Goal: Task Accomplishment & Management: Manage account settings

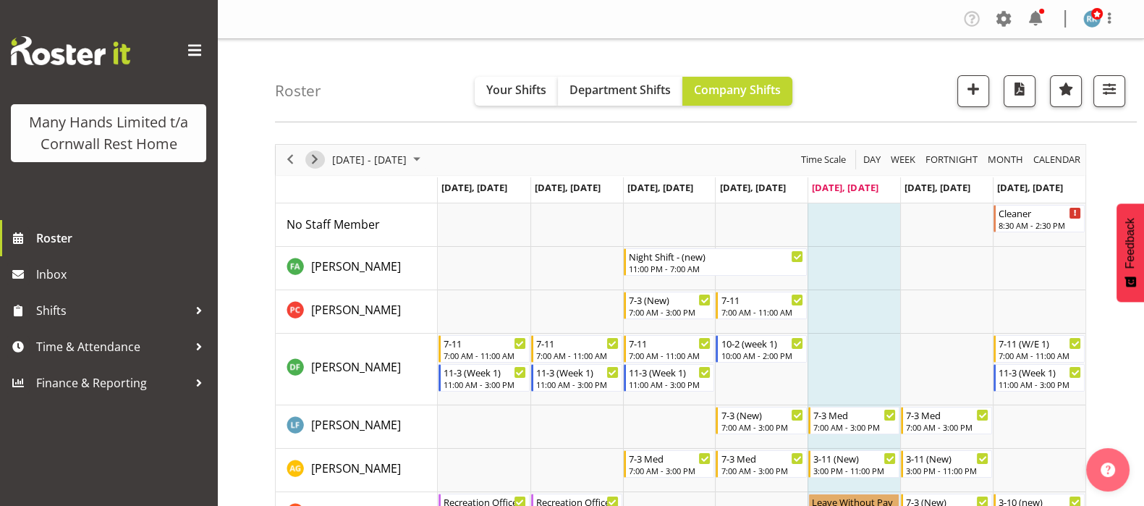
click at [315, 157] on span "Next" at bounding box center [314, 159] width 17 height 18
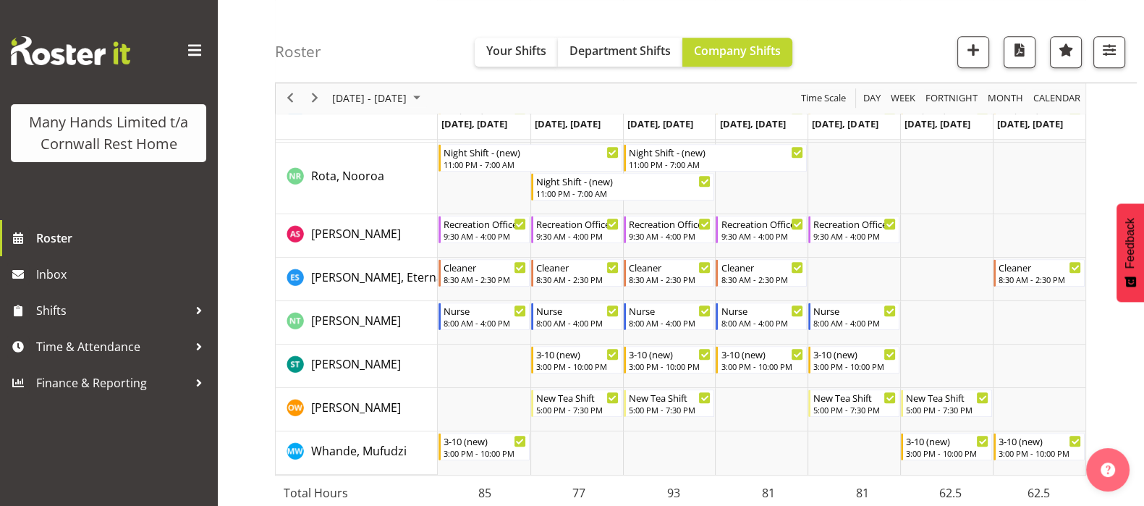
scroll to position [1027, 0]
click at [314, 98] on span "Next" at bounding box center [314, 99] width 17 height 18
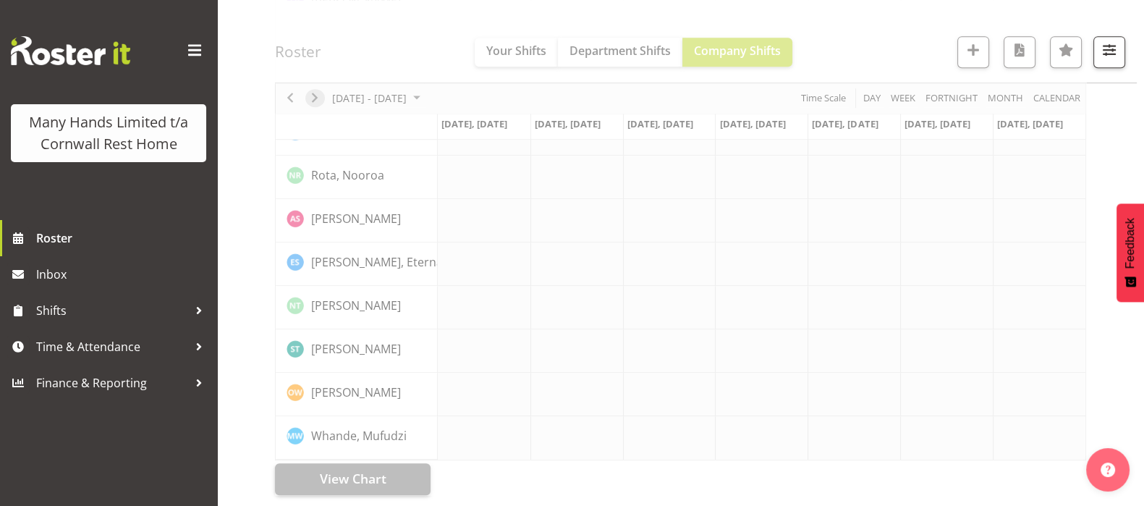
scroll to position [959, 0]
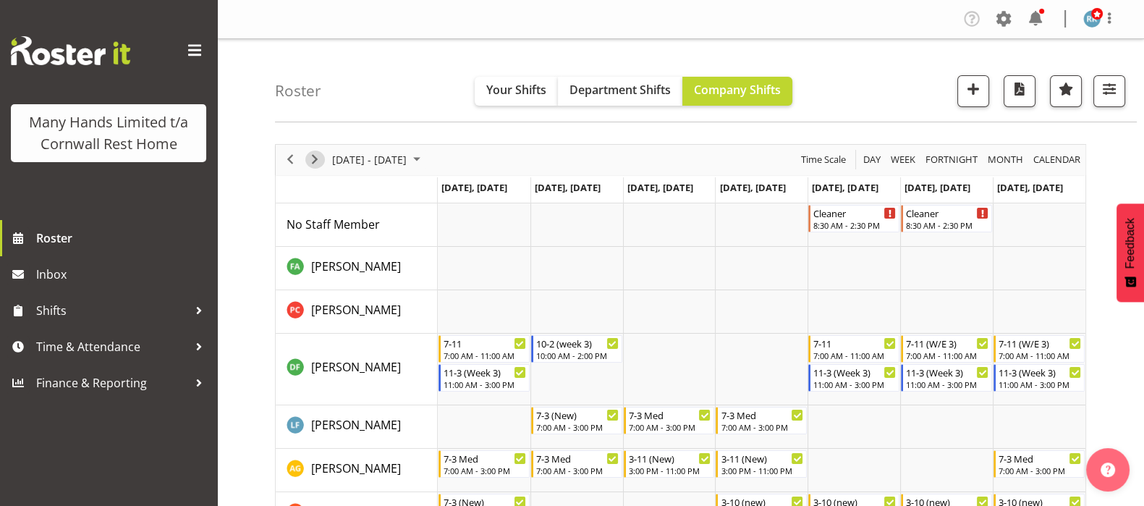
click at [315, 158] on span "Next" at bounding box center [314, 159] width 17 height 18
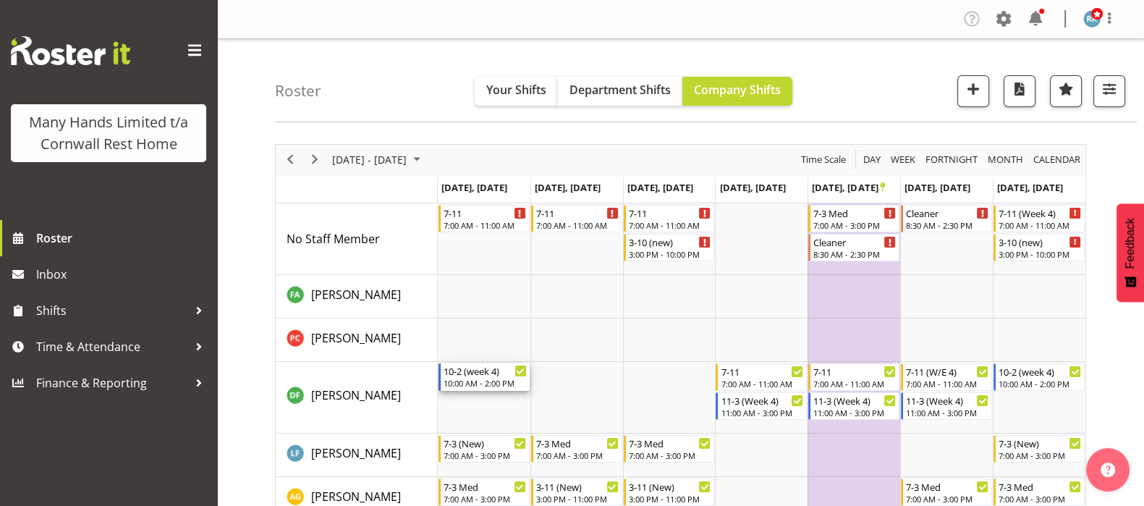
click at [465, 378] on div "10:00 AM - 2:00 PM" at bounding box center [484, 383] width 83 height 12
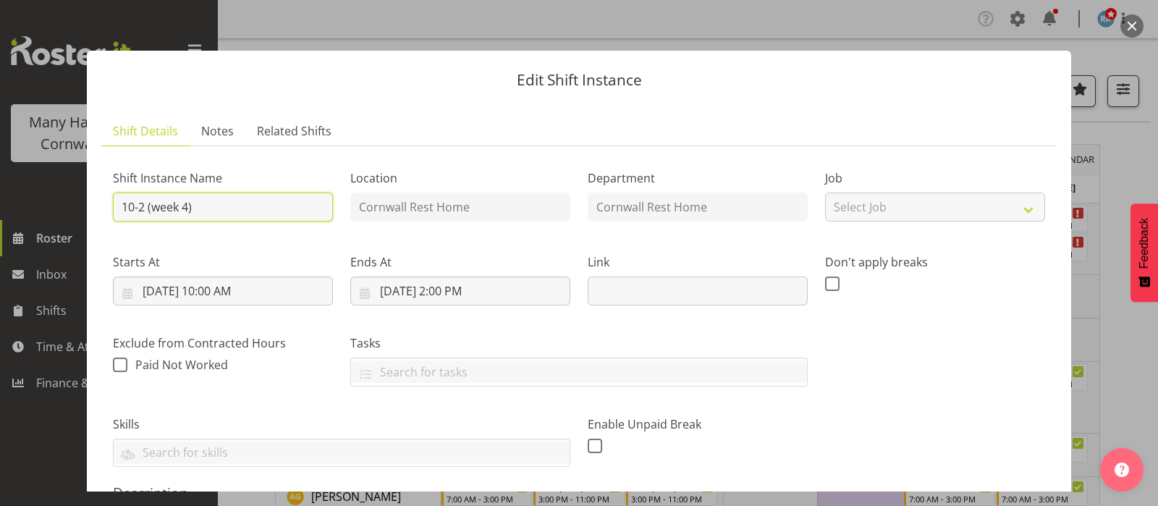
drag, startPoint x: 141, startPoint y: 209, endPoint x: 116, endPoint y: 201, distance: 25.9
click at [116, 201] on input "10-2 (week 4)" at bounding box center [223, 206] width 220 height 29
type input "11-3 (week 4)"
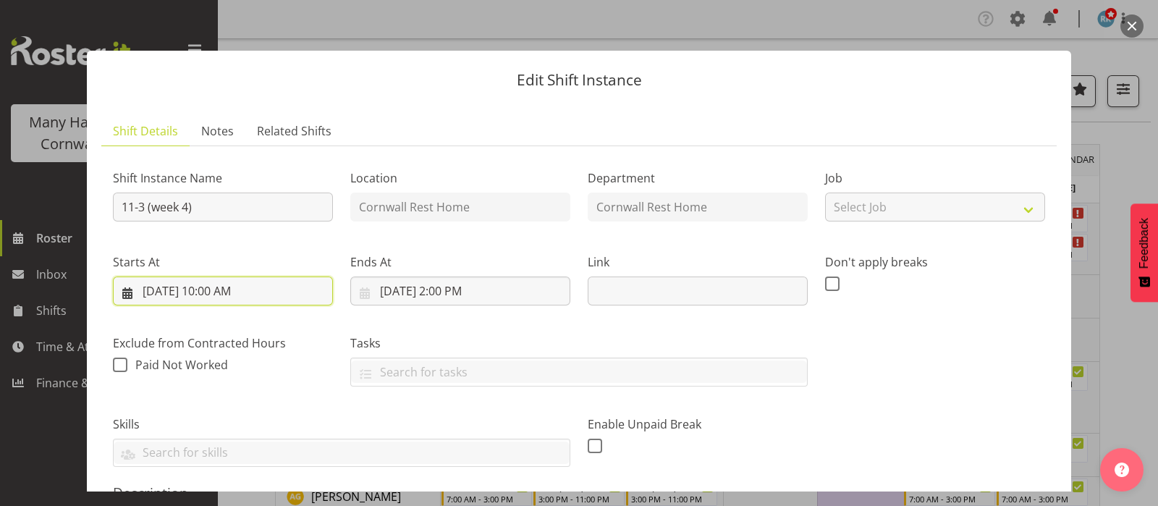
click at [215, 288] on input "10/20/2025, 10:00 AM" at bounding box center [223, 290] width 220 height 29
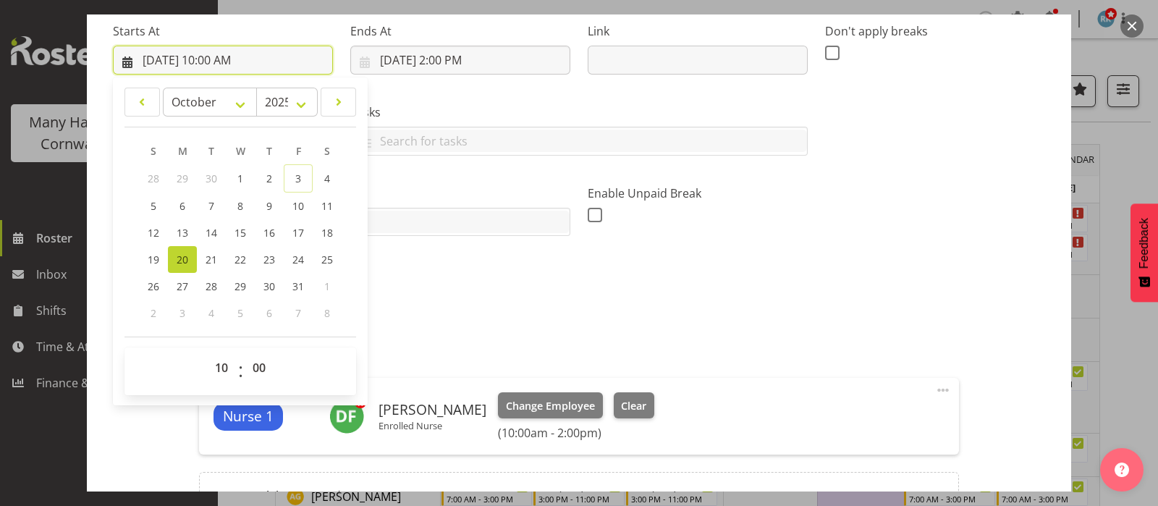
scroll to position [271, 0]
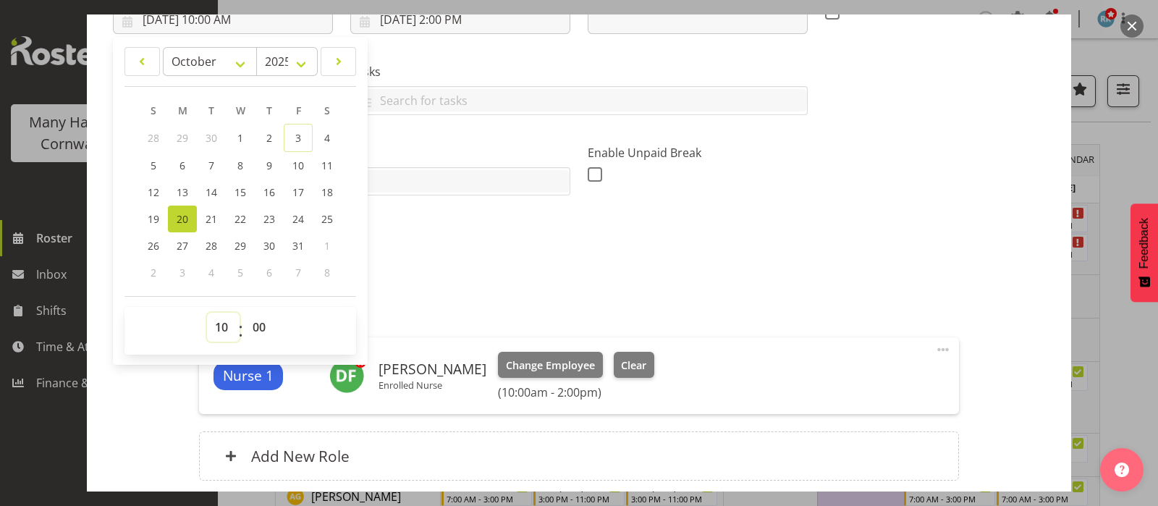
click at [224, 327] on select "00 01 02 03 04 05 06 07 08 09 10 11 12 13 14 15 16 17 18 19 20 21 22 23" at bounding box center [223, 327] width 33 height 29
select select "11"
click at [207, 313] on select "00 01 02 03 04 05 06 07 08 09 10 11 12 13 14 15 16 17 18 19 20 21 22 23" at bounding box center [223, 327] width 33 height 29
type input "10/20/2025, 11:00 AM"
click at [434, 67] on label "Tasks" at bounding box center [578, 71] width 457 height 17
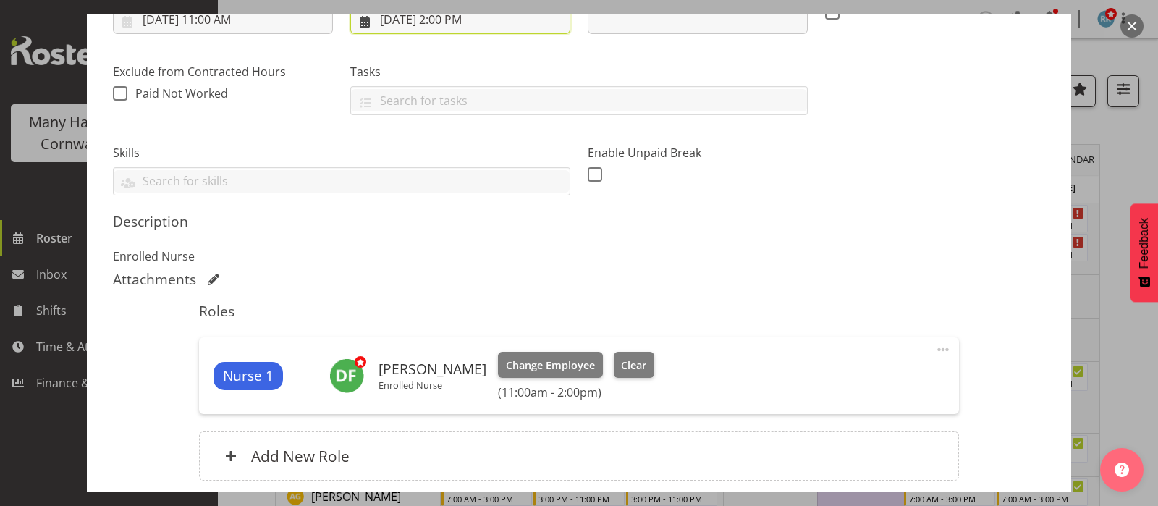
click at [447, 21] on input "10/20/2025, 2:00 PM" at bounding box center [460, 19] width 220 height 29
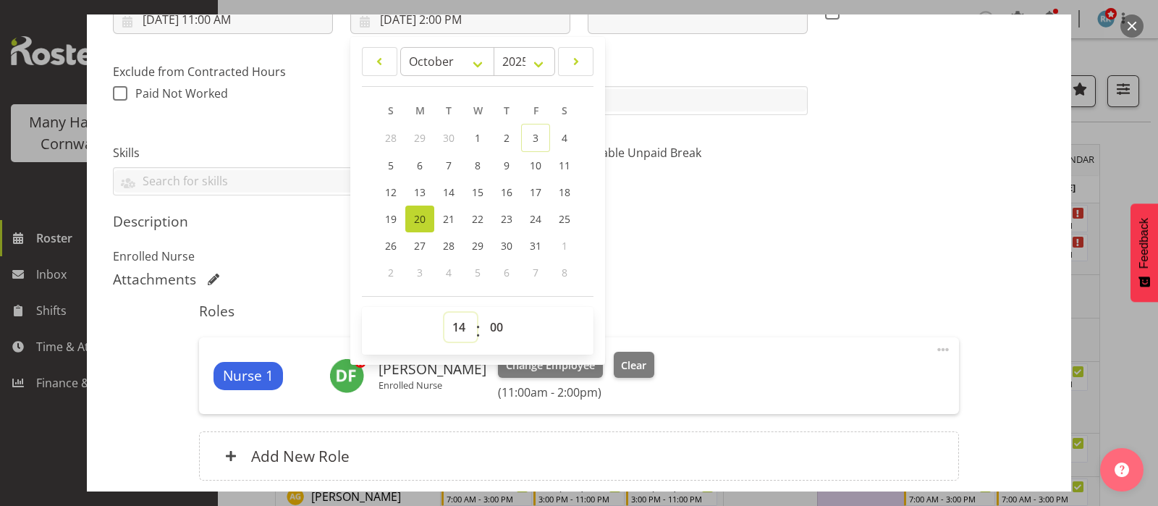
click at [459, 326] on select "00 01 02 03 04 05 06 07 08 09 10 11 12 13 14 15 16 17 18 19 20 21 22 23" at bounding box center [460, 327] width 33 height 29
select select "15"
click at [444, 313] on select "00 01 02 03 04 05 06 07 08 09 10 11 12 13 14 15 16 17 18 19 20 21 22 23" at bounding box center [460, 327] width 33 height 29
type input "10/20/2025, 3:00 PM"
click at [805, 242] on div "Description Enrolled Nurse" at bounding box center [579, 239] width 932 height 52
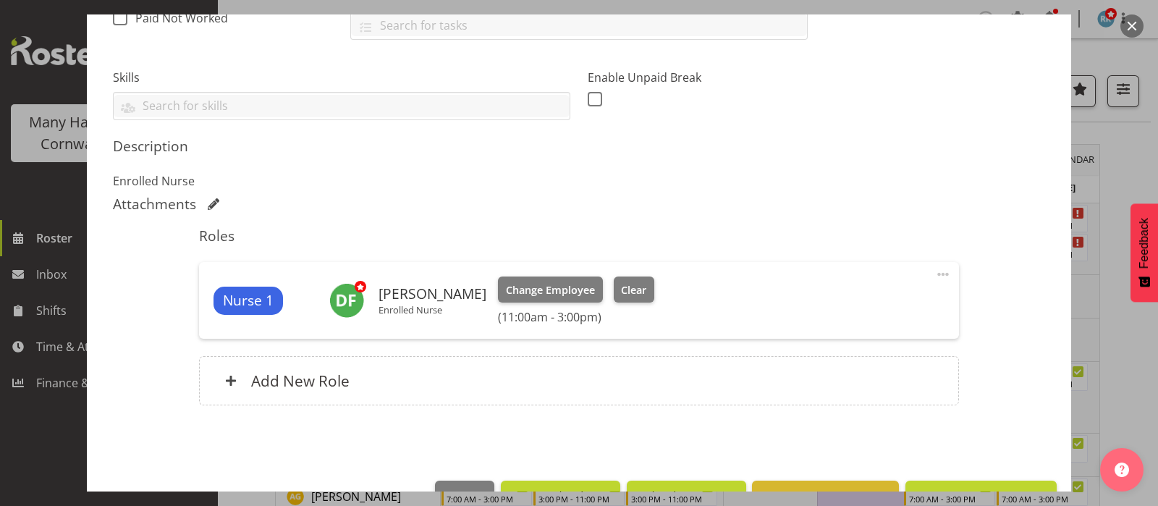
scroll to position [388, 0]
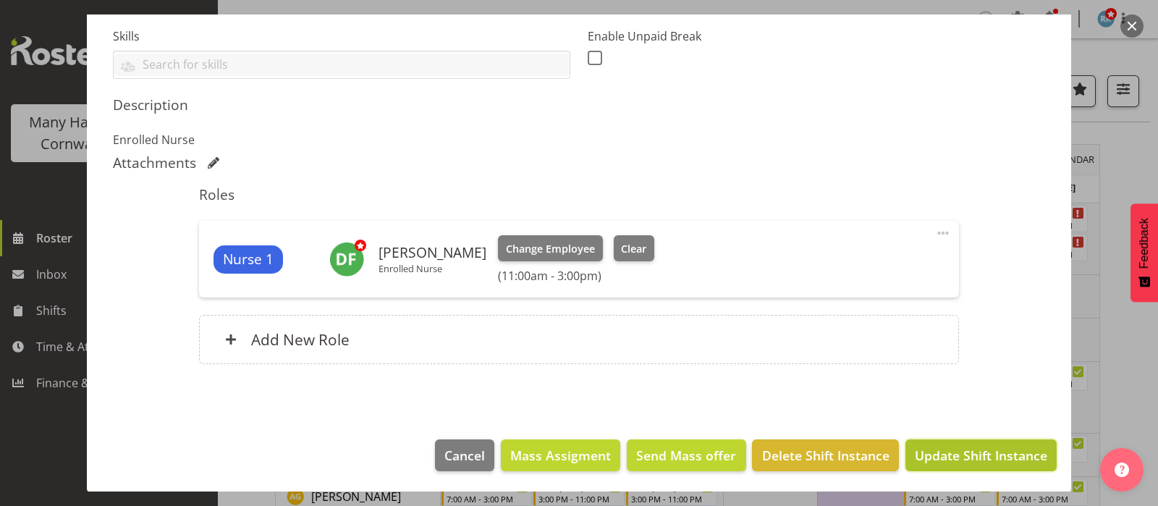
click at [967, 446] on span "Update Shift Instance" at bounding box center [980, 455] width 132 height 19
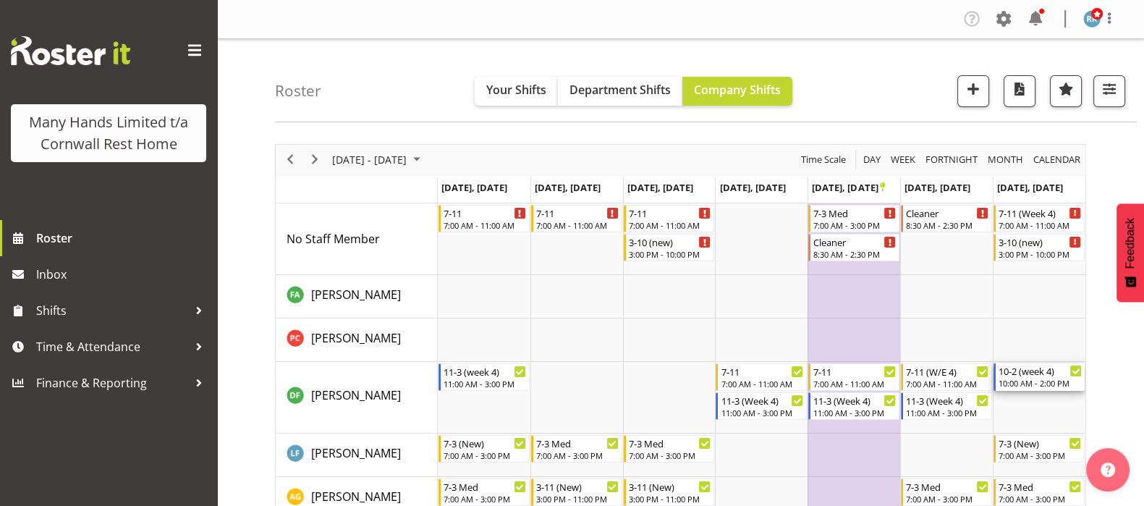
click at [1034, 376] on div "10-2 (week 4)" at bounding box center [1039, 370] width 83 height 14
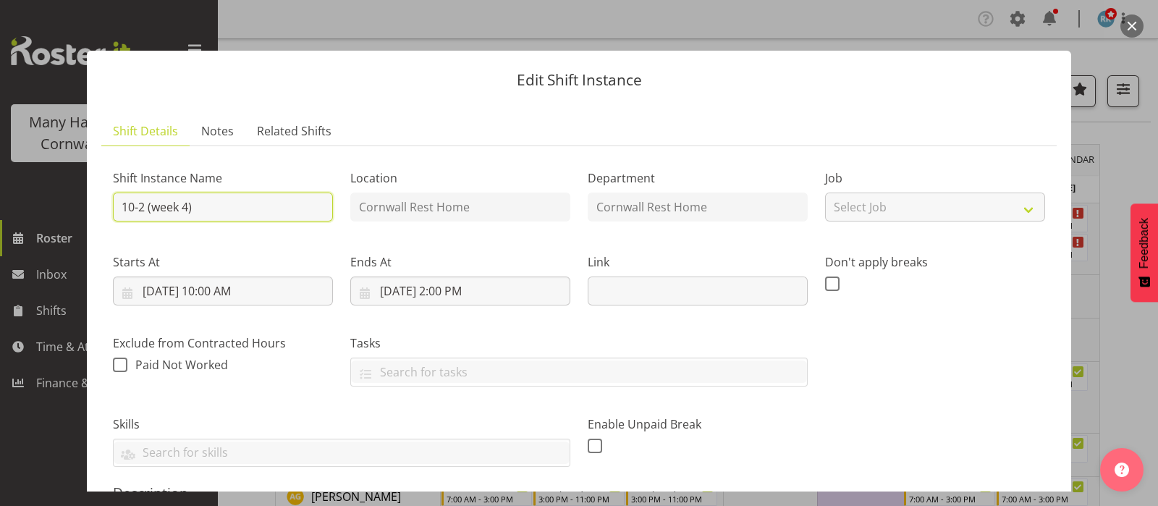
click at [143, 208] on input "10-2 (week 4)" at bounding box center [223, 206] width 220 height 29
type input "11-3 (week 4)"
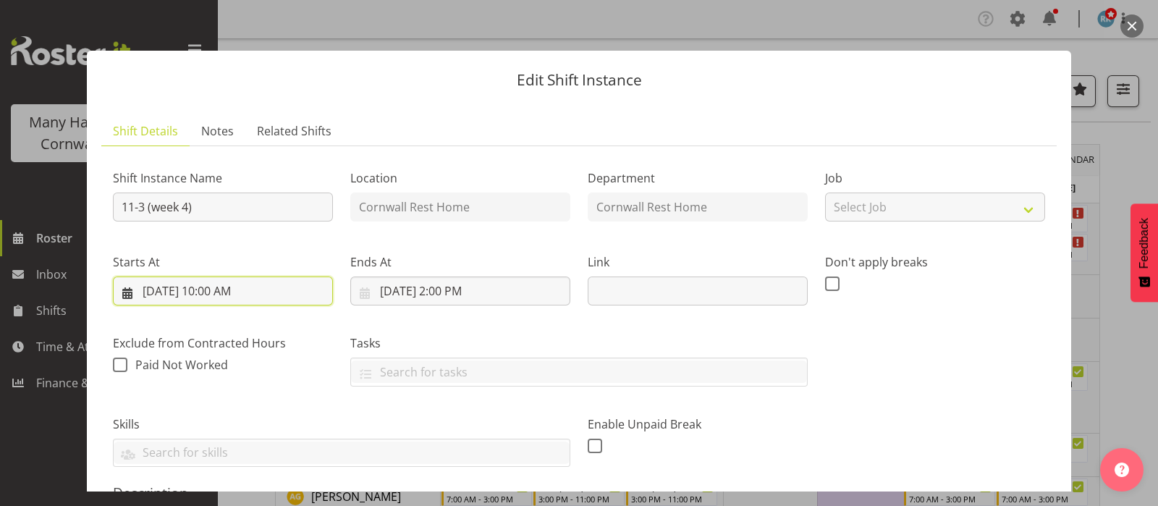
click at [217, 290] on input "10/26/2025, 10:00 AM" at bounding box center [223, 290] width 220 height 29
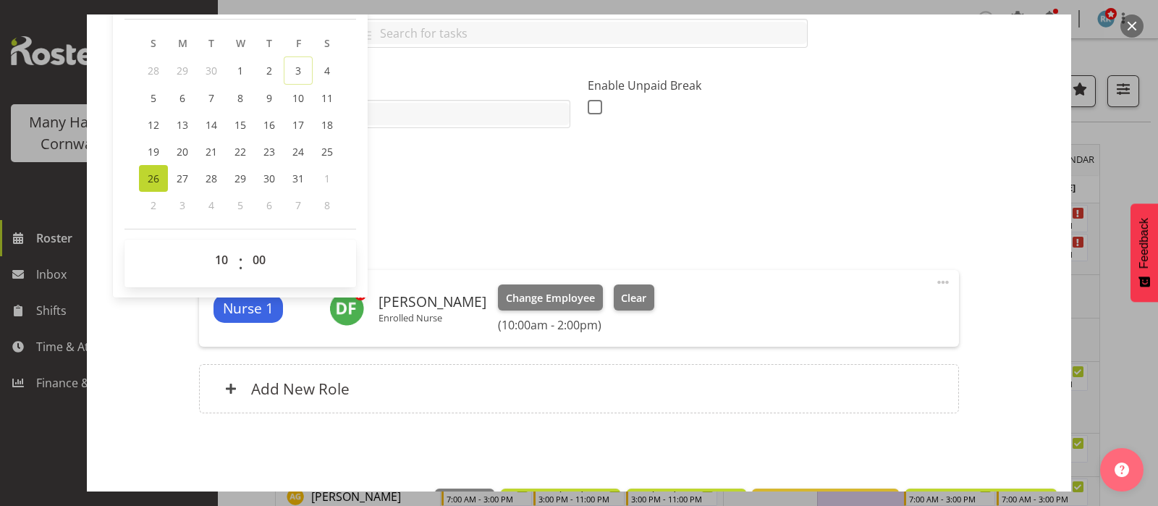
scroll to position [361, 0]
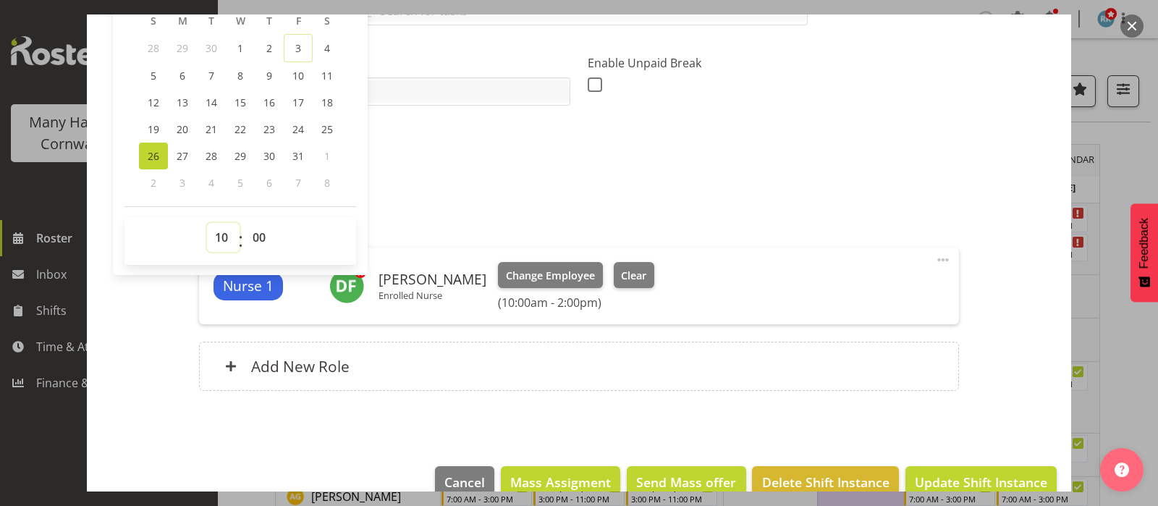
click at [221, 234] on select "00 01 02 03 04 05 06 07 08 09 10 11 12 13 14 15 16 17 18 19 20 21 22 23" at bounding box center [223, 237] width 33 height 29
select select "11"
click at [207, 223] on select "00 01 02 03 04 05 06 07 08 09 10 11 12 13 14 15 16 17 18 19 20 21 22 23" at bounding box center [223, 237] width 33 height 29
type input "10/26/2025, 11:00 AM"
click at [427, 140] on div "Description Enrolled Nurse" at bounding box center [579, 149] width 932 height 52
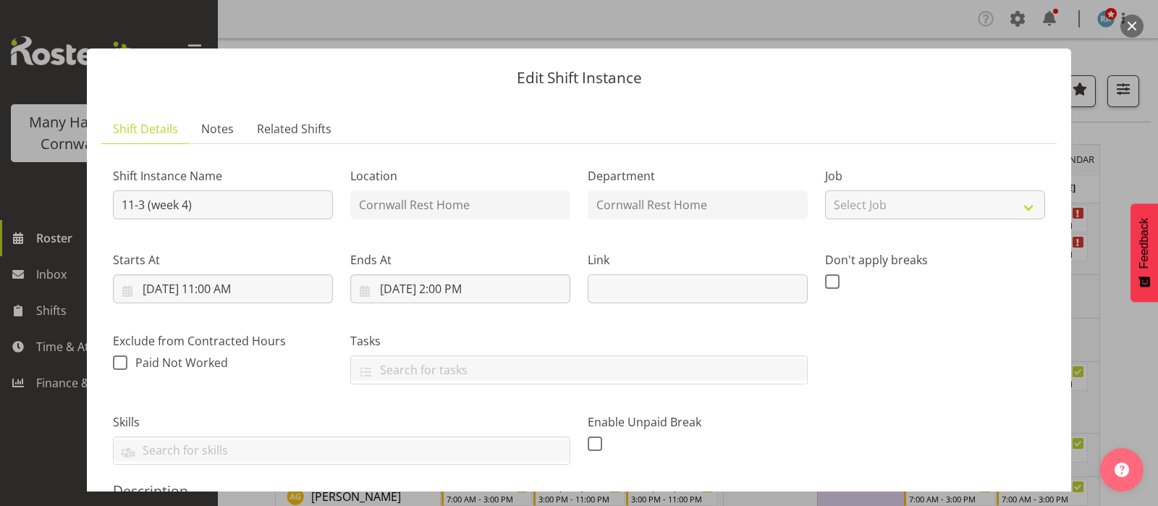
scroll to position [0, 0]
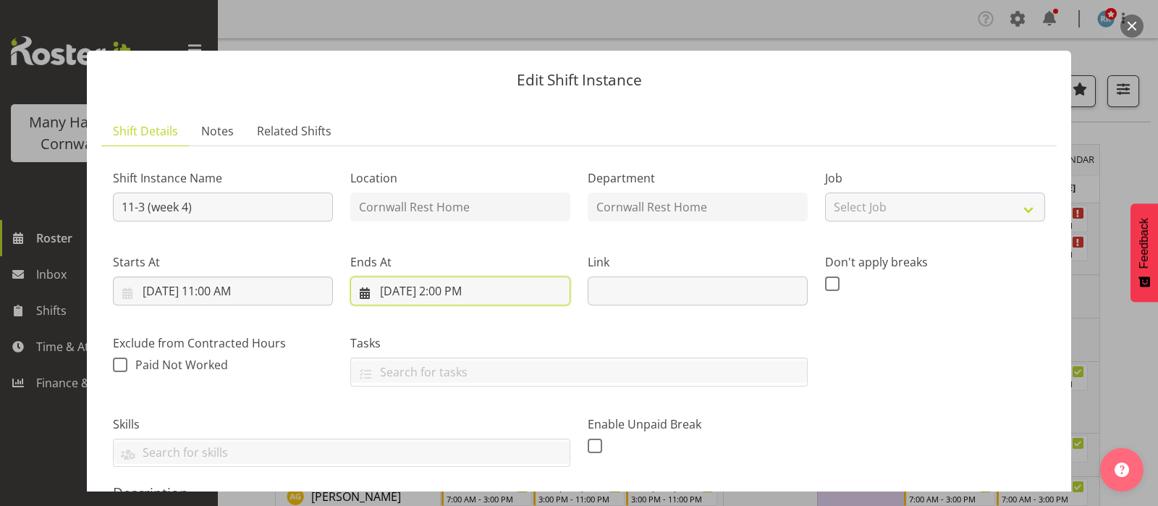
click at [445, 286] on input "10/26/2025, 2:00 PM" at bounding box center [460, 290] width 220 height 29
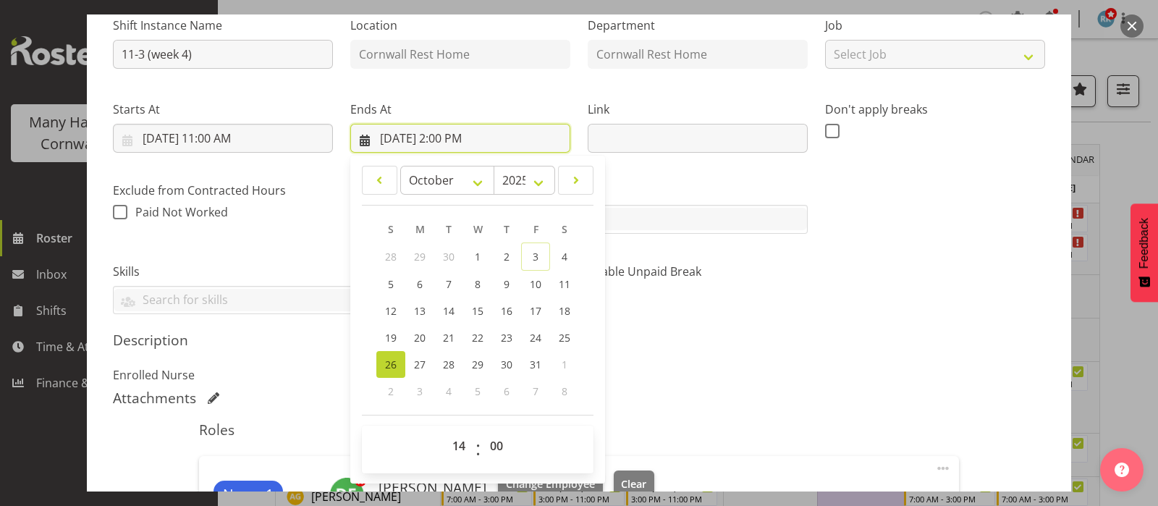
scroll to position [180, 0]
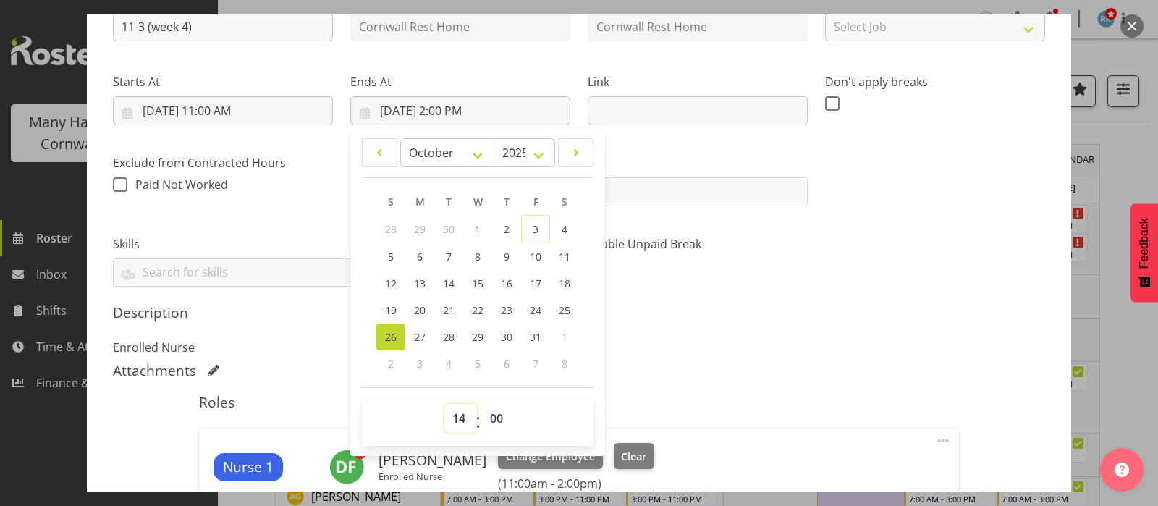
click at [454, 411] on select "00 01 02 03 04 05 06 07 08 09 10 11 12 13 14 15 16 17 18 19 20 21 22 23" at bounding box center [460, 418] width 33 height 29
select select "15"
click at [444, 404] on select "00 01 02 03 04 05 06 07 08 09 10 11 12 13 14 15 16 17 18 19 20 21 22 23" at bounding box center [460, 418] width 33 height 29
type input "10/26/2025, 3:00 PM"
click at [852, 224] on div "Shift Instance Name 11-3 (week 4) Location Cornwall Rest Home Department Cornwa…" at bounding box center [578, 132] width 949 height 327
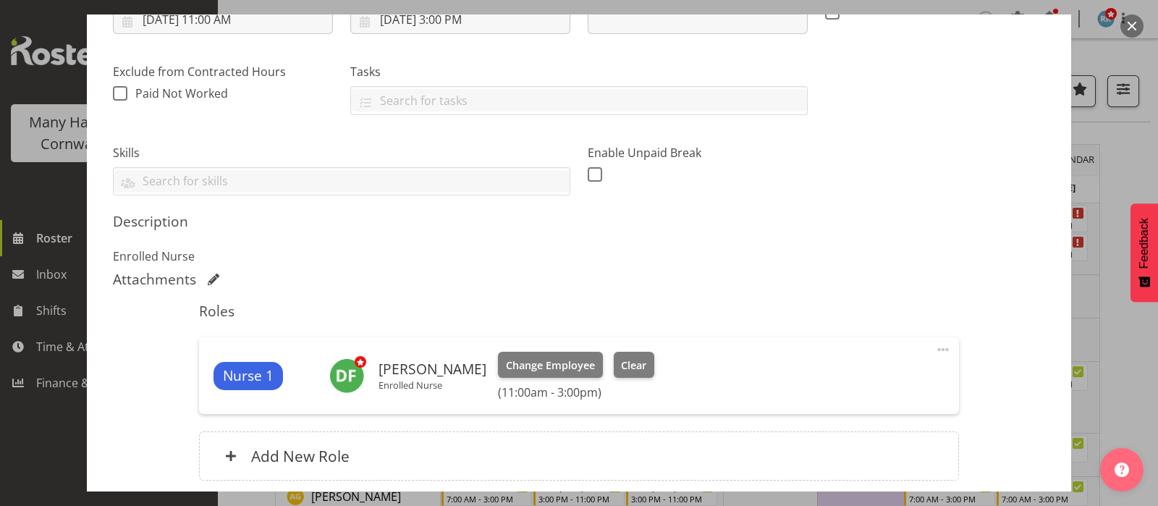
scroll to position [388, 0]
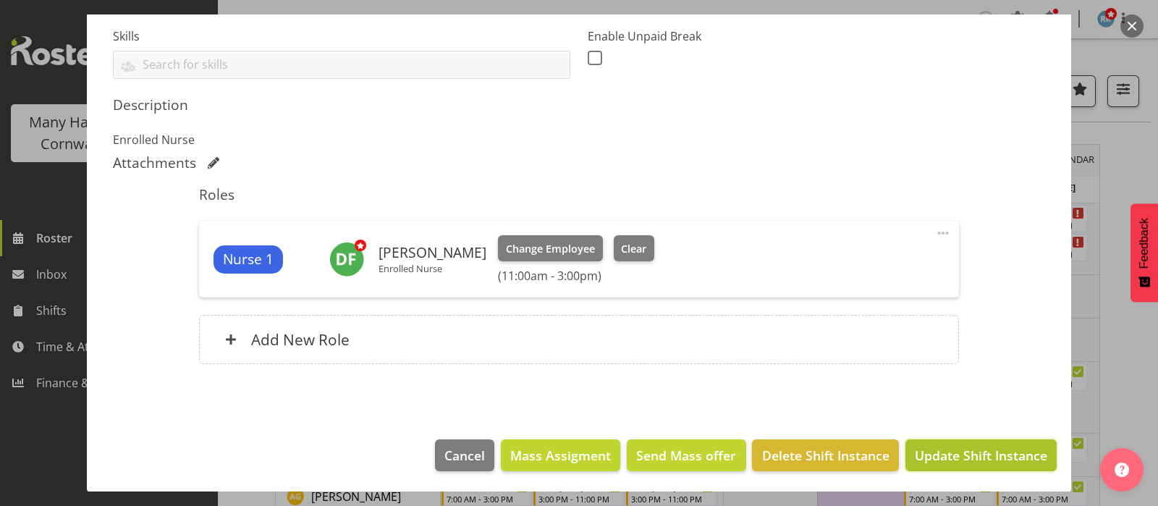
click at [969, 454] on span "Update Shift Instance" at bounding box center [980, 455] width 132 height 19
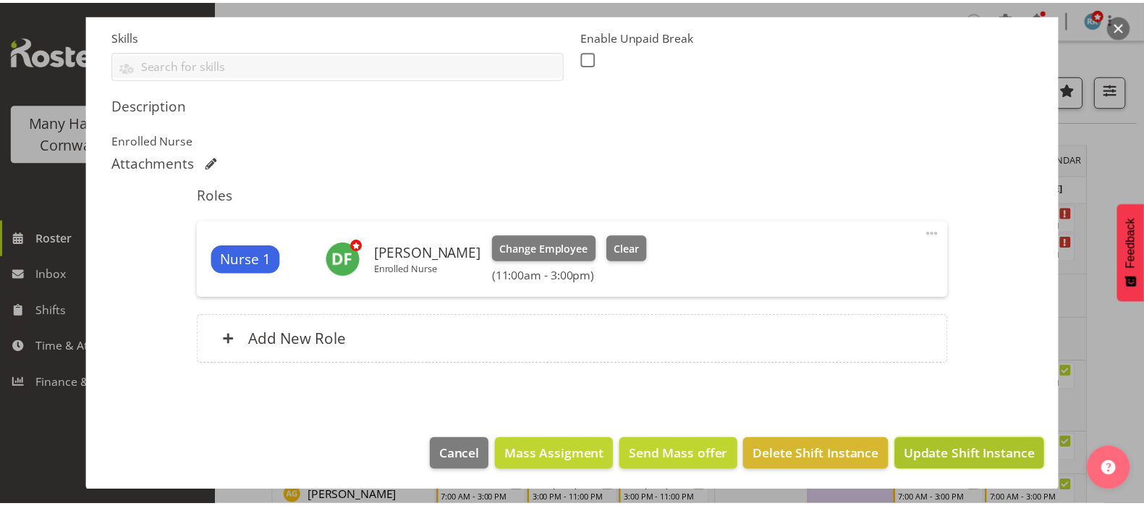
scroll to position [330, 0]
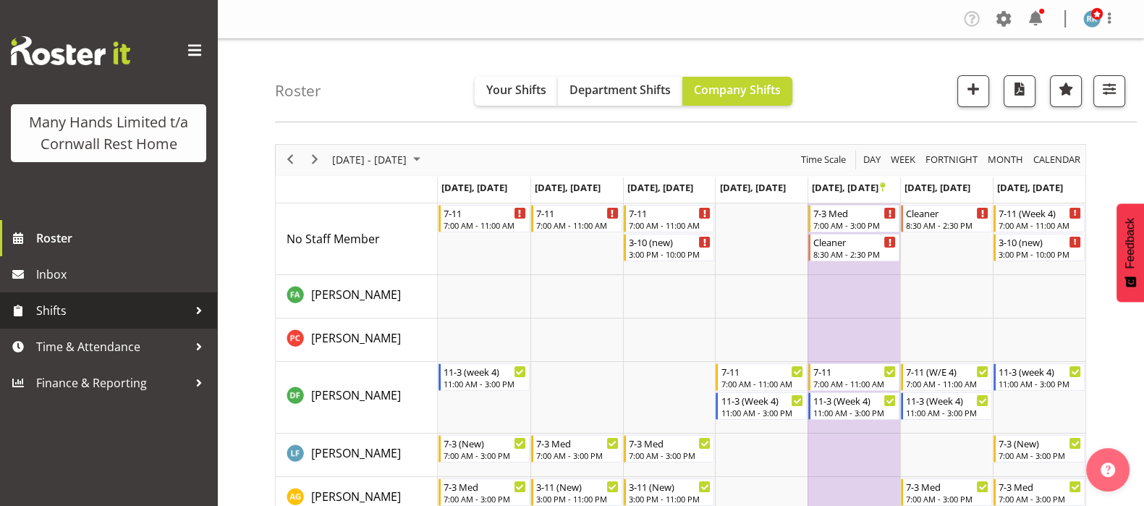
click at [51, 314] on span "Shifts" at bounding box center [112, 311] width 152 height 22
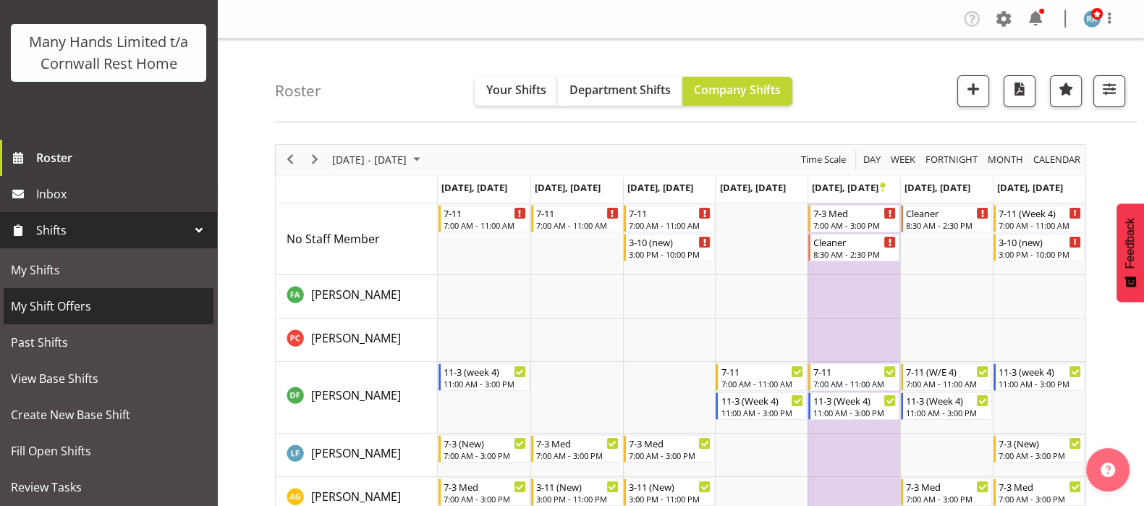
scroll to position [213, 0]
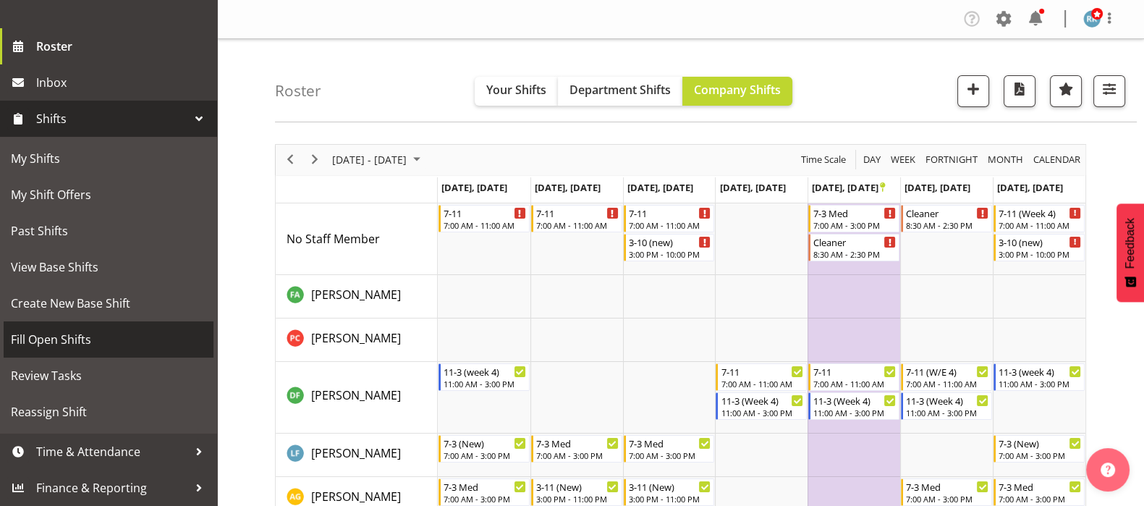
click at [73, 334] on span "Fill Open Shifts" at bounding box center [108, 339] width 195 height 22
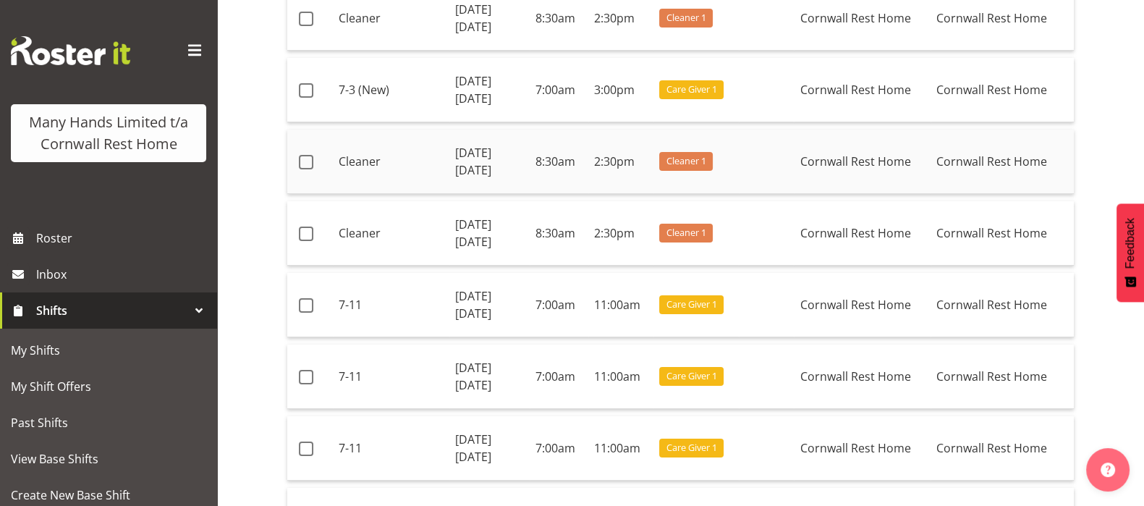
scroll to position [271, 0]
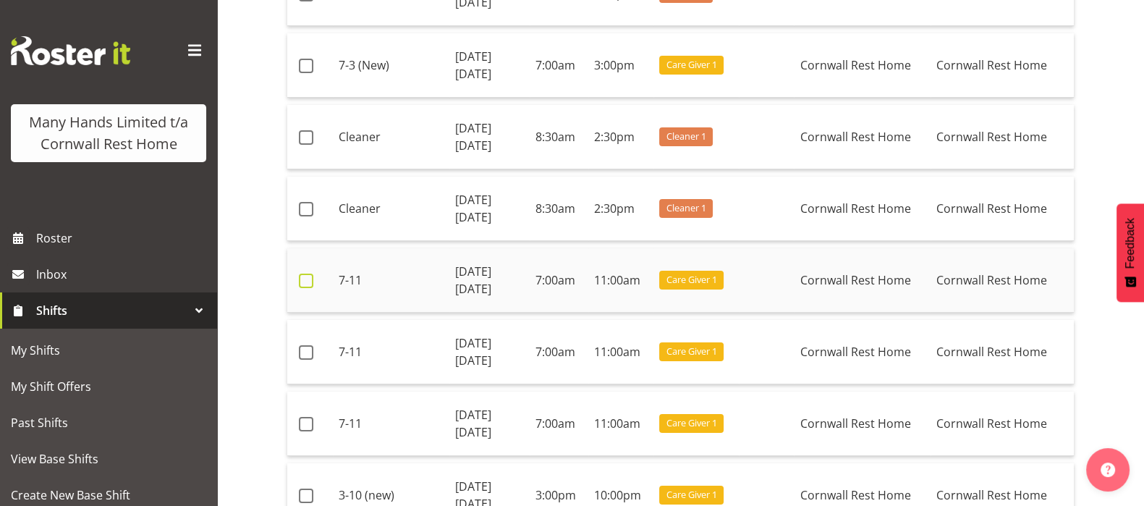
click at [299, 278] on span at bounding box center [306, 280] width 14 height 14
checkbox input "true"
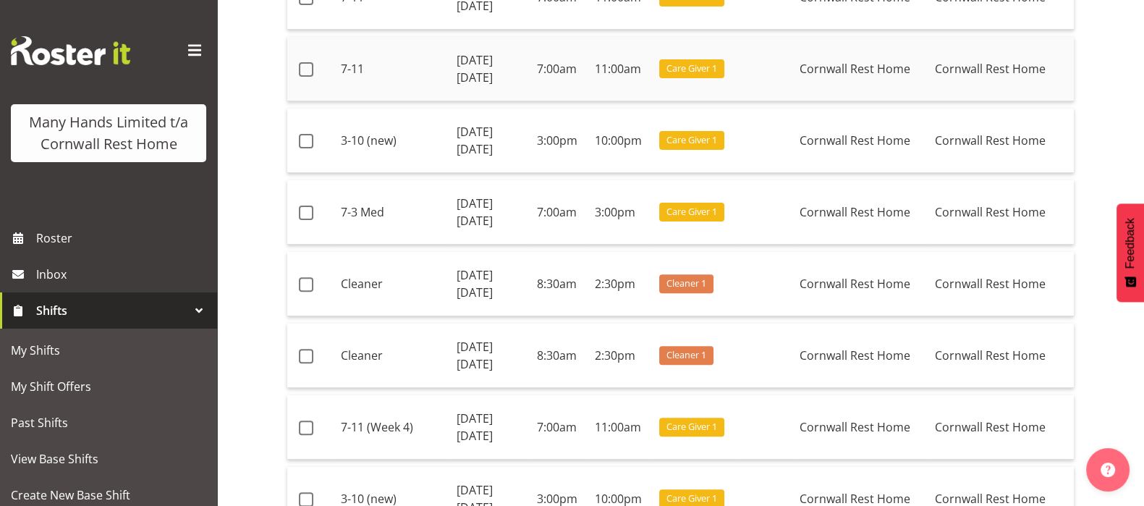
scroll to position [632, 0]
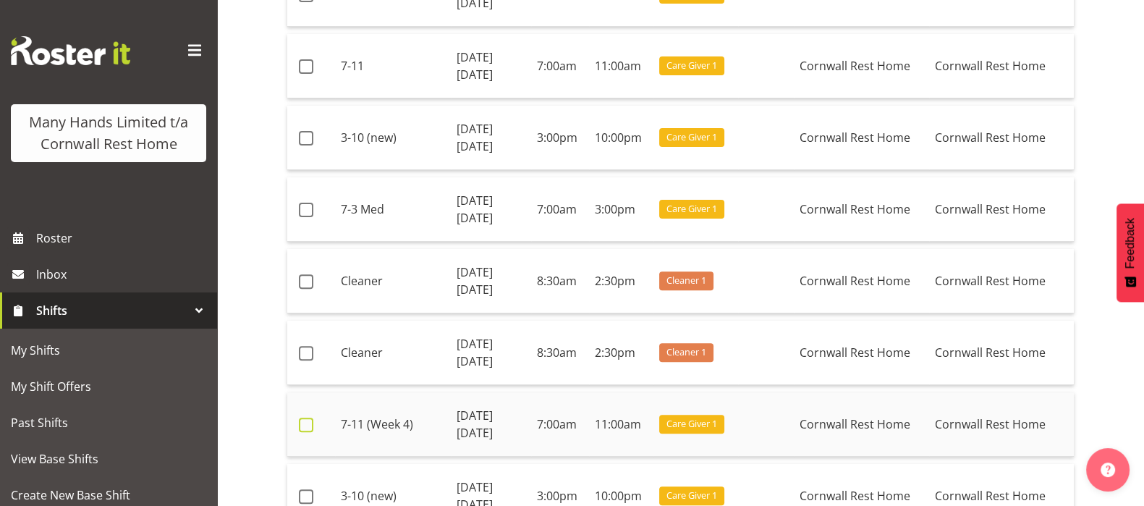
click at [303, 417] on span at bounding box center [306, 424] width 14 height 14
checkbox input "true"
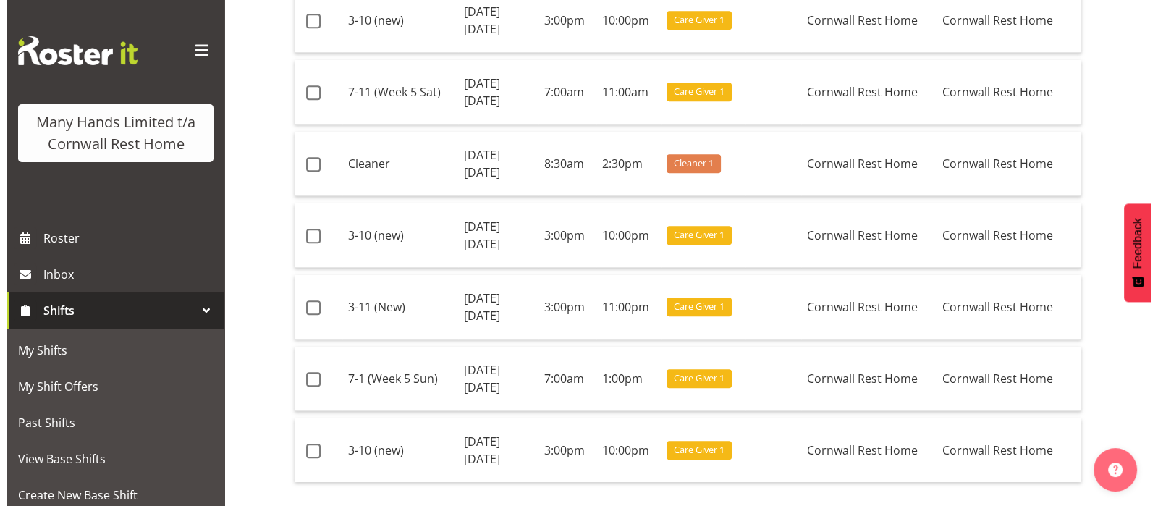
scroll to position [2058, 0]
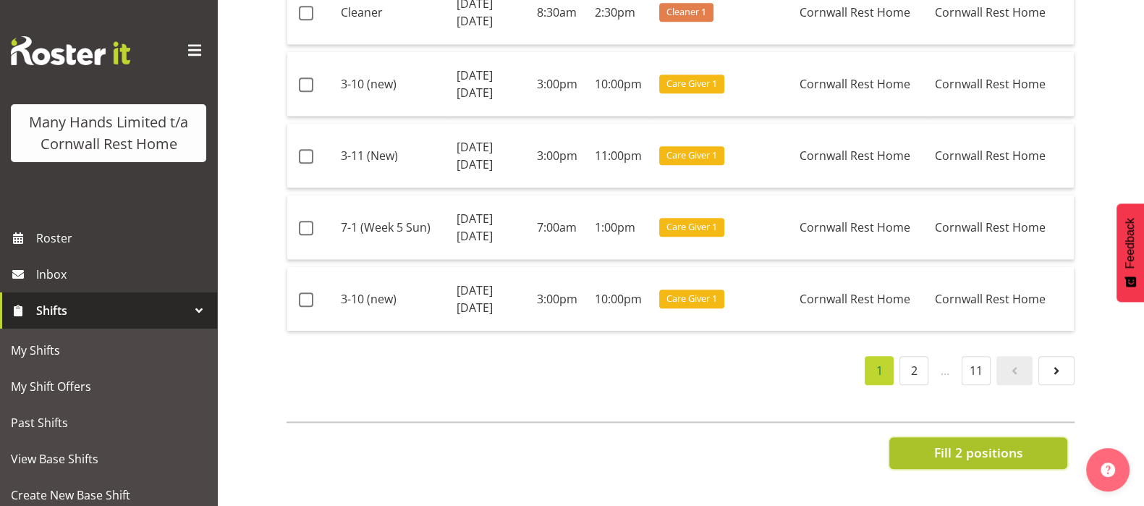
click at [990, 443] on span "Fill 2 positions" at bounding box center [977, 452] width 89 height 19
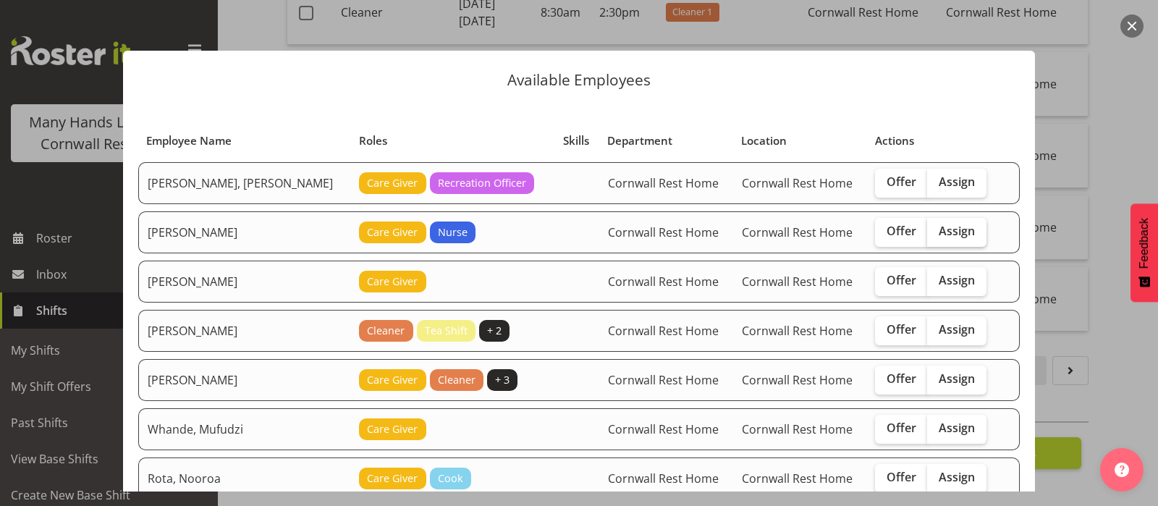
click at [938, 229] on span "Assign" at bounding box center [956, 231] width 36 height 14
click at [933, 229] on input "Assign" at bounding box center [931, 230] width 9 height 9
checkbox input "true"
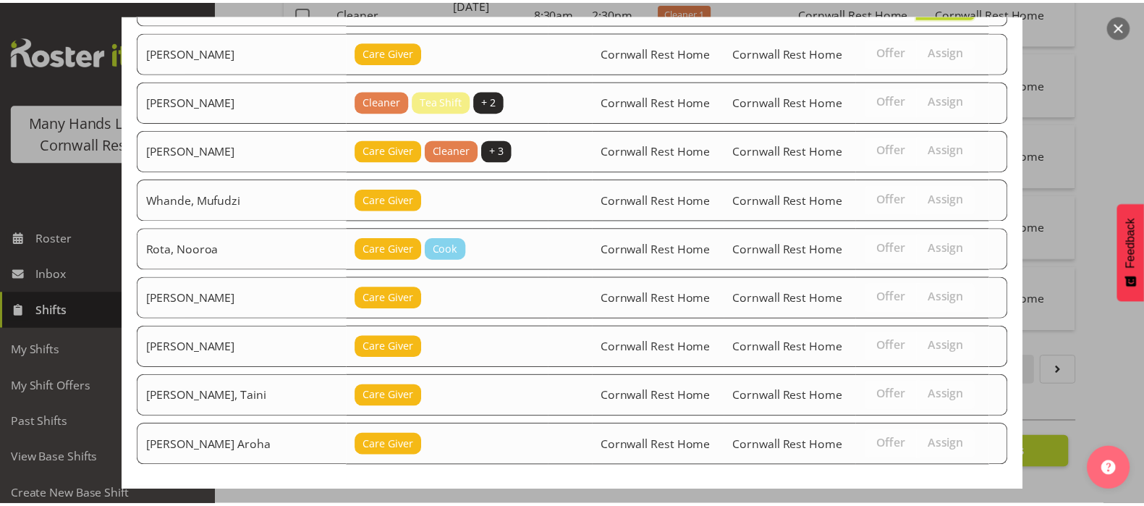
scroll to position [292, 0]
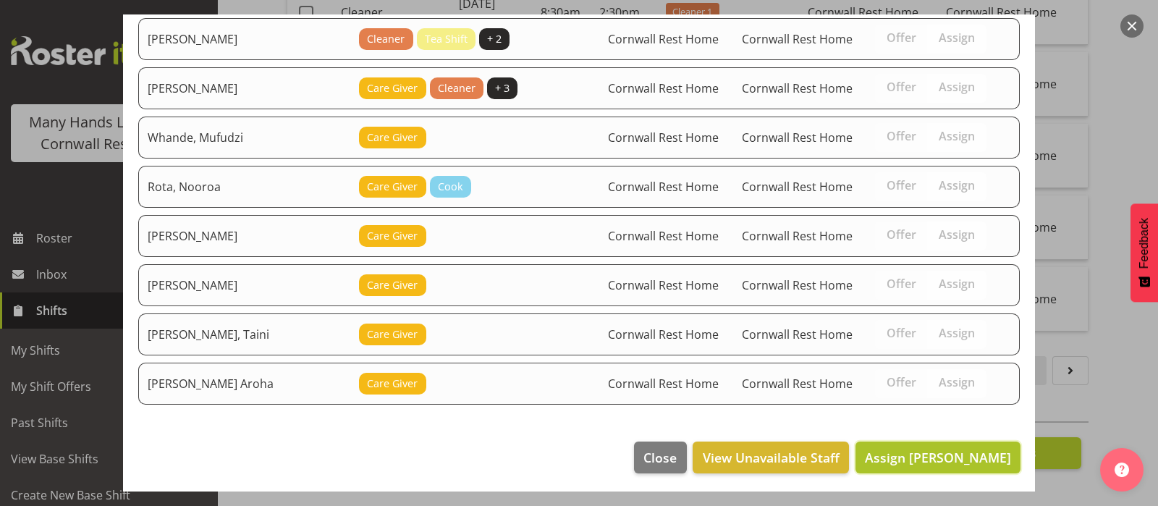
click at [884, 454] on span "Assign Fairbrother, Deborah" at bounding box center [938, 457] width 146 height 17
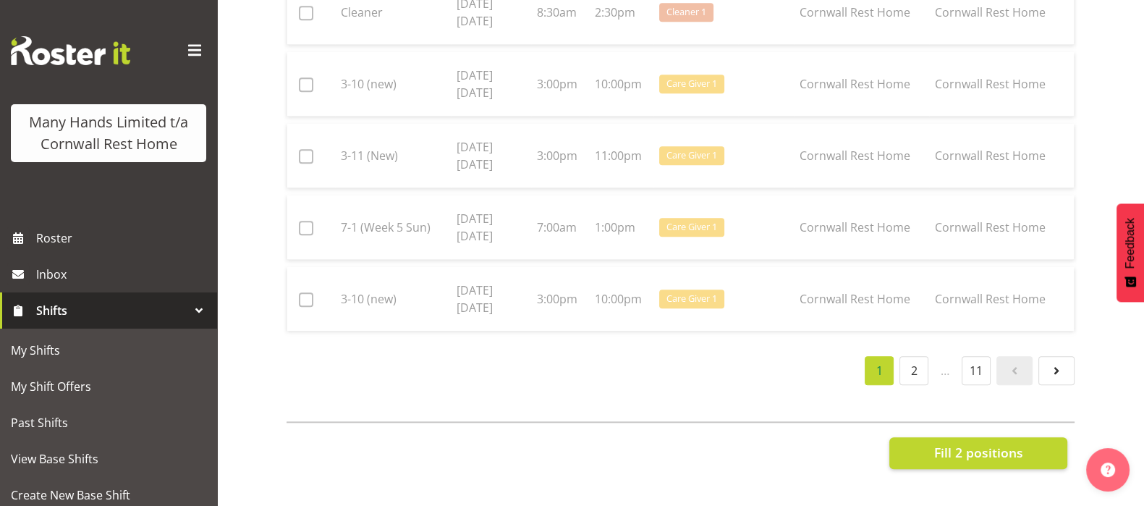
checkbox input "false"
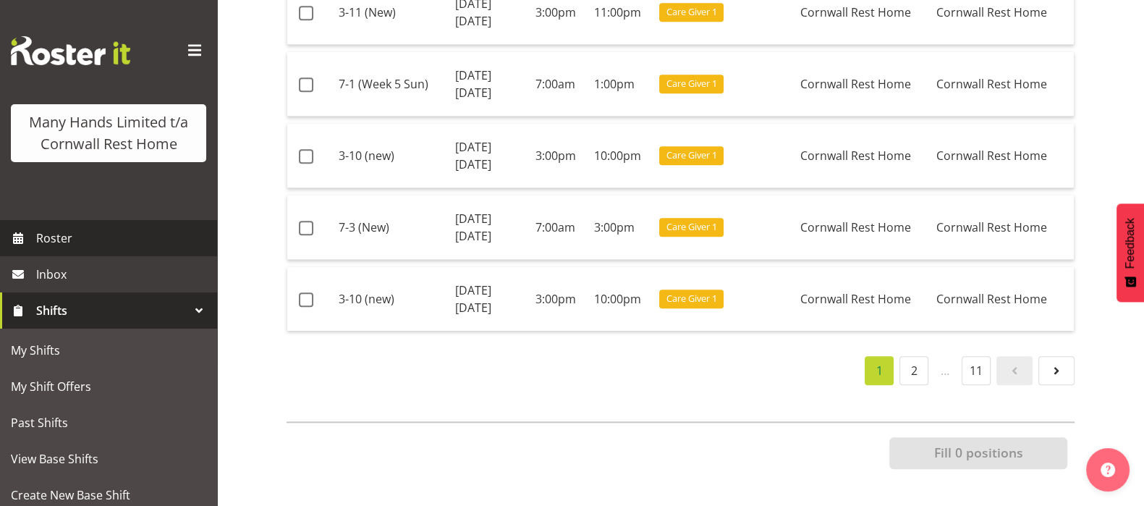
click at [48, 249] on span "Roster" at bounding box center [123, 238] width 174 height 22
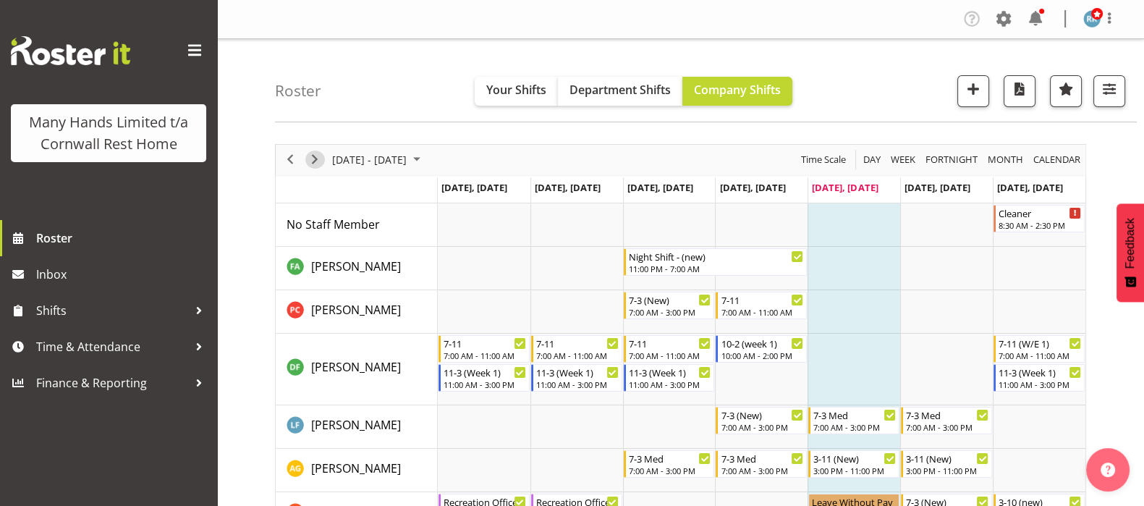
click at [312, 161] on span "Next" at bounding box center [314, 159] width 17 height 18
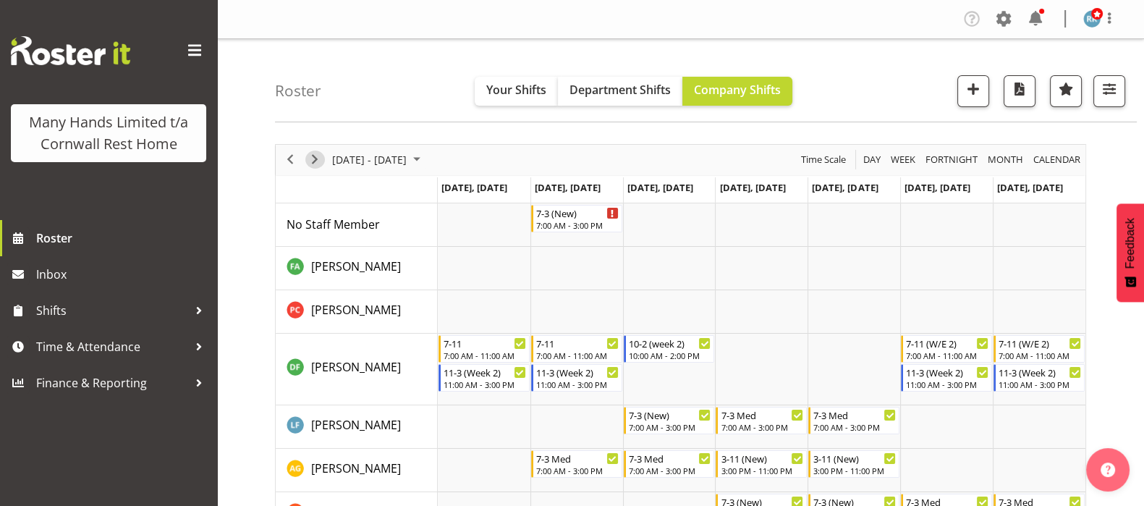
click at [312, 161] on span "Next" at bounding box center [314, 159] width 17 height 18
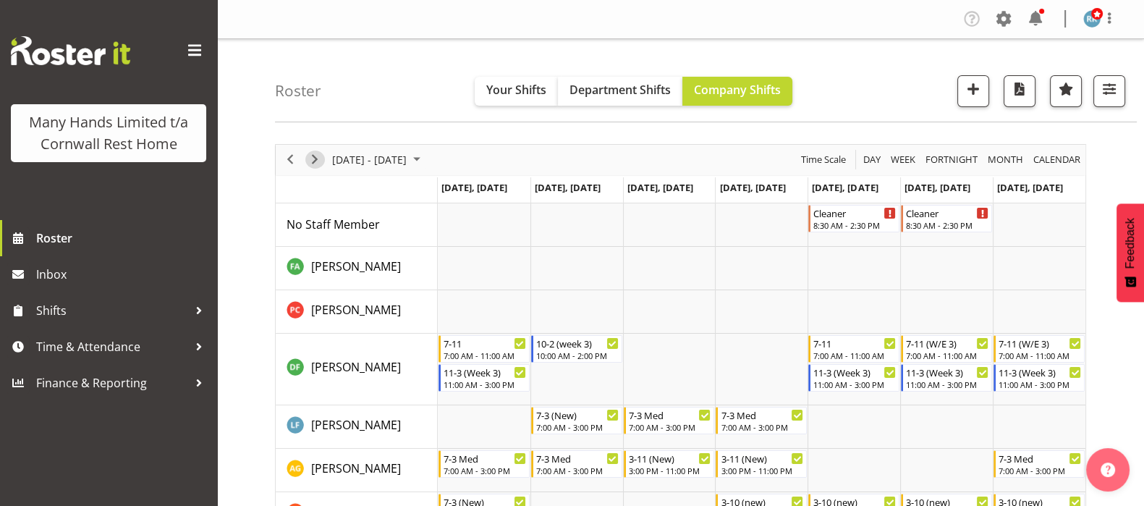
click at [312, 161] on span "Next" at bounding box center [314, 159] width 17 height 18
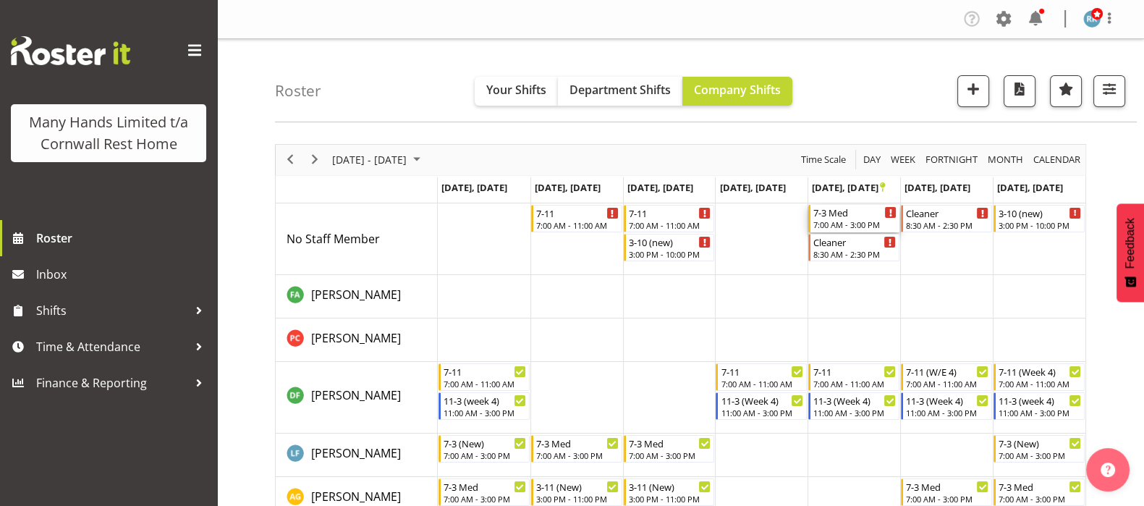
click at [849, 218] on div "7-3 Med" at bounding box center [854, 212] width 83 height 14
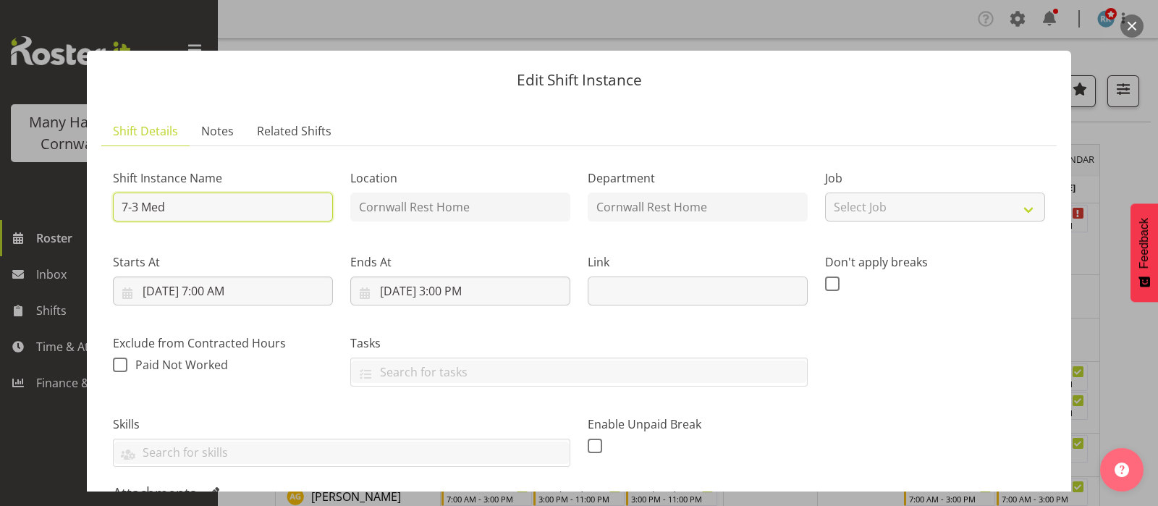
click at [135, 209] on input "7-3 Med" at bounding box center [223, 206] width 220 height 29
type input "7-1 Med"
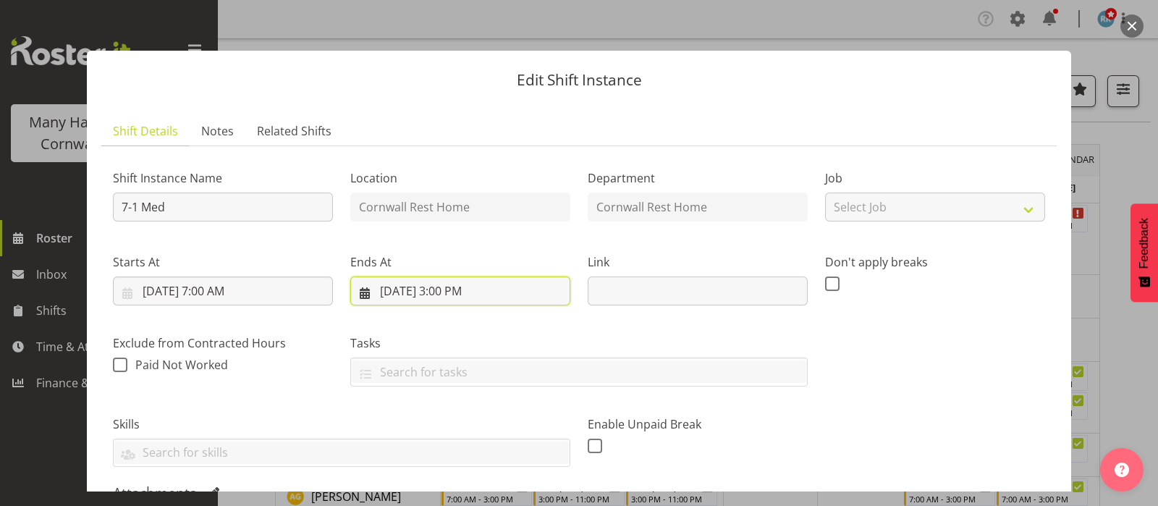
click at [449, 289] on input "10/24/2025, 3:00 PM" at bounding box center [460, 290] width 220 height 29
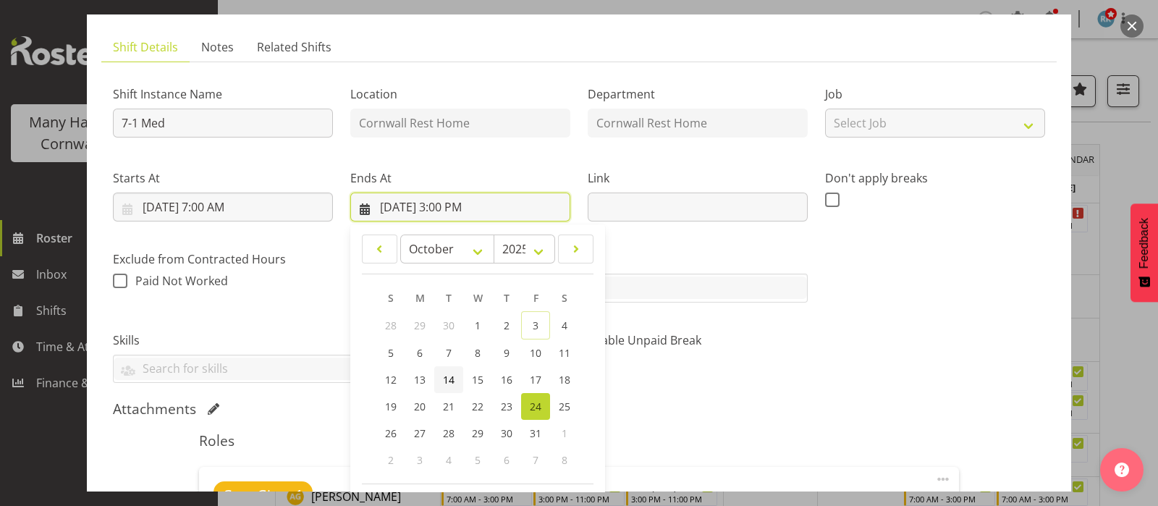
scroll to position [180, 0]
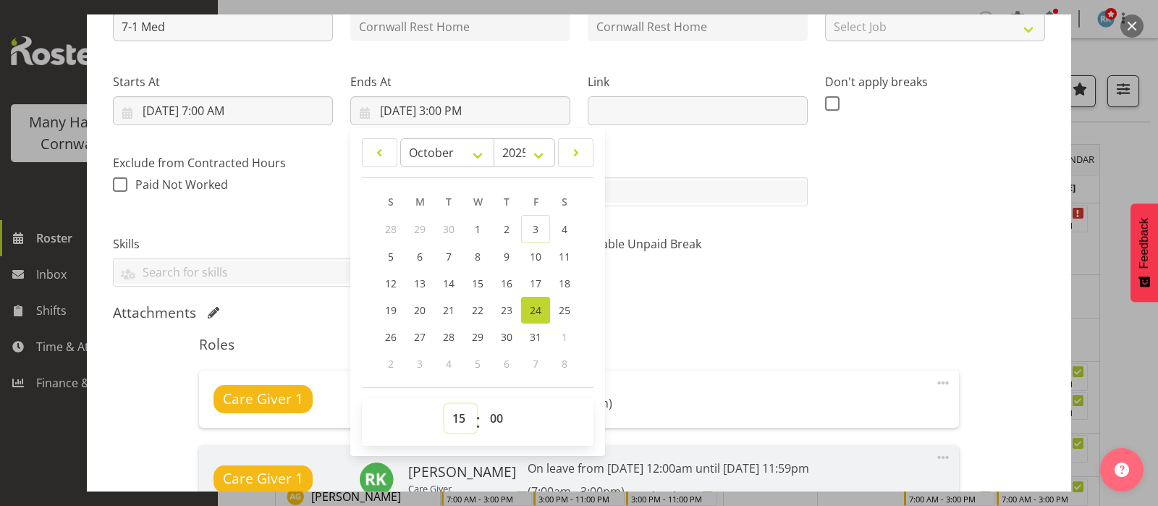
click at [458, 409] on select "00 01 02 03 04 05 06 07 08 09 10 11 12 13 14 15 16 17 18 19 20 21 22 23" at bounding box center [460, 418] width 33 height 29
select select "13"
click at [444, 404] on select "00 01 02 03 04 05 06 07 08 09 10 11 12 13 14 15 16 17 18 19 20 21 22 23" at bounding box center [460, 418] width 33 height 29
type input "10/24/2025, 1:00 PM"
click at [810, 315] on div "Attachments" at bounding box center [579, 312] width 932 height 17
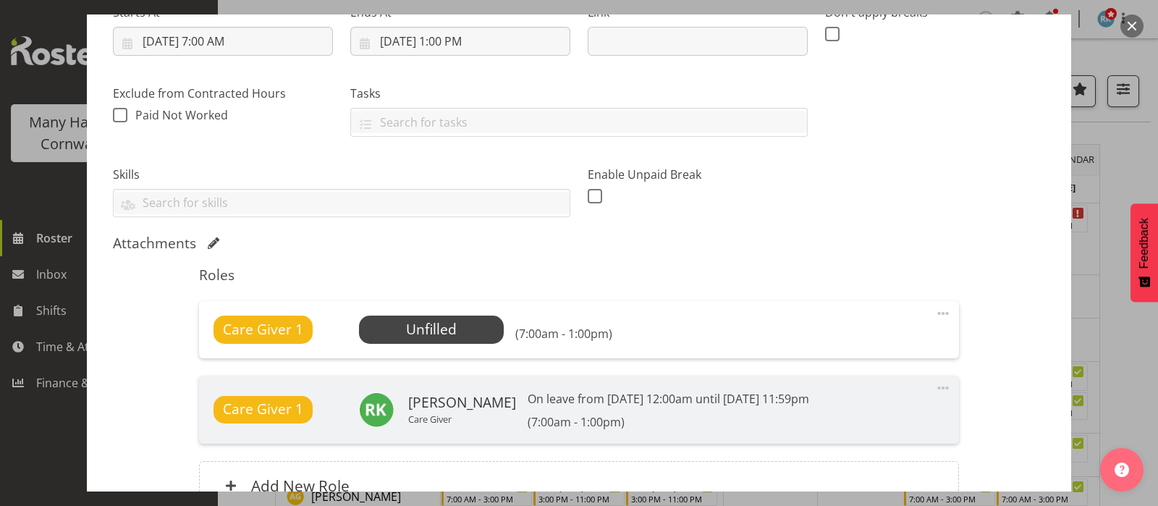
scroll to position [271, 0]
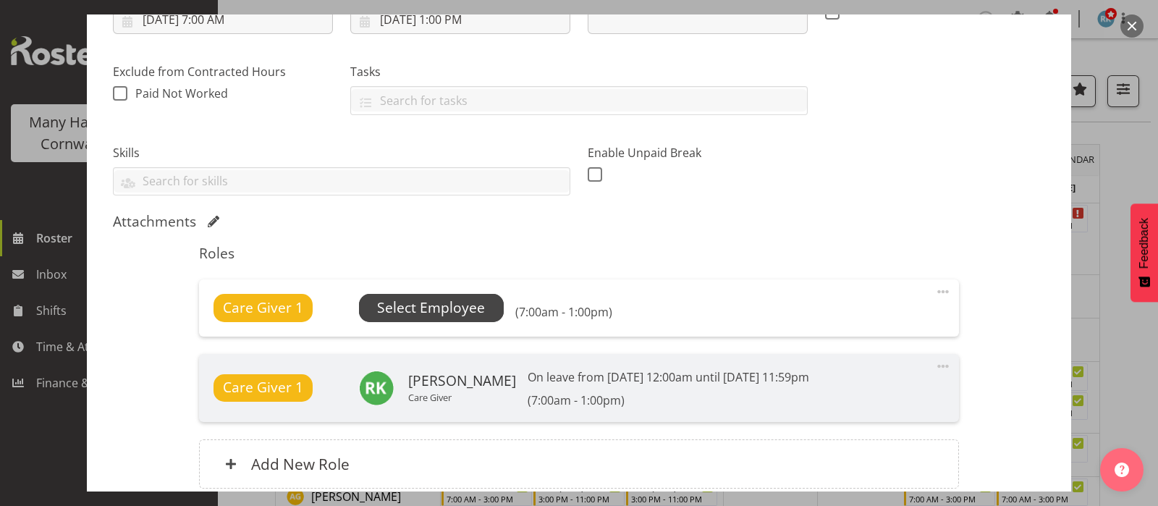
click at [435, 307] on span "Select Employee" at bounding box center [431, 307] width 108 height 21
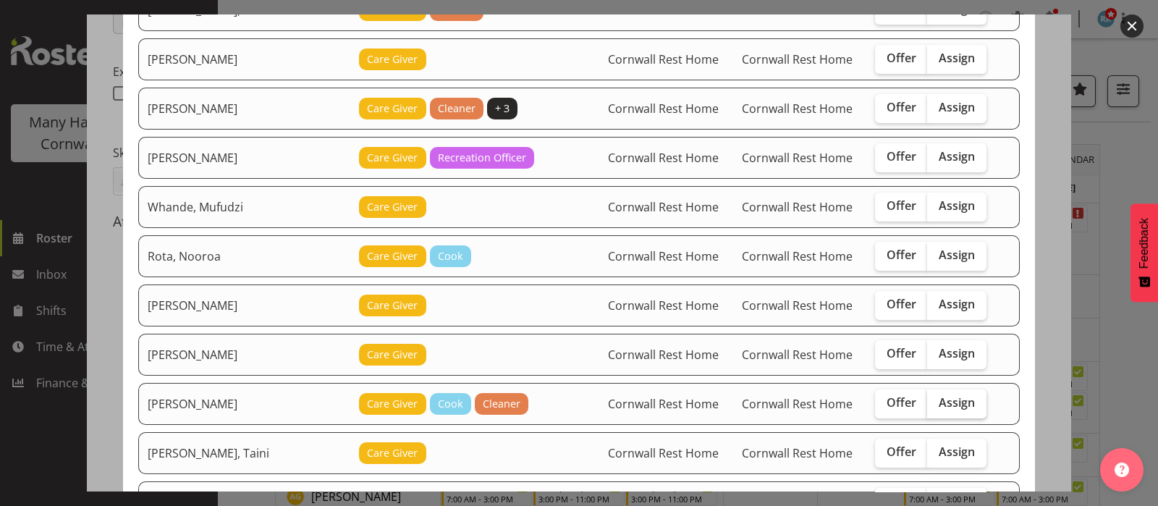
click at [938, 395] on span "Assign" at bounding box center [956, 402] width 36 height 14
click at [932, 398] on input "Assign" at bounding box center [931, 402] width 9 height 9
checkbox input "true"
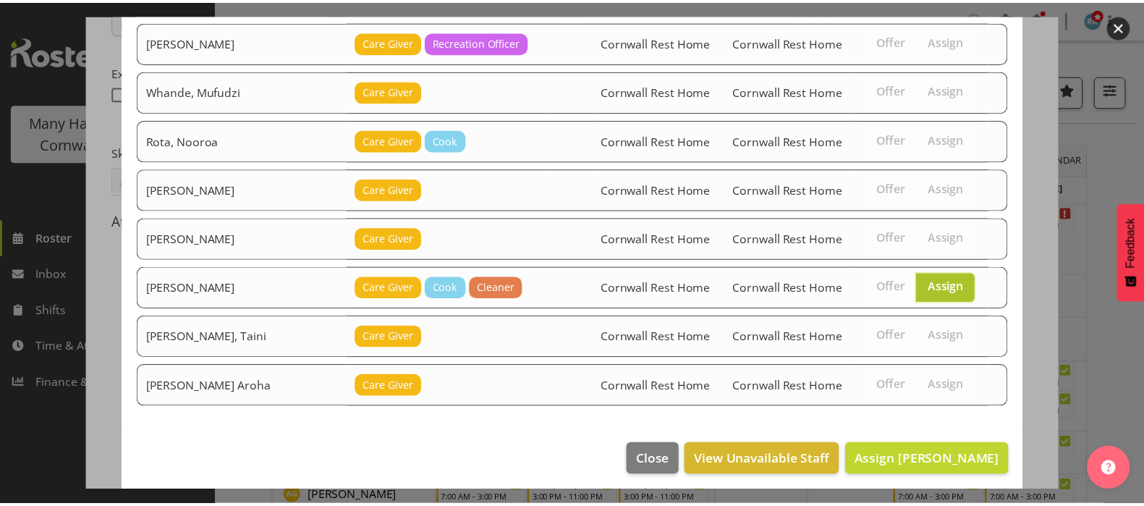
scroll to position [390, 0]
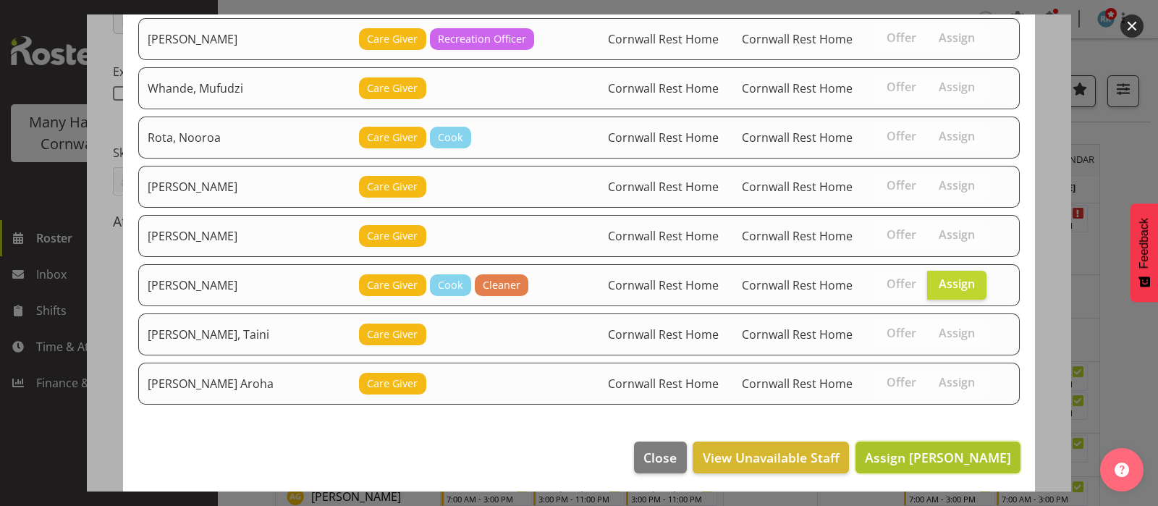
click at [919, 451] on span "Assign [PERSON_NAME]" at bounding box center [938, 457] width 146 height 17
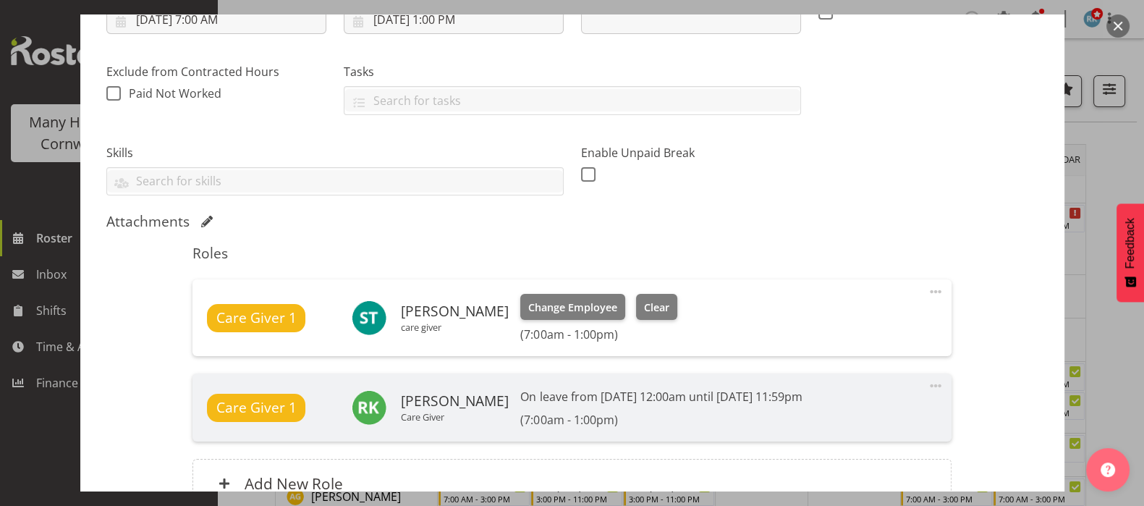
scroll to position [416, 0]
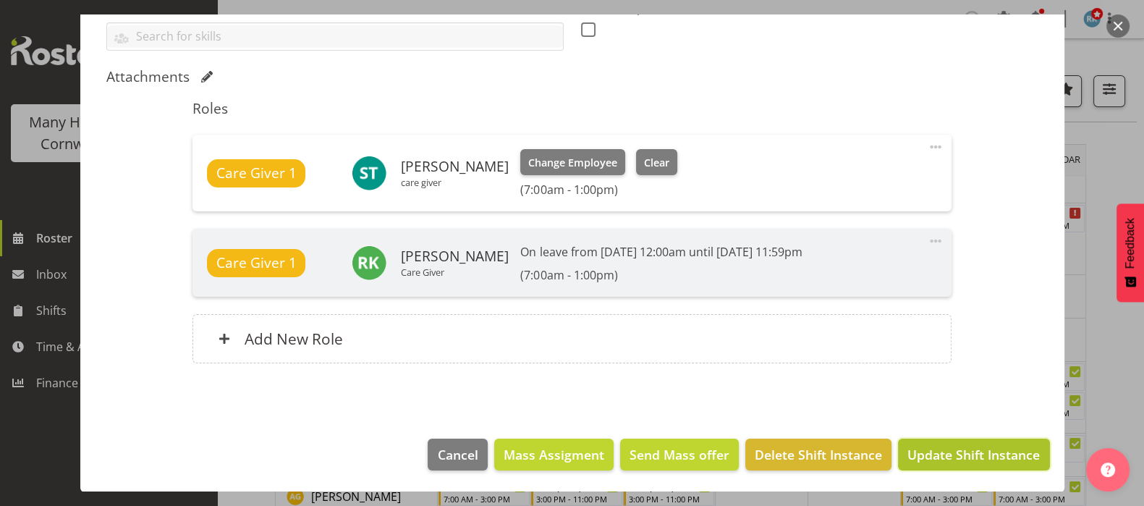
click at [959, 460] on span "Update Shift Instance" at bounding box center [973, 454] width 132 height 19
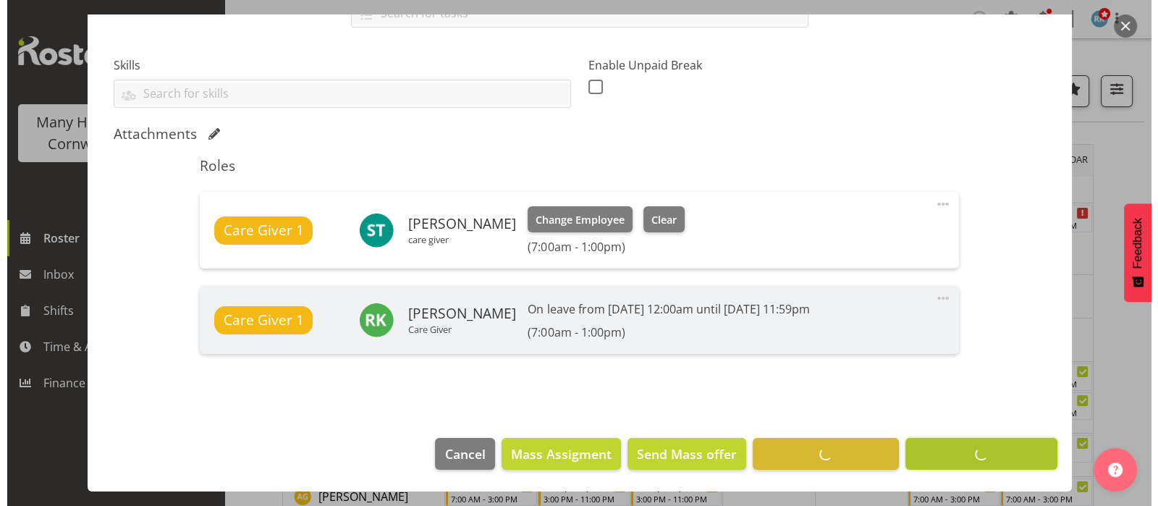
scroll to position [357, 0]
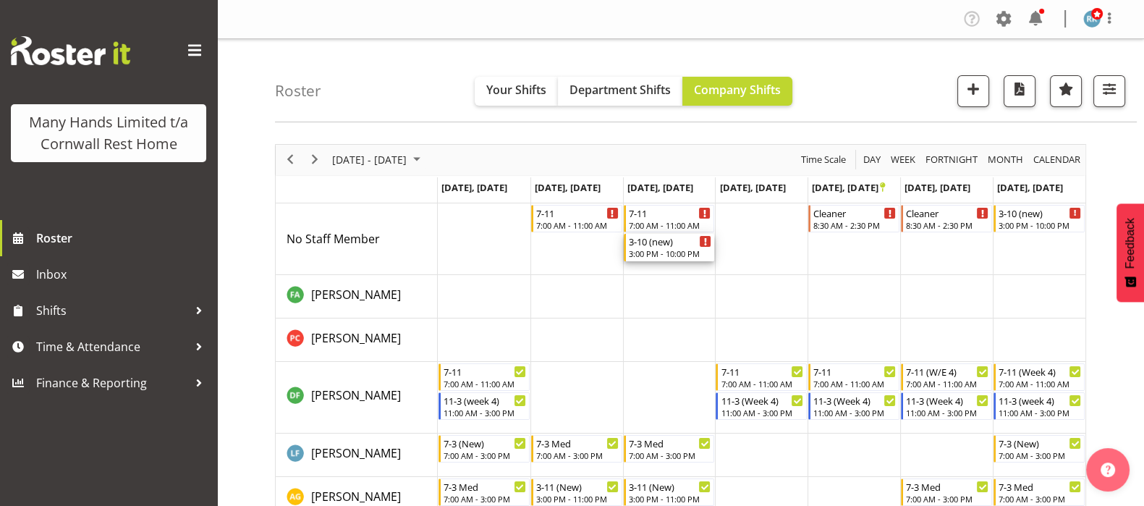
click at [658, 247] on div "3-10 (new) 3:00 PM - 10:00 PM" at bounding box center [670, 247] width 83 height 27
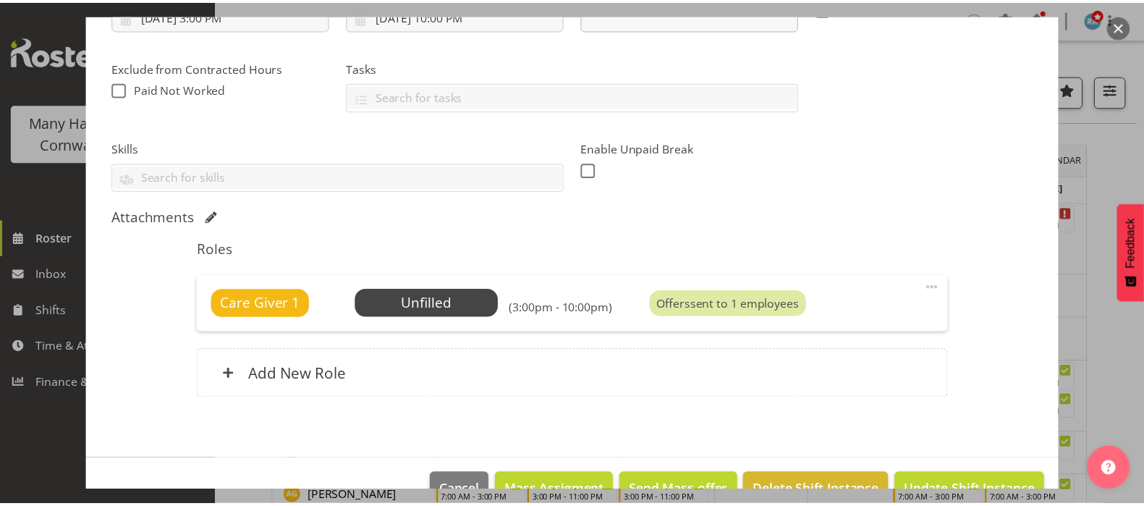
scroll to position [310, 0]
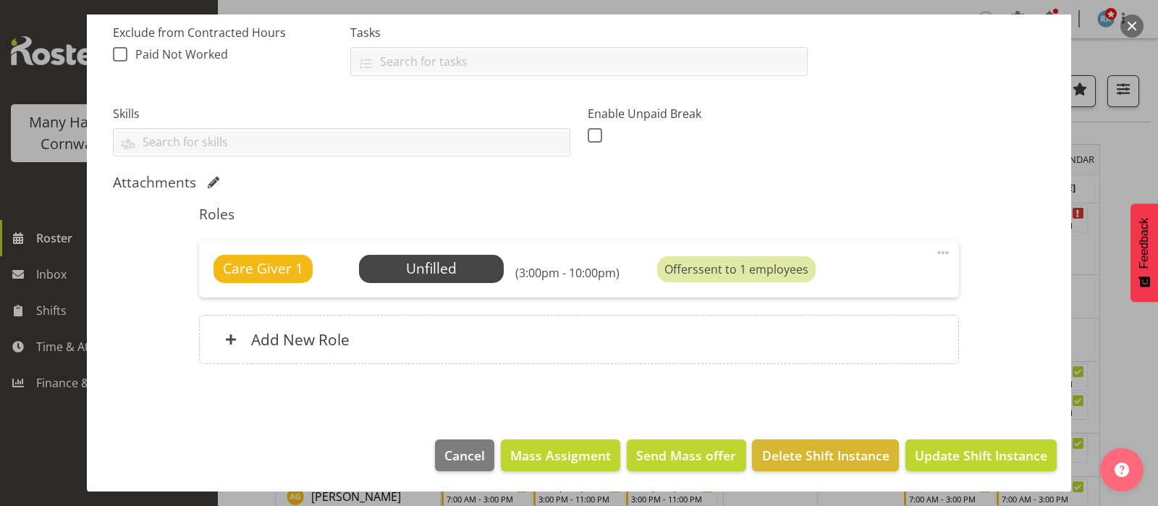
click at [1131, 24] on button "button" at bounding box center [1131, 25] width 23 height 23
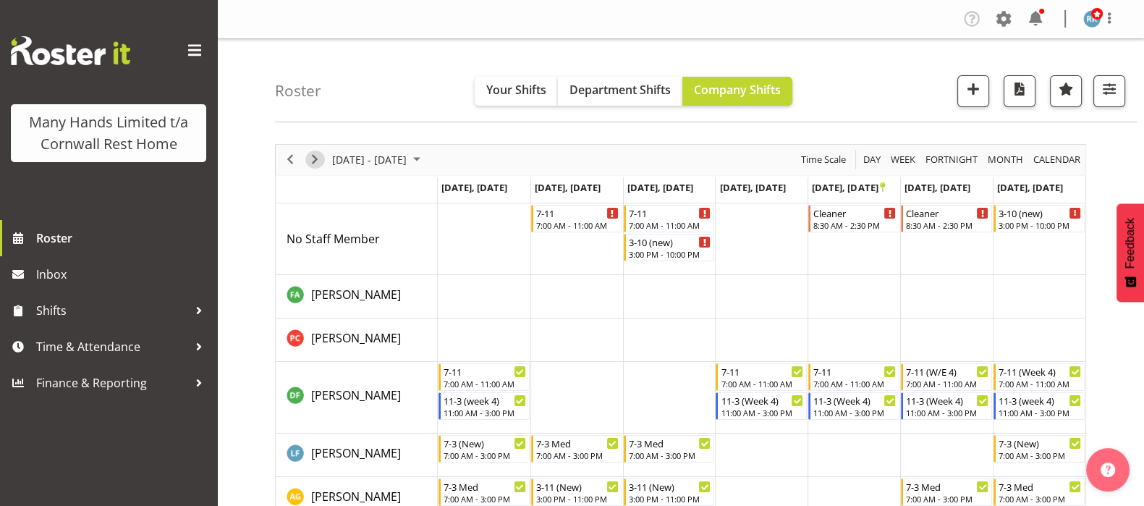
click at [313, 156] on span "Next" at bounding box center [314, 159] width 17 height 18
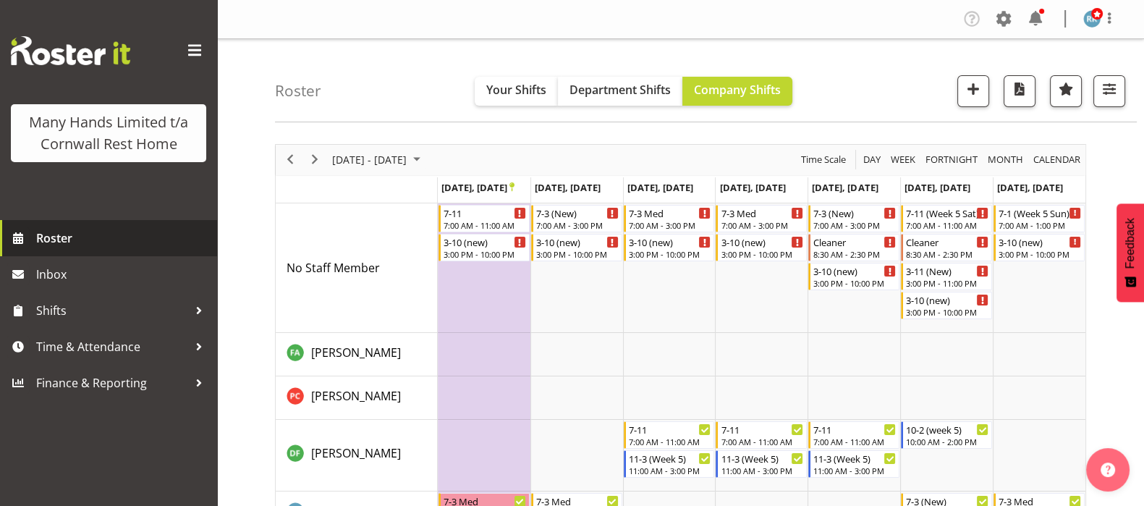
click at [54, 239] on span "Roster" at bounding box center [123, 238] width 174 height 22
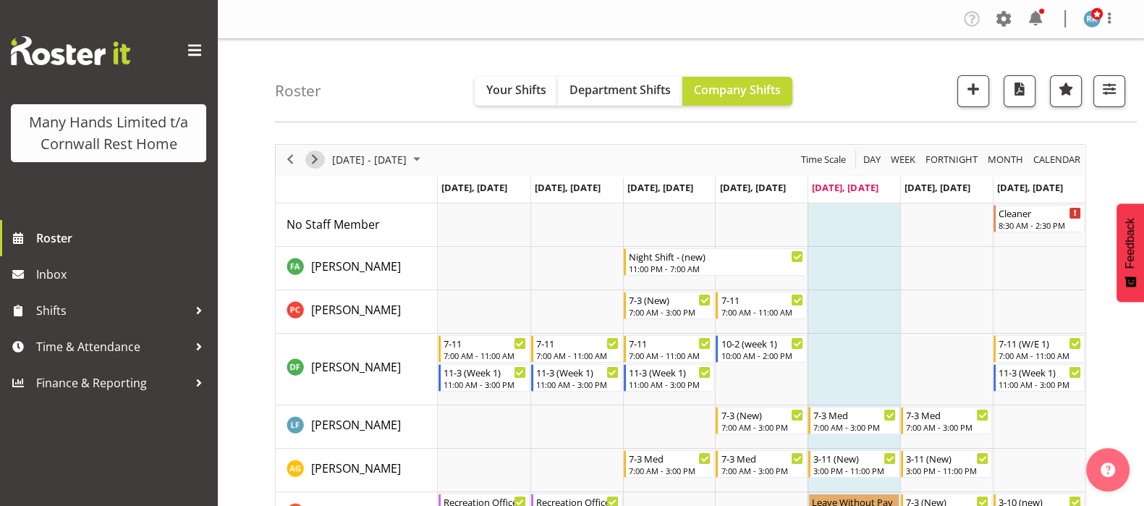
click at [311, 160] on span "Next" at bounding box center [314, 159] width 17 height 18
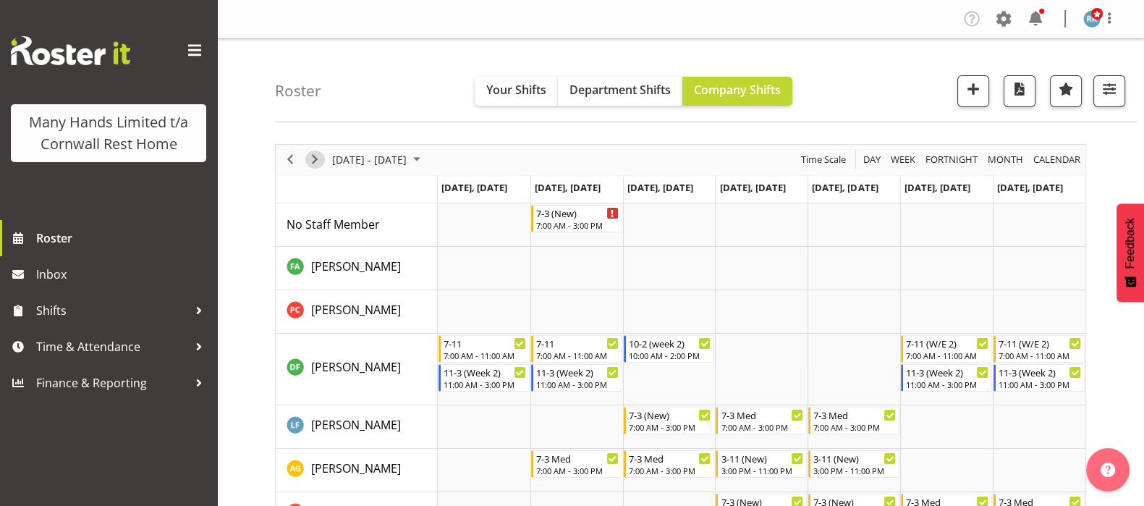
click at [310, 155] on span "Next" at bounding box center [314, 159] width 17 height 18
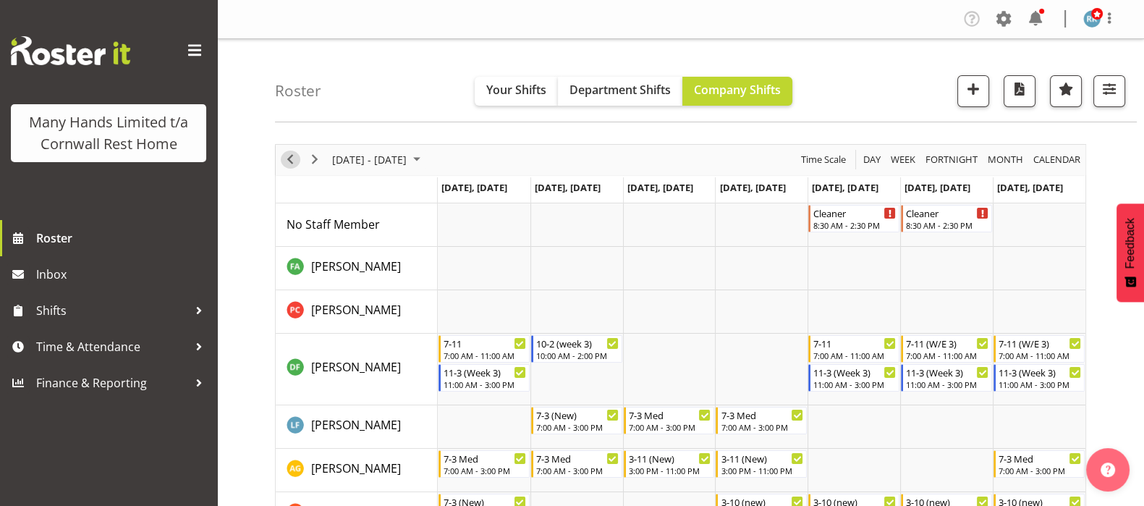
click at [289, 158] on span "Previous" at bounding box center [289, 159] width 17 height 18
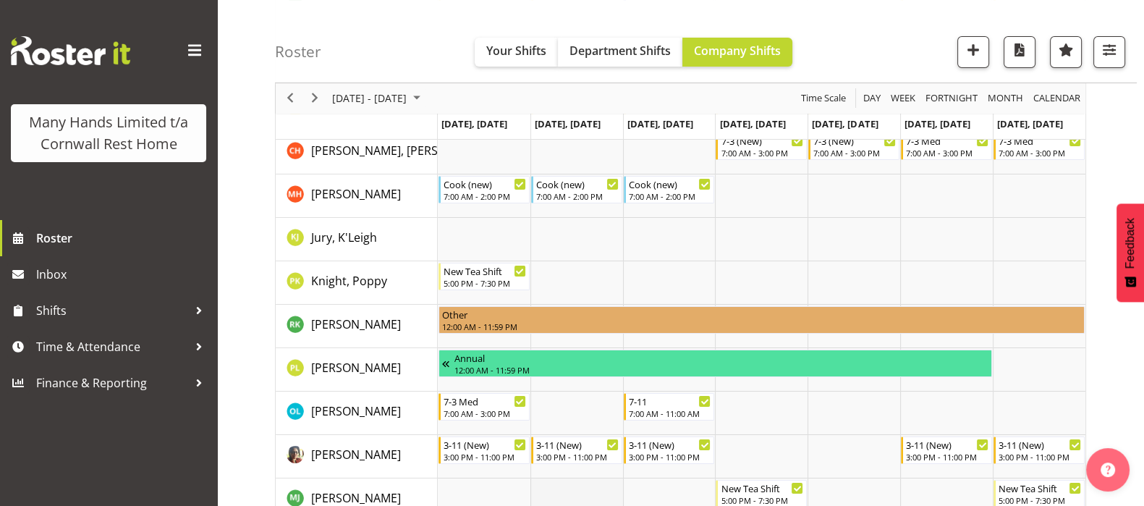
scroll to position [452, 0]
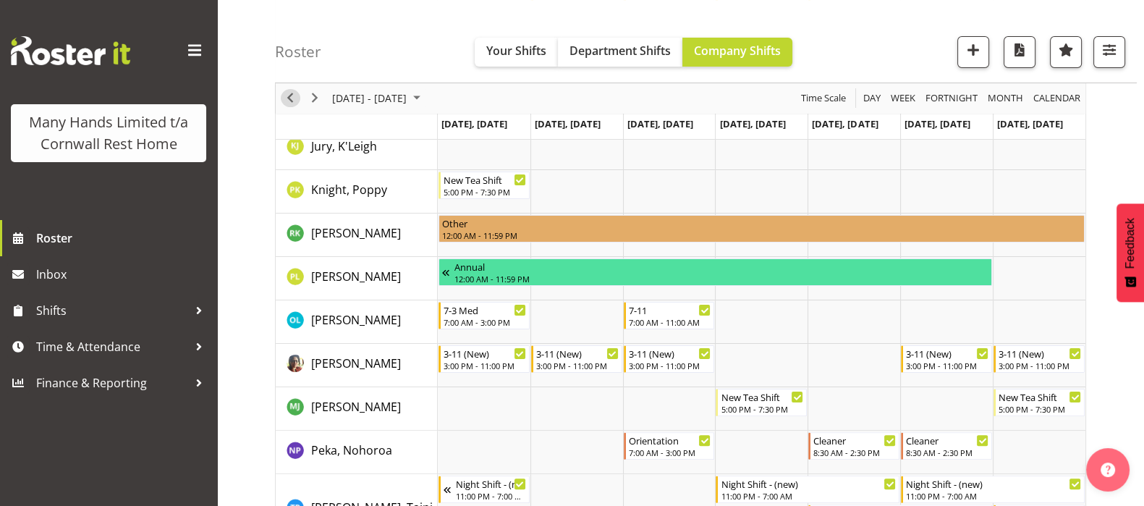
click at [289, 97] on span "Previous" at bounding box center [289, 99] width 17 height 18
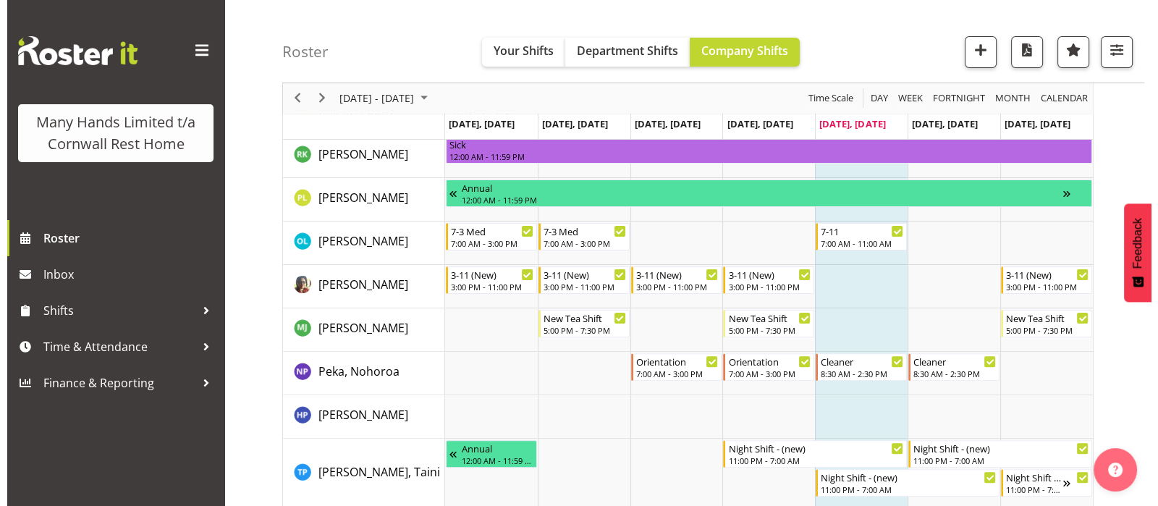
scroll to position [543, 0]
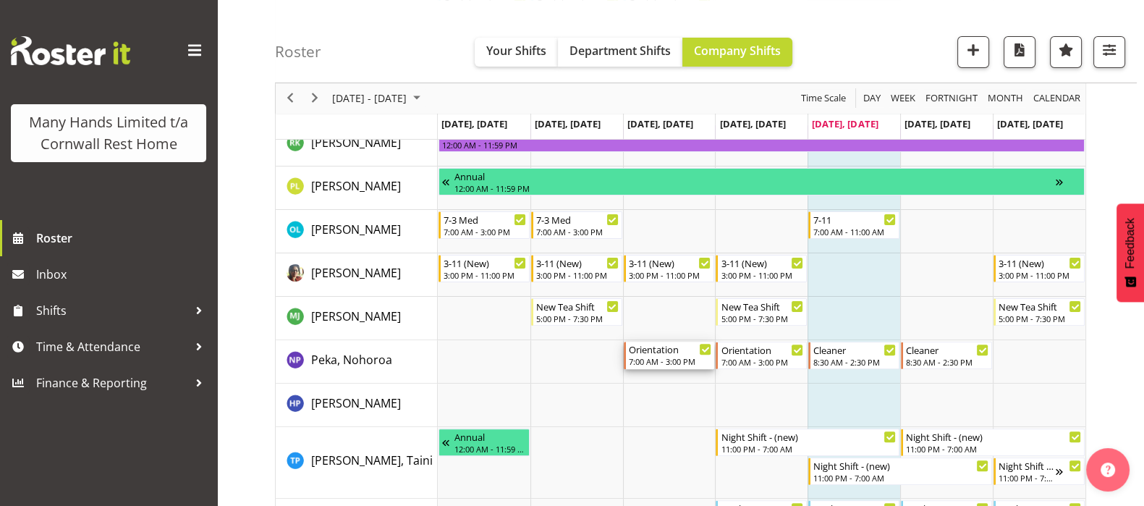
click at [662, 351] on div "Orientation" at bounding box center [670, 348] width 83 height 14
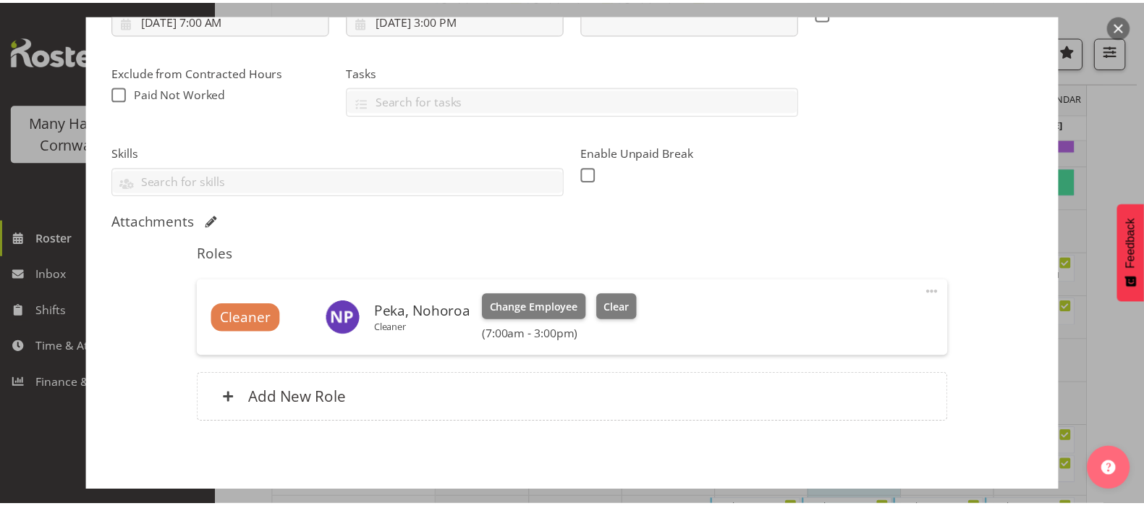
scroll to position [330, 0]
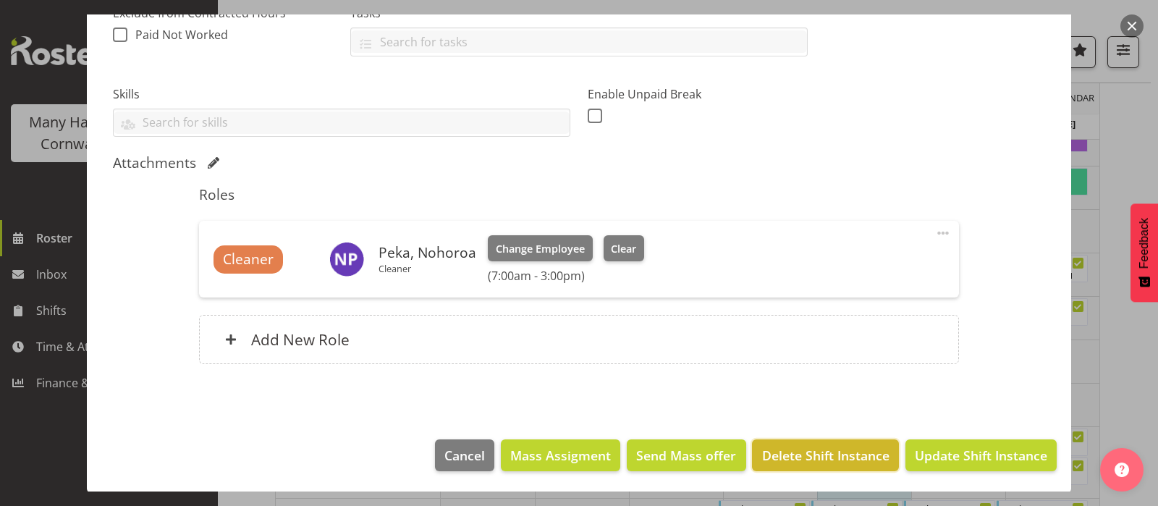
click at [822, 451] on span "Delete Shift Instance" at bounding box center [825, 455] width 127 height 19
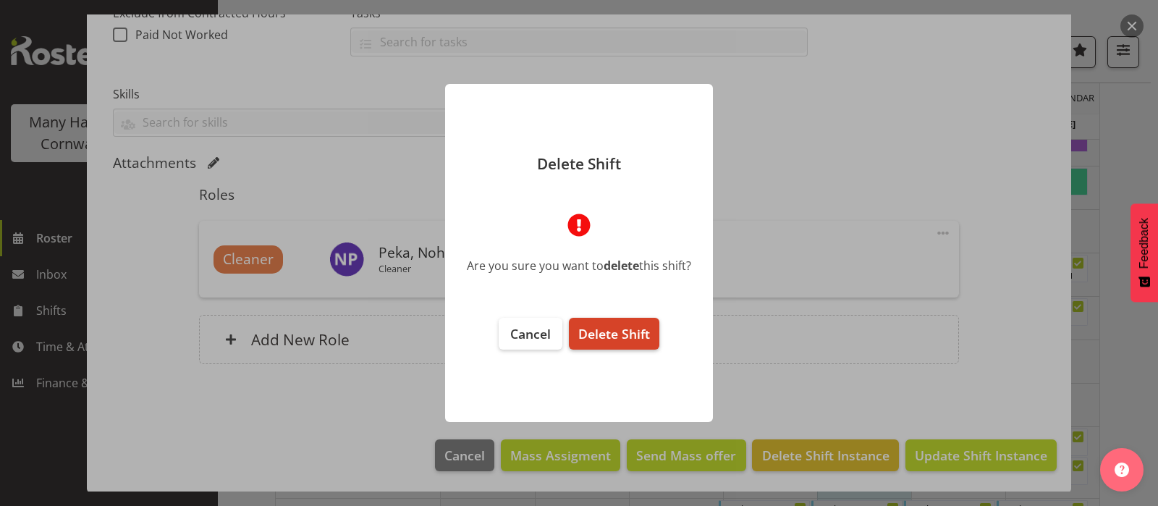
click at [613, 328] on span "Delete Shift" at bounding box center [614, 333] width 72 height 17
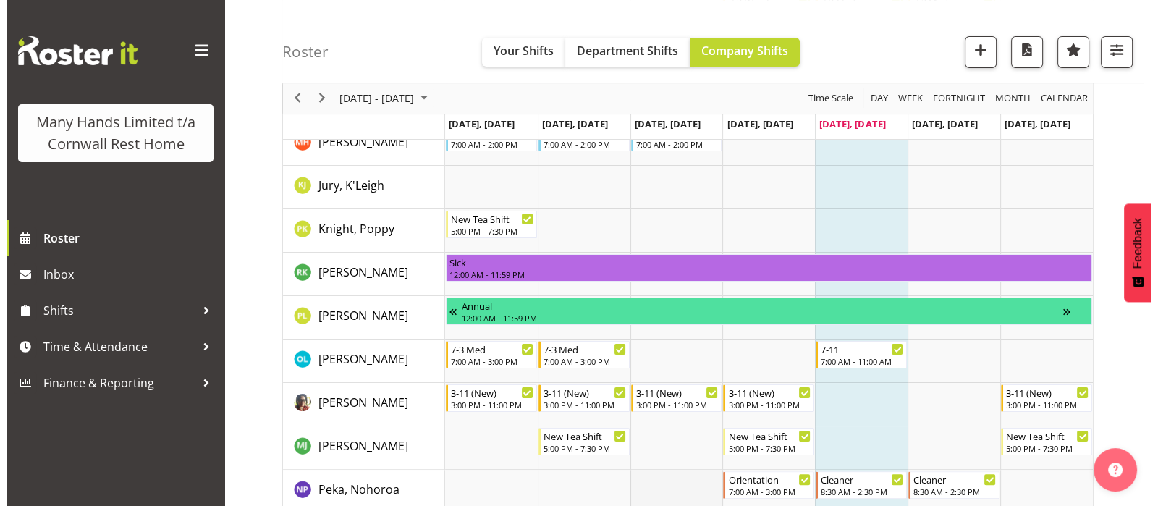
scroll to position [452, 0]
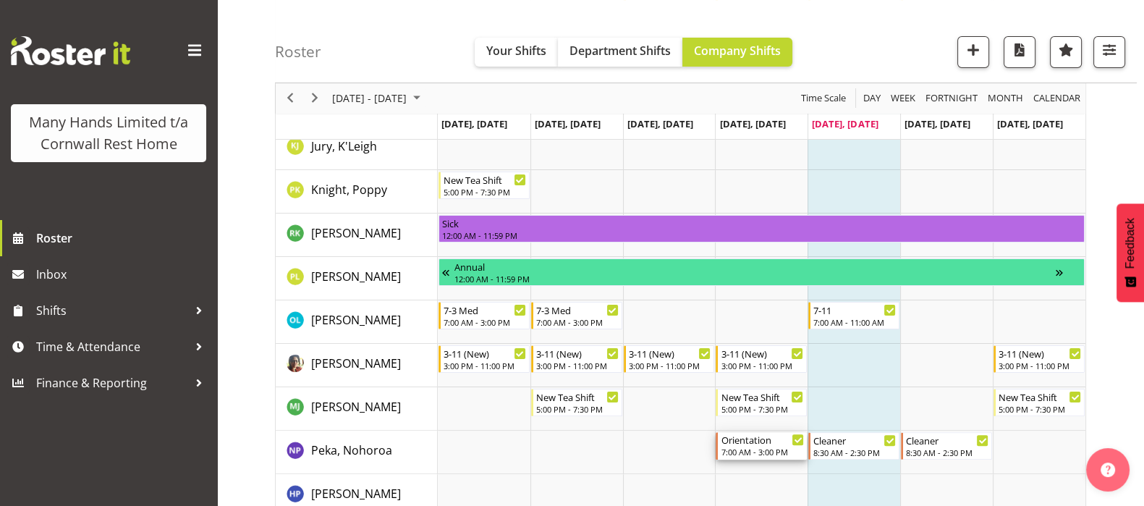
click at [747, 451] on div "7:00 AM - 3:00 PM" at bounding box center [762, 452] width 83 height 12
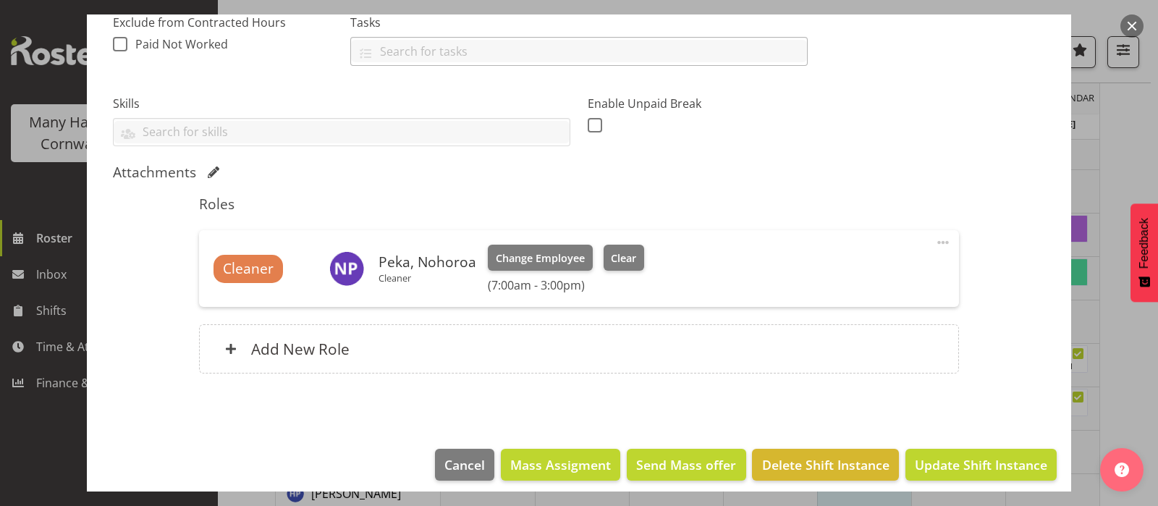
scroll to position [330, 0]
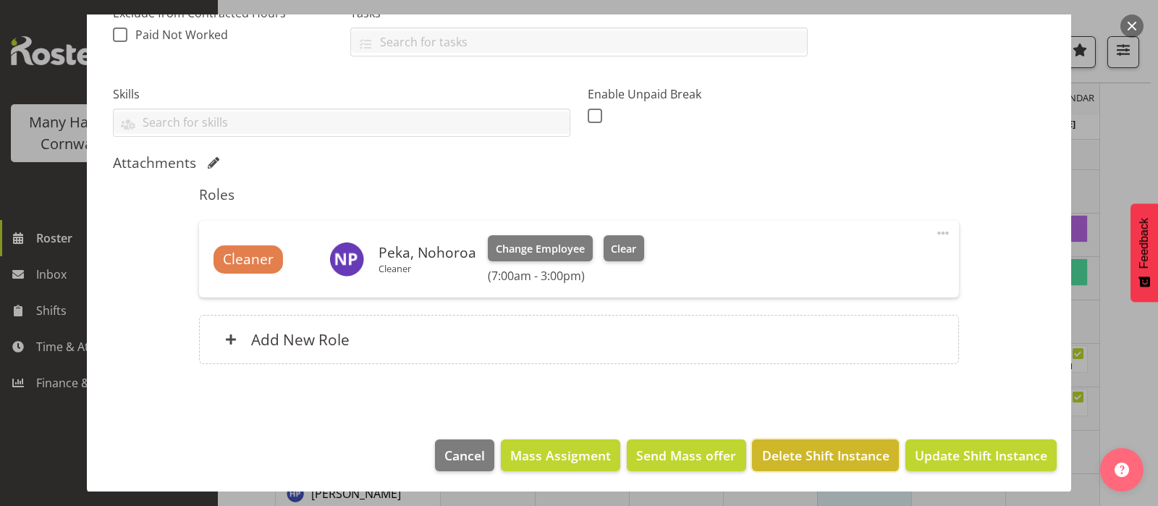
click at [830, 459] on span "Delete Shift Instance" at bounding box center [825, 455] width 127 height 19
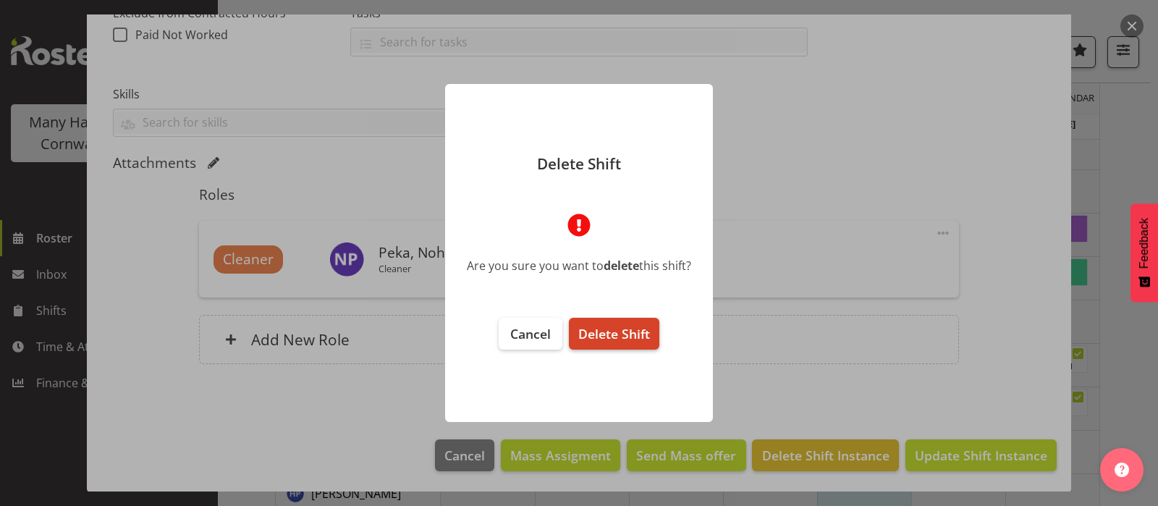
click at [621, 335] on span "Delete Shift" at bounding box center [614, 333] width 72 height 17
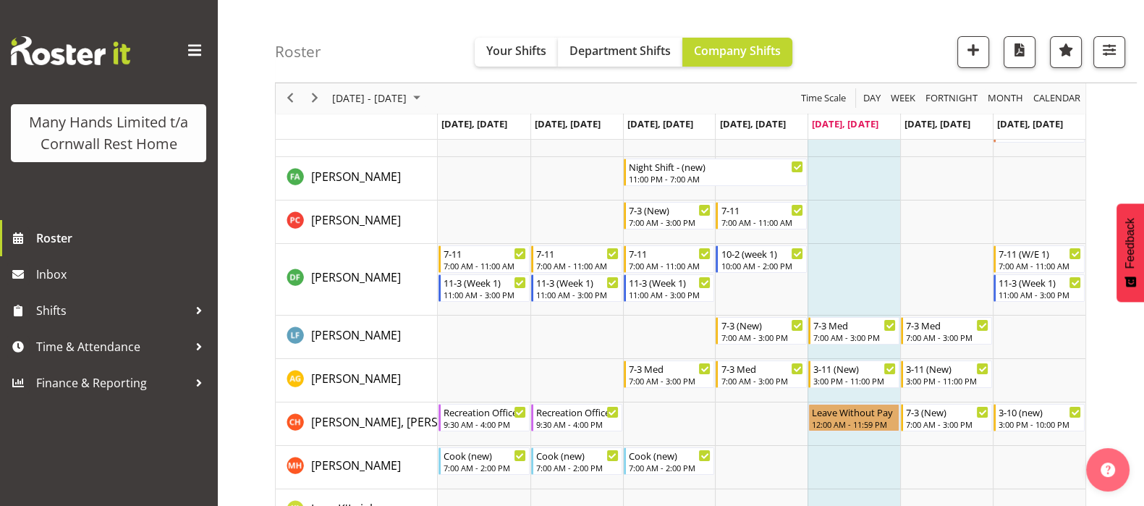
scroll to position [0, 0]
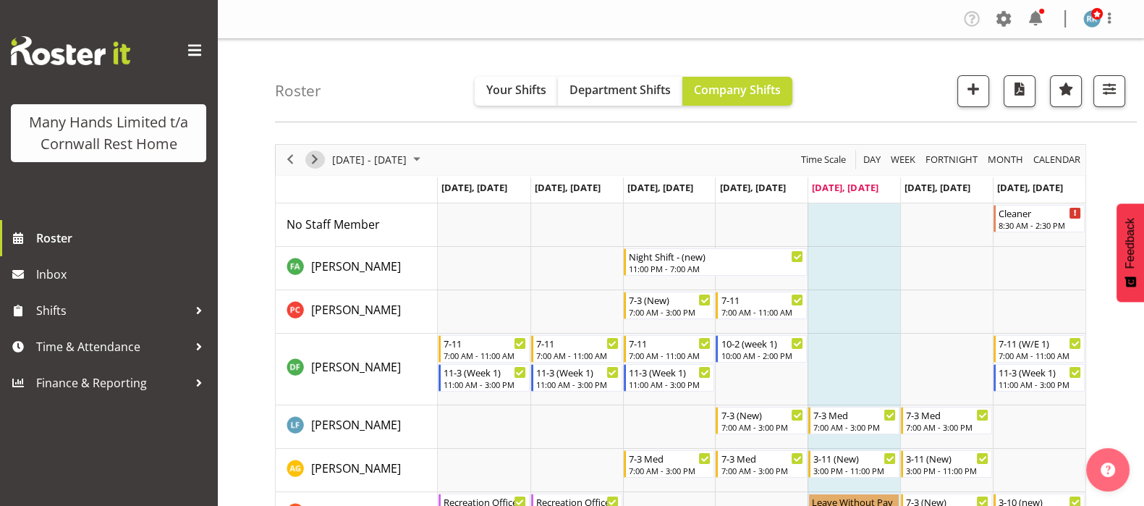
click at [319, 161] on span "Next" at bounding box center [314, 159] width 17 height 18
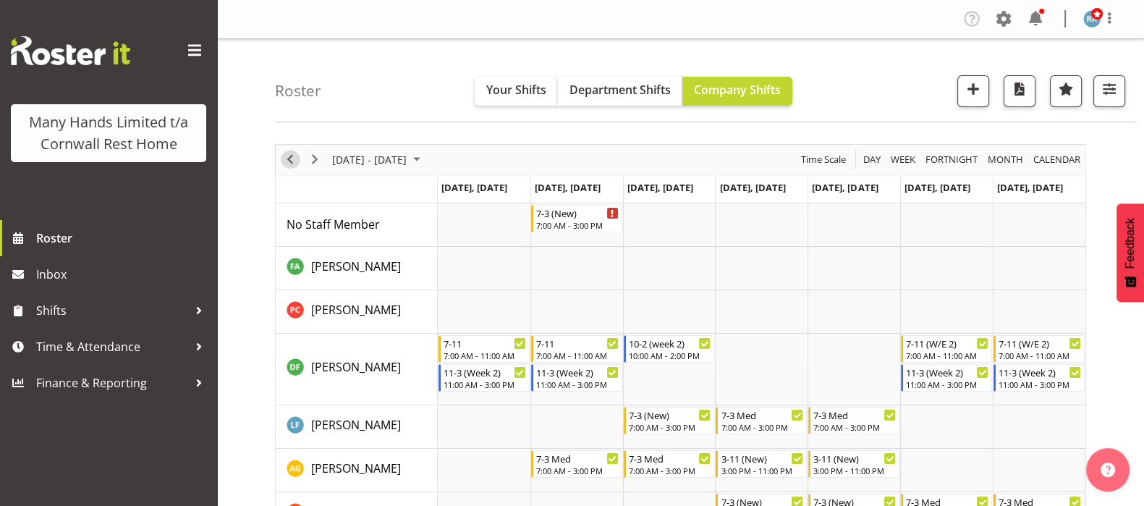
click at [287, 156] on span "Previous" at bounding box center [289, 159] width 17 height 18
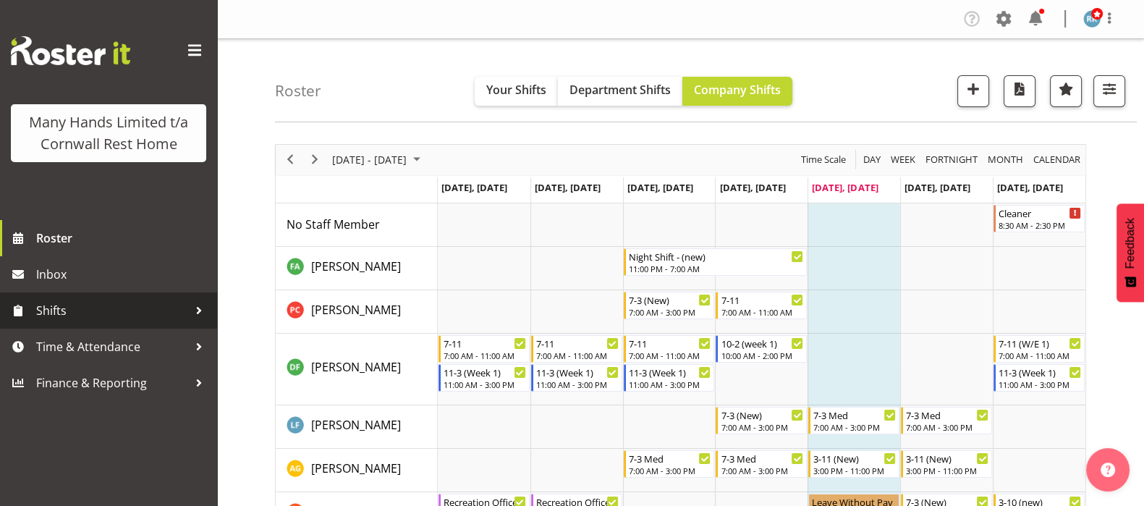
click at [64, 307] on span "Shifts" at bounding box center [112, 311] width 152 height 22
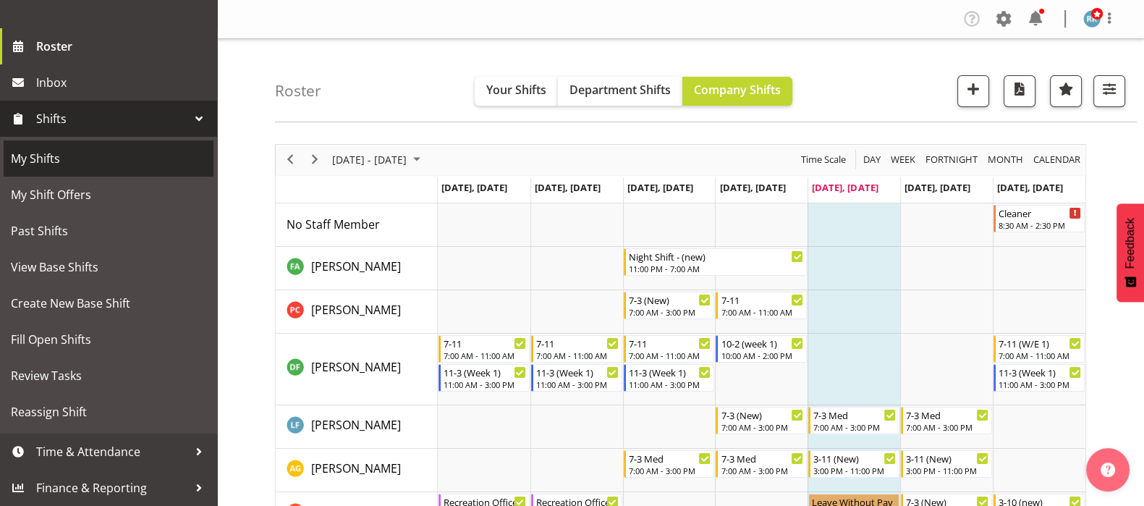
scroll to position [213, 0]
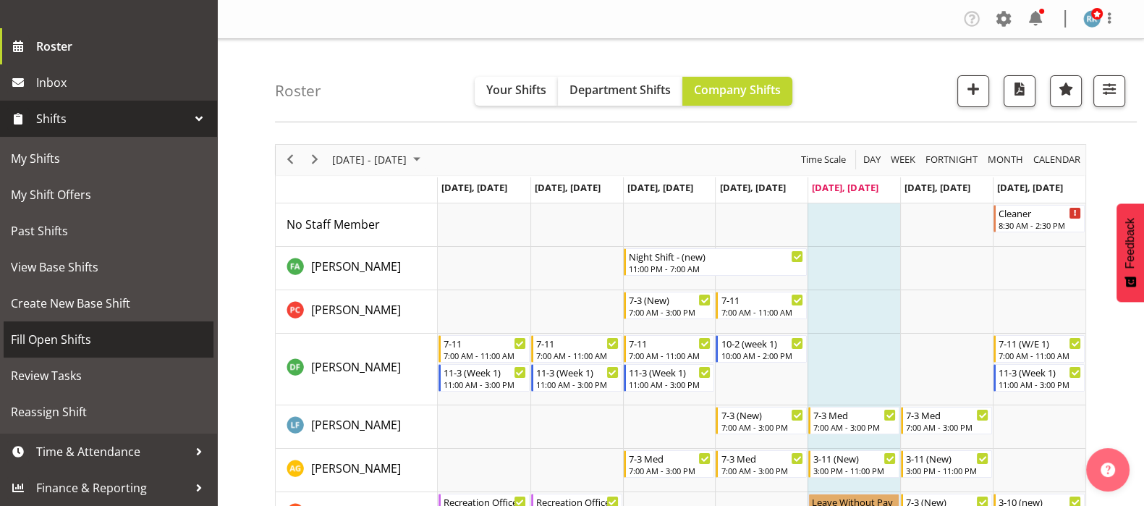
click at [54, 339] on span "Fill Open Shifts" at bounding box center [108, 339] width 195 height 22
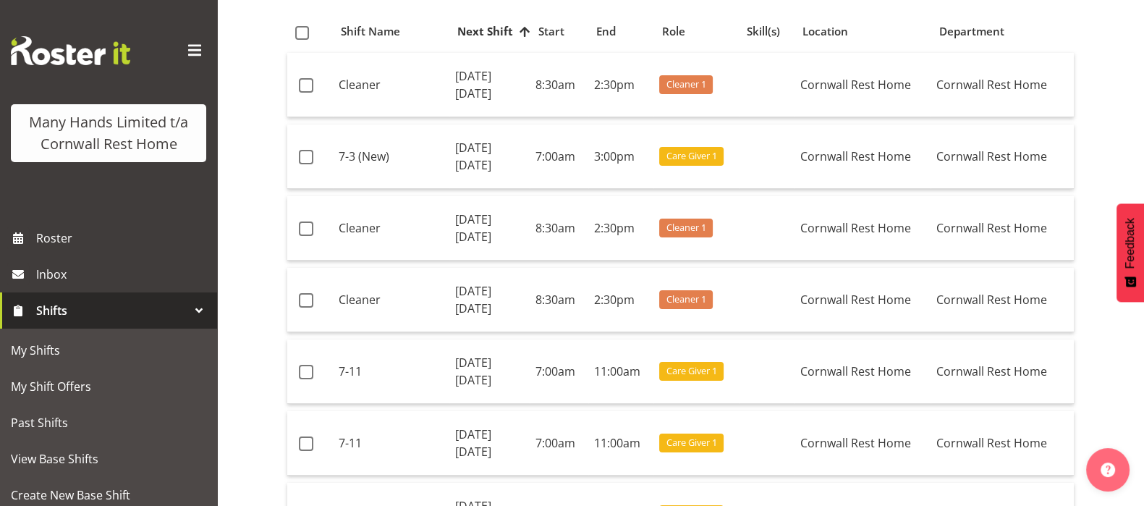
scroll to position [271, 0]
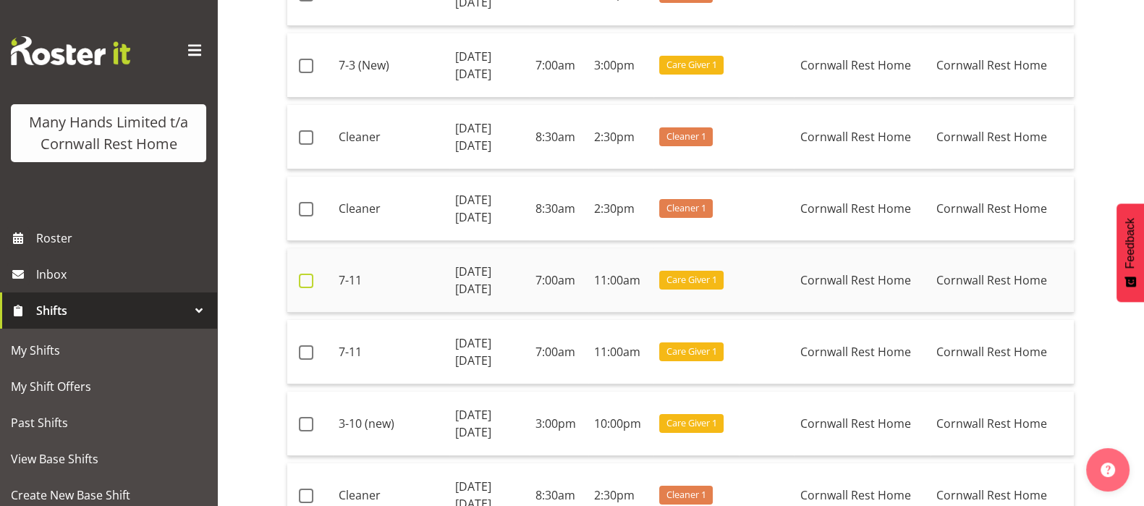
click at [304, 277] on span at bounding box center [306, 280] width 14 height 14
checkbox input "true"
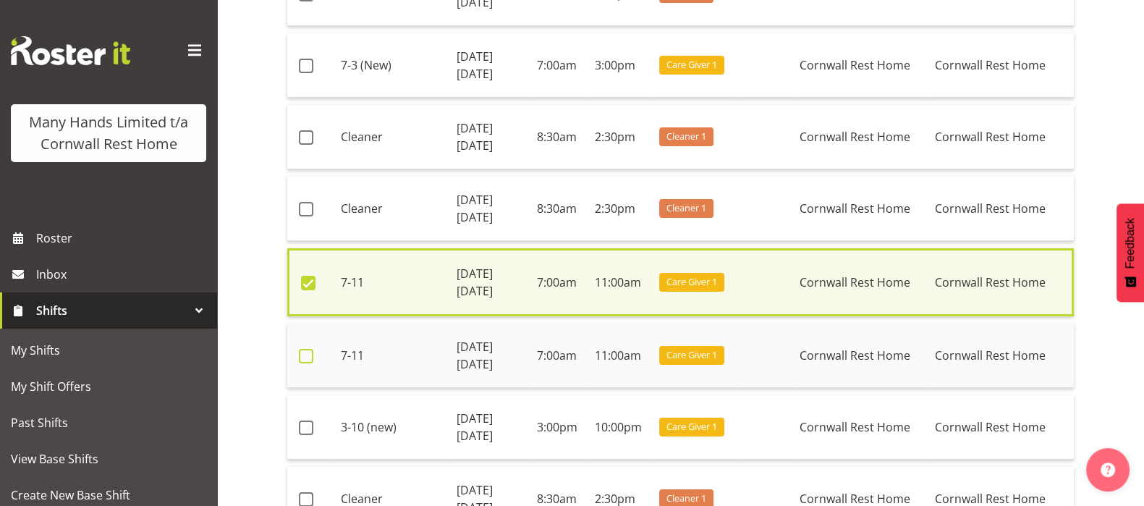
click at [307, 353] on span at bounding box center [306, 356] width 14 height 14
checkbox input "true"
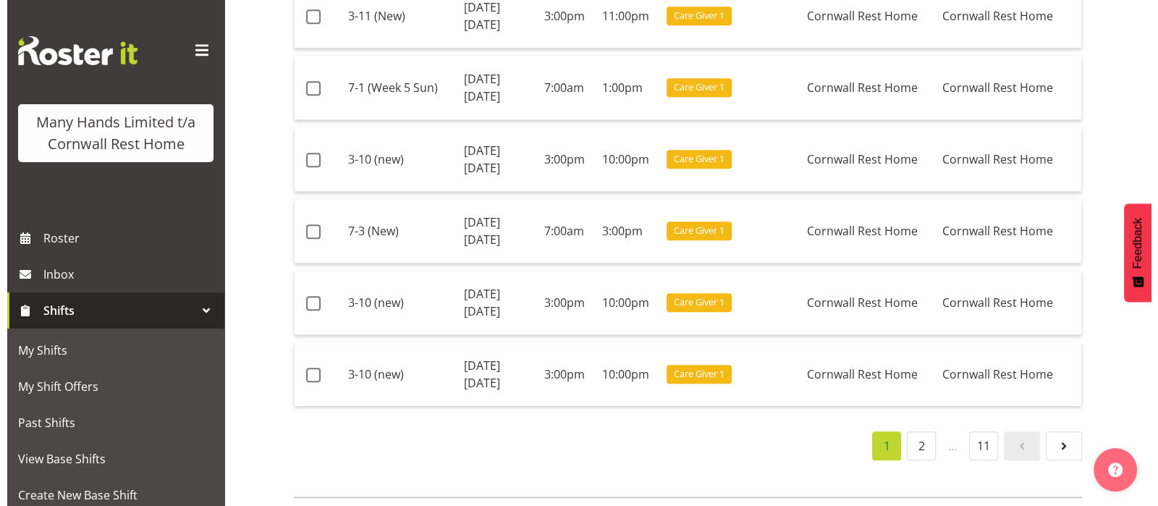
scroll to position [2058, 0]
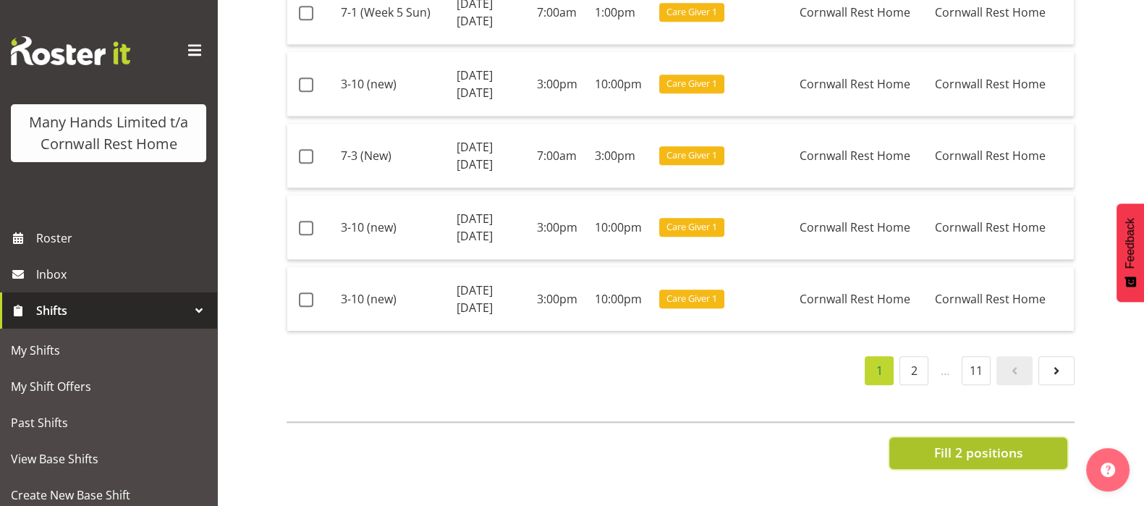
click at [984, 443] on span "Fill 2 positions" at bounding box center [977, 452] width 89 height 19
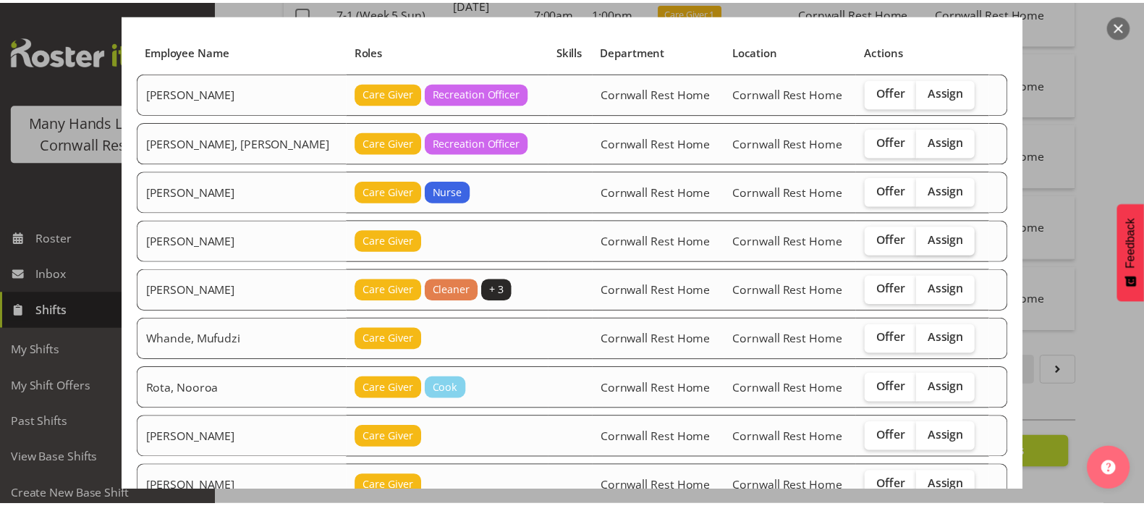
scroll to position [0, 0]
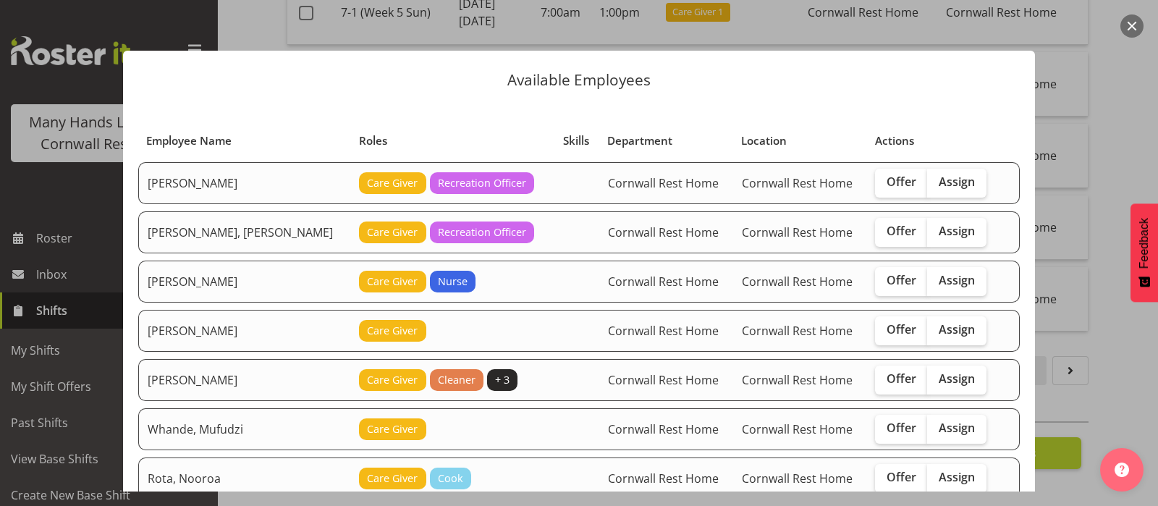
click at [1131, 25] on button "button" at bounding box center [1131, 25] width 23 height 23
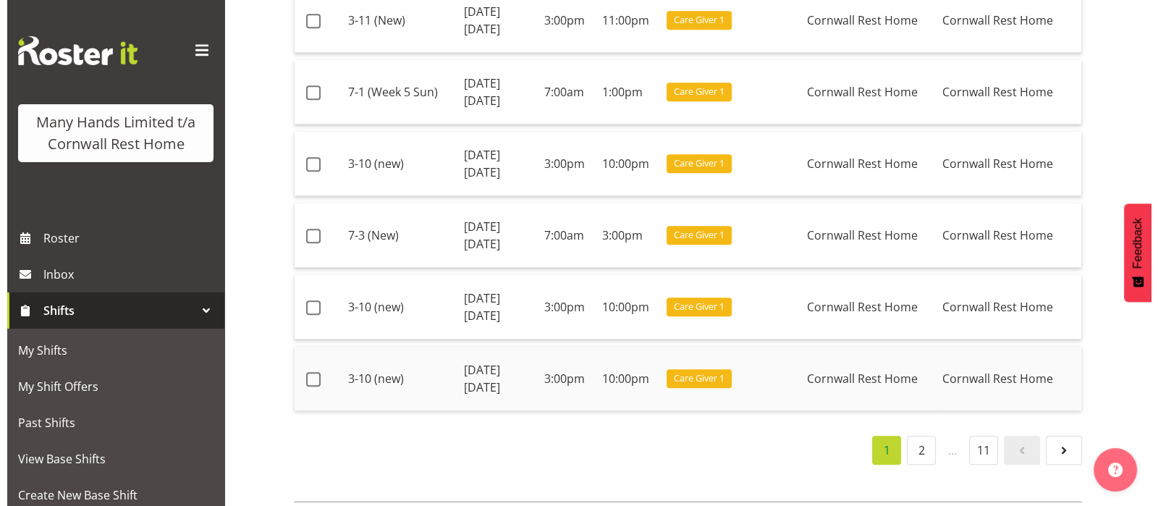
scroll to position [2058, 0]
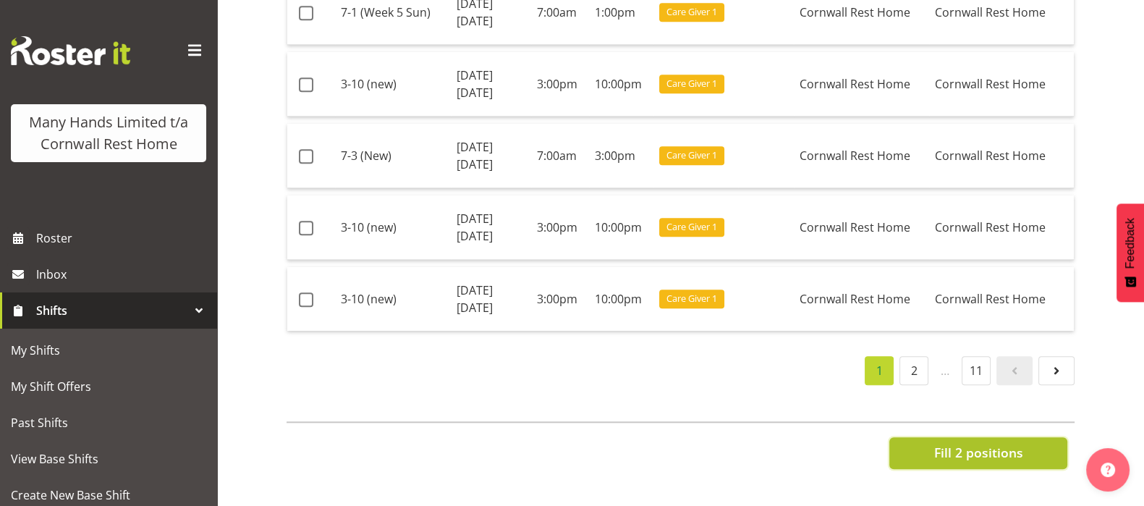
click at [969, 446] on span "Fill 2 positions" at bounding box center [977, 452] width 89 height 19
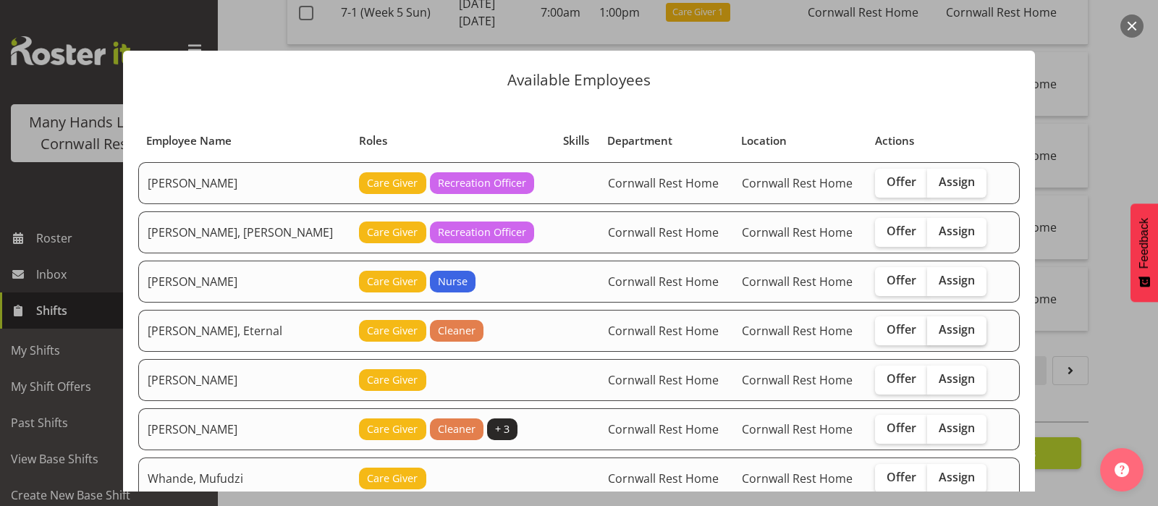
click at [950, 338] on label "Assign" at bounding box center [956, 330] width 59 height 29
click at [936, 334] on input "Assign" at bounding box center [931, 329] width 9 height 9
checkbox input "true"
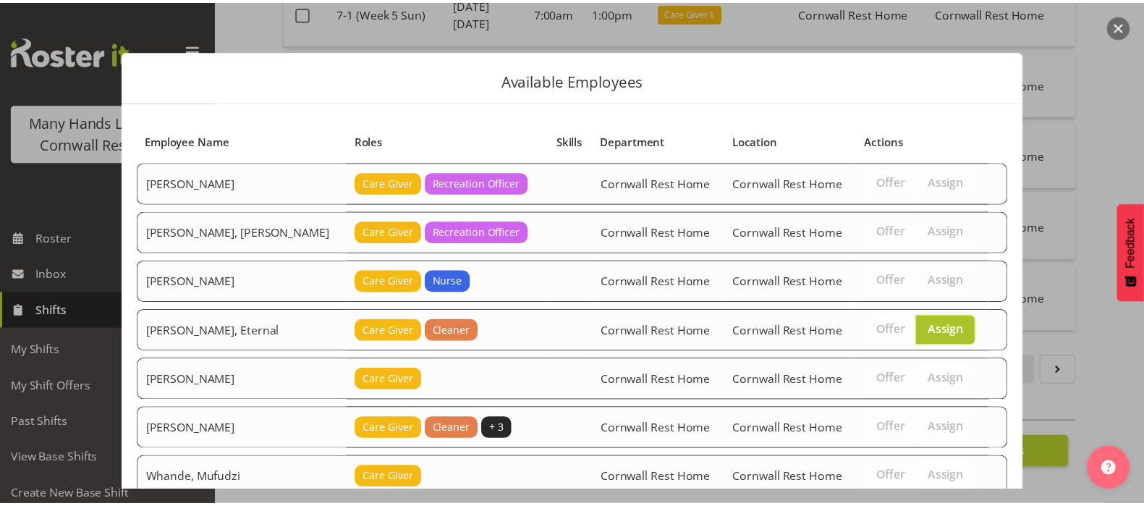
scroll to position [340, 0]
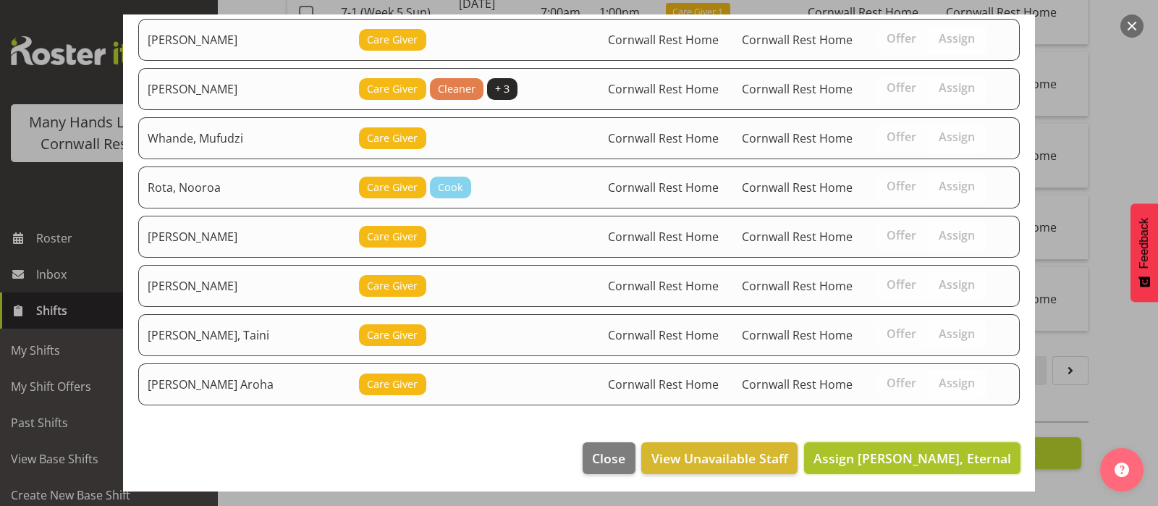
click at [913, 454] on span "Assign [PERSON_NAME], Eternal" at bounding box center [912, 457] width 198 height 17
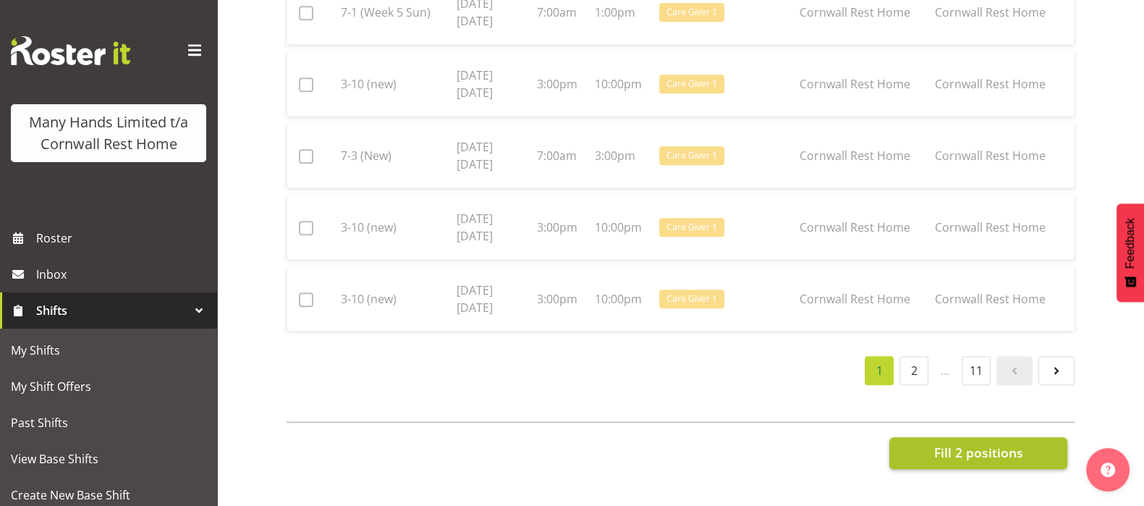
checkbox input "false"
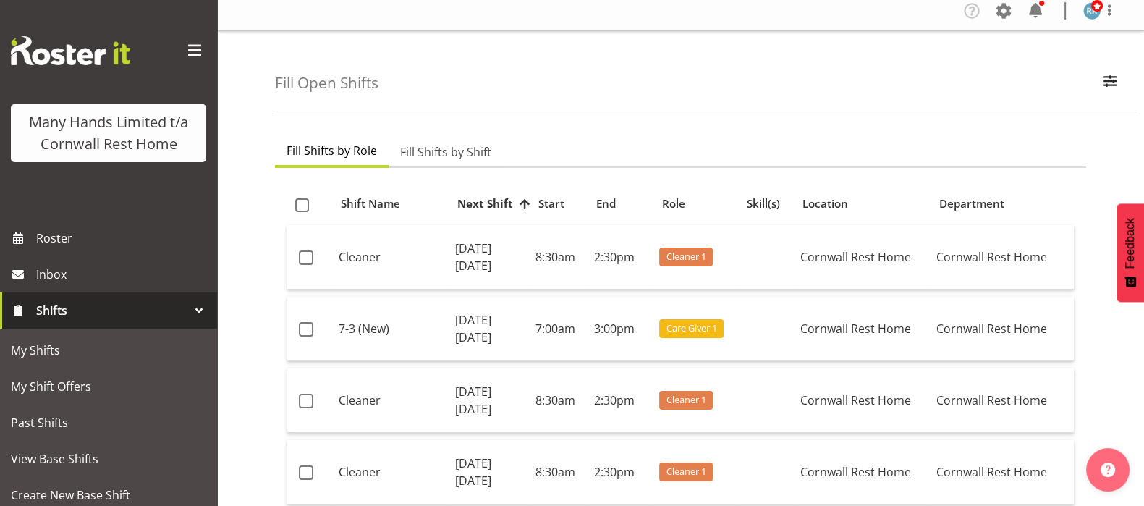
scroll to position [0, 0]
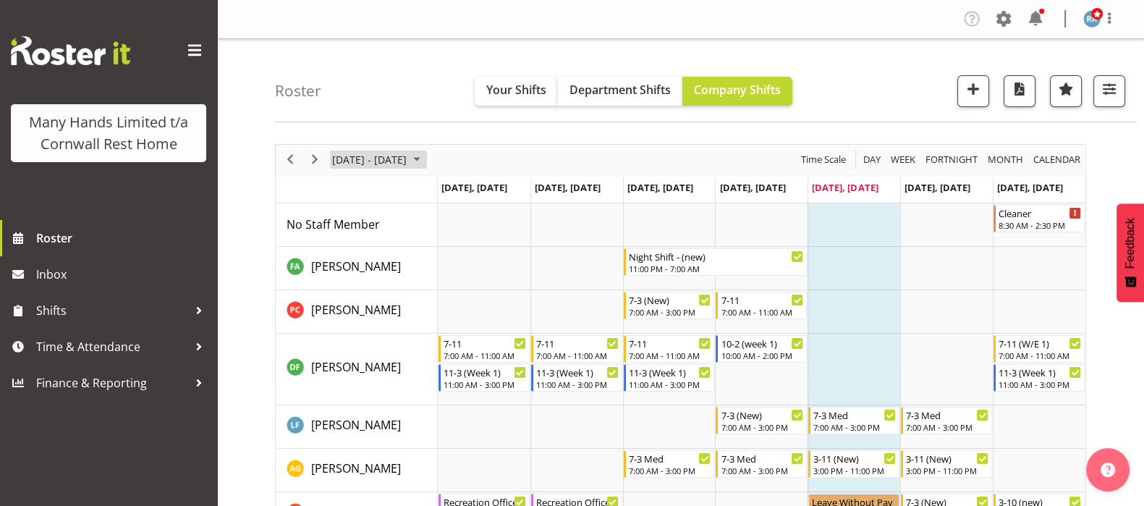
click at [425, 164] on span "October 2025" at bounding box center [416, 159] width 17 height 18
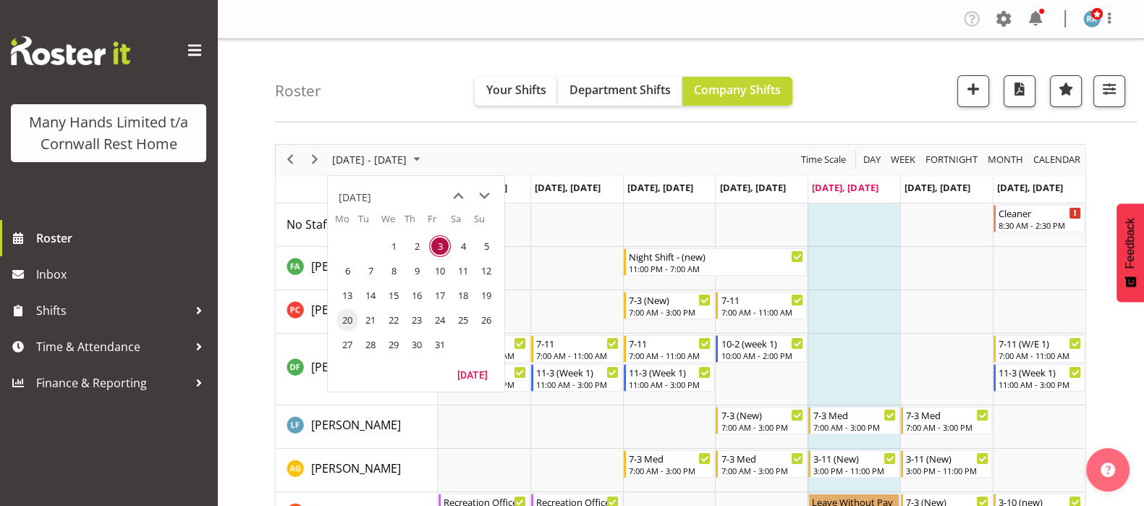
click at [346, 320] on span "20" at bounding box center [347, 320] width 22 height 22
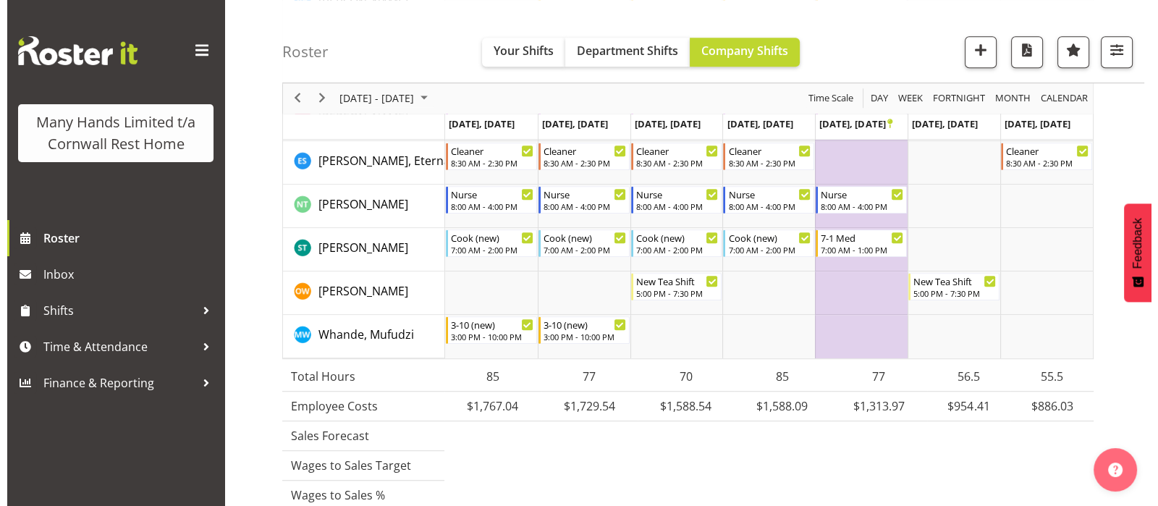
scroll to position [1175, 0]
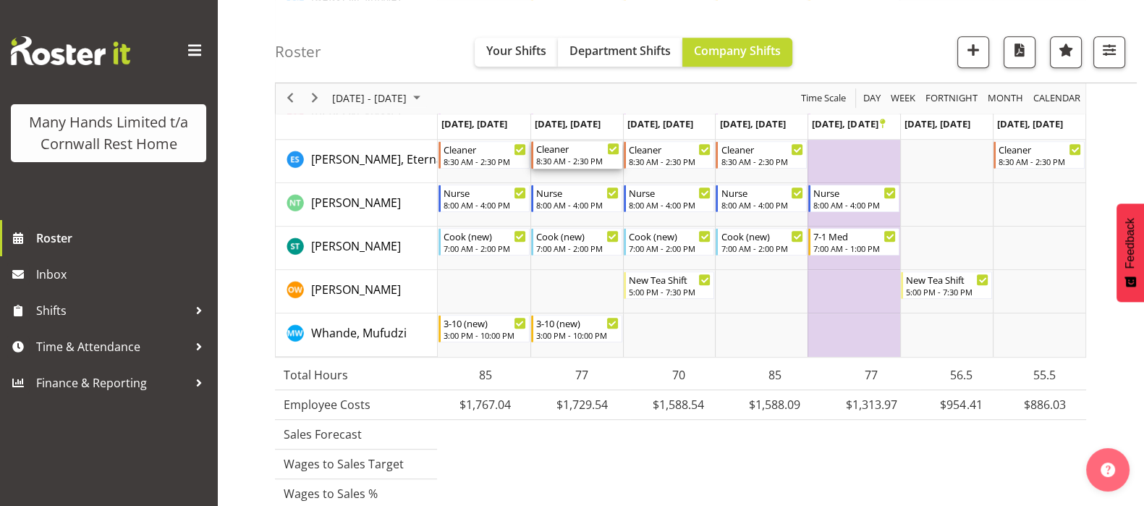
click at [561, 150] on div "Cleaner" at bounding box center [577, 148] width 83 height 14
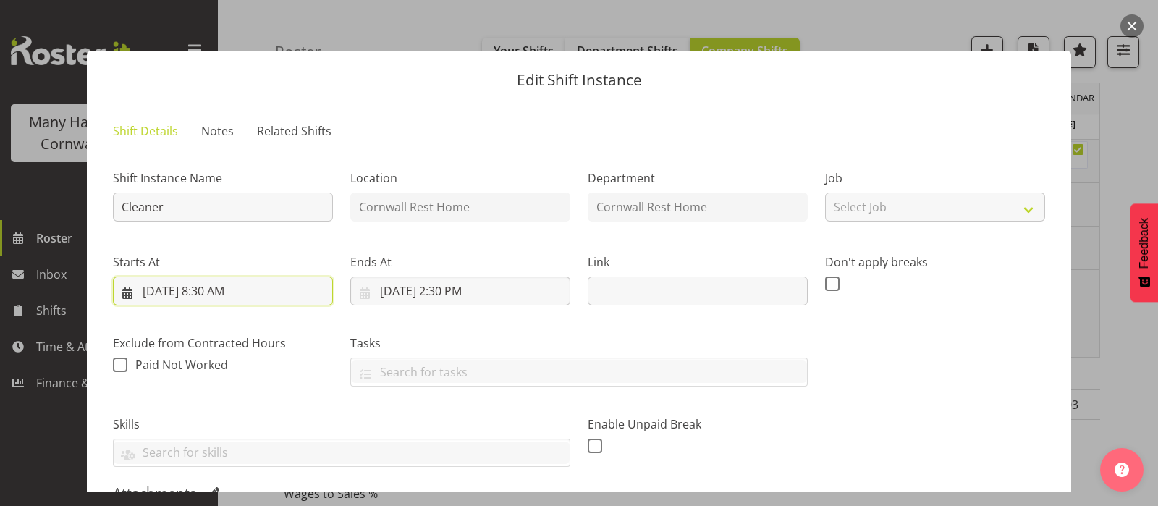
click at [214, 294] on input "10/21/2025, 8:30 AM" at bounding box center [223, 290] width 220 height 29
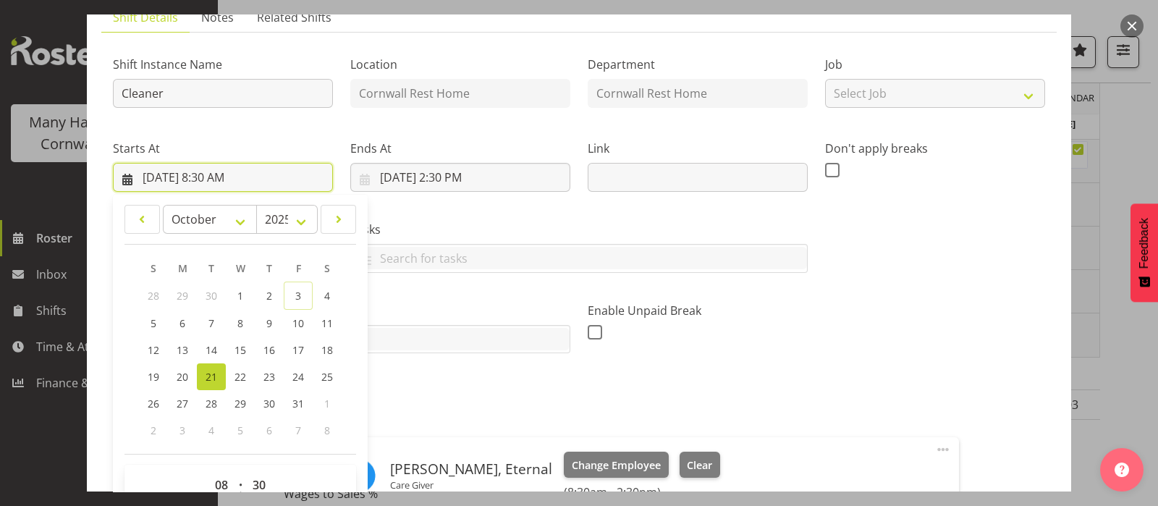
scroll to position [271, 0]
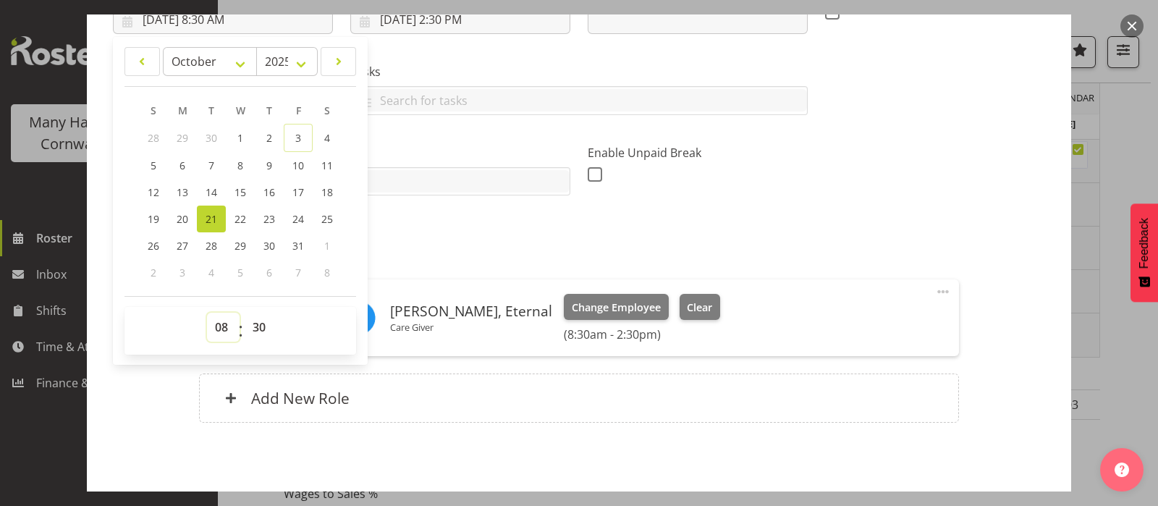
click at [220, 325] on select "00 01 02 03 04 05 06 07 08 09 10 11 12 13 14 15 16 17 18 19 20 21 22 23" at bounding box center [223, 327] width 33 height 29
select select "11"
click at [207, 313] on select "00 01 02 03 04 05 06 07 08 09 10 11 12 13 14 15 16 17 18 19 20 21 22 23" at bounding box center [223, 327] width 33 height 29
type input "10/21/2025, 11:30 AM"
click at [257, 326] on select "00 01 02 03 04 05 06 07 08 09 10 11 12 13 14 15 16 17 18 19 20 21 22 23 24 25 2…" at bounding box center [261, 327] width 33 height 29
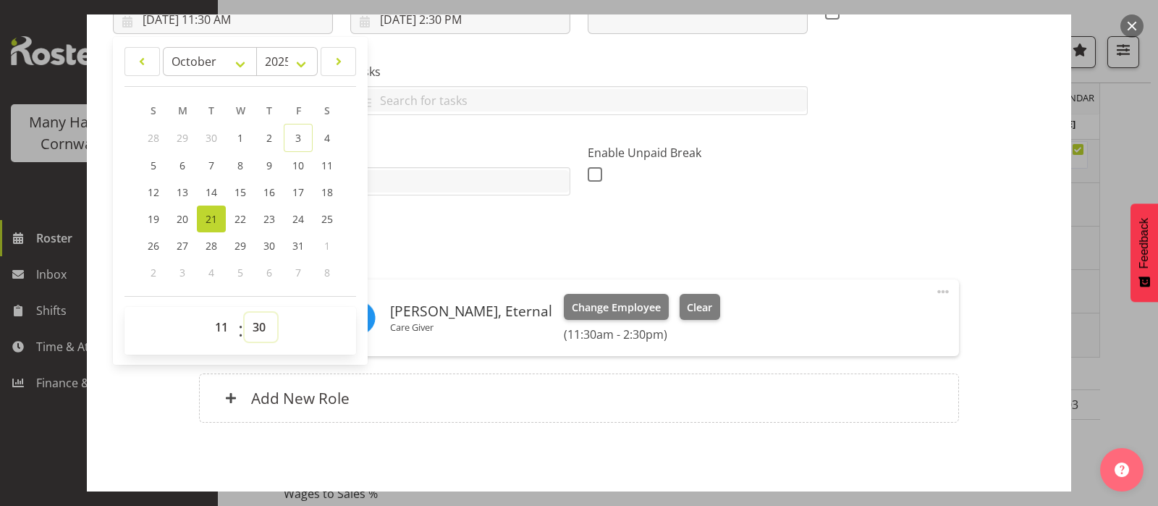
select select "0"
click at [245, 313] on select "00 01 02 03 04 05 06 07 08 09 10 11 12 13 14 15 16 17 18 19 20 21 22 23 24 25 2…" at bounding box center [261, 327] width 33 height 29
type input "10/21/2025, 11:00 AM"
click at [449, 22] on input "10/21/2025, 2:30 PM" at bounding box center [460, 19] width 220 height 29
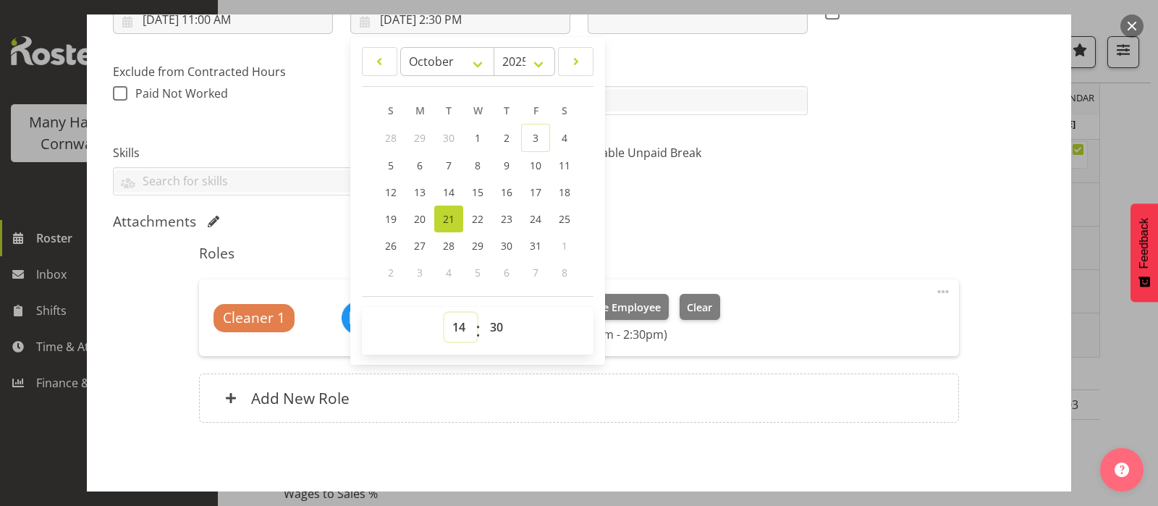
click at [449, 320] on select "00 01 02 03 04 05 06 07 08 09 10 11 12 13 14 15 16 17 18 19 20 21 22 23" at bounding box center [460, 327] width 33 height 29
select select "15"
click at [444, 313] on select "00 01 02 03 04 05 06 07 08 09 10 11 12 13 14 15 16 17 18 19 20 21 22 23" at bounding box center [460, 327] width 33 height 29
type input "10/21/2025, 3:30 PM"
select select "0"
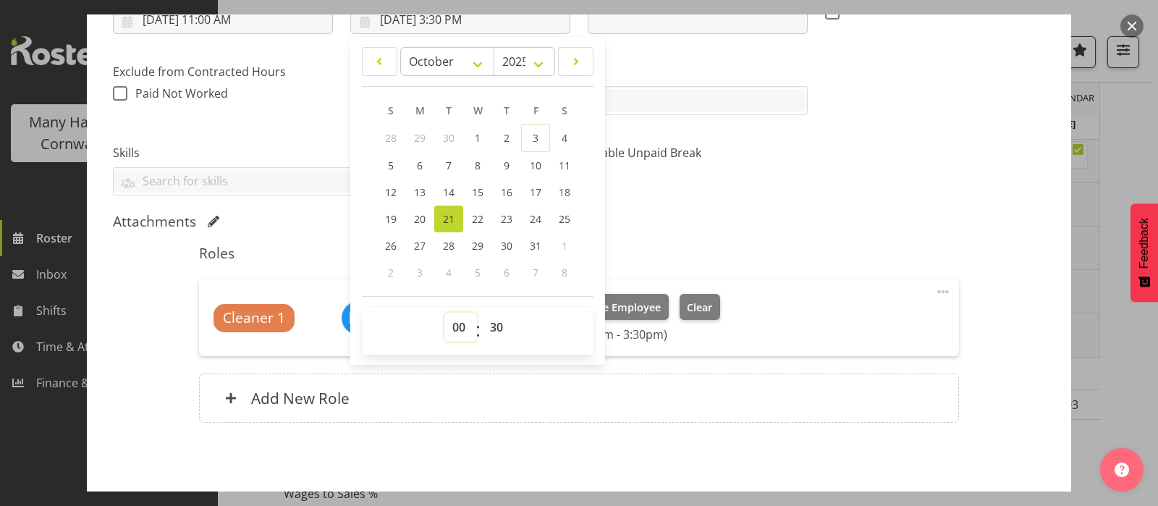
type input "10/21/2025, 12:30 AM"
click at [453, 323] on select "00 01 02 03 04 05 06 07 08 09 10 11 12 13 14 15 16 17 18 19 20 21 22 23" at bounding box center [460, 327] width 33 height 29
select select "15"
click at [444, 313] on select "00 01 02 03 04 05 06 07 08 09 10 11 12 13 14 15 16 17 18 19 20 21 22 23" at bounding box center [460, 327] width 33 height 29
type input "10/21/2025, 3:30 PM"
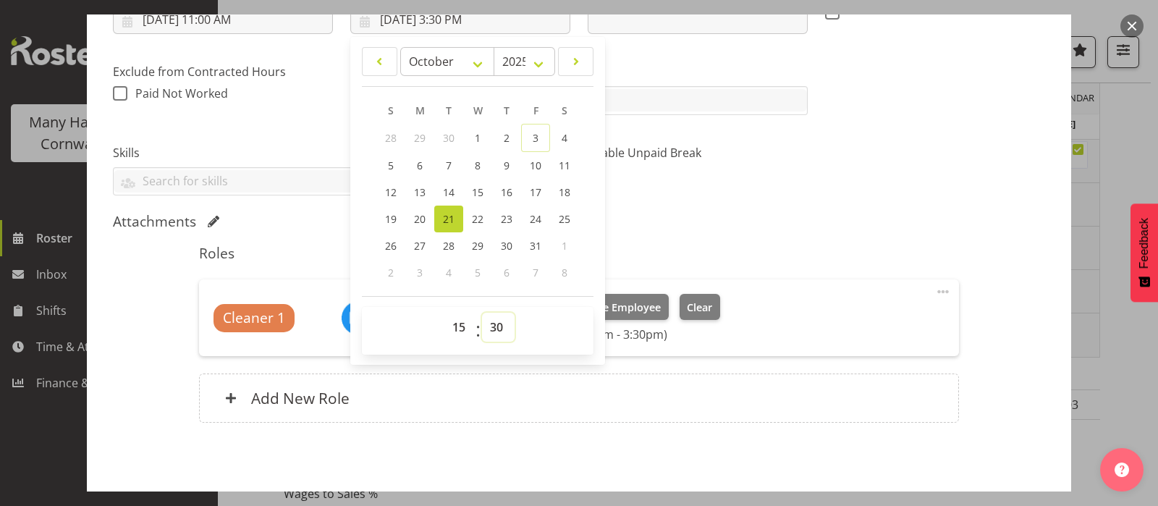
click at [490, 323] on select "00 01 02 03 04 05 06 07 08 09 10 11 12 13 14 15 16 17 18 19 20 21 22 23 24 25 2…" at bounding box center [498, 327] width 33 height 29
select select "0"
type input "10/21/2025, 3:00 PM"
click at [774, 218] on div "Attachments" at bounding box center [579, 221] width 932 height 17
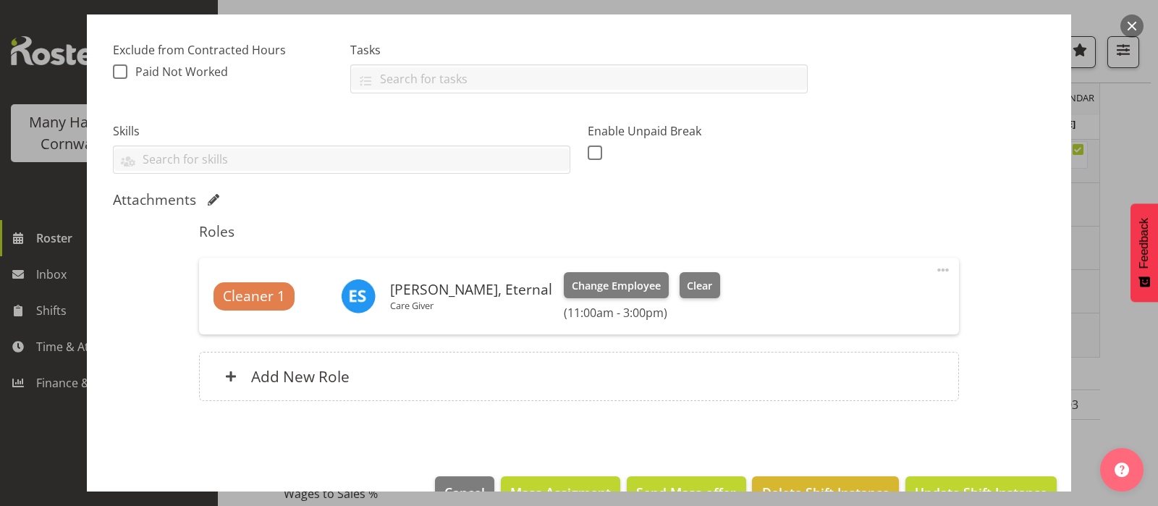
scroll to position [330, 0]
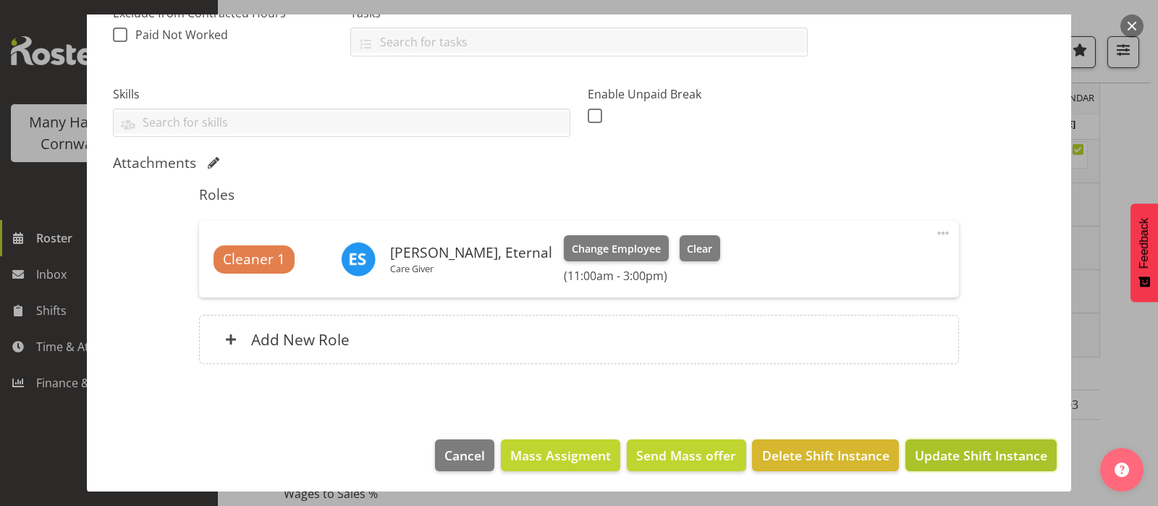
click at [947, 454] on span "Update Shift Instance" at bounding box center [980, 455] width 132 height 19
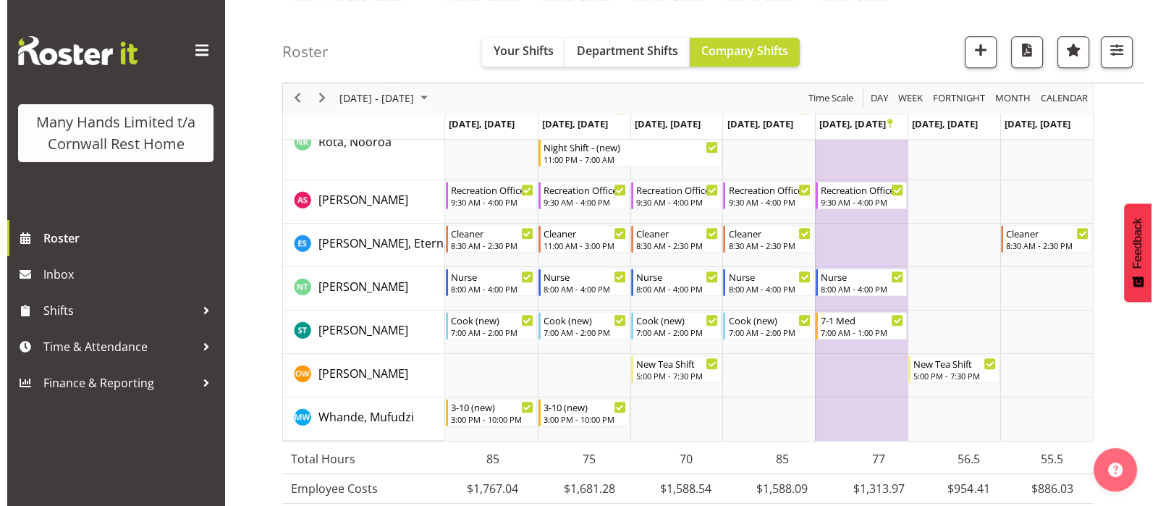
scroll to position [1175, 0]
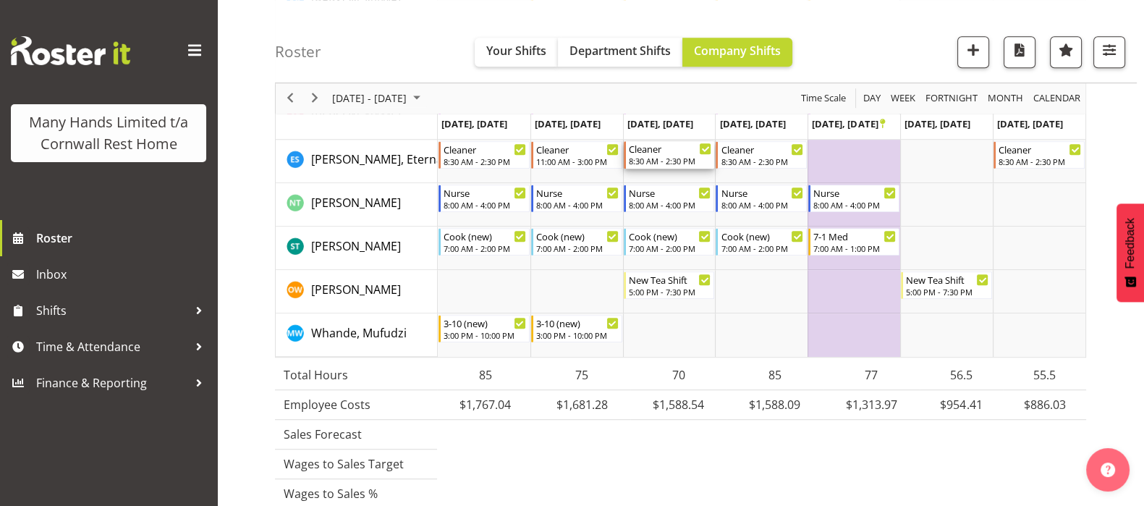
click at [657, 152] on div "Cleaner" at bounding box center [670, 148] width 83 height 14
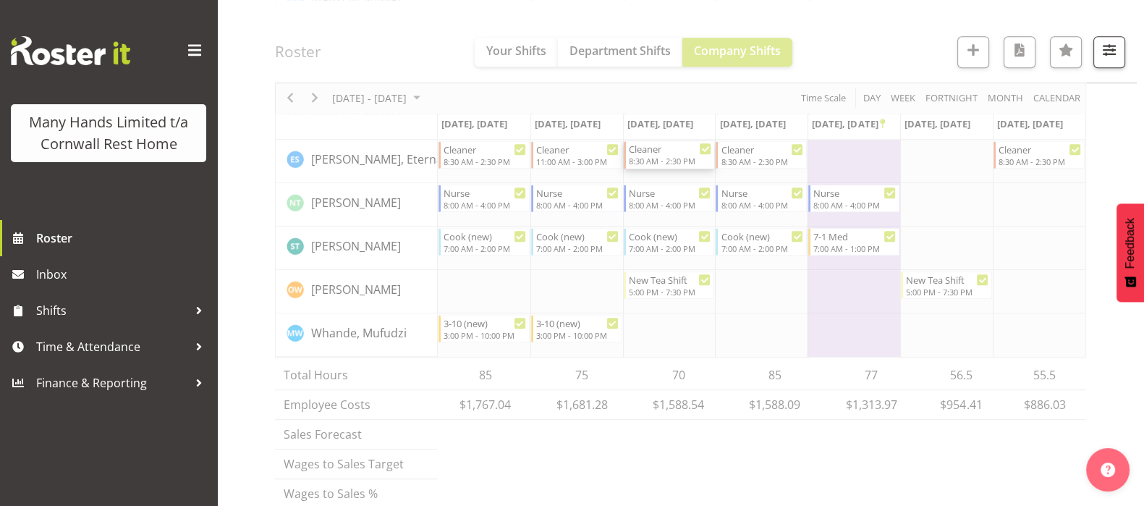
select select "9"
select select "2025"
select select "8"
select select "30"
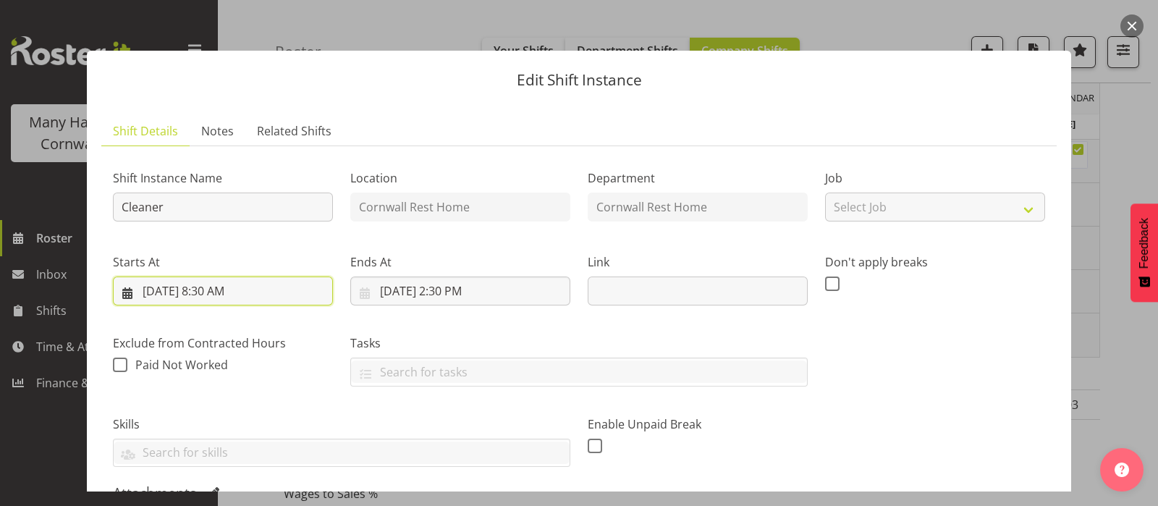
click at [216, 291] on input "10/22/2025, 8:30 AM" at bounding box center [223, 290] width 220 height 29
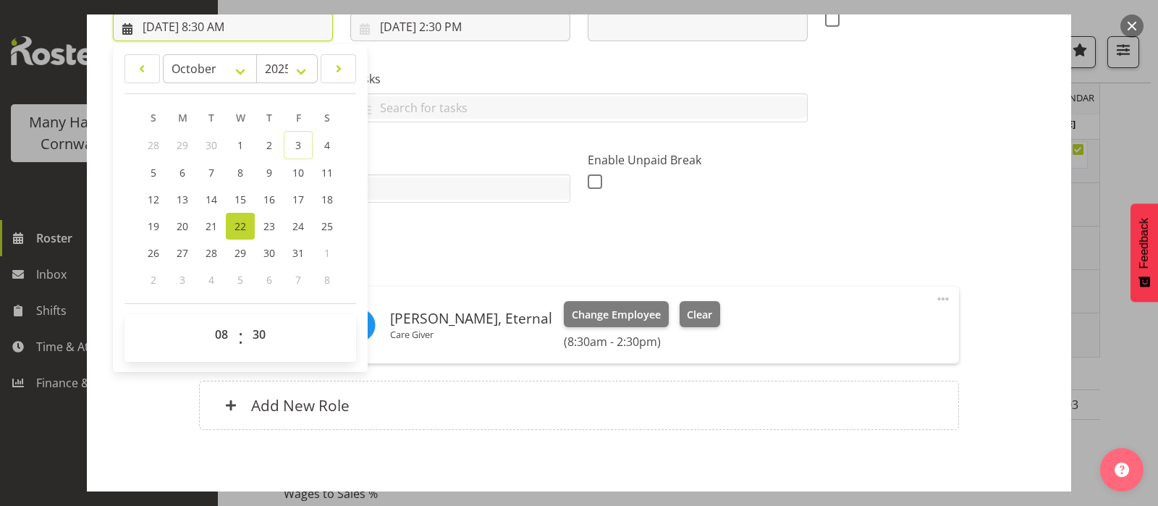
scroll to position [271, 0]
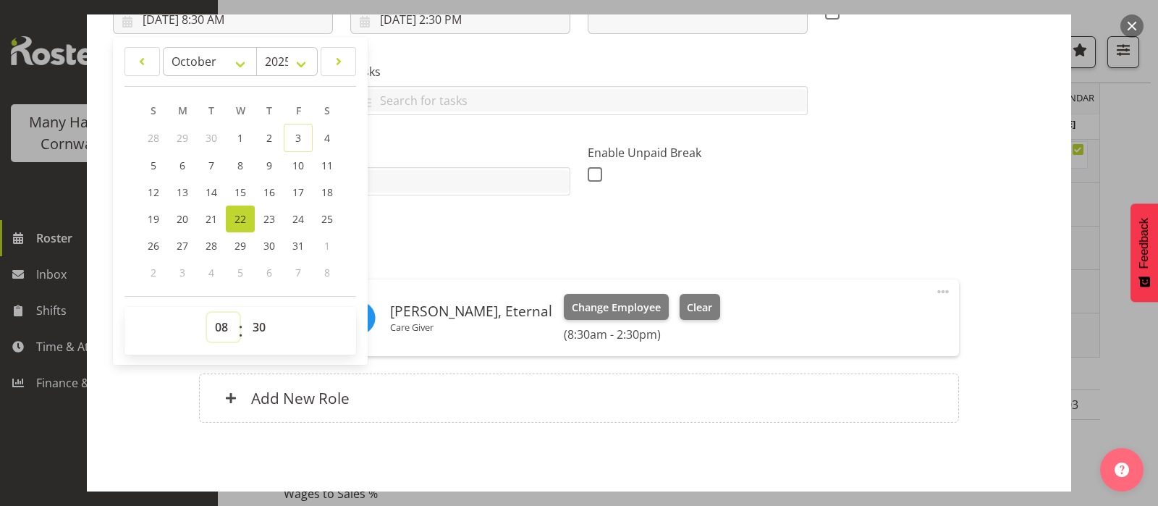
click at [219, 320] on select "00 01 02 03 04 05 06 07 08 09 10 11 12 13 14 15 16 17 18 19 20 21 22 23" at bounding box center [223, 327] width 33 height 29
select select "11"
click at [207, 313] on select "00 01 02 03 04 05 06 07 08 09 10 11 12 13 14 15 16 17 18 19 20 21 22 23" at bounding box center [223, 327] width 33 height 29
type input "10/22/2025, 11:30 AM"
click at [260, 323] on select "00 01 02 03 04 05 06 07 08 09 10 11 12 13 14 15 16 17 18 19 20 21 22 23 24 25 2…" at bounding box center [261, 327] width 33 height 29
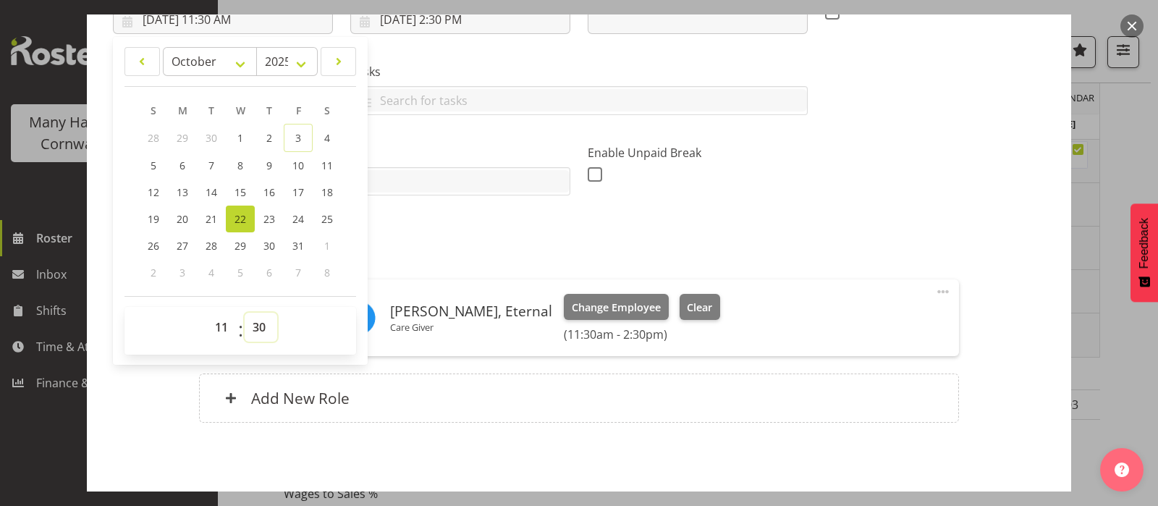
select select "0"
type input "10/22/2025, 11:00 AM"
click at [450, 228] on div "Attachments" at bounding box center [579, 221] width 932 height 17
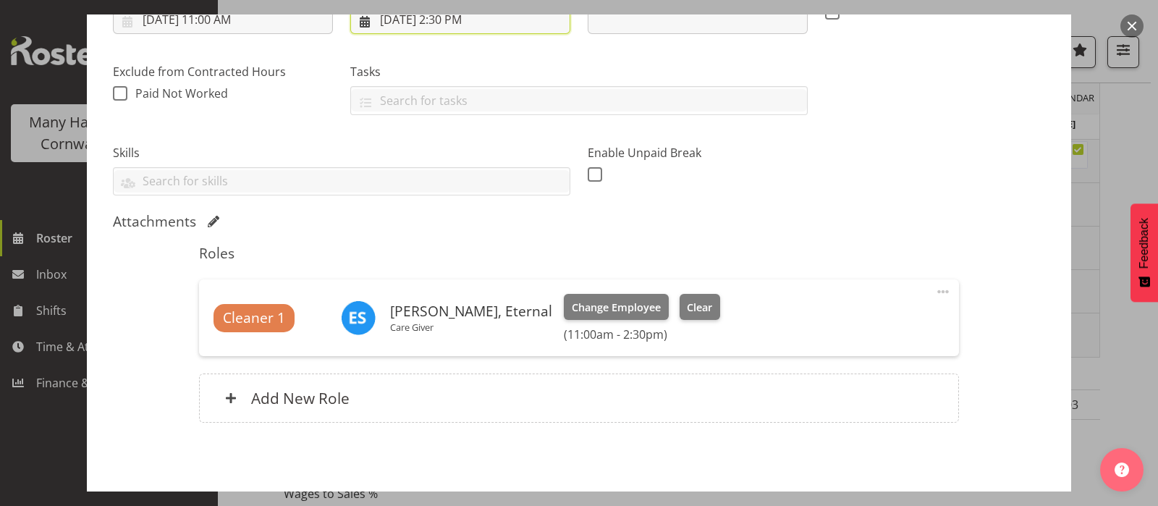
click at [456, 20] on input "10/22/2025, 2:30 PM" at bounding box center [460, 19] width 220 height 29
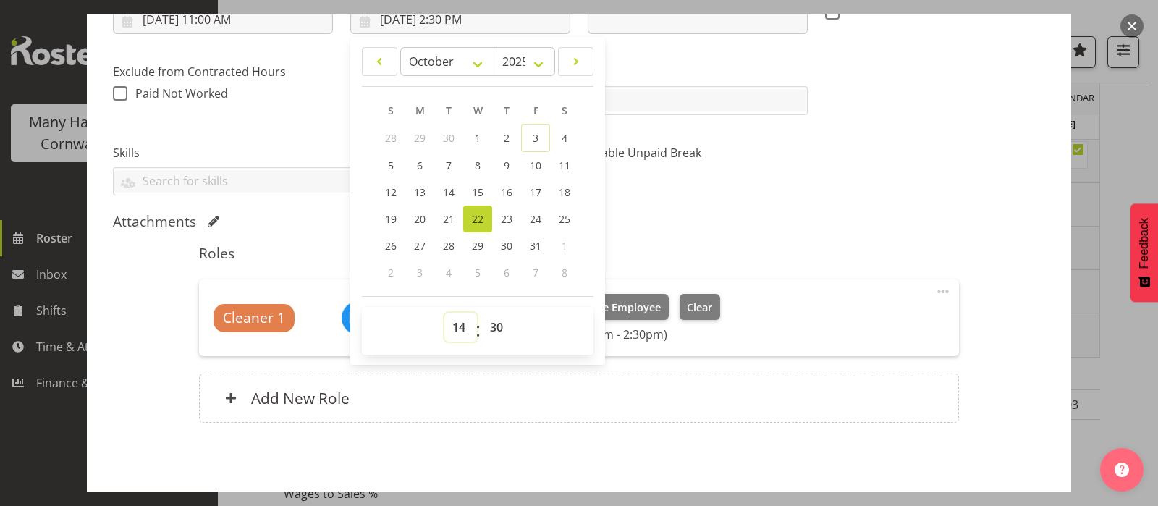
click at [454, 327] on select "00 01 02 03 04 05 06 07 08 09 10 11 12 13 14 15 16 17 18 19 20 21 22 23" at bounding box center [460, 327] width 33 height 29
select select "15"
click at [444, 313] on select "00 01 02 03 04 05 06 07 08 09 10 11 12 13 14 15 16 17 18 19 20 21 22 23" at bounding box center [460, 327] width 33 height 29
type input "10/22/2025, 3:30 PM"
select select "0"
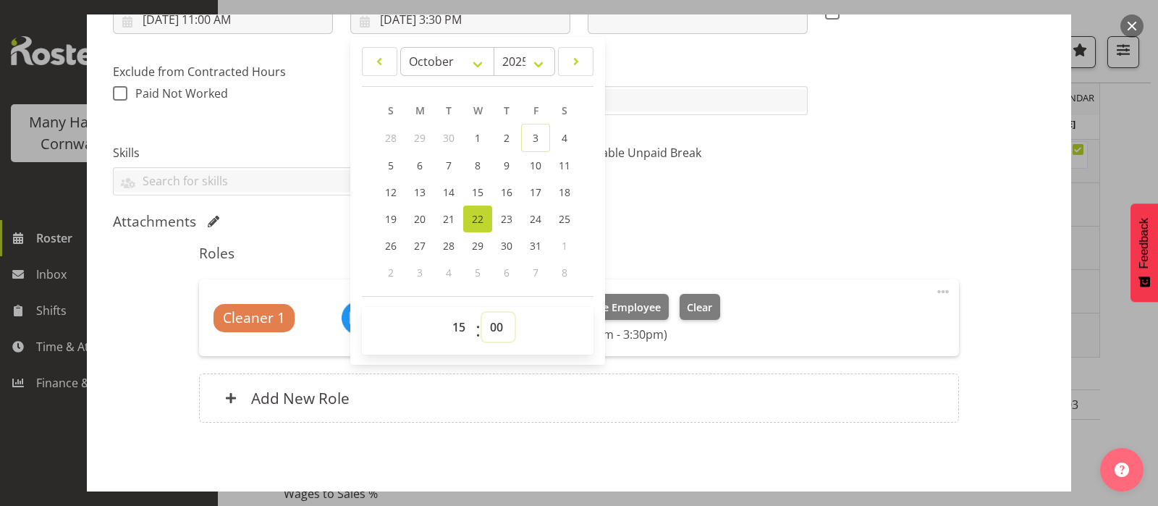
type input "10/22/2025, 3:00 PM"
click at [785, 228] on div "Attachments" at bounding box center [579, 221] width 932 height 17
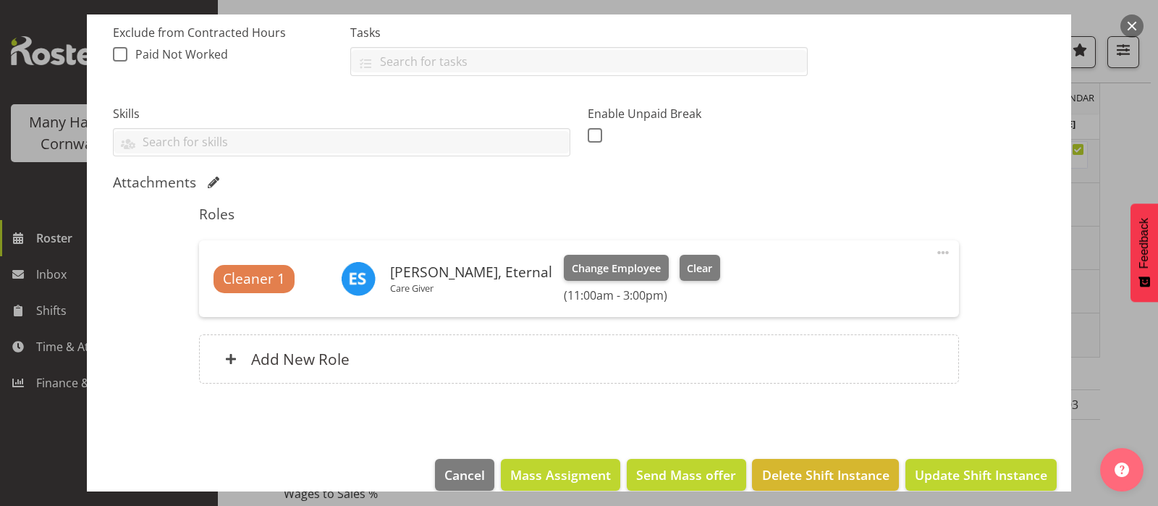
scroll to position [330, 0]
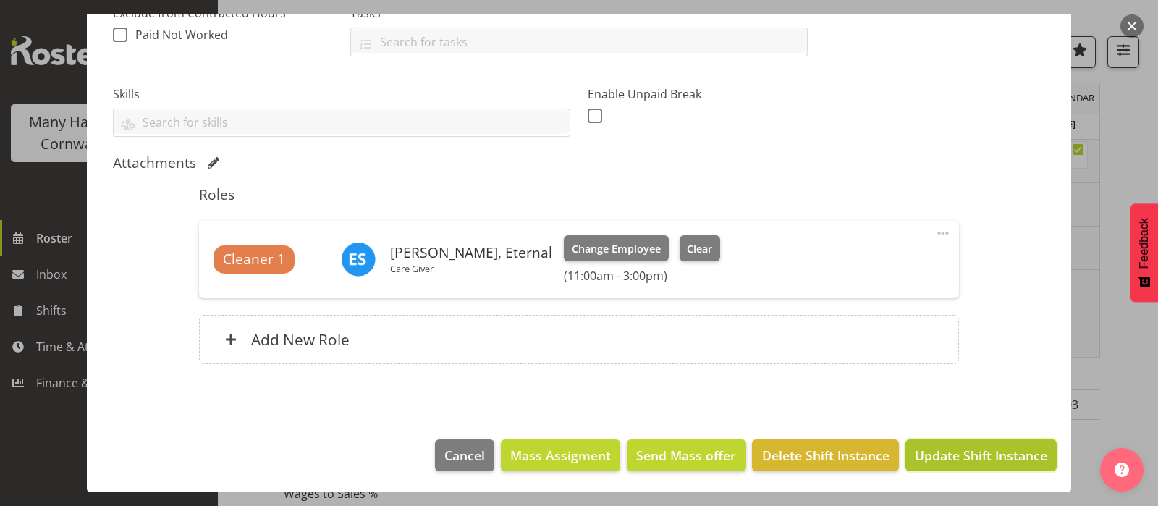
click at [956, 451] on span "Update Shift Instance" at bounding box center [980, 455] width 132 height 19
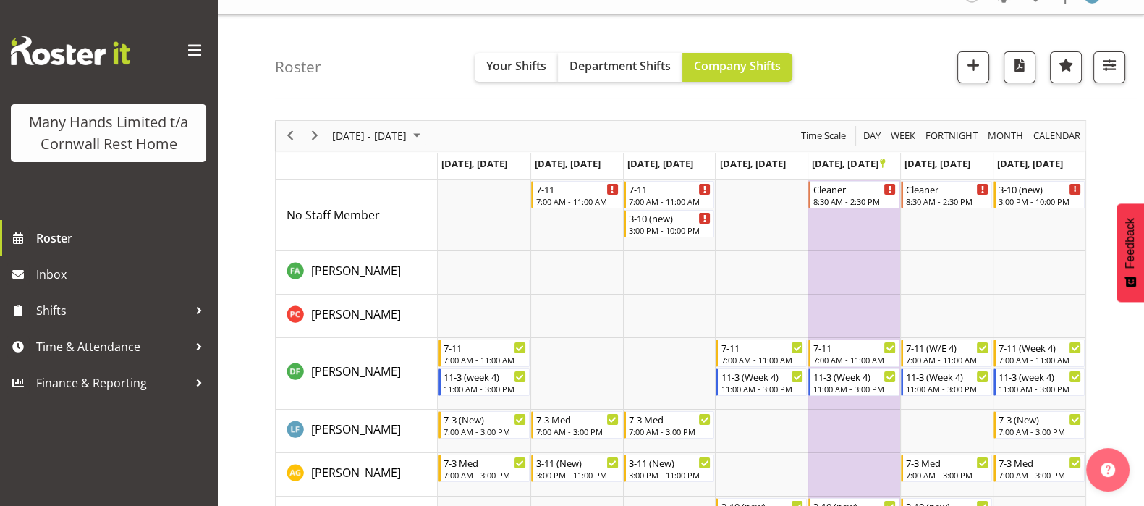
scroll to position [0, 0]
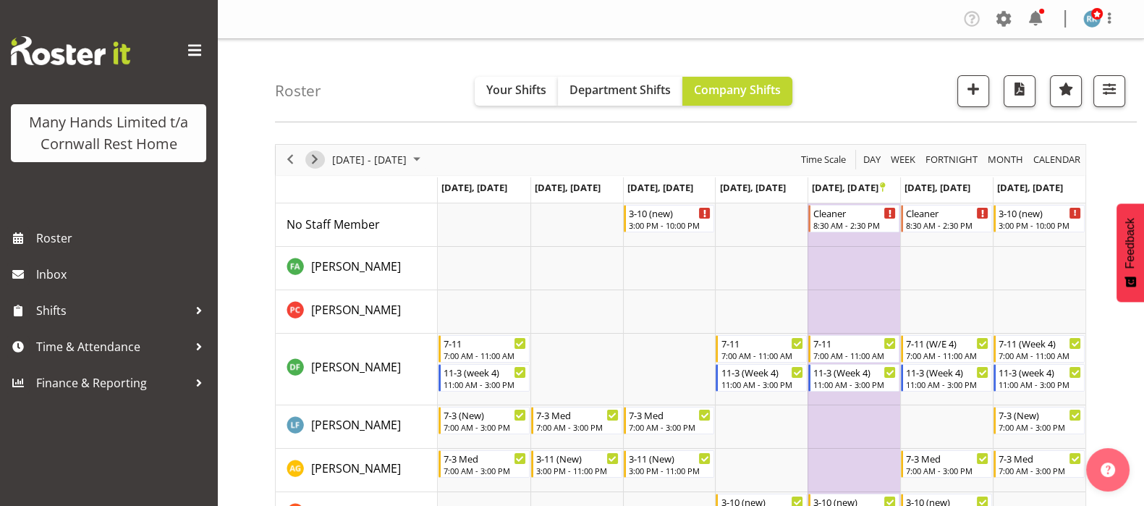
click at [313, 161] on span "Next" at bounding box center [314, 159] width 17 height 18
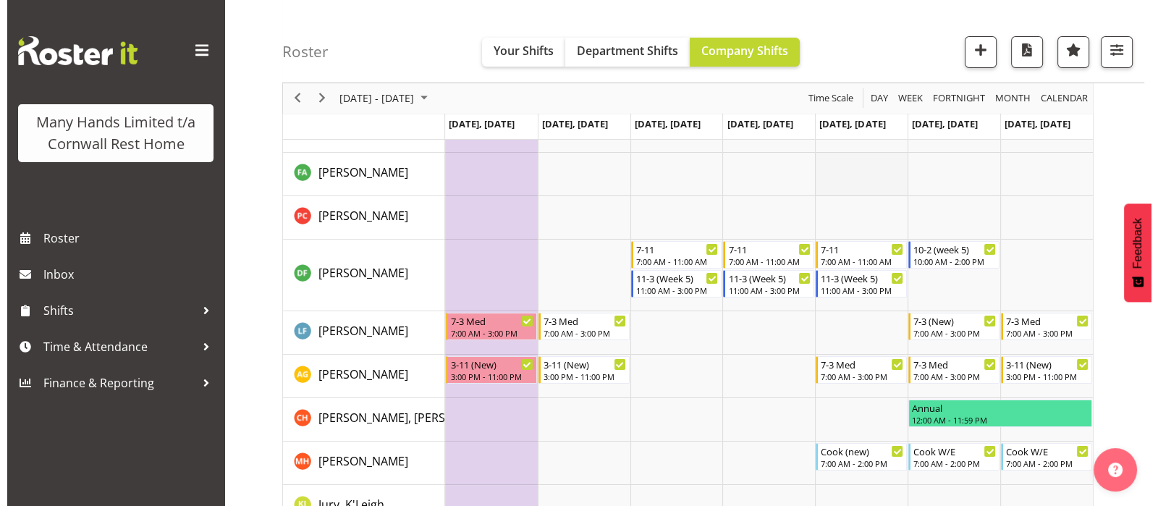
scroll to position [90, 0]
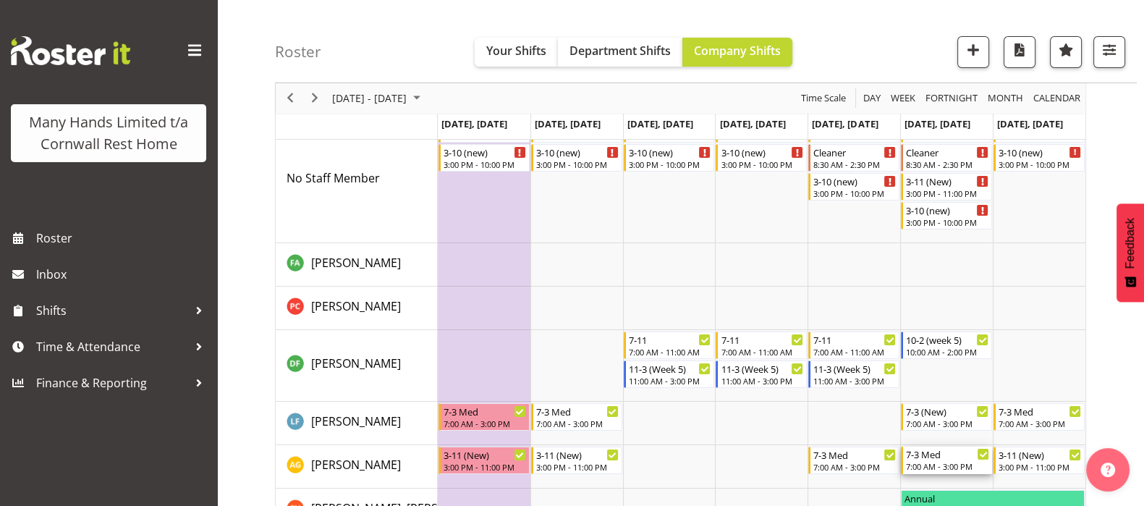
click at [945, 463] on div "7:00 AM - 3:00 PM" at bounding box center [947, 466] width 83 height 12
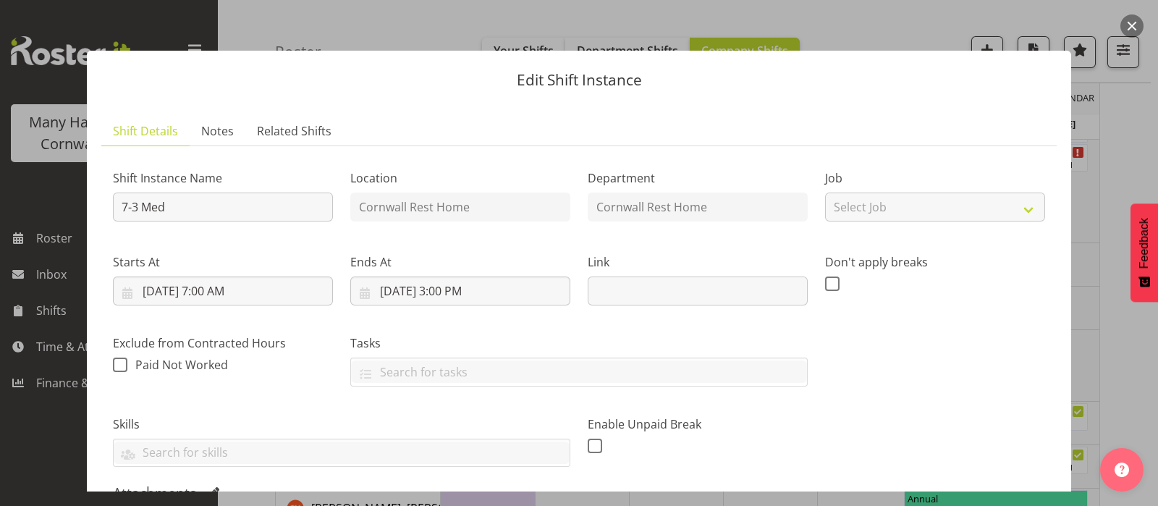
scroll to position [271, 0]
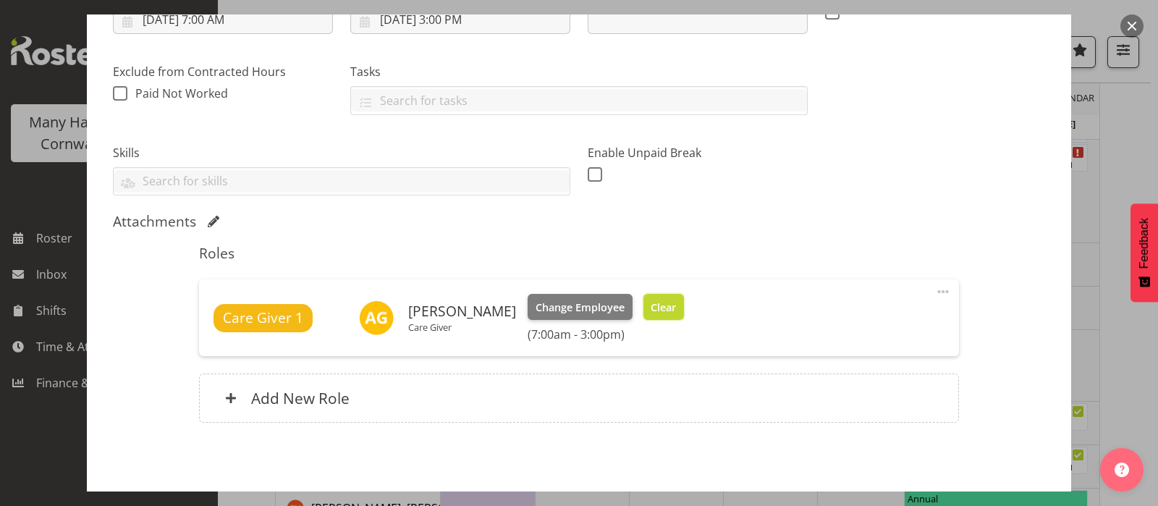
click at [658, 303] on span "Clear" at bounding box center [662, 308] width 25 height 16
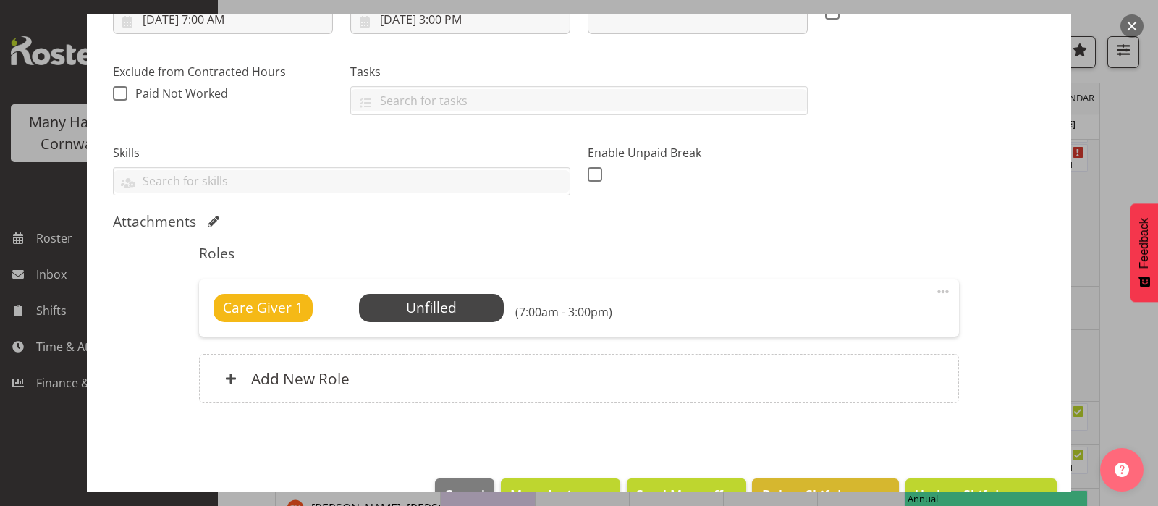
scroll to position [310, 0]
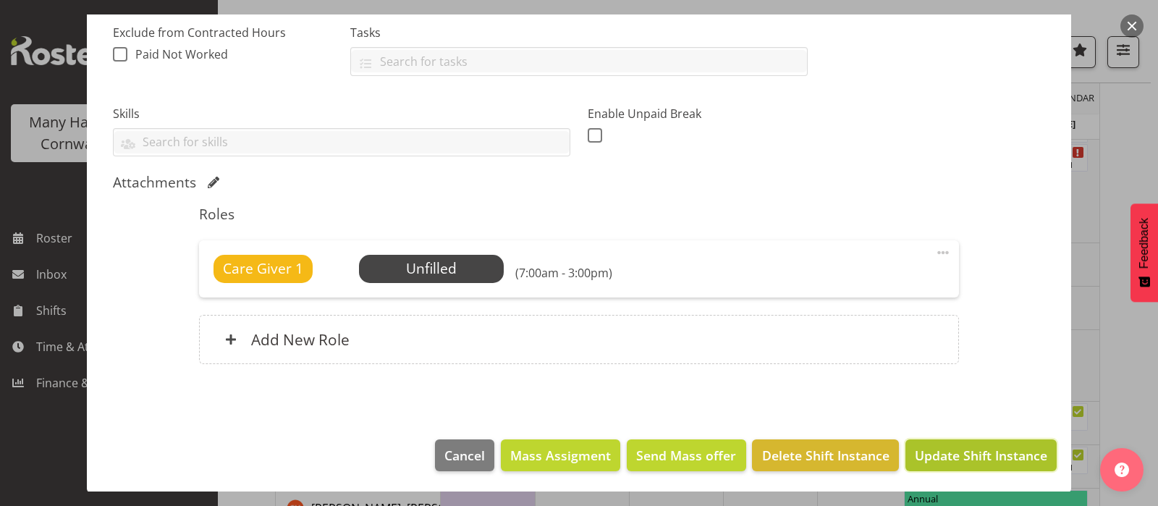
click at [951, 459] on span "Update Shift Instance" at bounding box center [980, 455] width 132 height 19
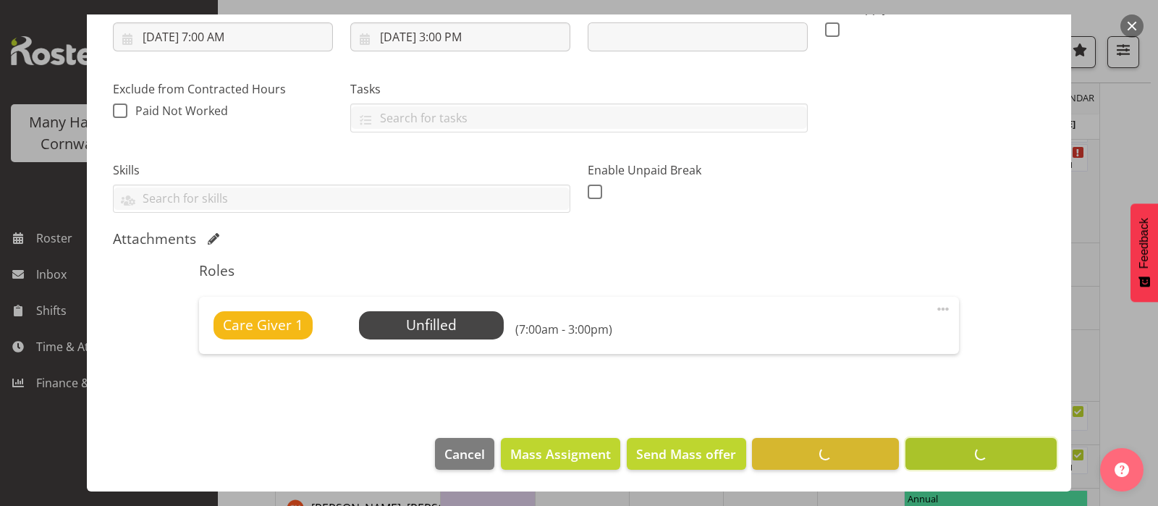
scroll to position [252, 0]
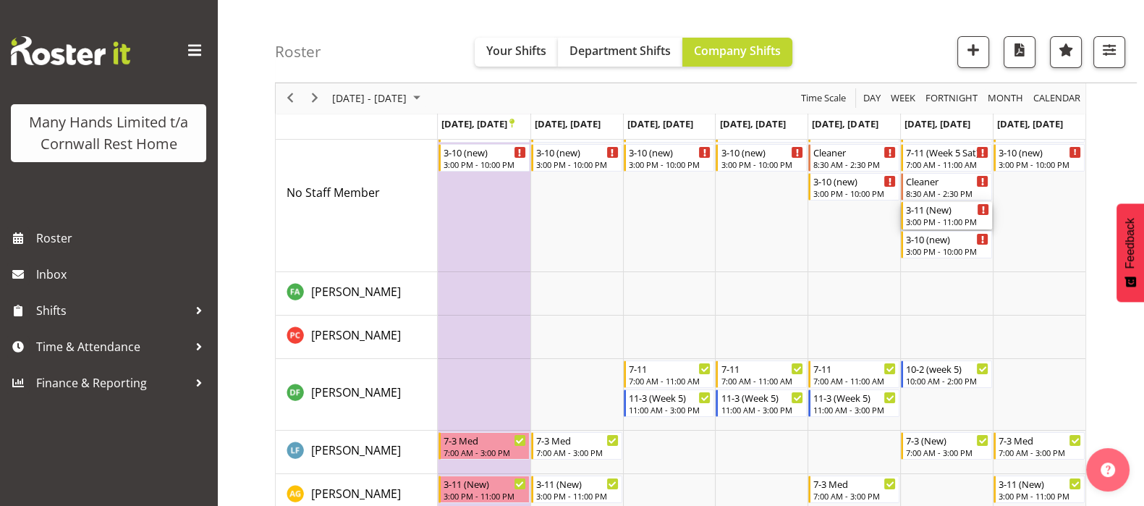
click at [940, 218] on div "3:00 PM - 11:00 PM" at bounding box center [947, 222] width 83 height 12
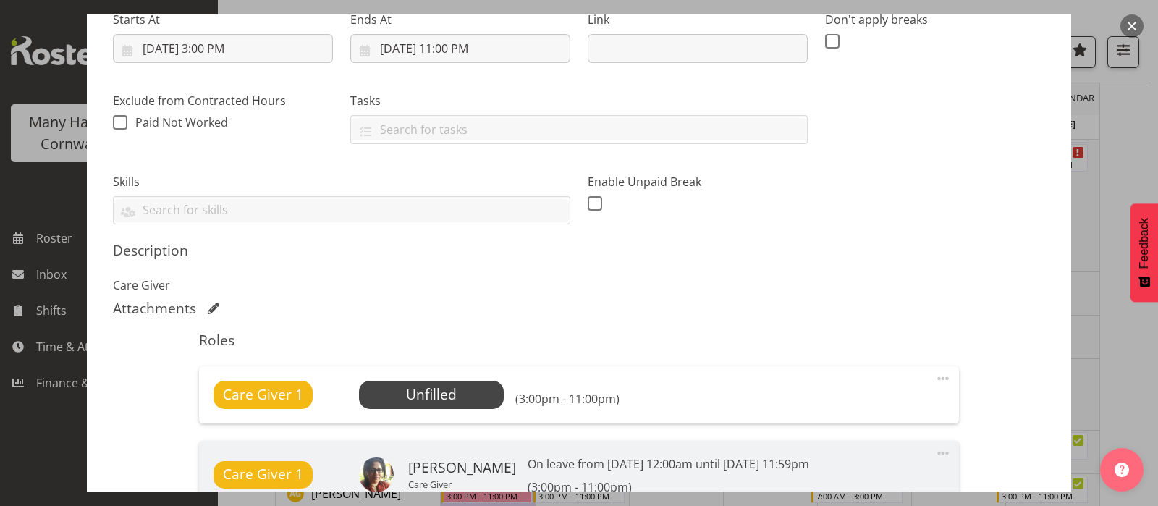
scroll to position [271, 0]
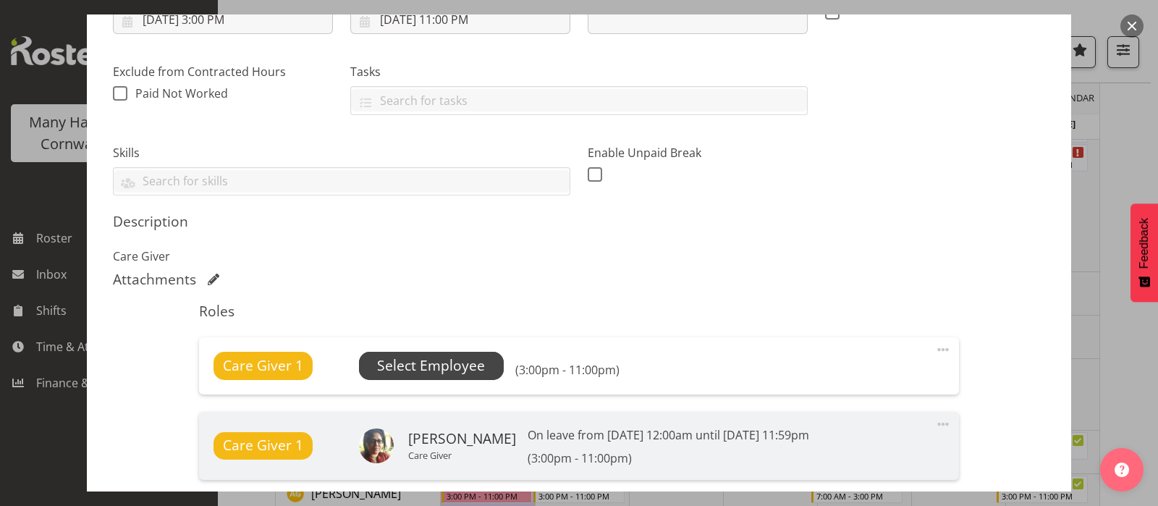
click at [429, 366] on span "Select Employee" at bounding box center [431, 365] width 108 height 21
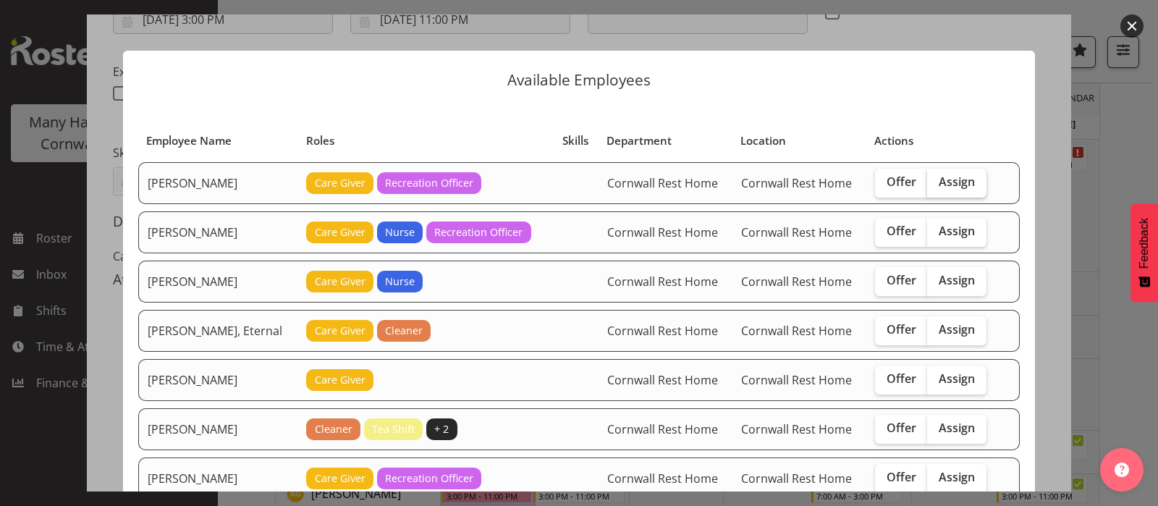
click at [942, 178] on span "Assign" at bounding box center [956, 181] width 36 height 14
click at [936, 178] on input "Assign" at bounding box center [931, 181] width 9 height 9
checkbox input "true"
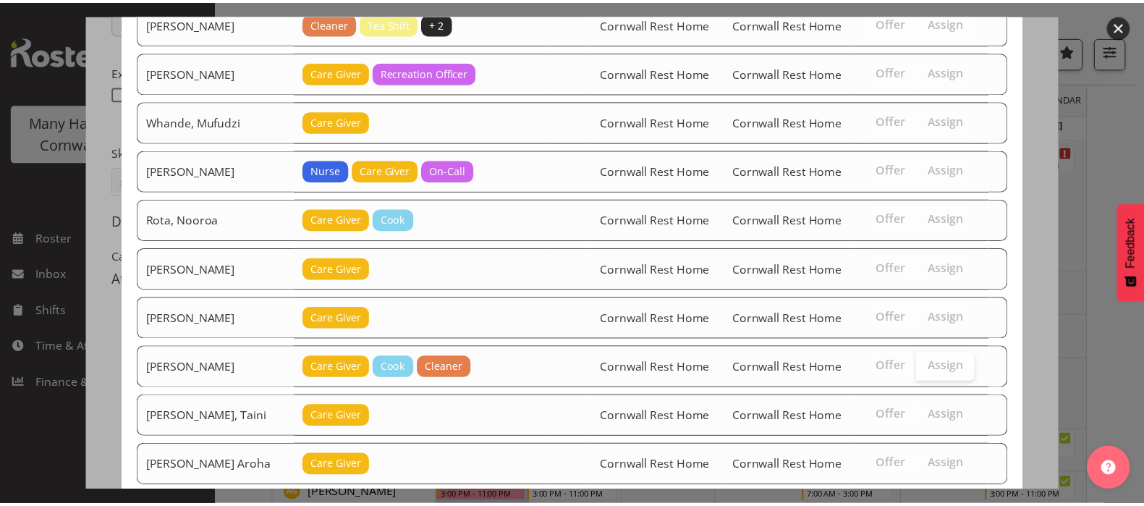
scroll to position [488, 0]
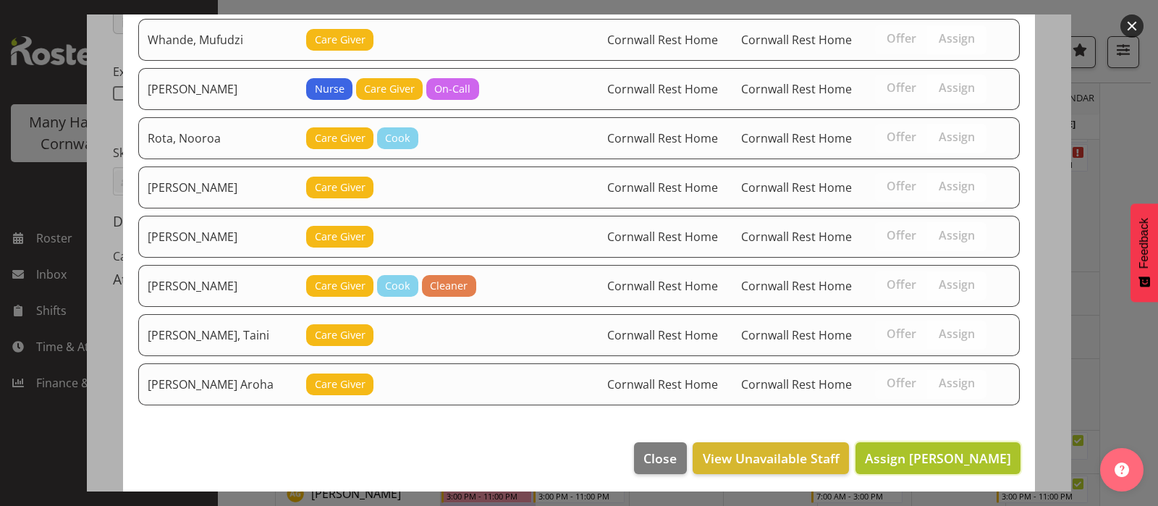
click at [940, 456] on span "Assign [PERSON_NAME]" at bounding box center [938, 457] width 146 height 17
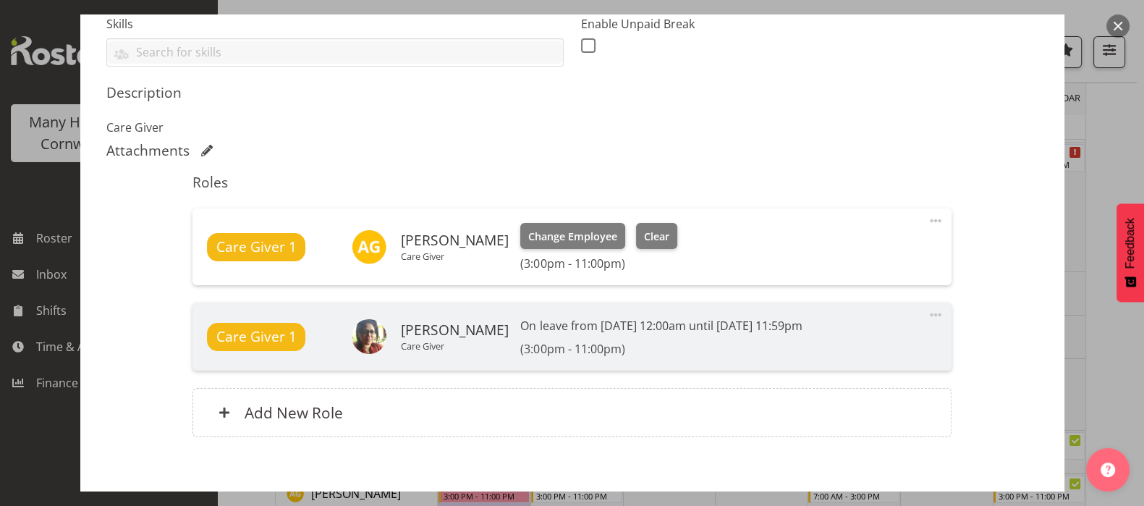
scroll to position [474, 0]
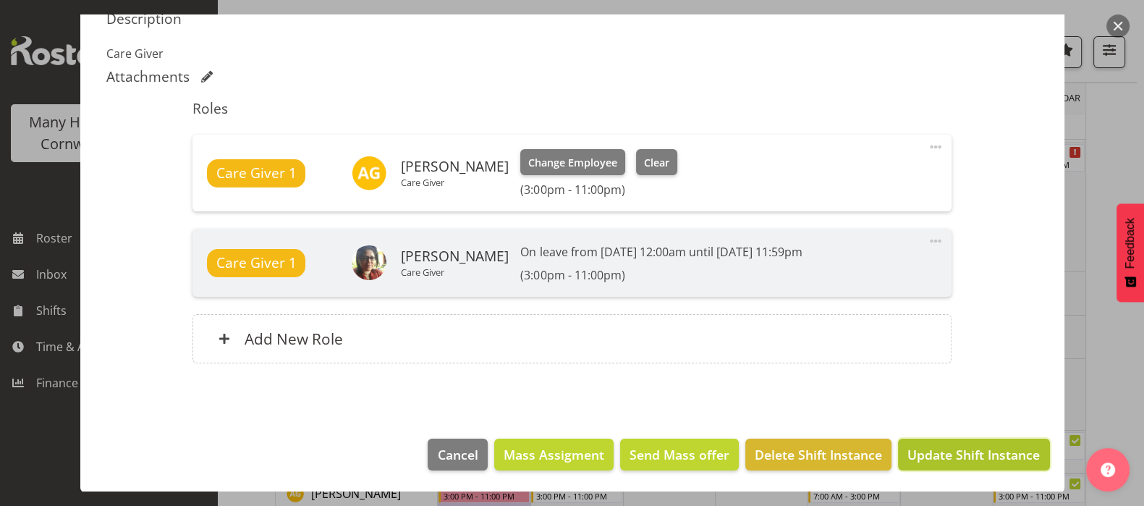
click at [954, 448] on span "Update Shift Instance" at bounding box center [973, 454] width 132 height 19
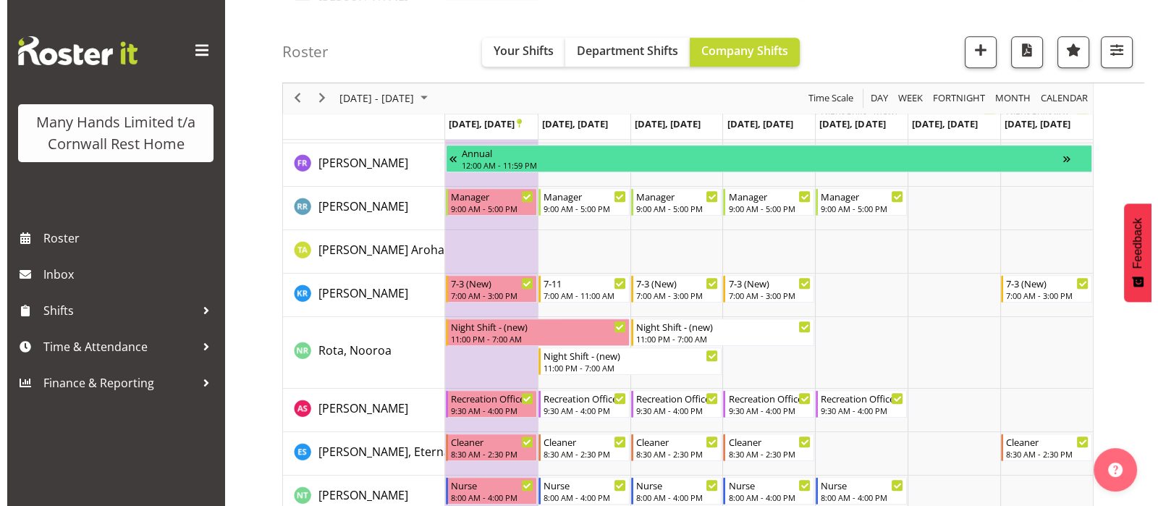
scroll to position [995, 0]
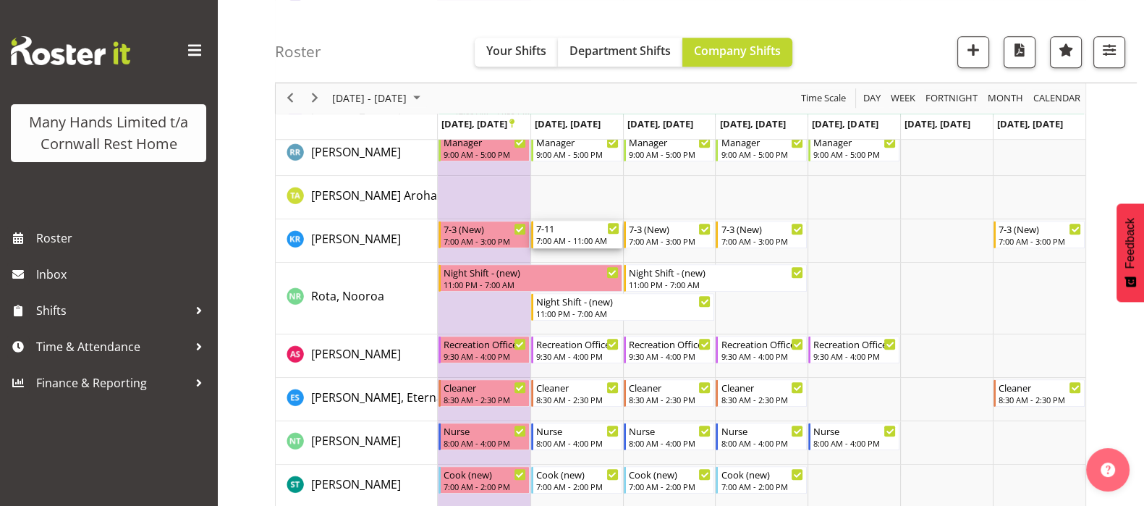
click at [579, 229] on div "7-11" at bounding box center [577, 228] width 83 height 14
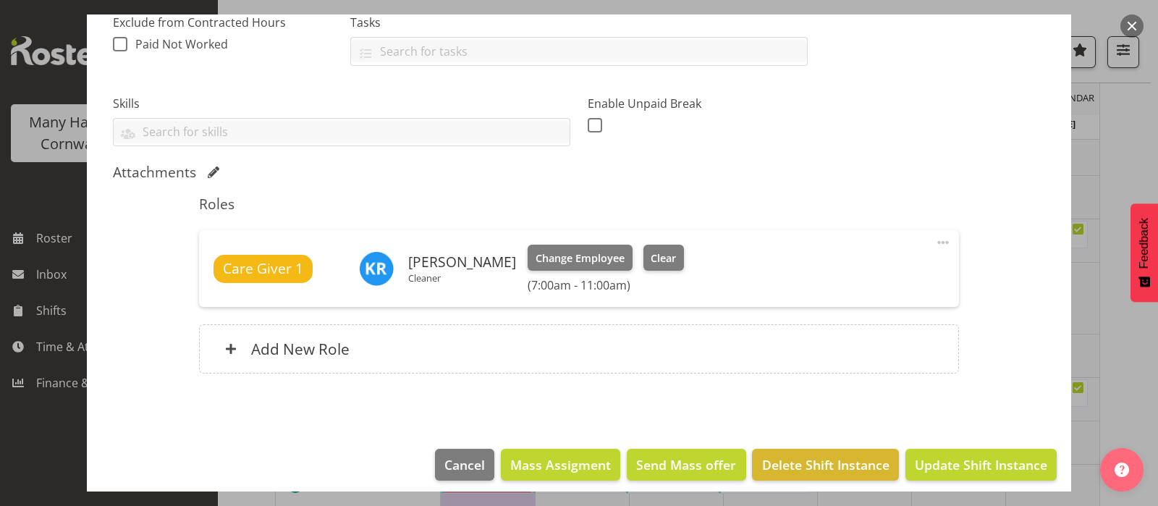
scroll to position [330, 0]
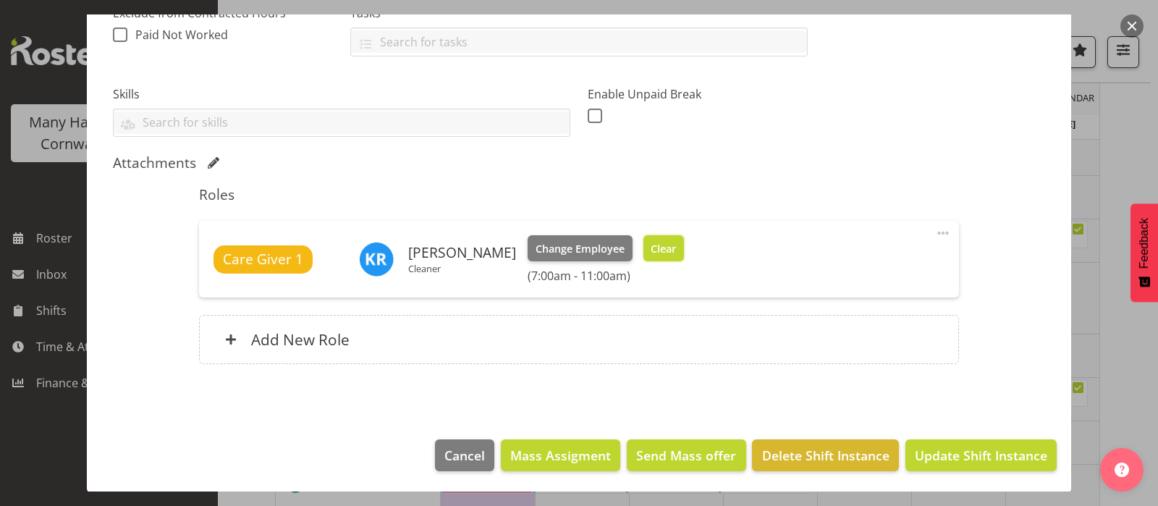
click at [676, 241] on span "Clear" at bounding box center [662, 249] width 25 height 16
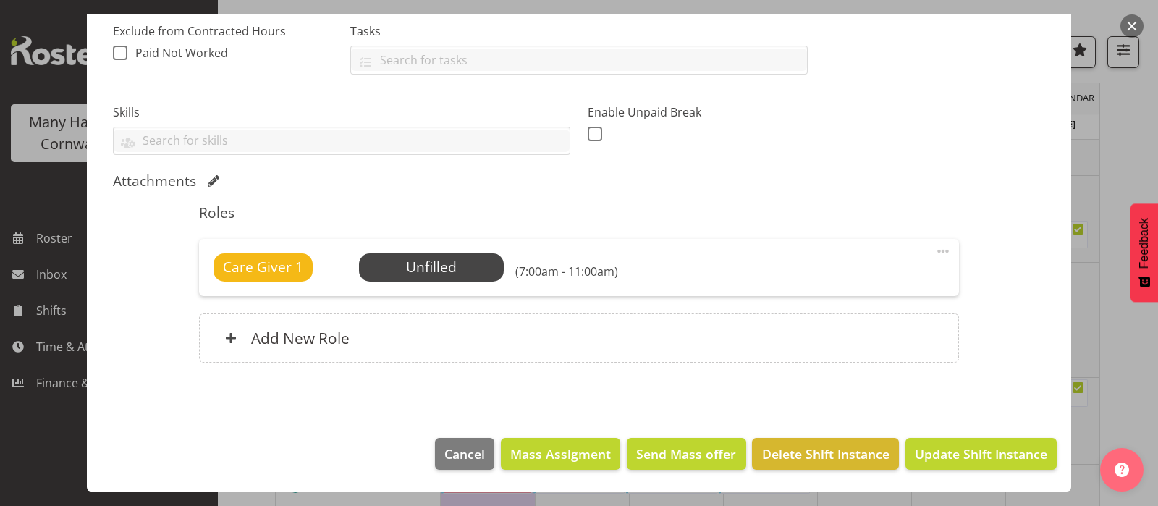
scroll to position [310, 0]
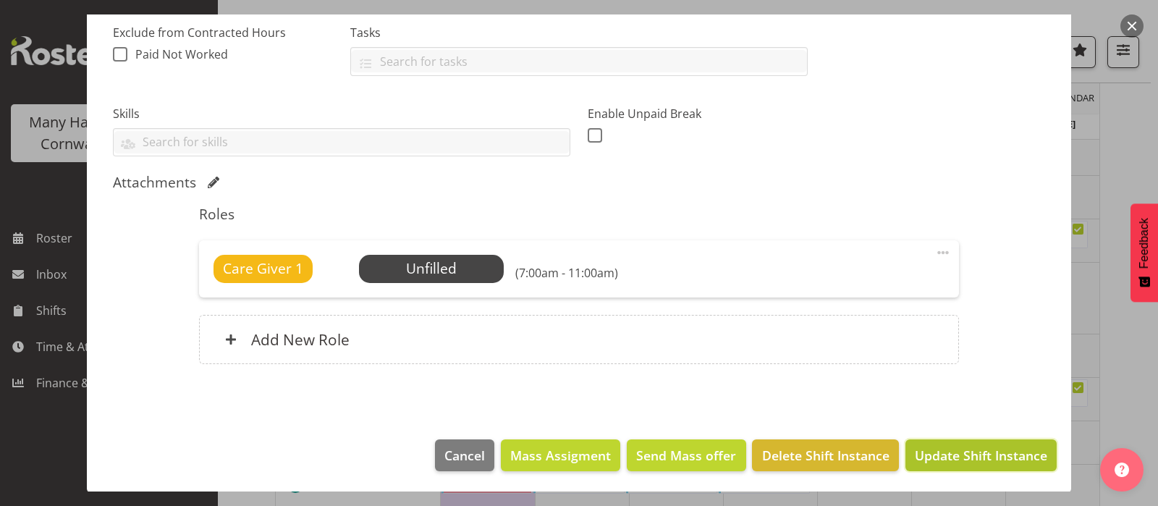
click at [961, 449] on span "Update Shift Instance" at bounding box center [980, 455] width 132 height 19
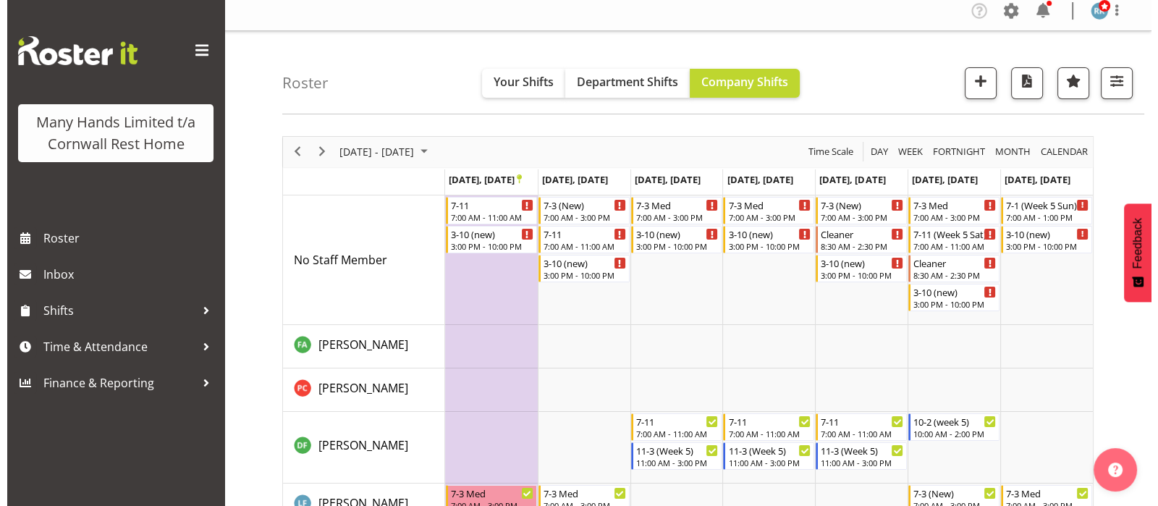
scroll to position [0, 0]
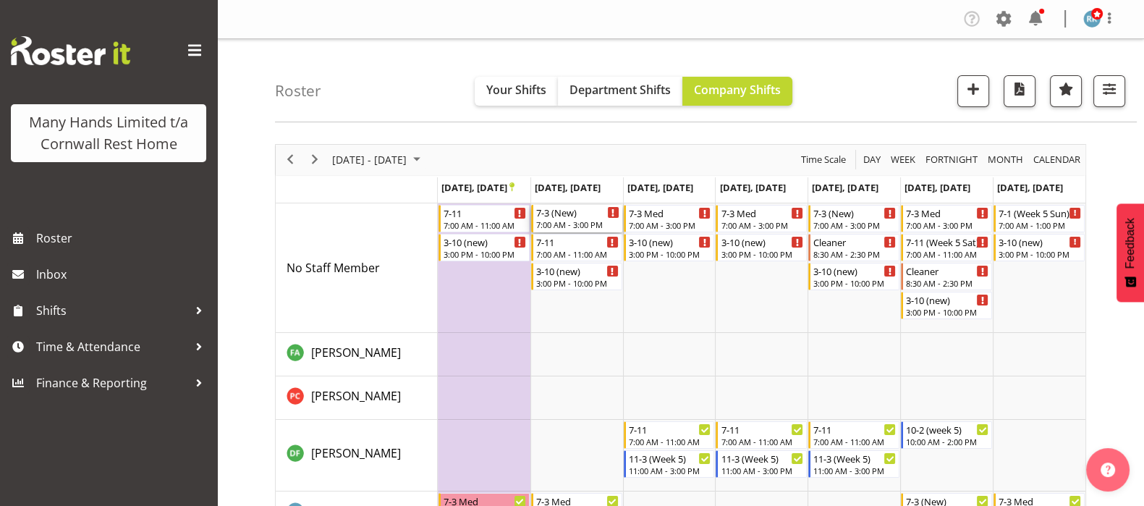
click at [558, 219] on div "7:00 AM - 3:00 PM" at bounding box center [577, 224] width 83 height 12
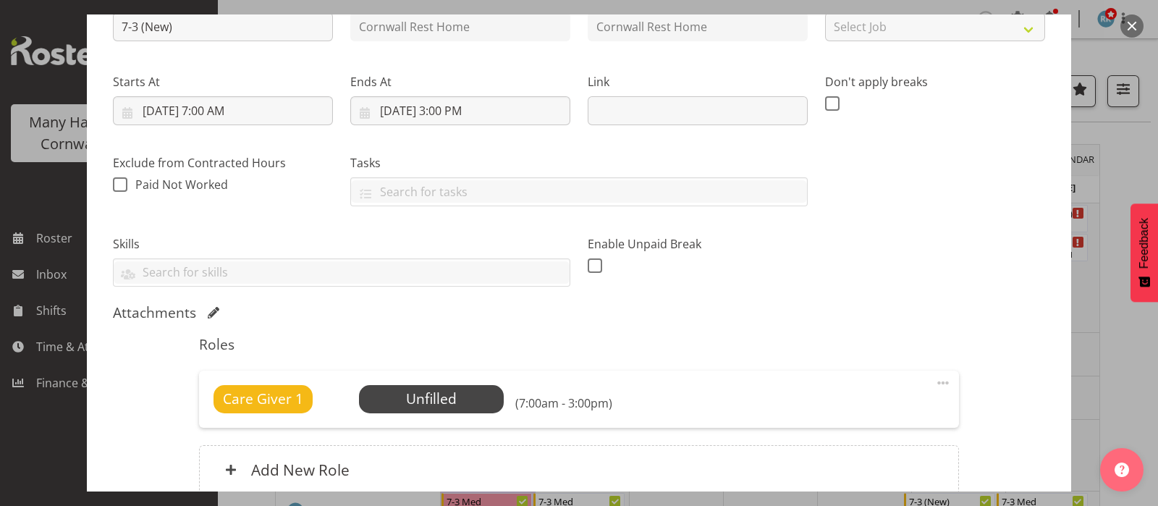
scroll to position [180, 0]
click at [427, 394] on span "Select Employee" at bounding box center [431, 398] width 108 height 21
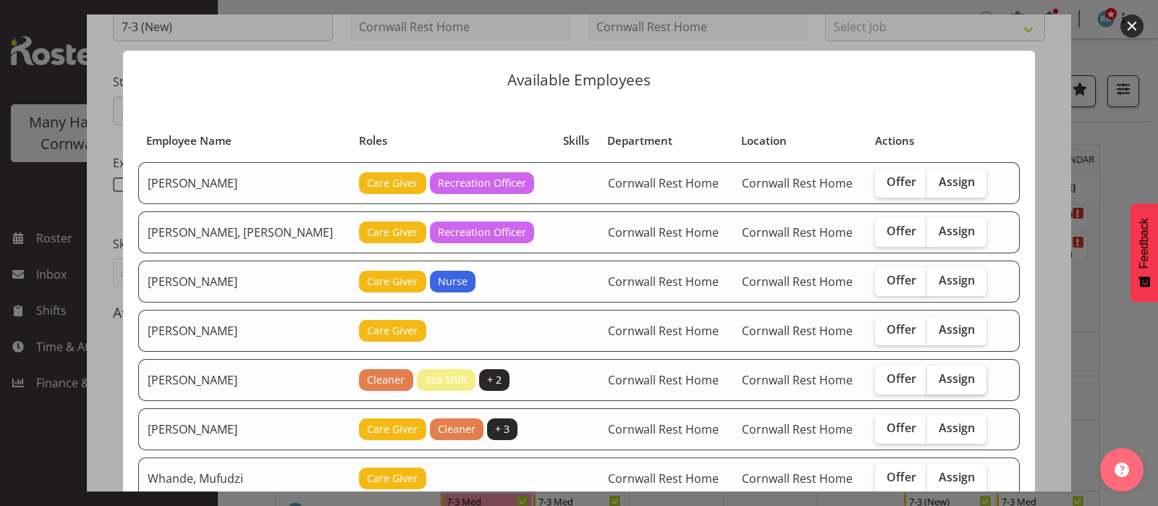
click at [938, 374] on span "Assign" at bounding box center [956, 378] width 36 height 14
click at [930, 374] on input "Assign" at bounding box center [931, 378] width 9 height 9
checkbox input "true"
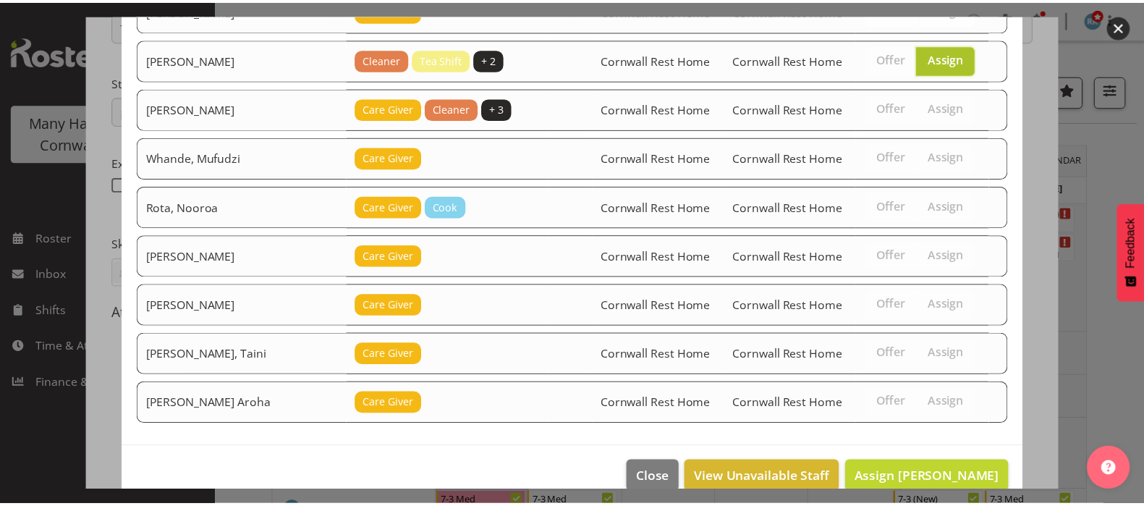
scroll to position [340, 0]
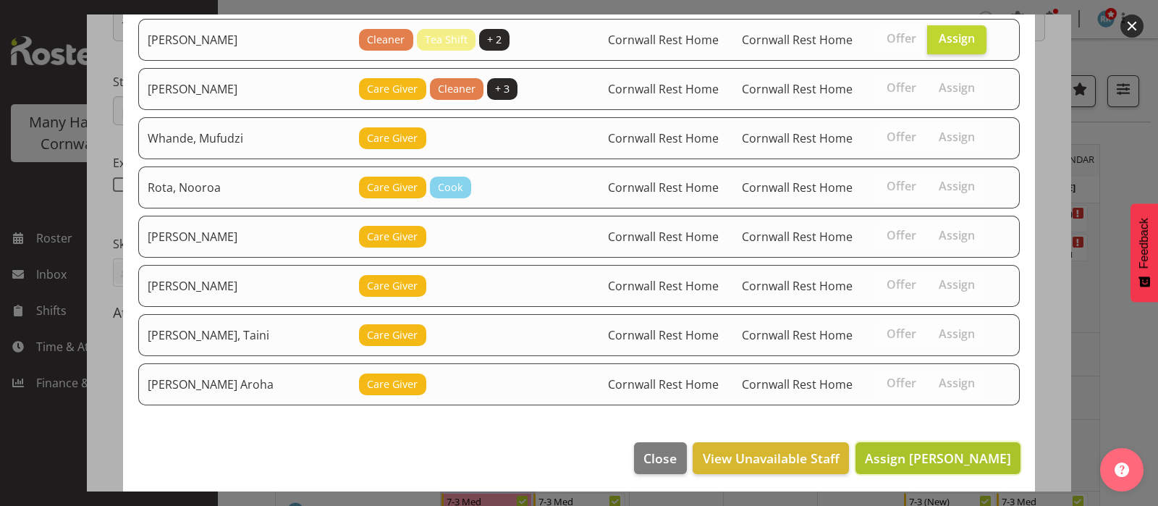
click at [908, 449] on span "Assign [PERSON_NAME]" at bounding box center [938, 457] width 146 height 17
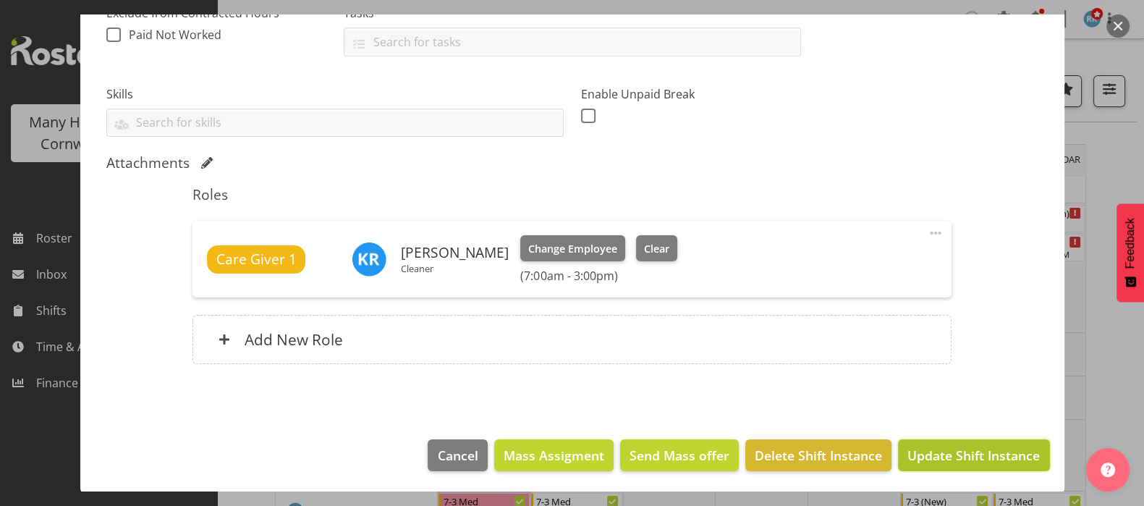
click at [982, 448] on span "Update Shift Instance" at bounding box center [973, 455] width 132 height 19
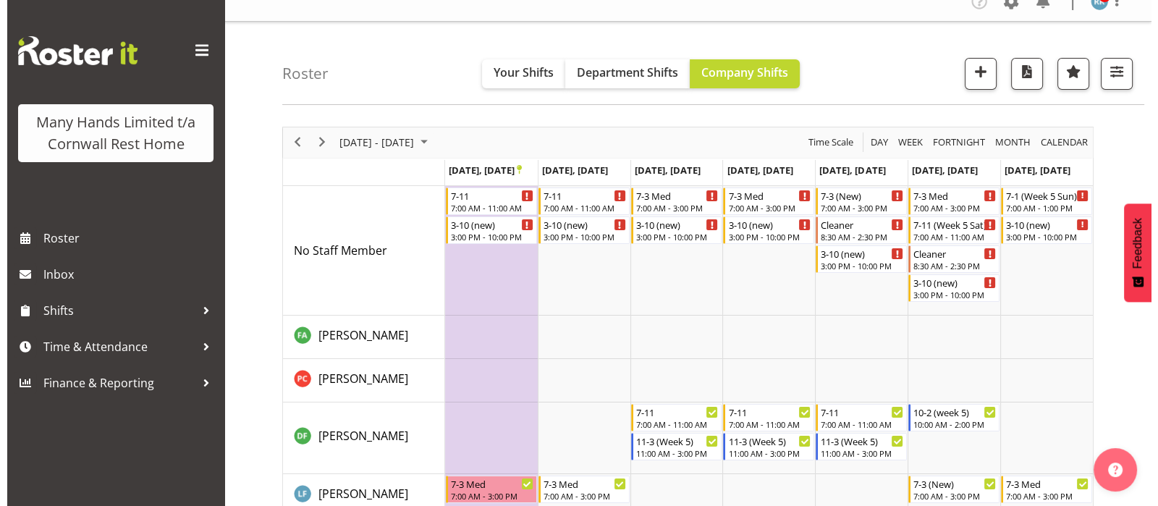
scroll to position [0, 0]
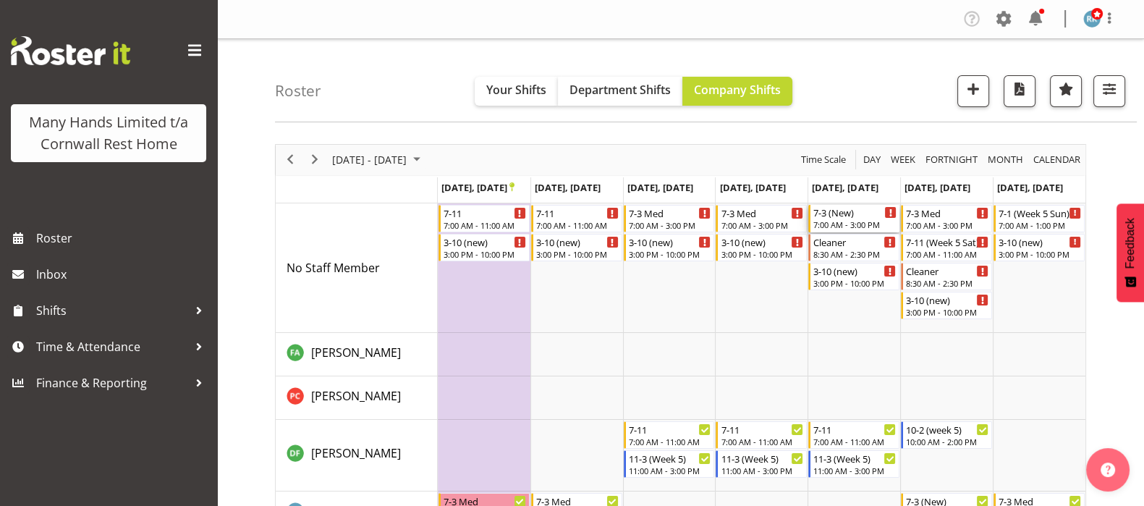
click at [842, 216] on div "7-3 (New)" at bounding box center [854, 212] width 83 height 14
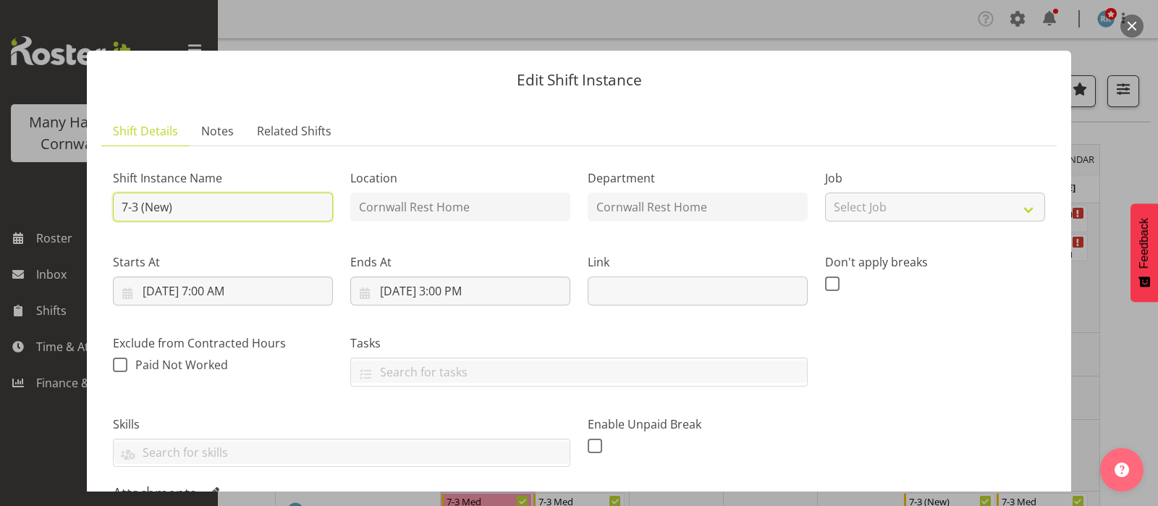
click at [136, 206] on input "7-3 (New)" at bounding box center [223, 206] width 220 height 29
type input "7-1 (New)"
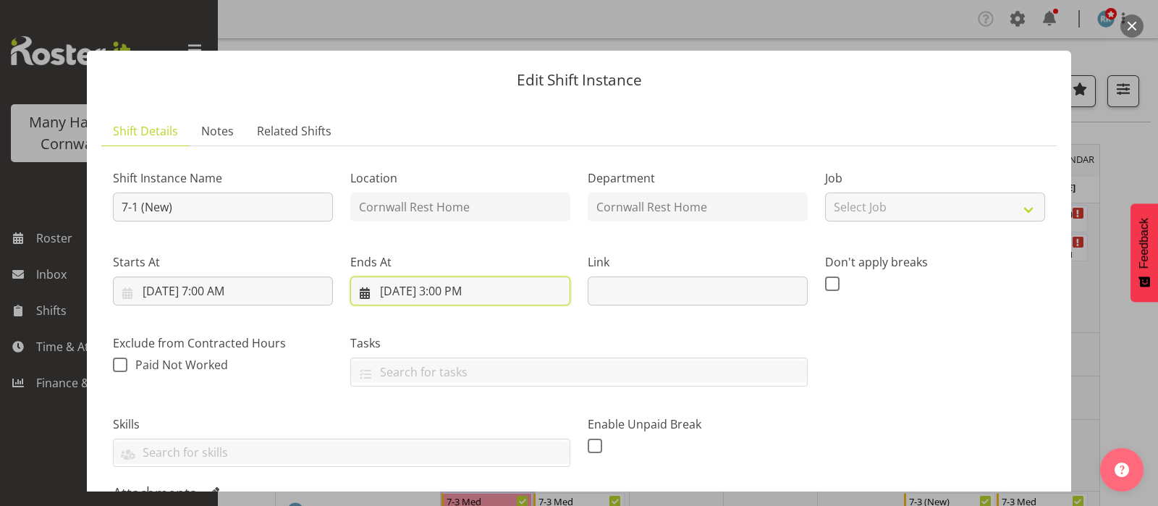
click at [448, 294] on input "[DATE] 3:00 PM" at bounding box center [460, 290] width 220 height 29
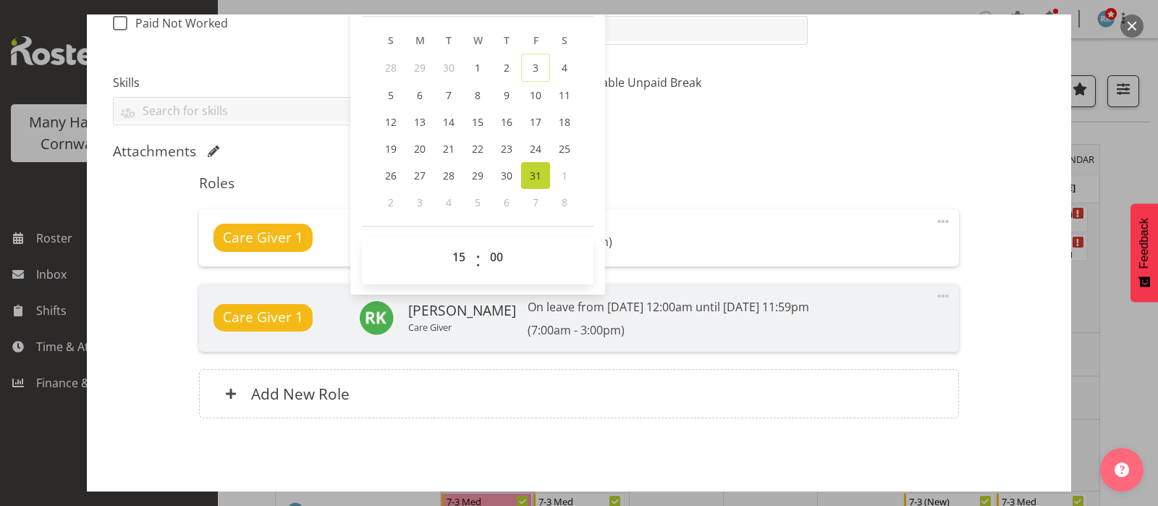
scroll to position [361, 0]
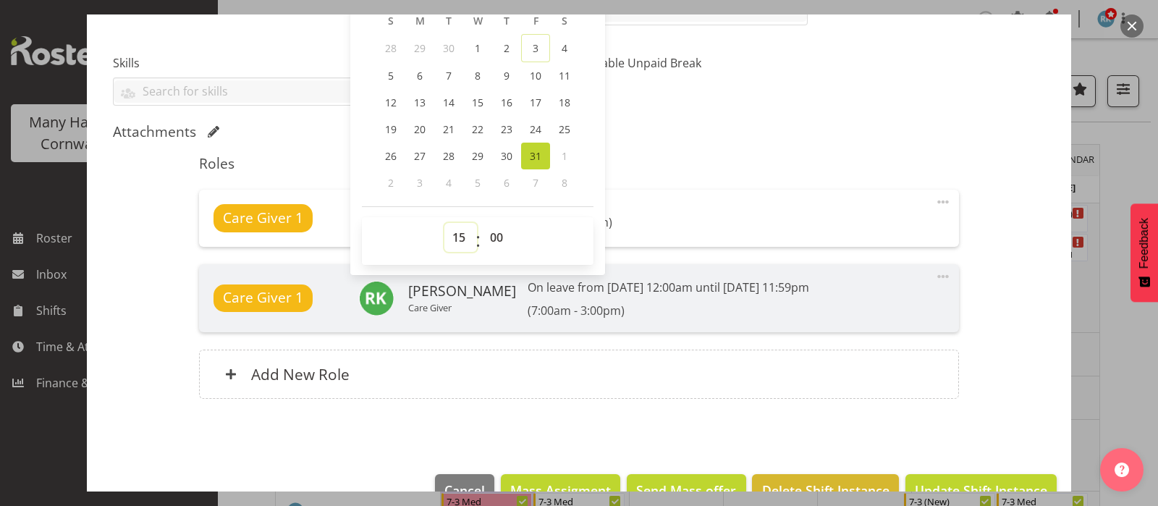
click at [455, 230] on select "00 01 02 03 04 05 06 07 08 09 10 11 12 13 14 15 16 17 18 19 20 21 22 23" at bounding box center [460, 237] width 33 height 29
select select "13"
click at [444, 223] on select "00 01 02 03 04 05 06 07 08 09 10 11 12 13 14 15 16 17 18 19 20 21 22 23" at bounding box center [460, 237] width 33 height 29
type input "[DATE] 1:00 PM"
click at [877, 124] on div "Attachments" at bounding box center [579, 131] width 932 height 17
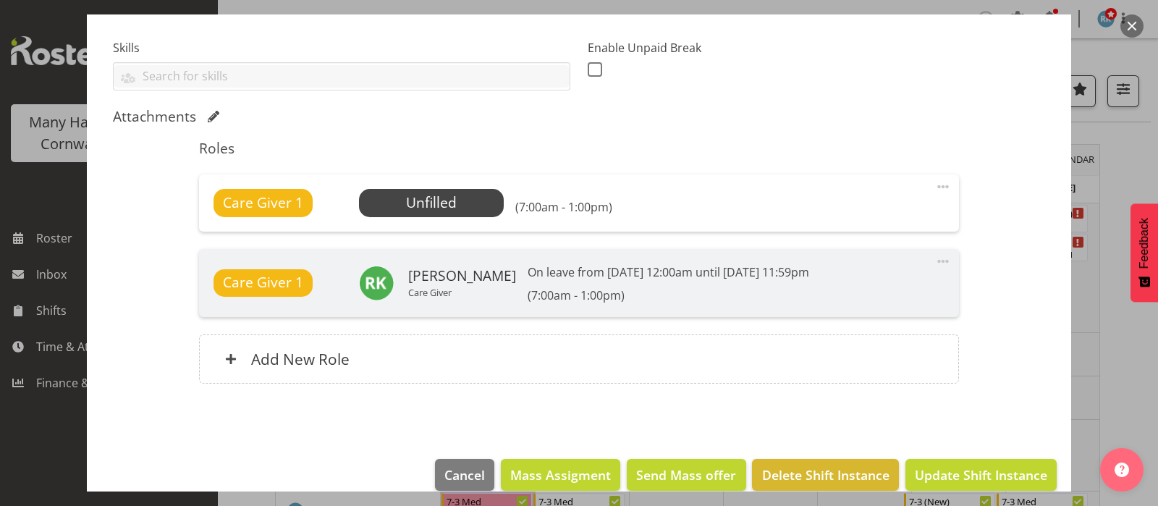
scroll to position [395, 0]
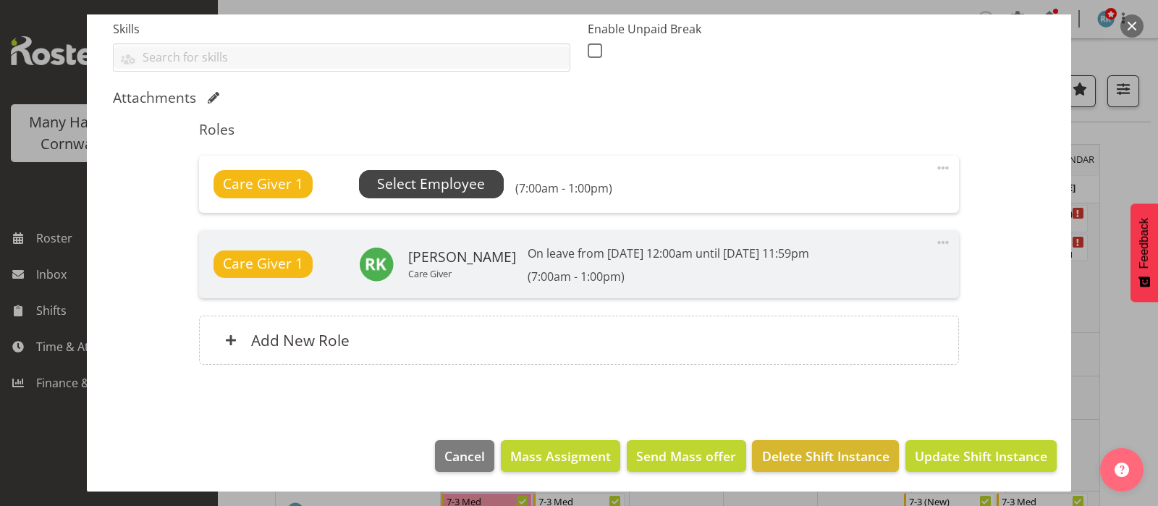
click at [411, 180] on span "Select Employee" at bounding box center [431, 184] width 108 height 21
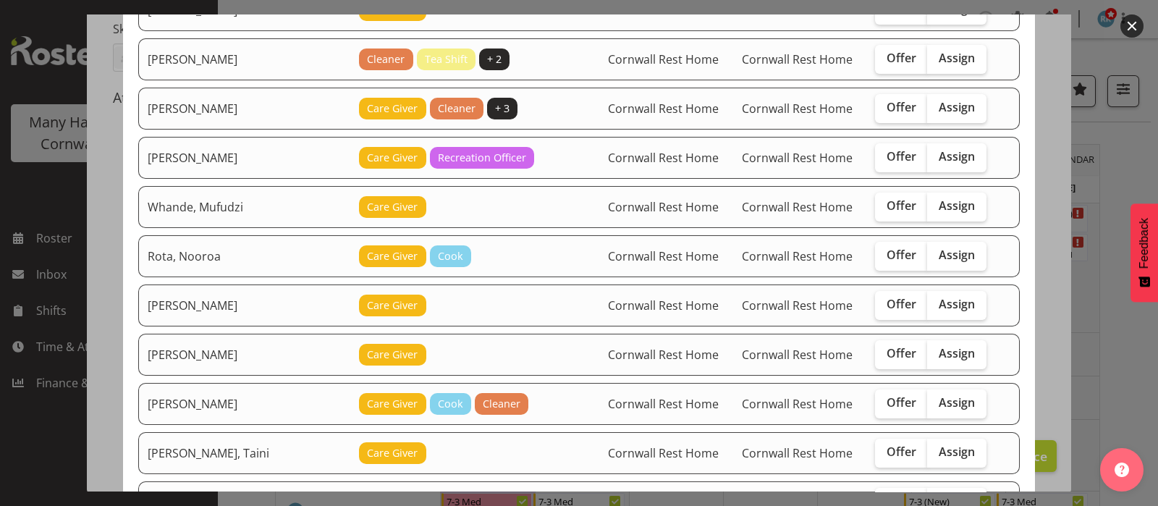
scroll to position [361, 0]
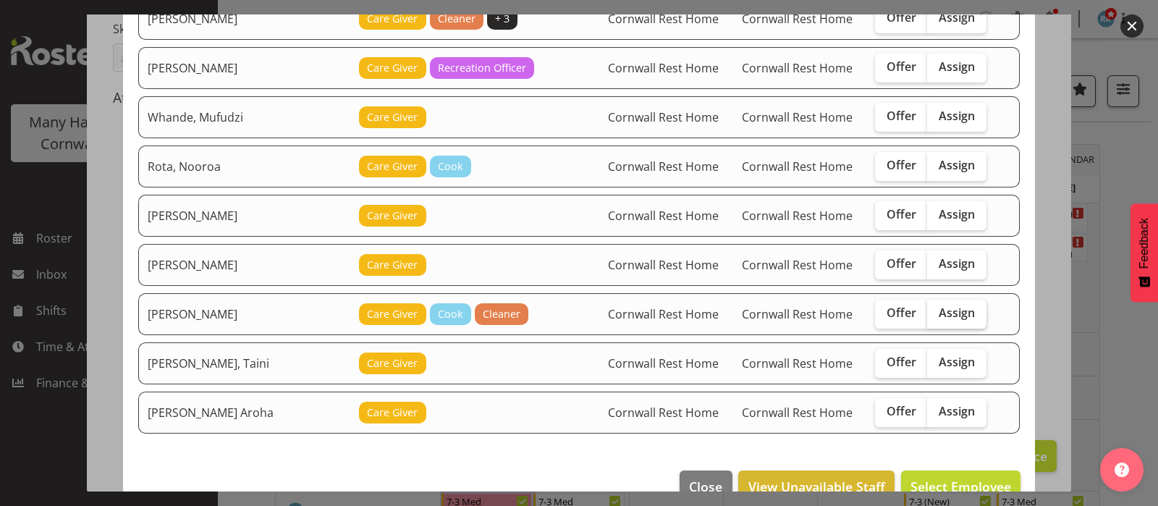
click at [940, 308] on span "Assign" at bounding box center [956, 312] width 36 height 14
click at [936, 308] on input "Assign" at bounding box center [931, 312] width 9 height 9
checkbox input "true"
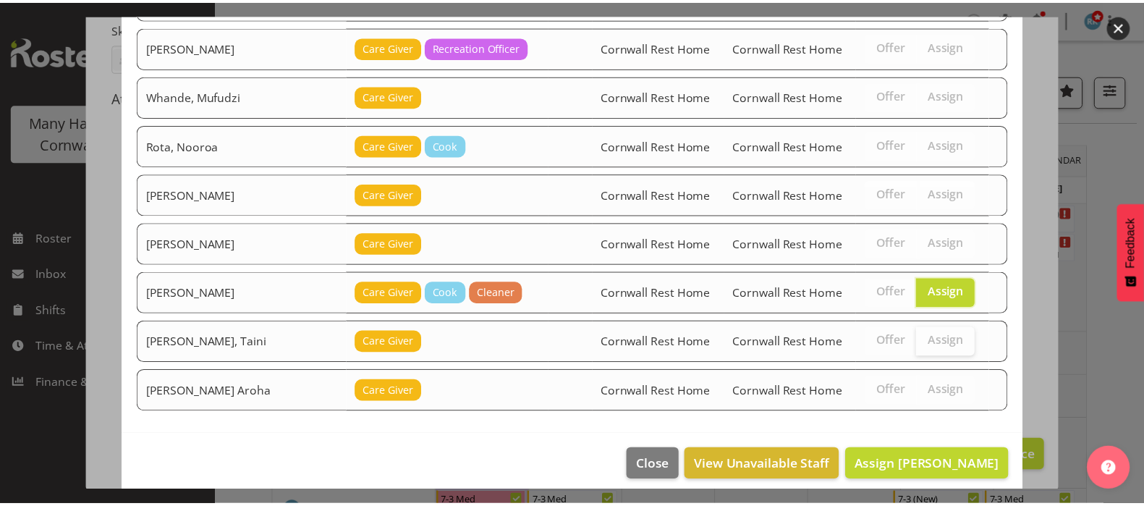
scroll to position [390, 0]
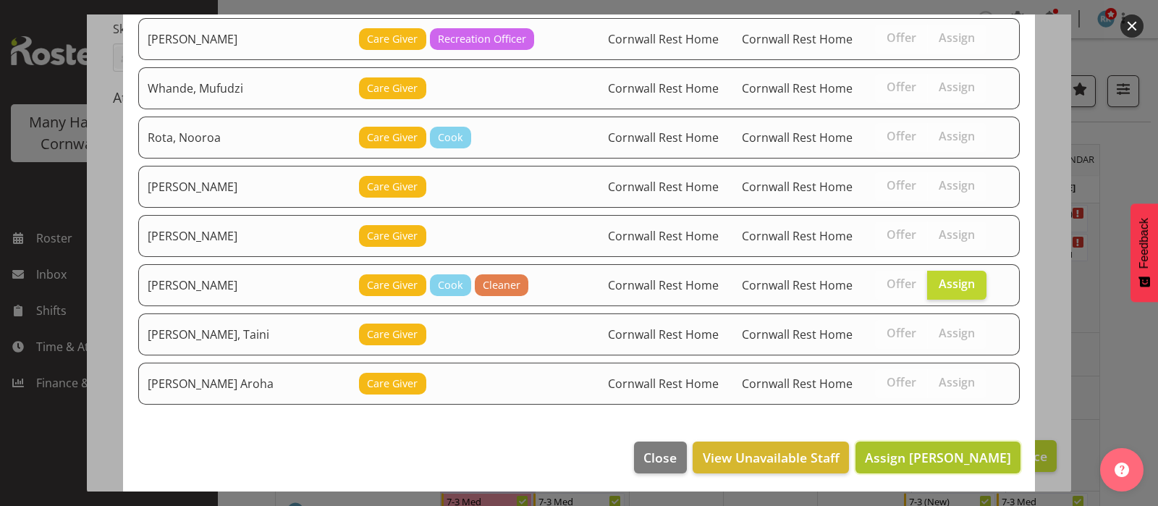
click at [913, 454] on span "Assign Tocker, Shannon" at bounding box center [938, 457] width 146 height 17
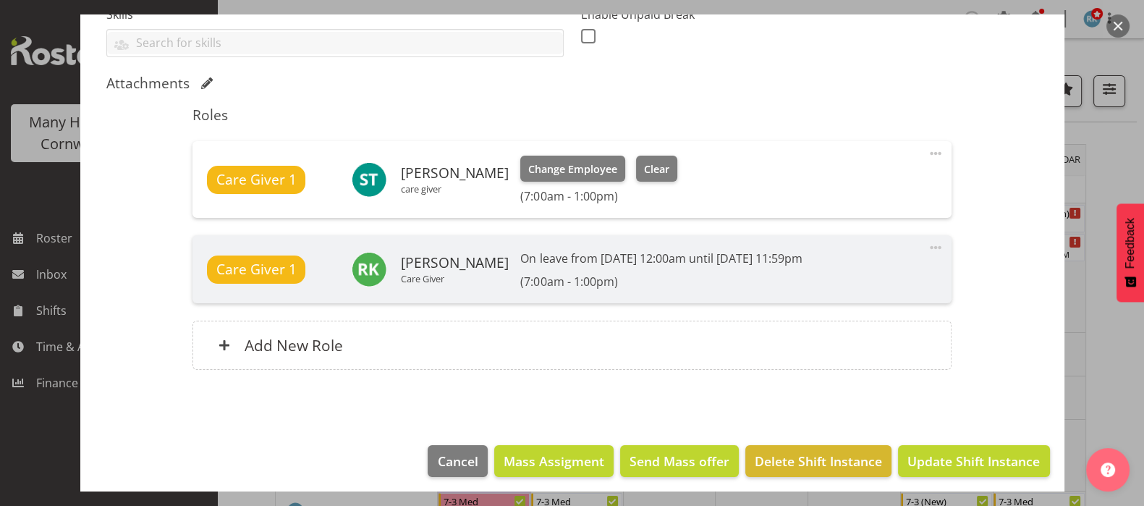
scroll to position [416, 0]
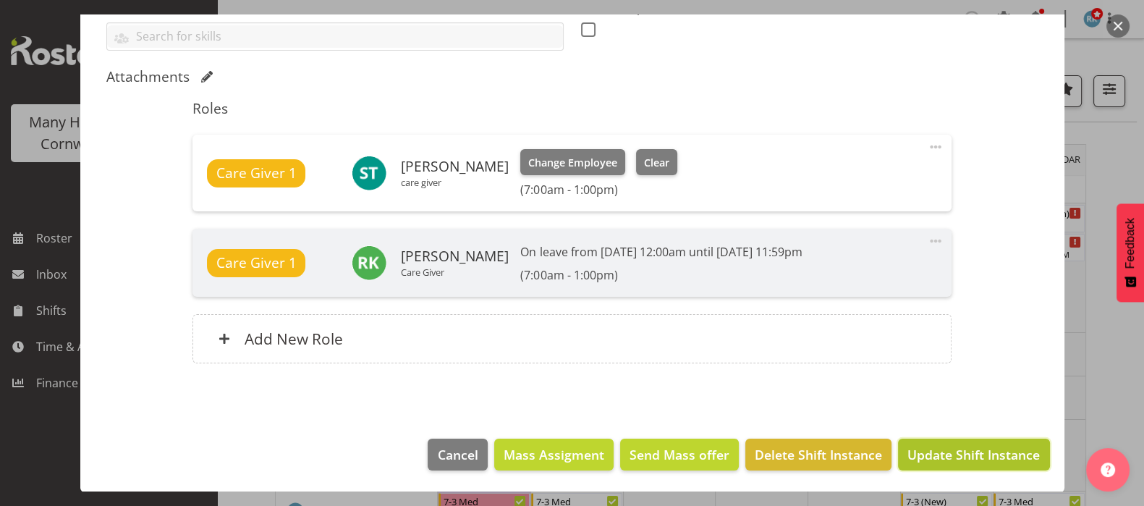
click at [934, 449] on span "Update Shift Instance" at bounding box center [973, 454] width 132 height 19
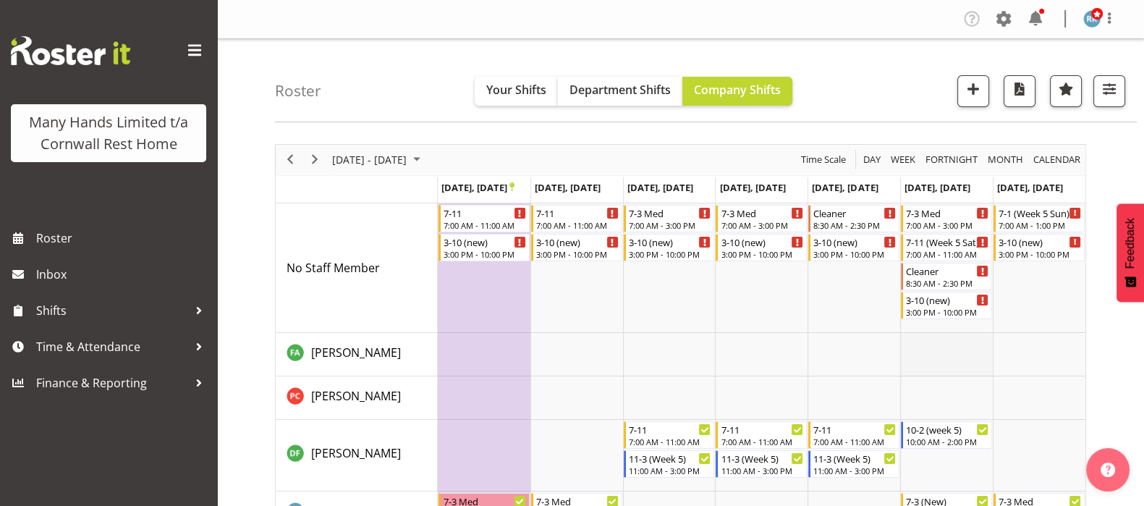
scroll to position [0, 0]
click at [318, 157] on span "Next" at bounding box center [314, 159] width 17 height 18
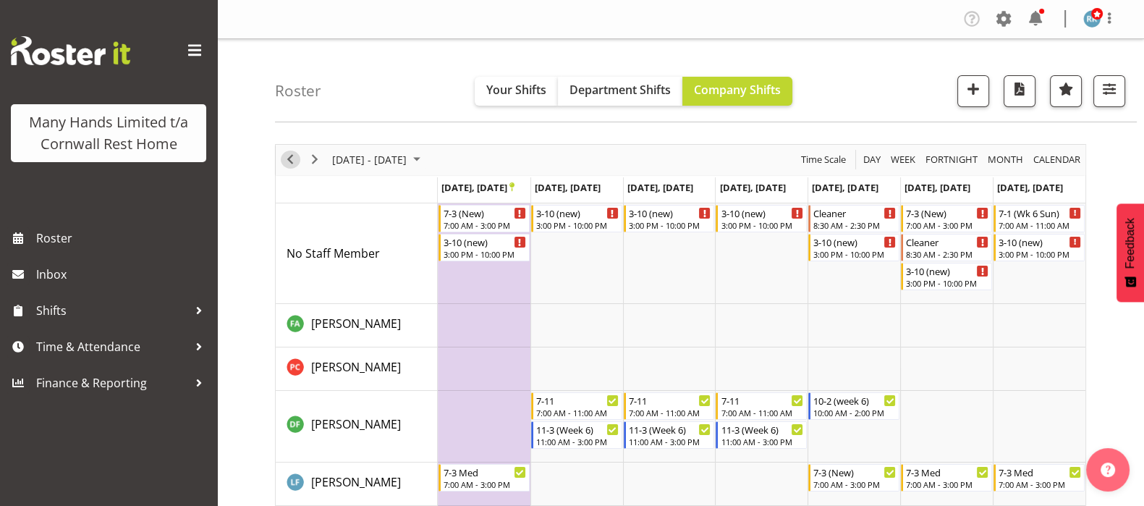
click at [290, 159] on span "Previous" at bounding box center [289, 159] width 17 height 18
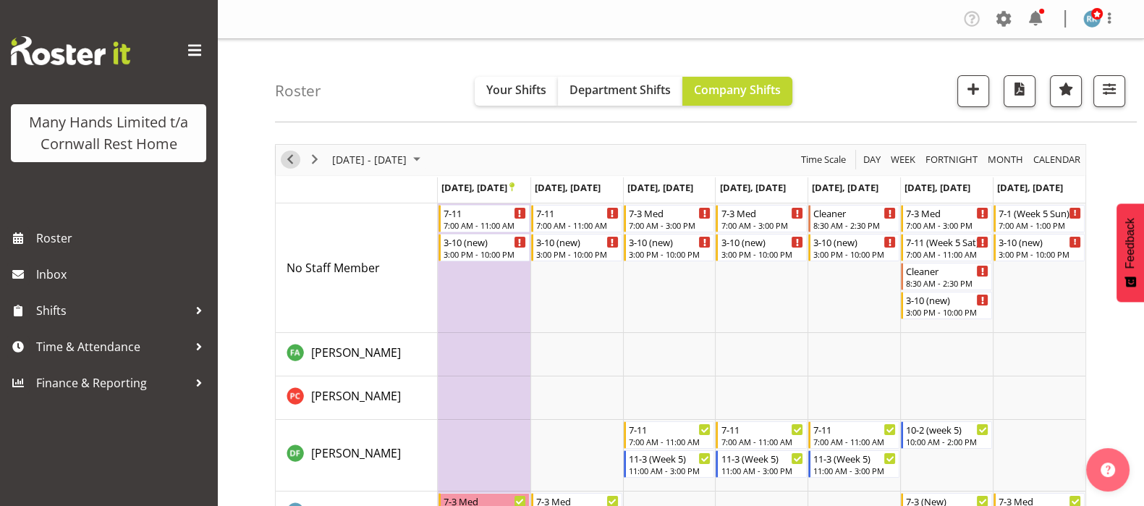
click at [290, 159] on span "Previous" at bounding box center [289, 159] width 17 height 18
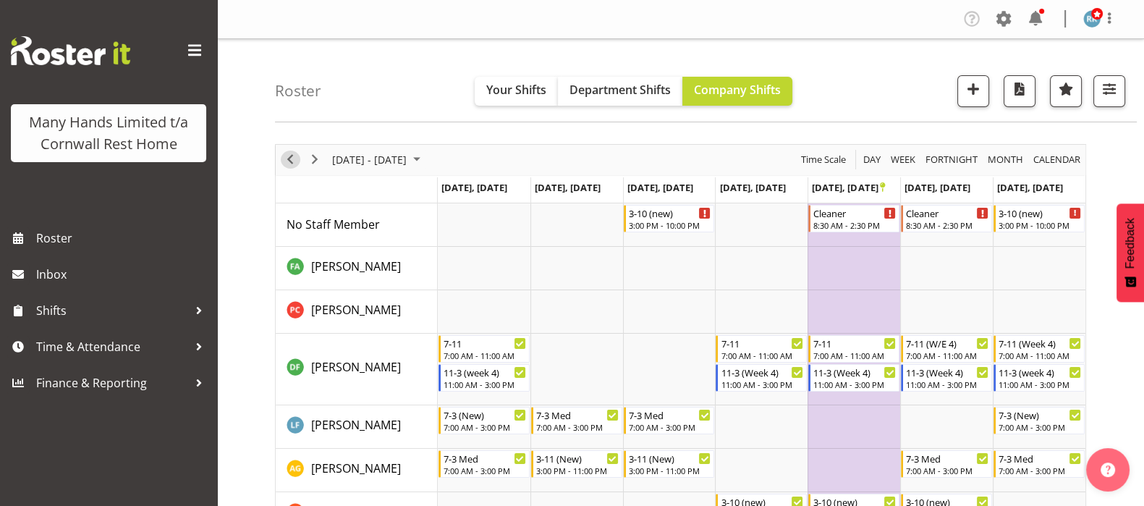
click at [290, 159] on span "Previous" at bounding box center [289, 159] width 17 height 18
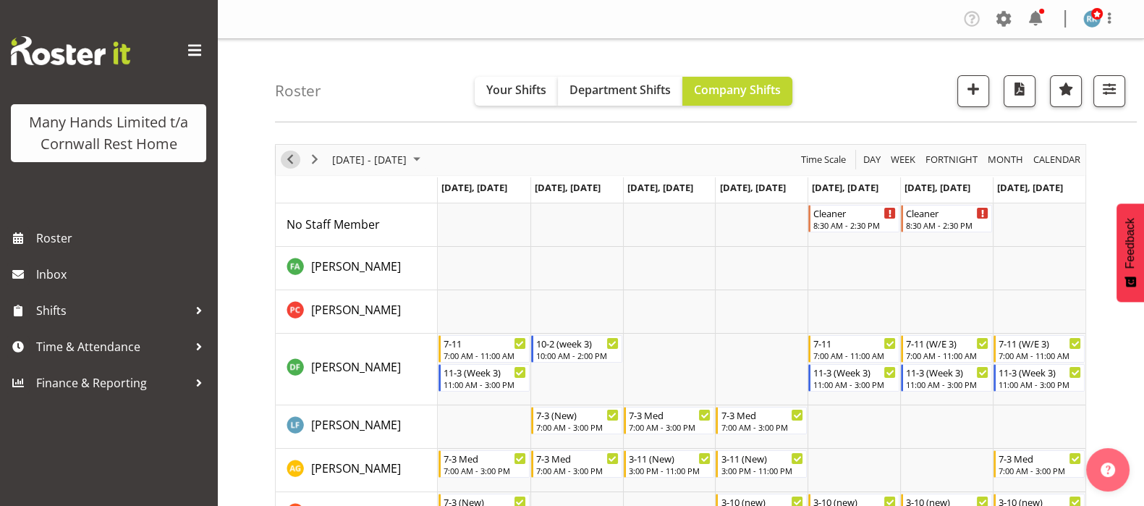
click at [290, 159] on span "Previous" at bounding box center [289, 159] width 17 height 18
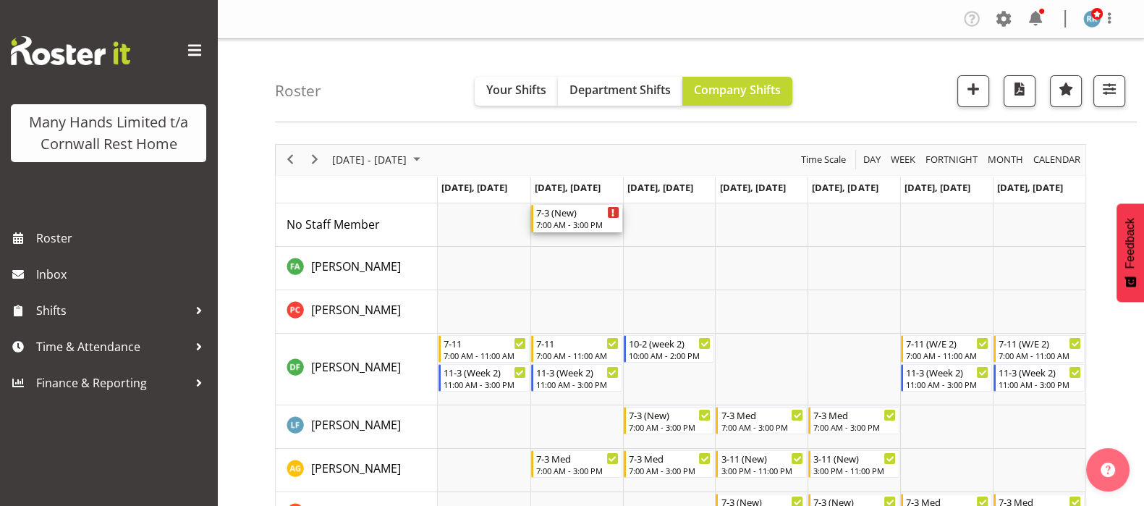
click at [572, 217] on div "7-3 (New)" at bounding box center [577, 212] width 83 height 14
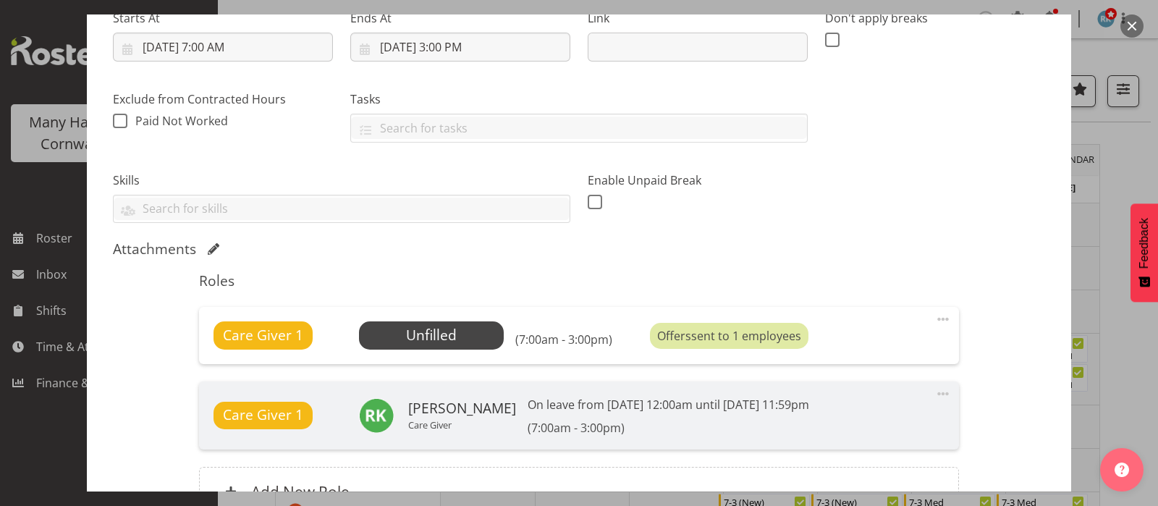
scroll to position [271, 0]
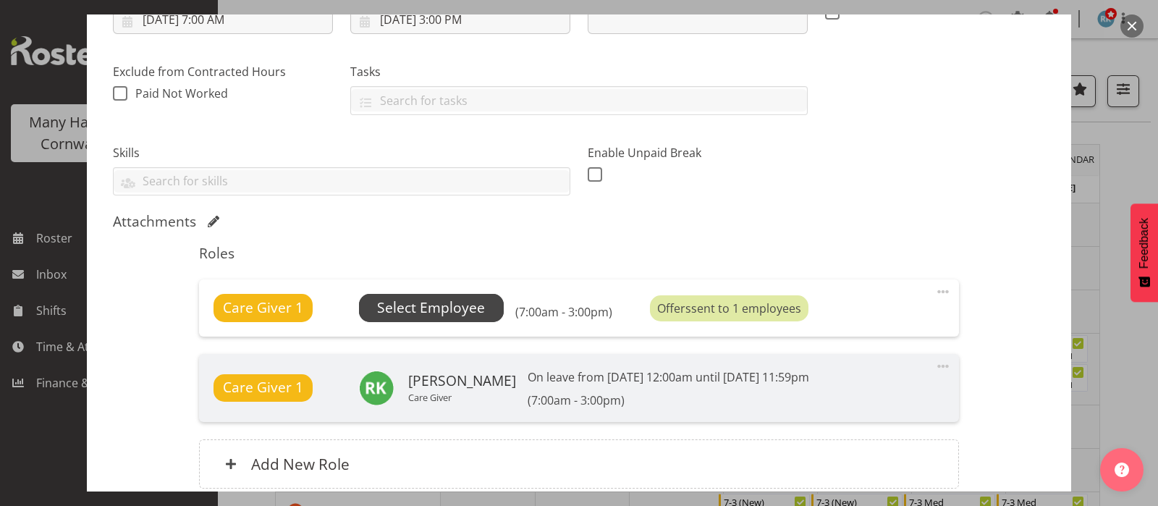
click at [433, 305] on span "Select Employee" at bounding box center [431, 307] width 108 height 21
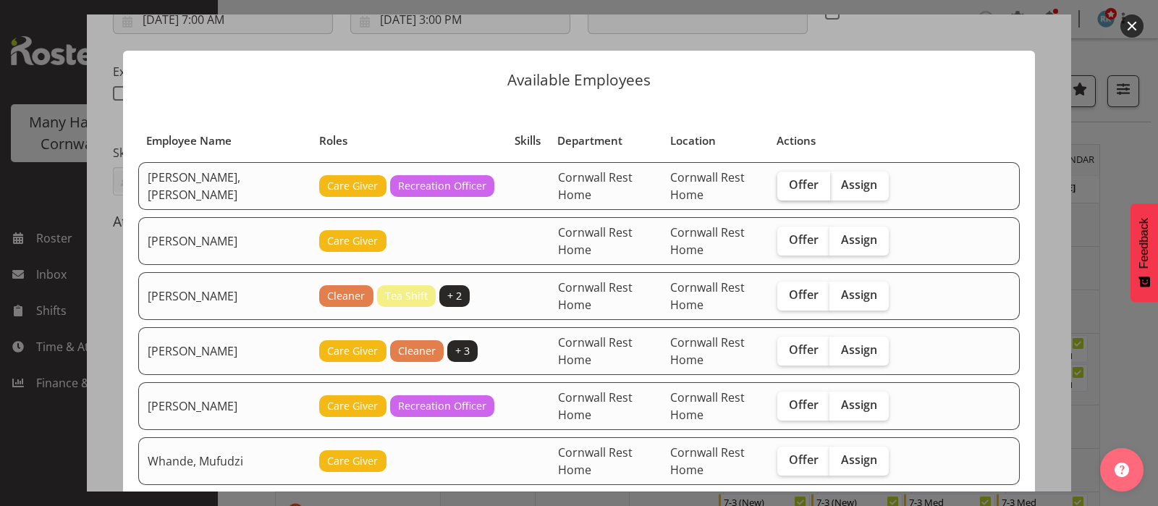
click at [781, 193] on label "Offer" at bounding box center [803, 185] width 53 height 29
click at [781, 190] on input "Offer" at bounding box center [781, 184] width 9 height 9
checkbox input "true"
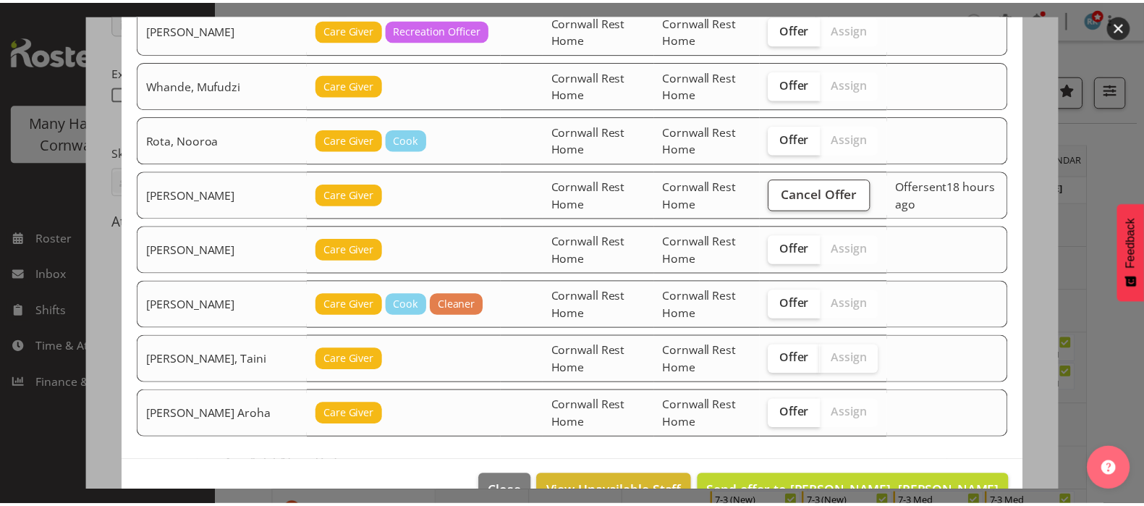
scroll to position [409, 0]
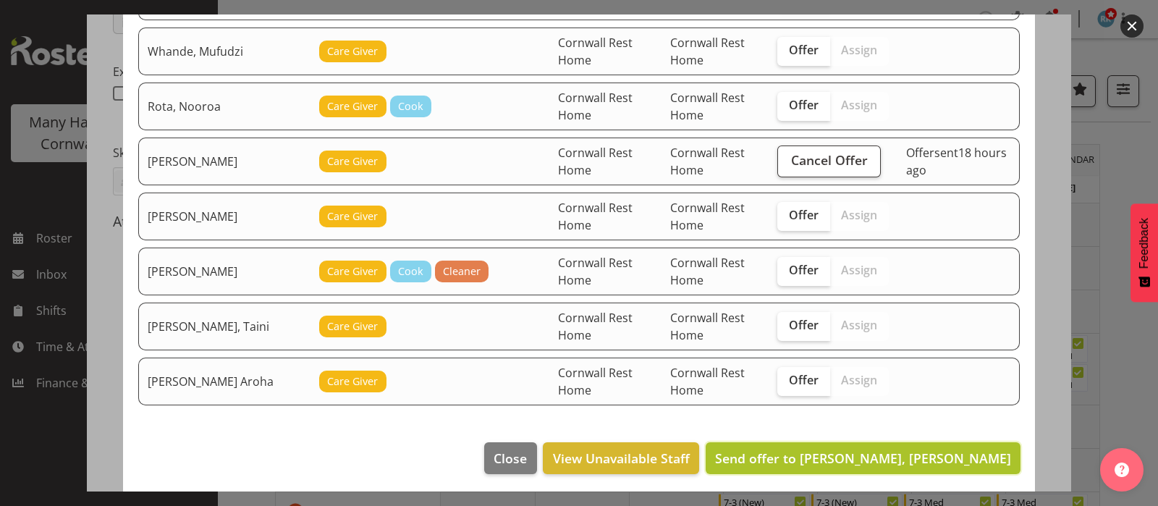
click at [887, 451] on span "Send offer to Hannecart, Charline" at bounding box center [863, 457] width 296 height 17
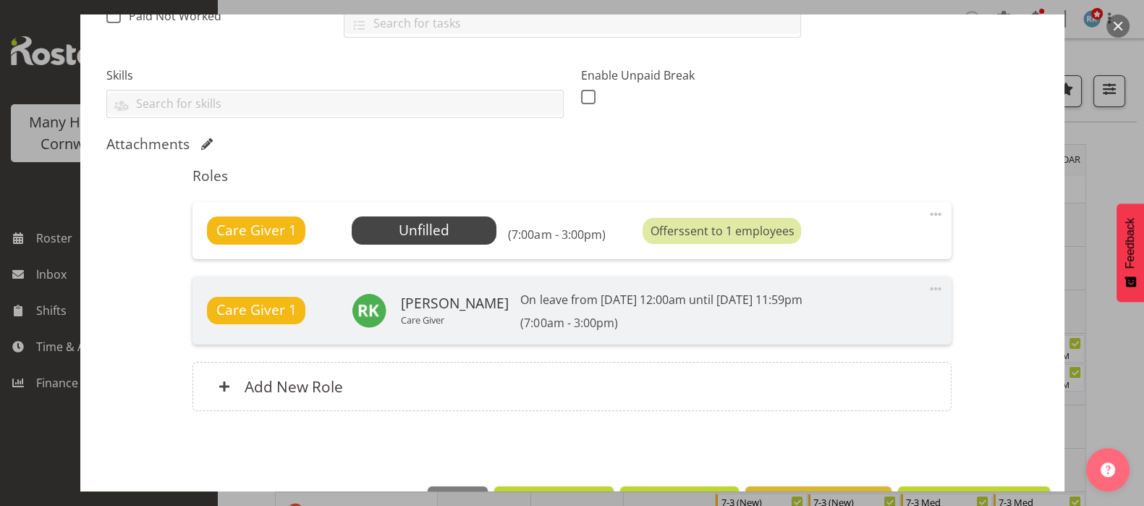
scroll to position [395, 0]
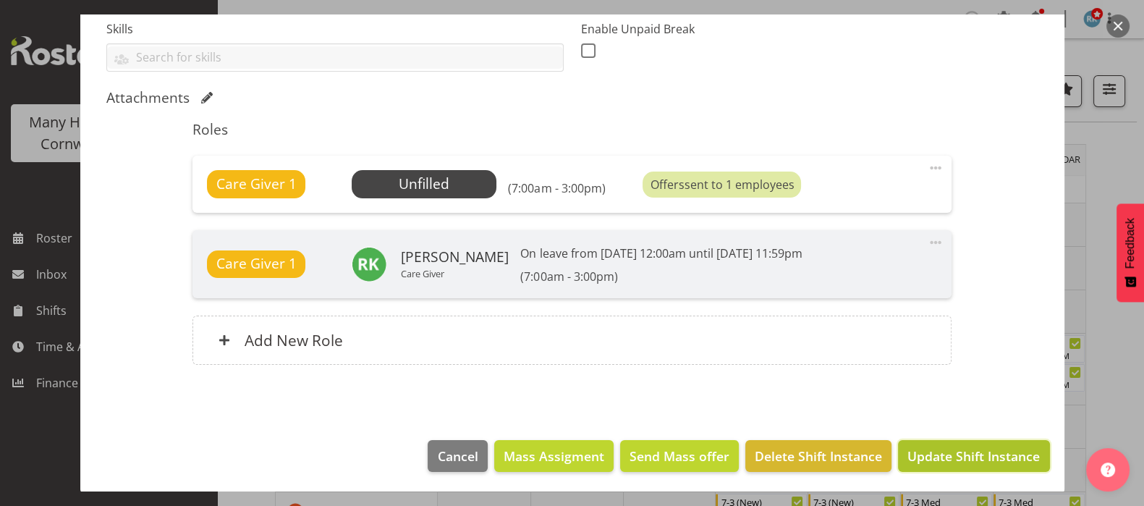
click at [956, 457] on span "Update Shift Instance" at bounding box center [973, 455] width 132 height 19
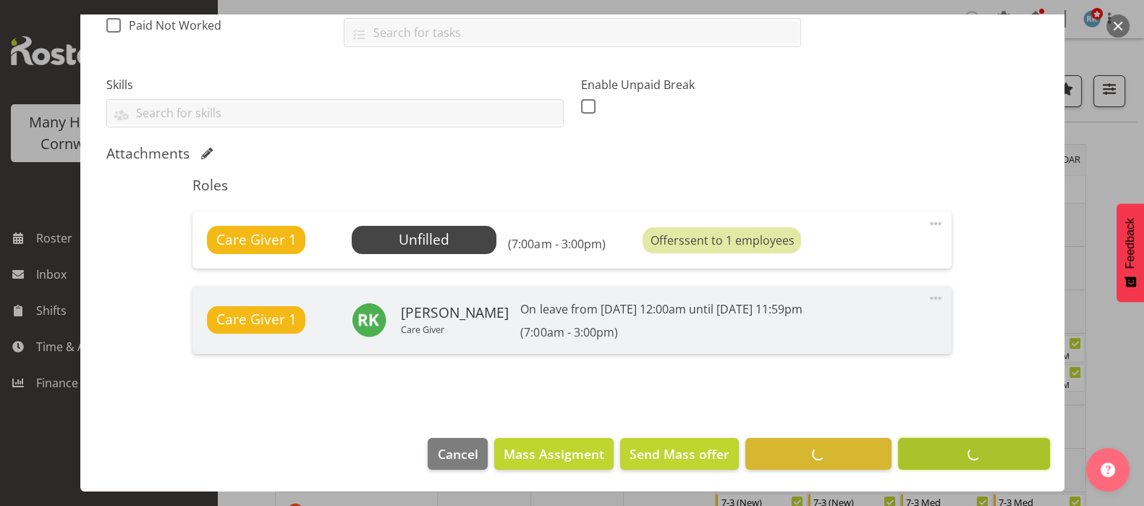
scroll to position [338, 0]
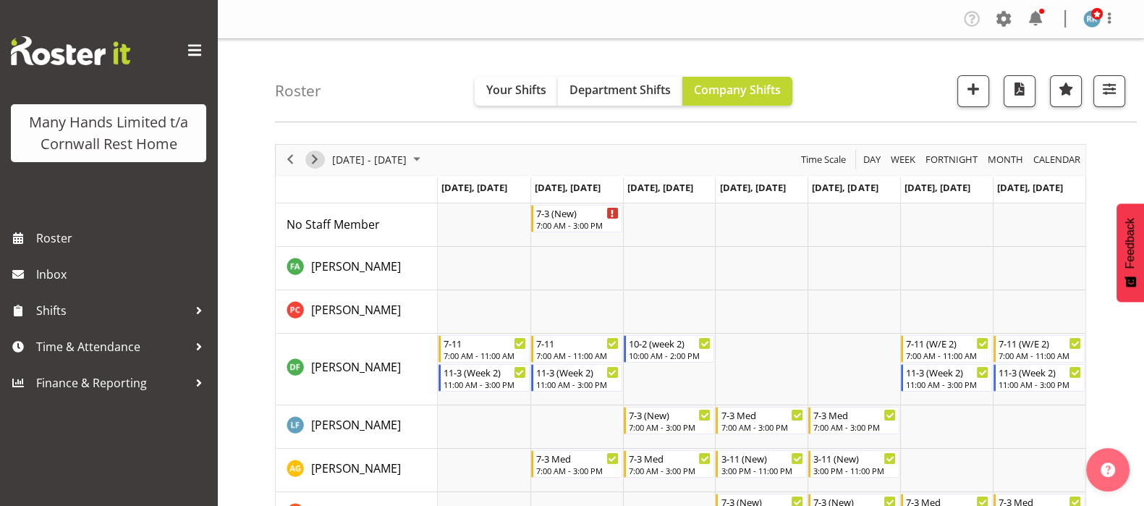
click at [314, 161] on span "Next" at bounding box center [314, 159] width 17 height 18
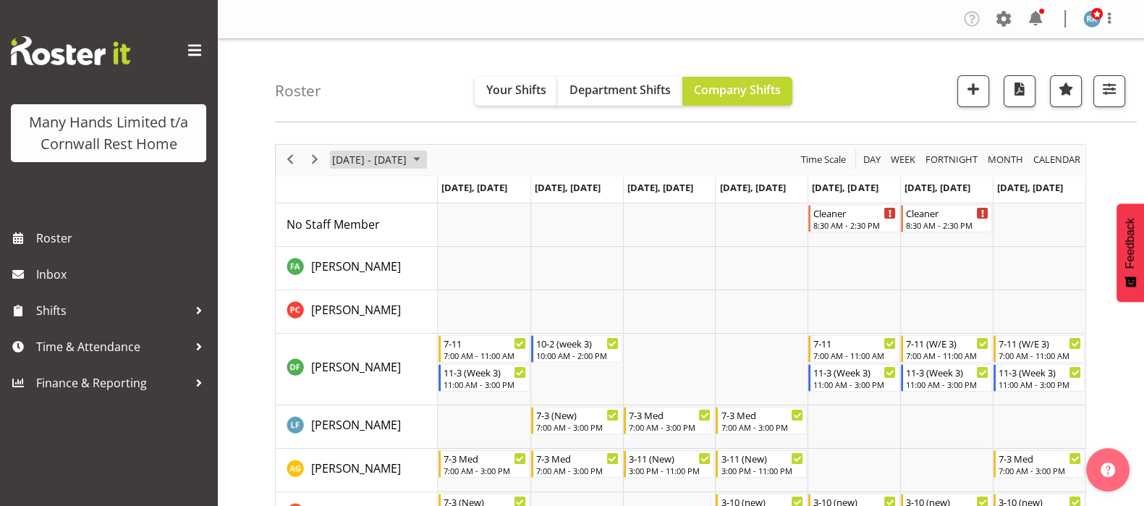
click at [425, 158] on span "October 2025" at bounding box center [416, 159] width 17 height 18
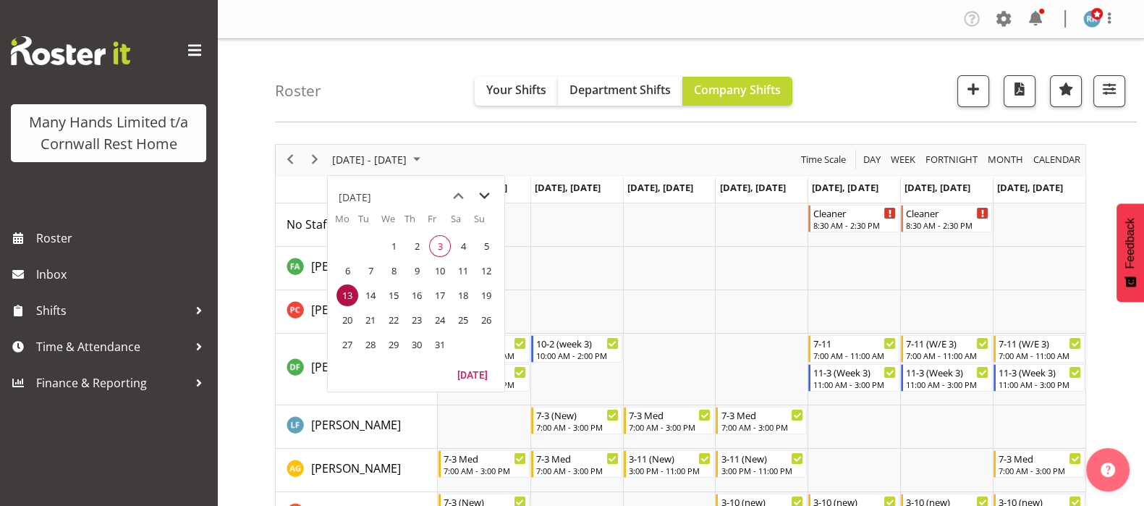
click at [485, 189] on span "next month" at bounding box center [484, 196] width 25 height 26
click at [344, 264] on span "3" at bounding box center [347, 271] width 22 height 22
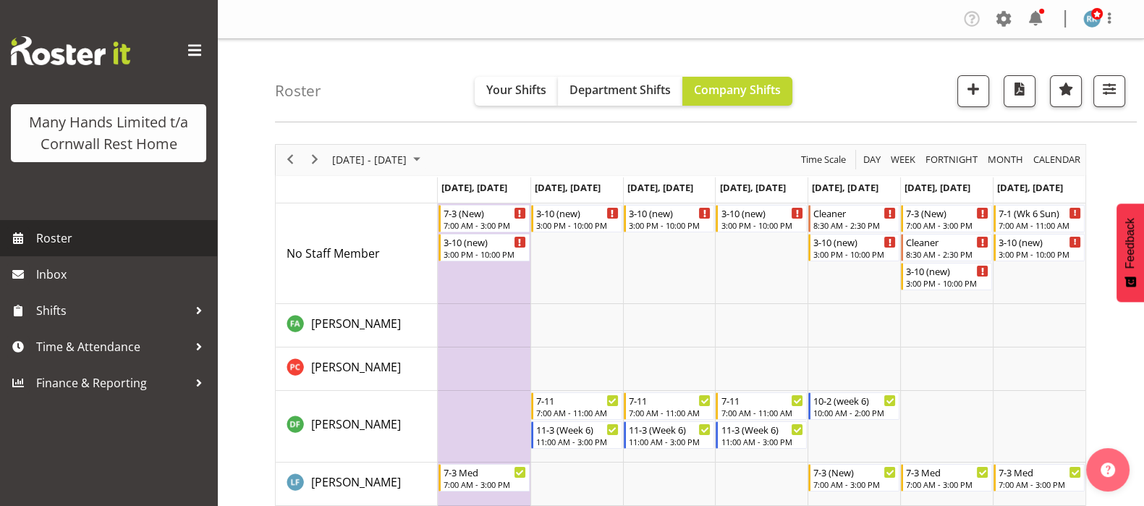
click at [46, 229] on span "Roster" at bounding box center [123, 238] width 174 height 22
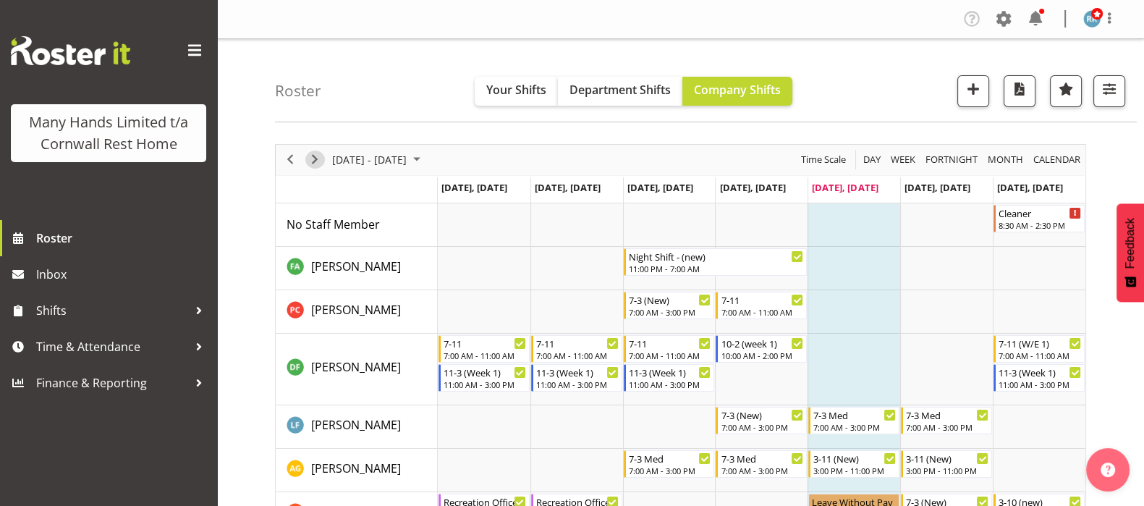
click at [312, 156] on span "Next" at bounding box center [314, 159] width 17 height 18
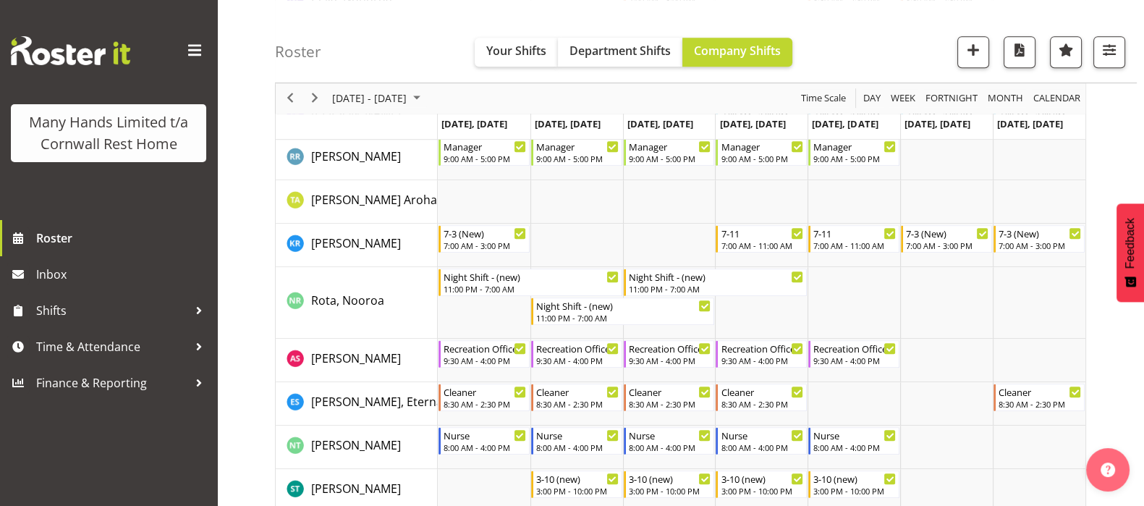
scroll to position [995, 0]
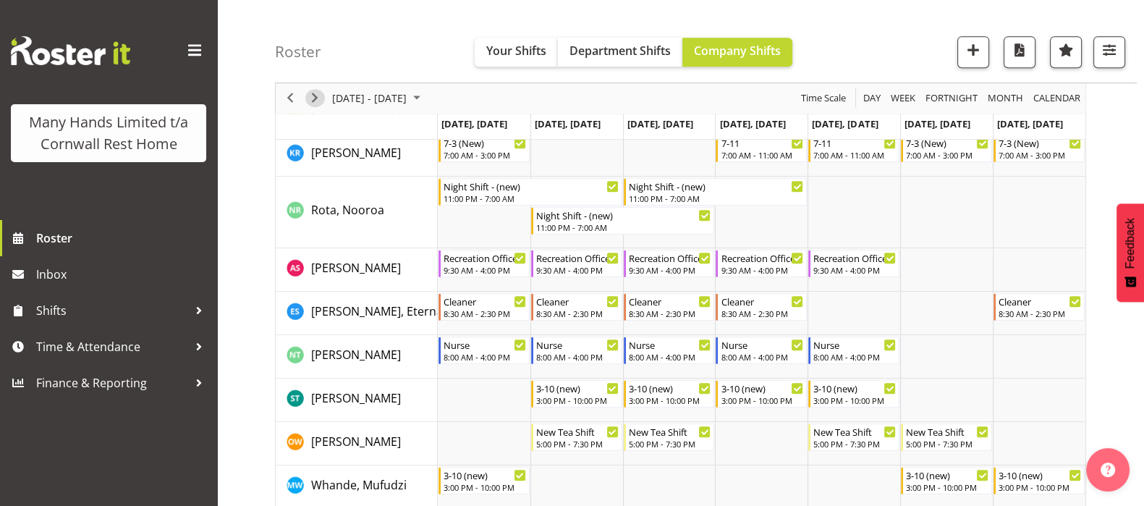
click at [315, 99] on span "Next" at bounding box center [314, 99] width 17 height 18
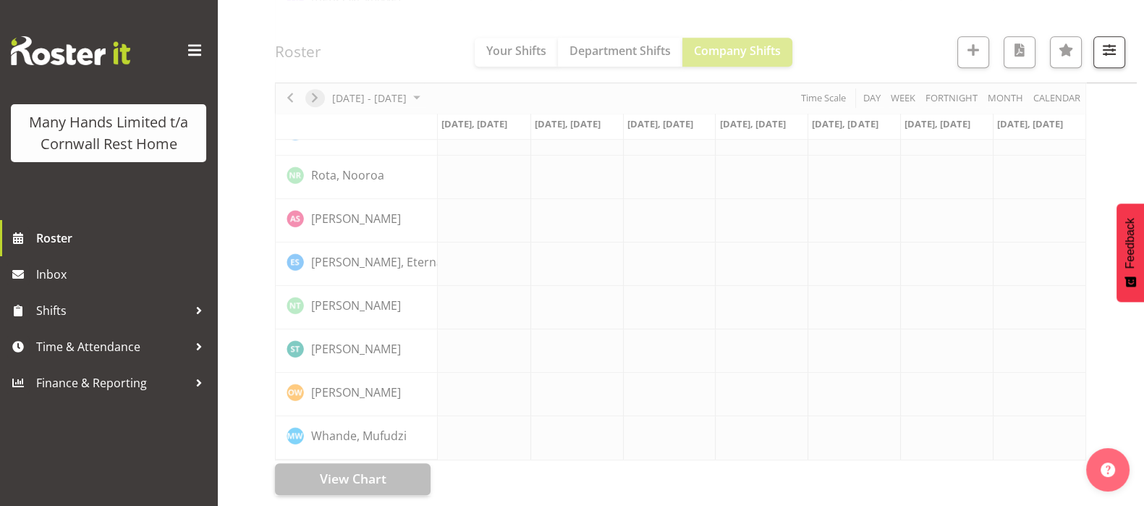
scroll to position [959, 0]
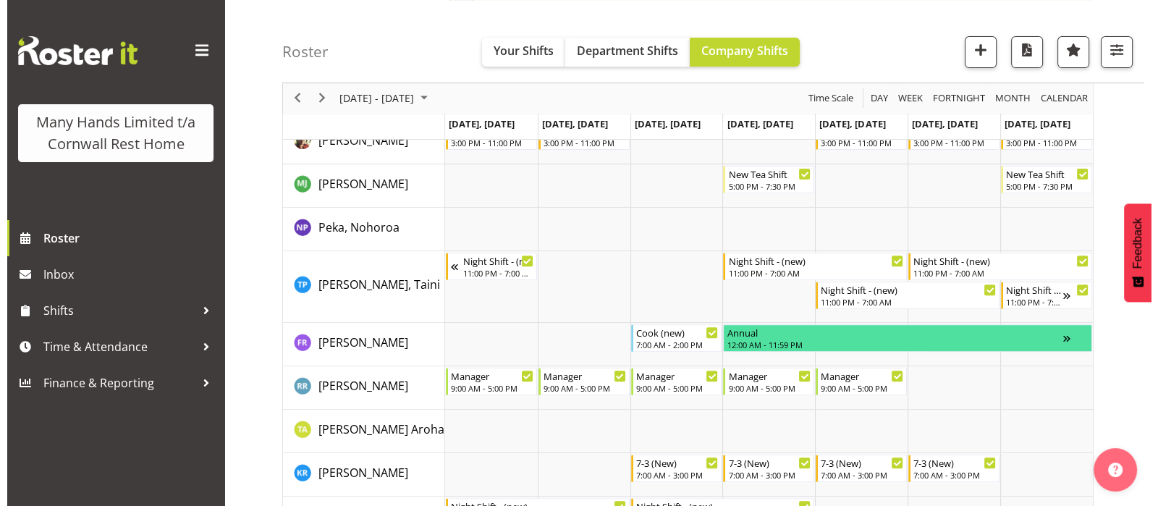
scroll to position [599, 0]
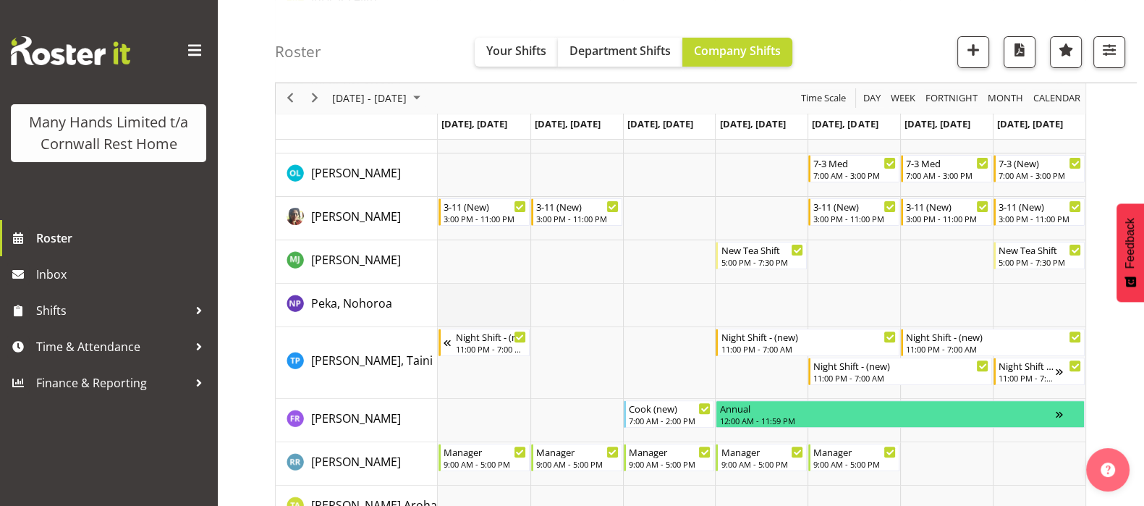
click at [489, 301] on td "Timeline Week of October 17, 2025" at bounding box center [484, 305] width 93 height 43
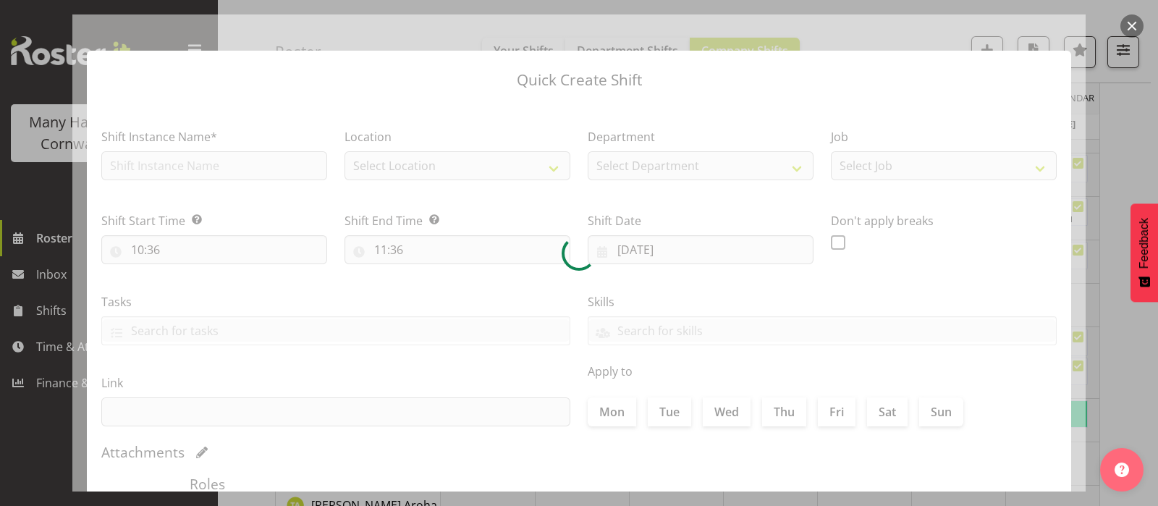
type input "[DATE]"
checkbox input "true"
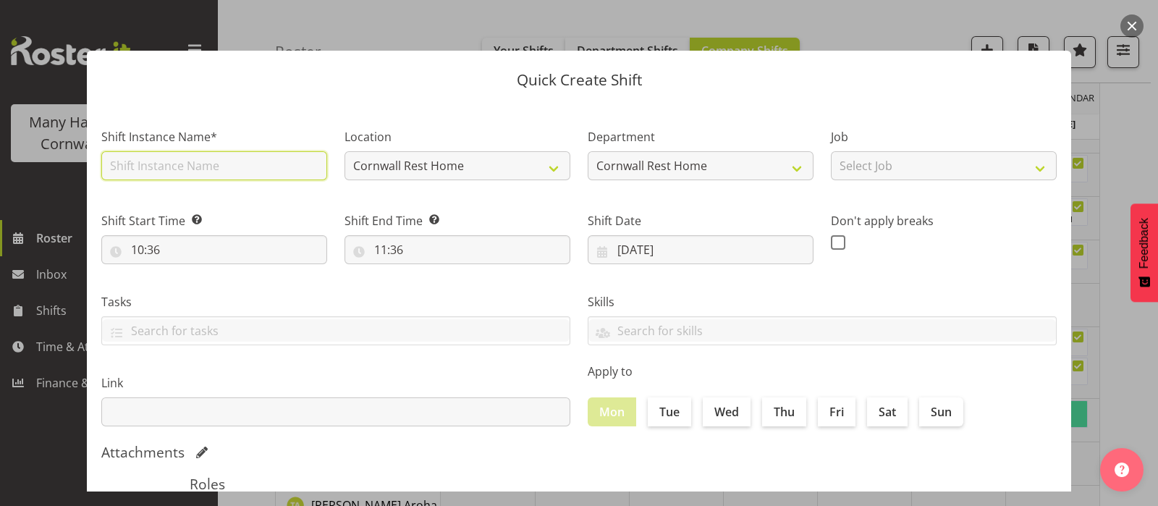
click at [144, 168] on input "text" at bounding box center [214, 165] width 226 height 29
type input "Orientation"
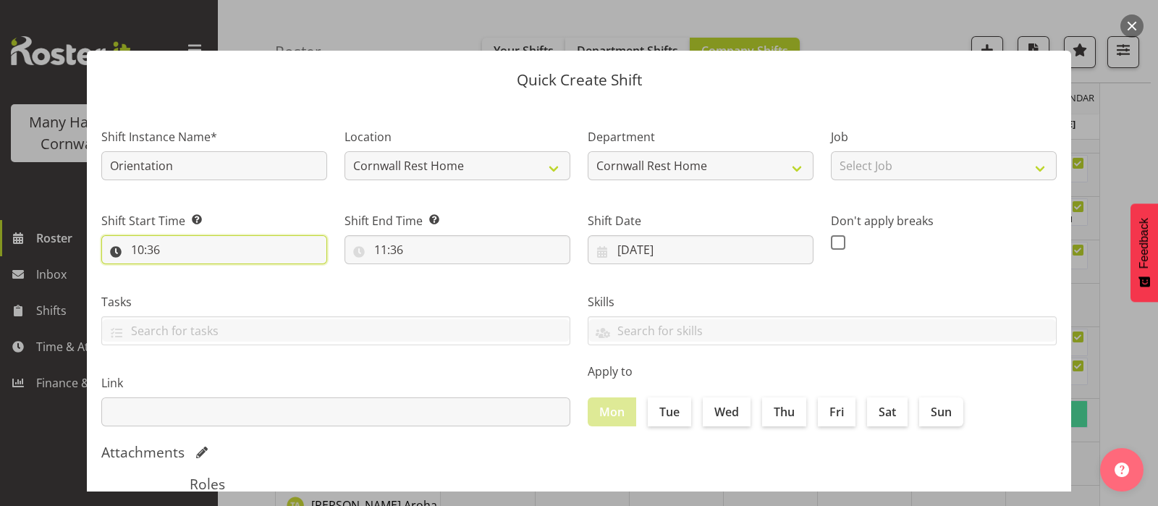
click at [132, 247] on input "10:36" at bounding box center [214, 249] width 226 height 29
click at [198, 288] on select "00 01 02 03 04 05 06 07 08 09 10 11 12 13 14 15 16 17 18 19 20 21 22 23" at bounding box center [200, 287] width 33 height 29
select select "15"
click at [184, 273] on select "00 01 02 03 04 05 06 07 08 09 10 11 12 13 14 15 16 17 18 19 20 21 22 23" at bounding box center [200, 287] width 33 height 29
type input "15:36"
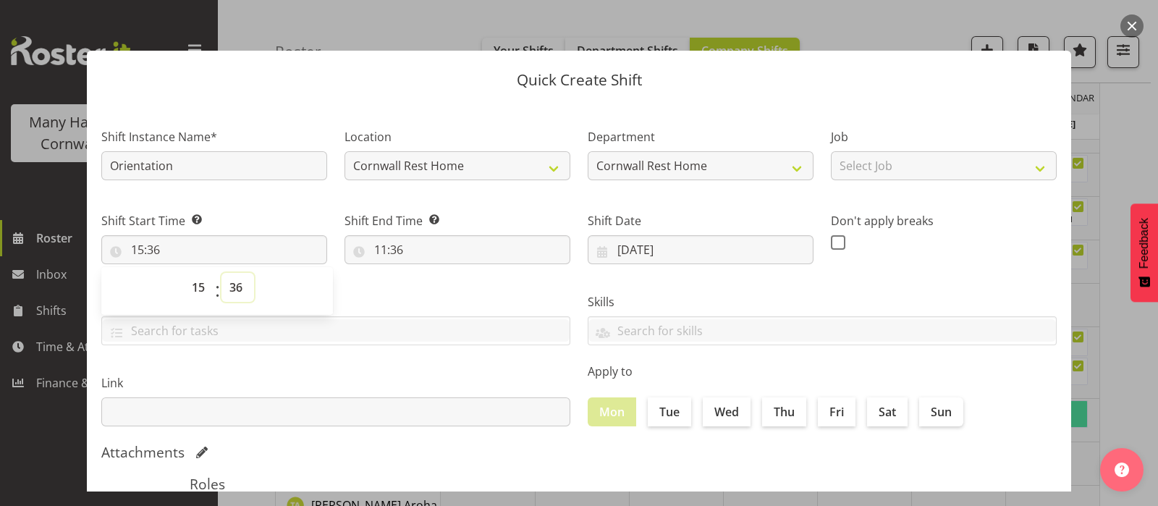
click at [236, 284] on select "00 01 02 03 04 05 06 07 08 09 10 11 12 13 14 15 16 17 18 19 20 21 22 23 24 25 2…" at bounding box center [237, 287] width 33 height 29
select select "0"
type input "15:00"
click at [383, 290] on div "Tasks" at bounding box center [336, 313] width 486 height 81
click at [378, 252] on input "11:36" at bounding box center [457, 249] width 226 height 29
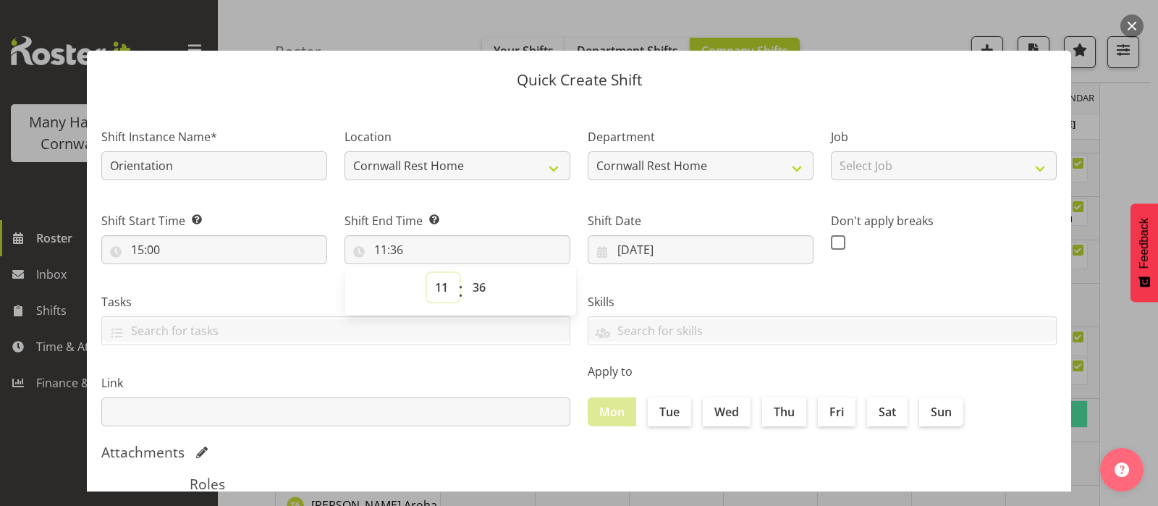
click at [436, 288] on select "00 01 02 03 04 05 06 07 08 09 10 11 12 13 14 15 16 17 18 19 20 21 22 23" at bounding box center [443, 287] width 33 height 29
select select "22"
type input "22:36"
click at [473, 284] on select "00 01 02 03 04 05 06 07 08 09 10 11 12 13 14 15 16 17 18 19 20 21 22 23 24 25 2…" at bounding box center [480, 287] width 33 height 29
select select "0"
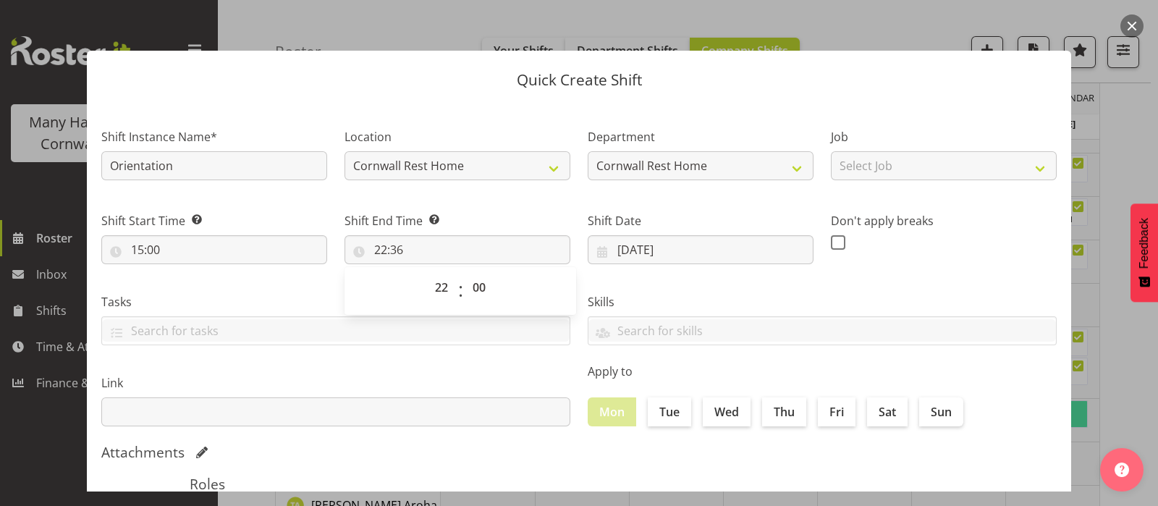
type input "22:00"
click at [708, 293] on label "Skills" at bounding box center [821, 301] width 469 height 17
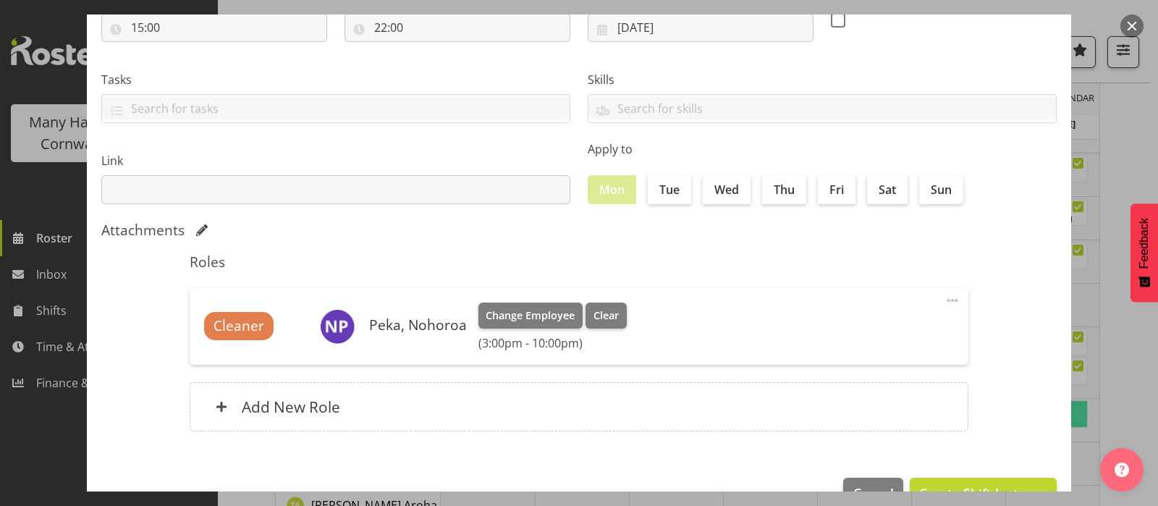
scroll to position [260, 0]
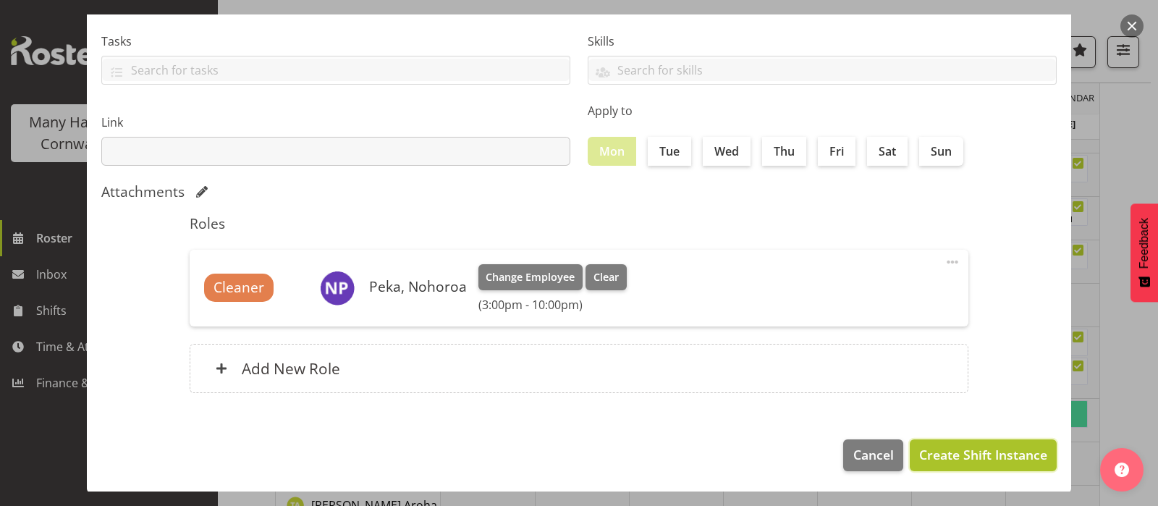
click at [985, 454] on span "Create Shift Instance" at bounding box center [983, 454] width 128 height 19
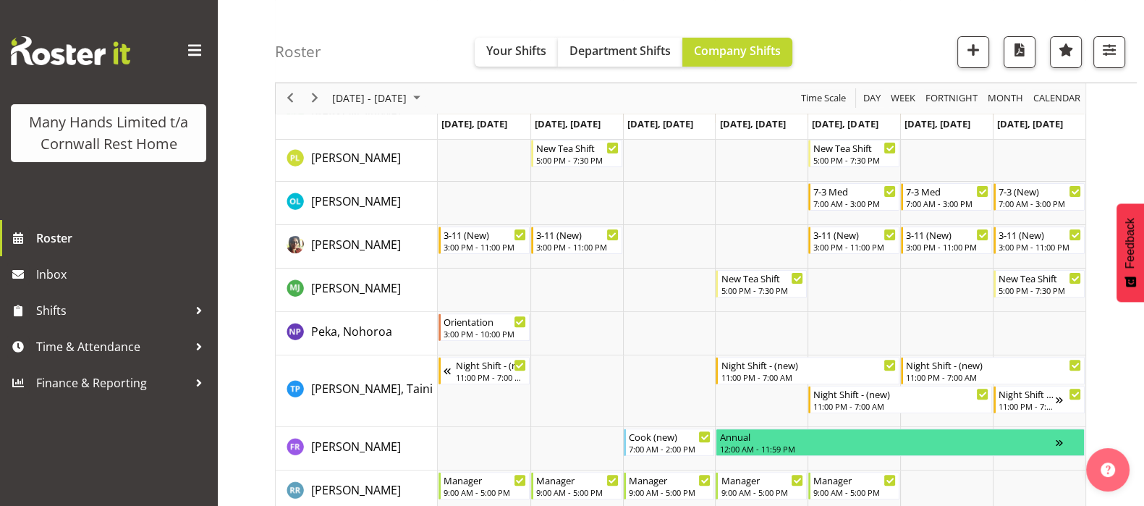
scroll to position [599, 0]
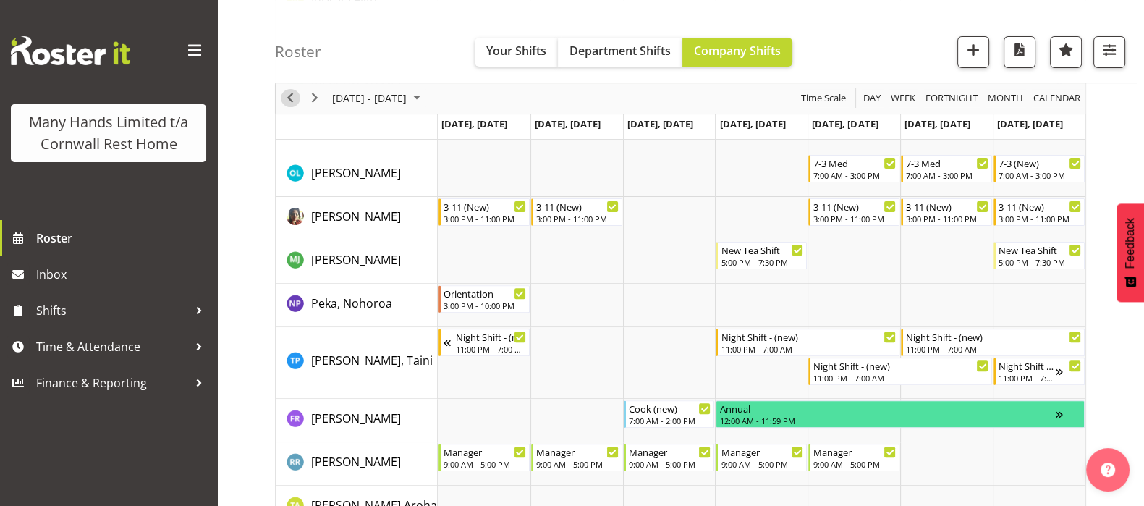
click at [289, 95] on span "Previous" at bounding box center [289, 99] width 17 height 18
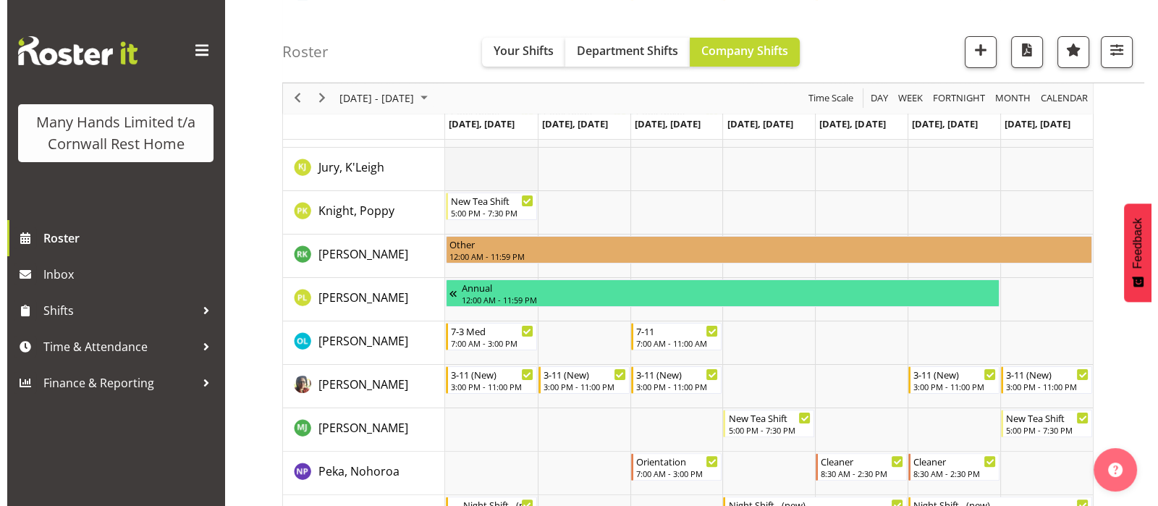
scroll to position [452, 0]
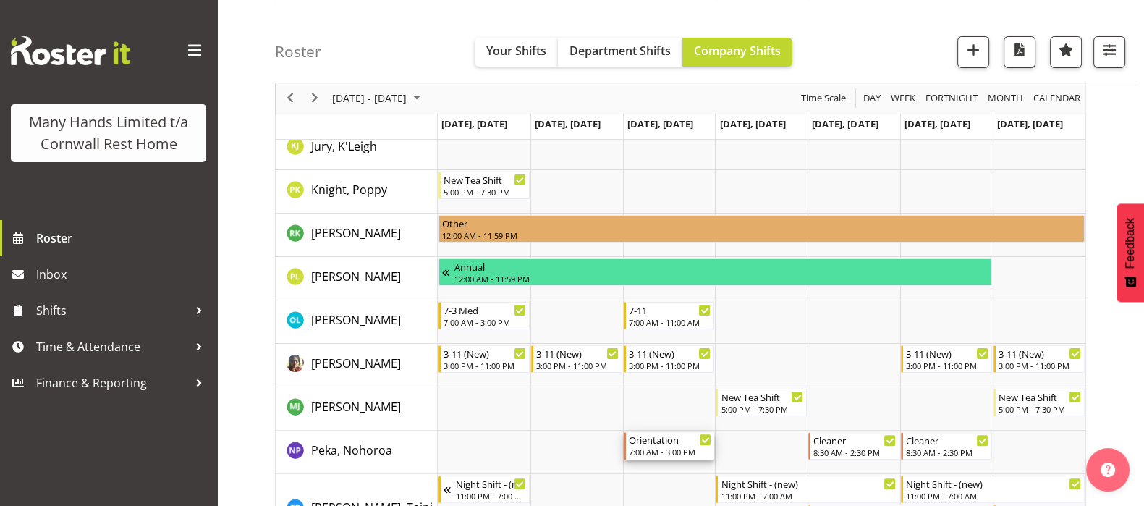
click at [665, 446] on div "7:00 AM - 3:00 PM" at bounding box center [670, 452] width 83 height 12
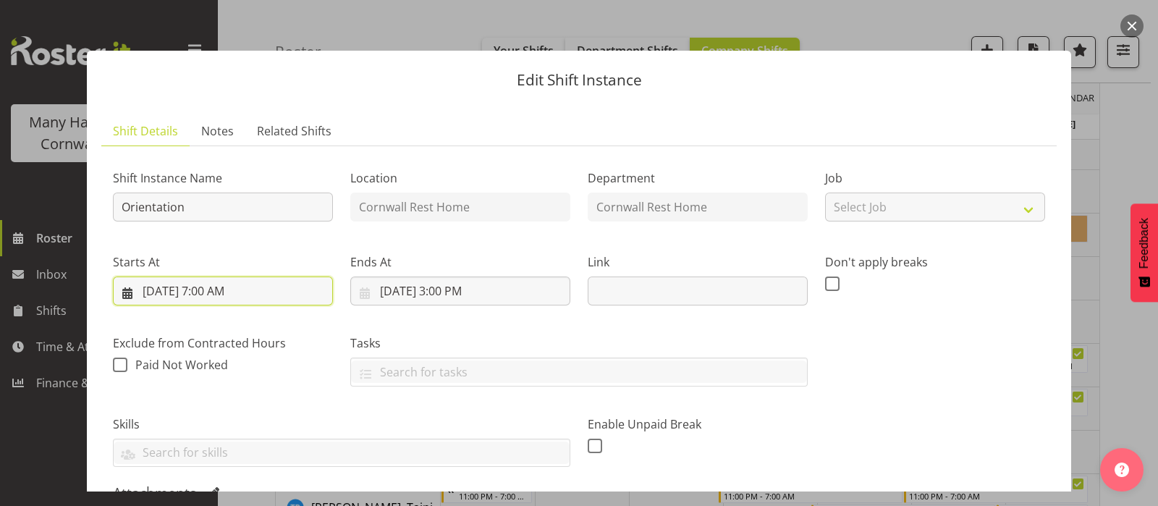
click at [206, 286] on input "[DATE] 7:00 AM" at bounding box center [223, 290] width 220 height 29
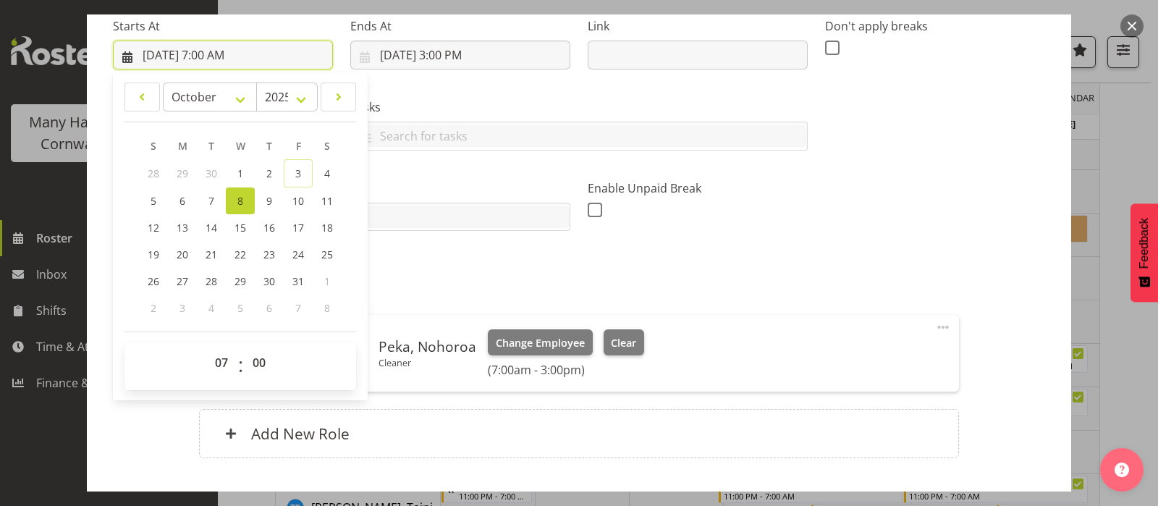
scroll to position [271, 0]
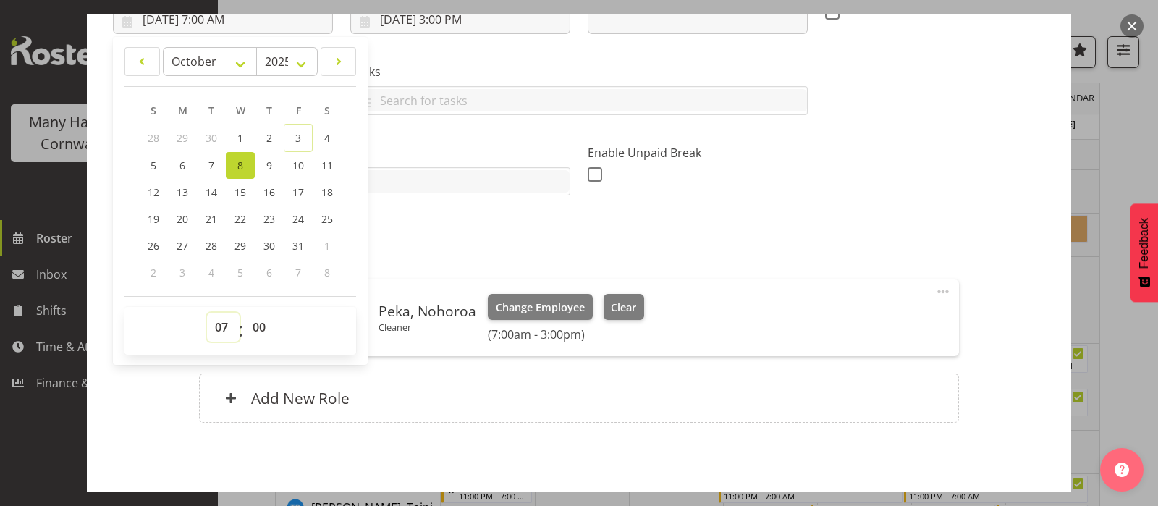
click at [216, 325] on select "00 01 02 03 04 05 06 07 08 09 10 11 12 13 14 15 16 17 18 19 20 21 22 23" at bounding box center [223, 327] width 33 height 29
select select "15"
click at [207, 313] on select "00 01 02 03 04 05 06 07 08 09 10 11 12 13 14 15 16 17 18 19 20 21 22 23" at bounding box center [223, 327] width 33 height 29
type input "10/8/2025, 3:00 PM"
click at [429, 126] on div "Skills" at bounding box center [341, 164] width 475 height 81
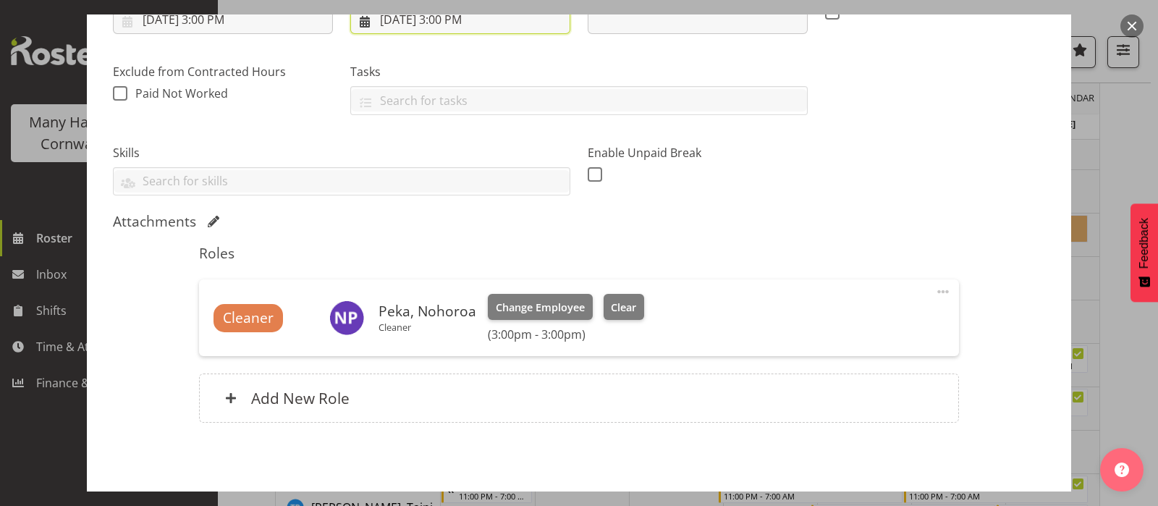
click at [443, 23] on input "10/8/2025, 3:00 PM" at bounding box center [460, 19] width 220 height 29
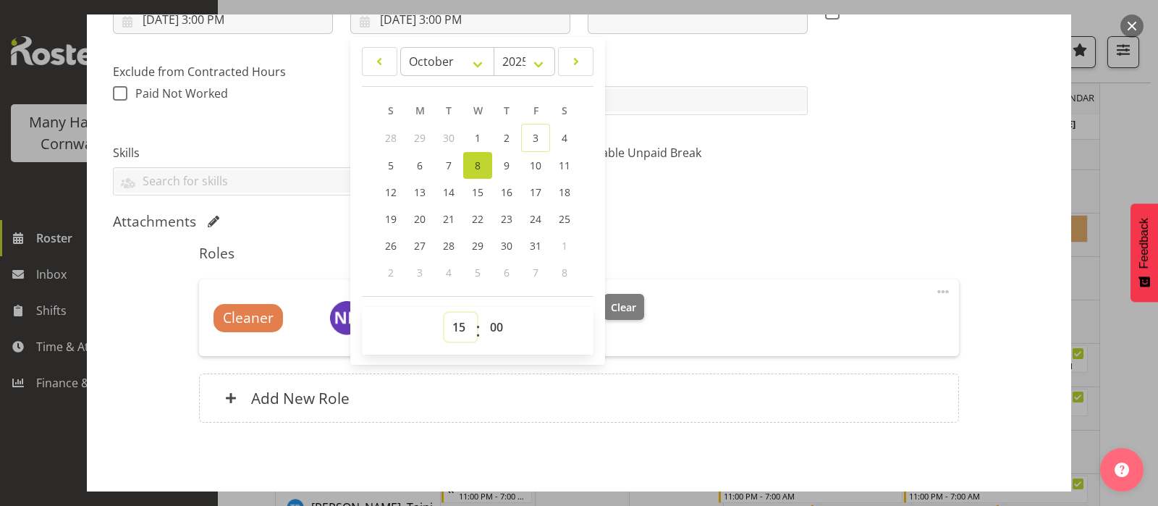
click at [451, 320] on select "00 01 02 03 04 05 06 07 08 09 10 11 12 13 14 15 16 17 18 19 20 21 22 23" at bounding box center [460, 327] width 33 height 29
select select "22"
click at [444, 313] on select "00 01 02 03 04 05 06 07 08 09 10 11 12 13 14 15 16 17 18 19 20 21 22 23" at bounding box center [460, 327] width 33 height 29
type input "10/8/2025, 10:00 PM"
click at [718, 223] on div "Attachments" at bounding box center [579, 221] width 932 height 17
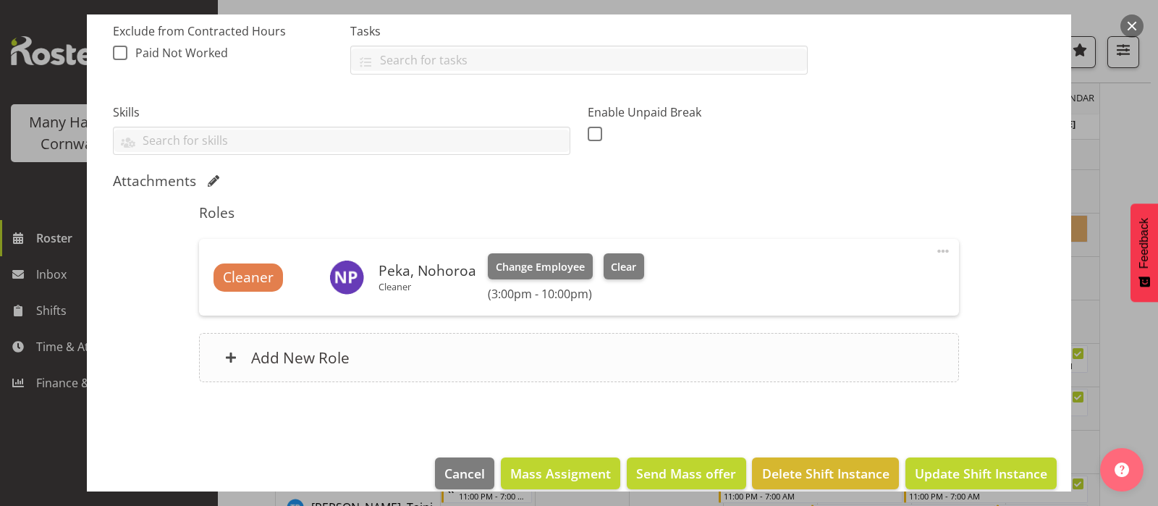
scroll to position [330, 0]
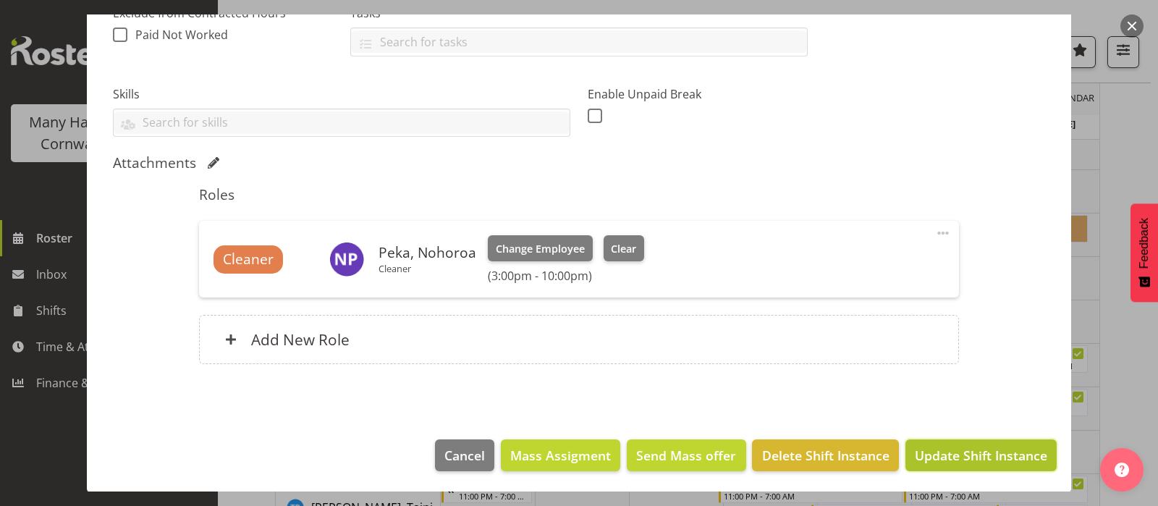
click at [985, 449] on span "Update Shift Instance" at bounding box center [980, 455] width 132 height 19
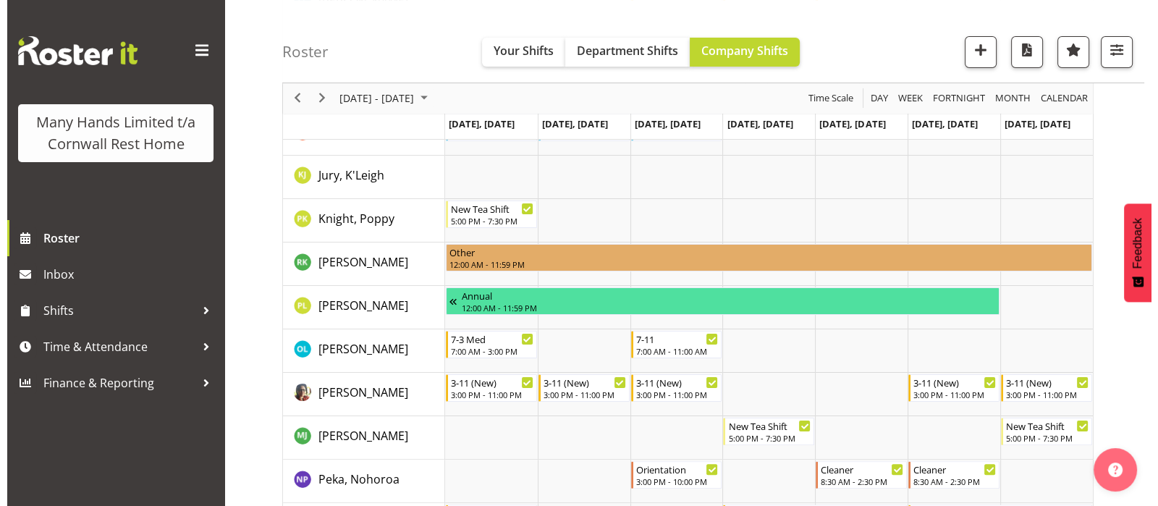
scroll to position [452, 0]
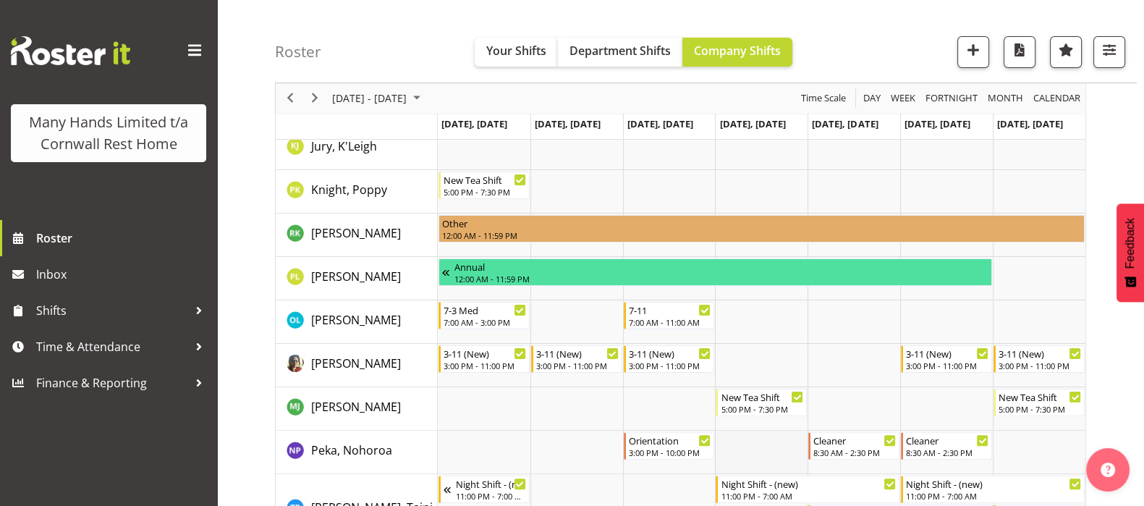
click at [740, 449] on td "Timeline Week of October 10, 2025" at bounding box center [761, 451] width 93 height 43
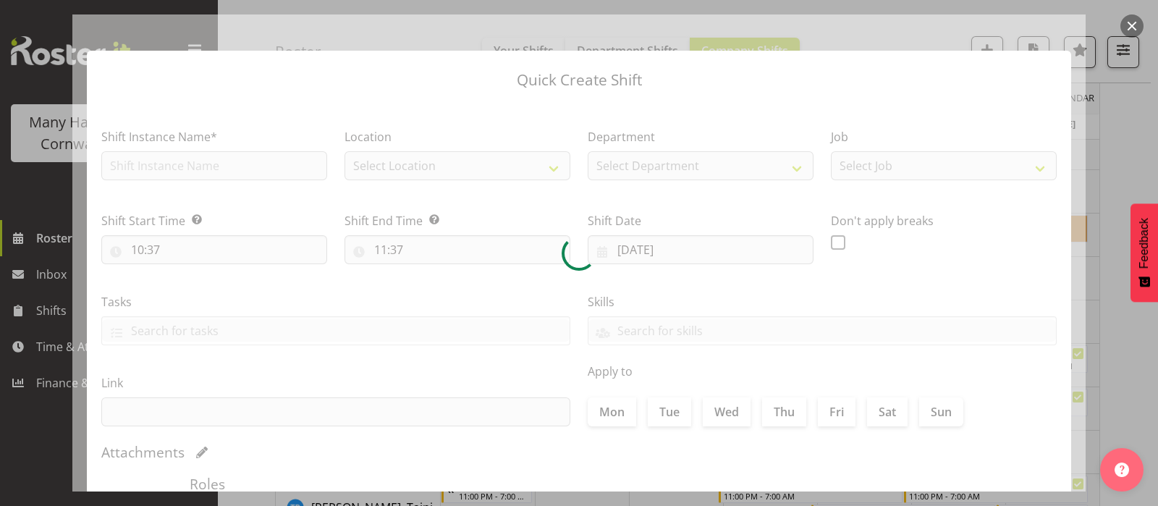
type input "09/10/2025"
checkbox input "true"
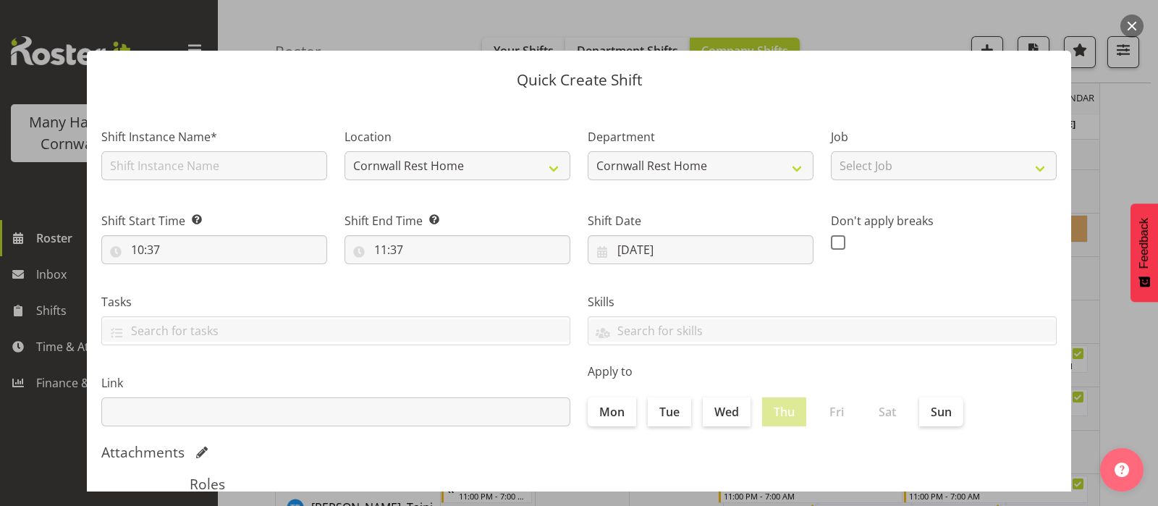
click at [1127, 26] on button "button" at bounding box center [1131, 25] width 23 height 23
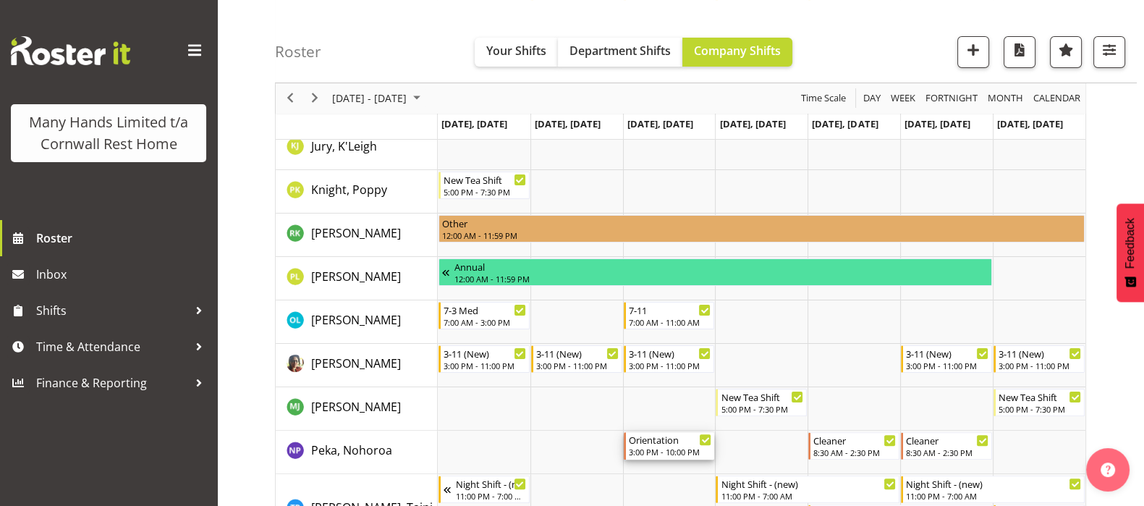
click at [669, 446] on div "3:00 PM - 10:00 PM" at bounding box center [670, 452] width 83 height 12
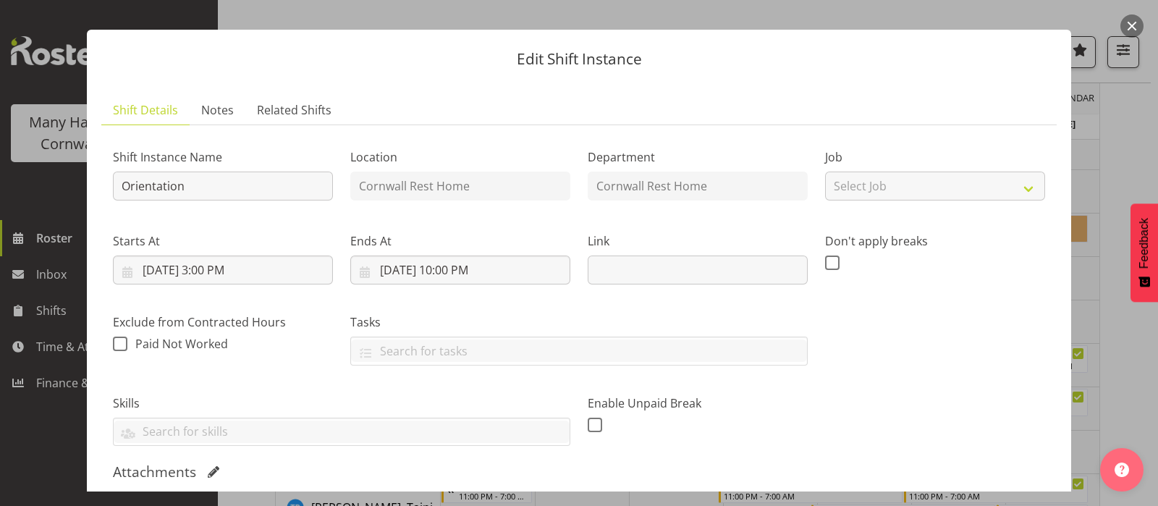
scroll to position [0, 0]
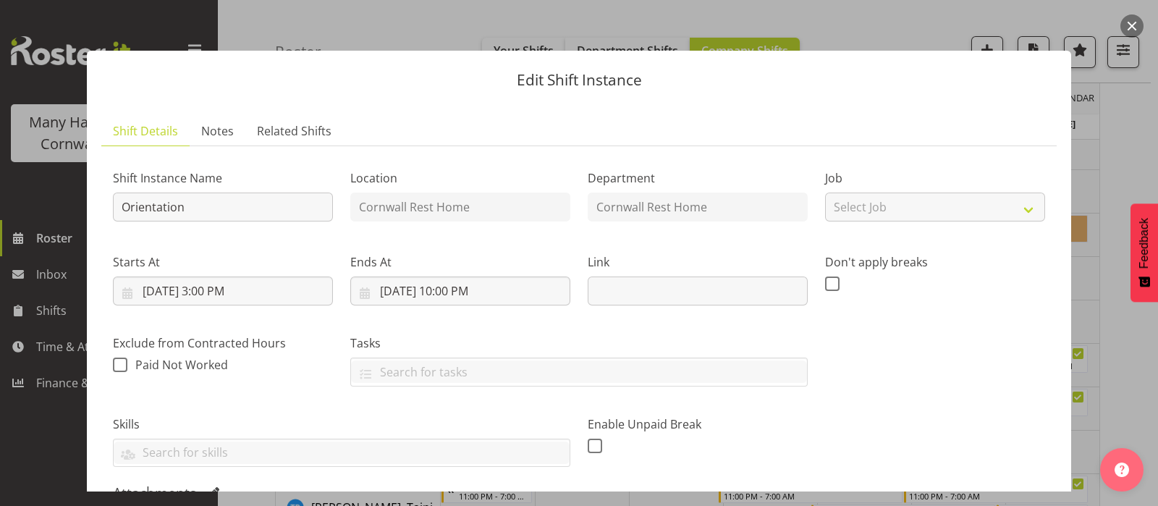
click at [1132, 20] on button "button" at bounding box center [1131, 25] width 23 height 23
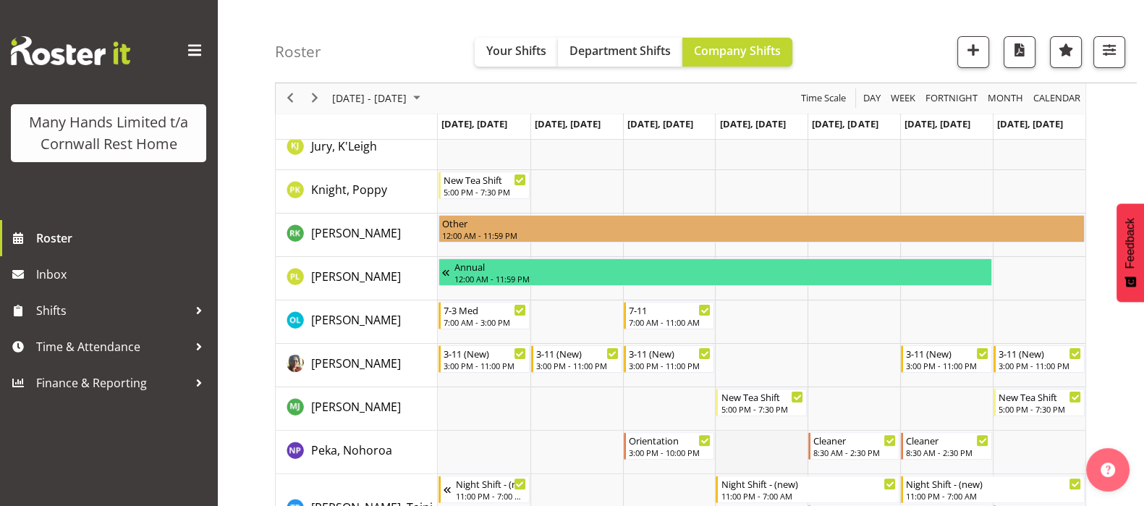
click at [738, 443] on td "Timeline Week of October 10, 2025" at bounding box center [761, 451] width 93 height 43
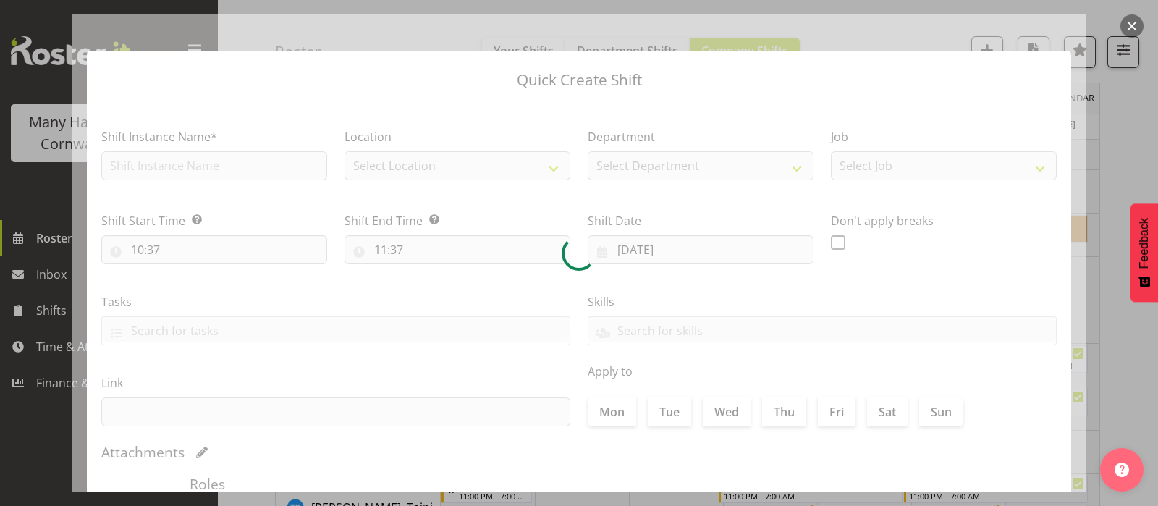
type input "09/10/2025"
checkbox input "true"
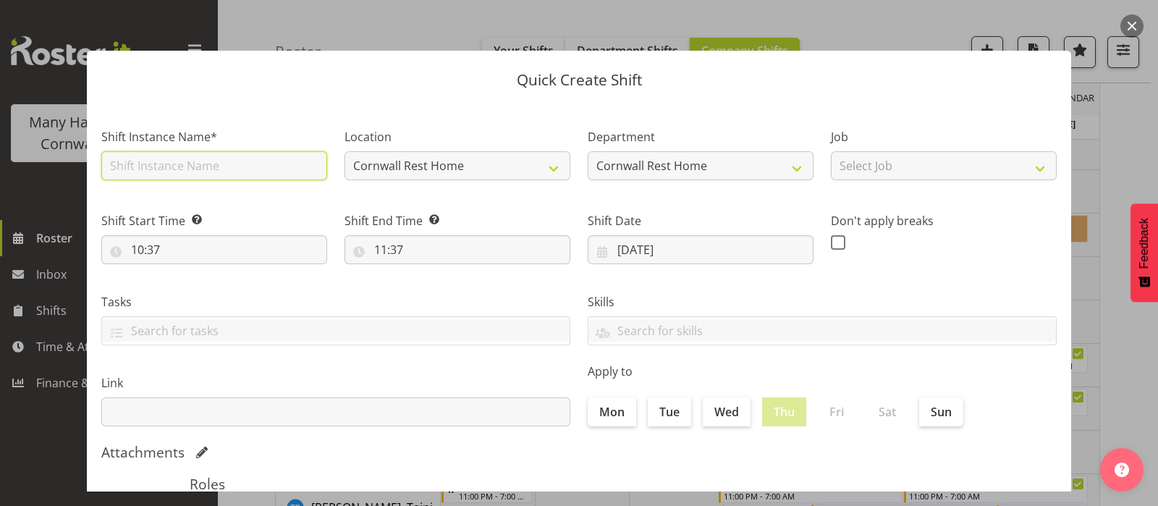
click at [199, 168] on input "text" at bounding box center [214, 165] width 226 height 29
type input "Orientation"
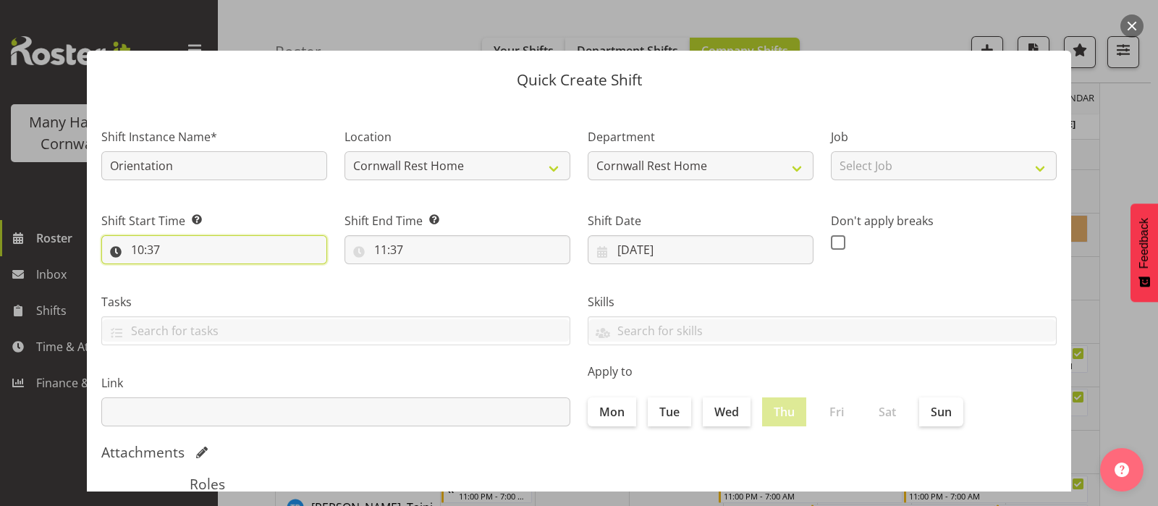
click at [136, 255] on input "10:37" at bounding box center [214, 249] width 226 height 29
click at [199, 286] on select "00 01 02 03 04 05 06 07 08 09 10 11 12 13 14 15 16 17 18 19 20 21 22 23" at bounding box center [200, 287] width 33 height 29
select select "15"
click at [184, 273] on select "00 01 02 03 04 05 06 07 08 09 10 11 12 13 14 15 16 17 18 19 20 21 22 23" at bounding box center [200, 287] width 33 height 29
type input "15:37"
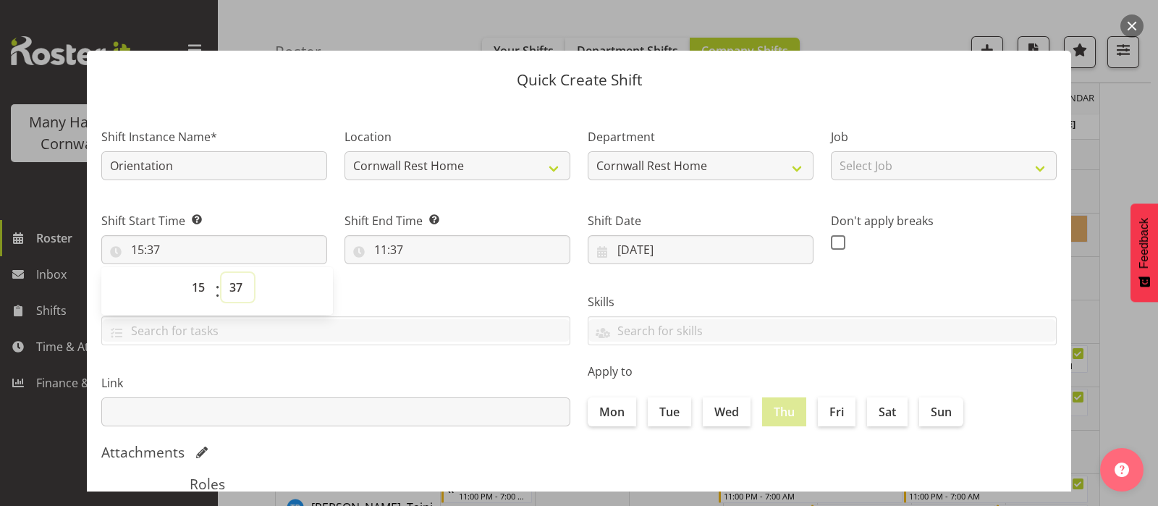
click at [237, 281] on select "00 01 02 03 04 05 06 07 08 09 10 11 12 13 14 15 16 17 18 19 20 21 22 23 24 25 2…" at bounding box center [237, 287] width 33 height 29
select select "0"
type input "15:00"
click at [376, 280] on div "Tasks" at bounding box center [336, 313] width 486 height 81
click at [373, 247] on input "11:37" at bounding box center [457, 249] width 226 height 29
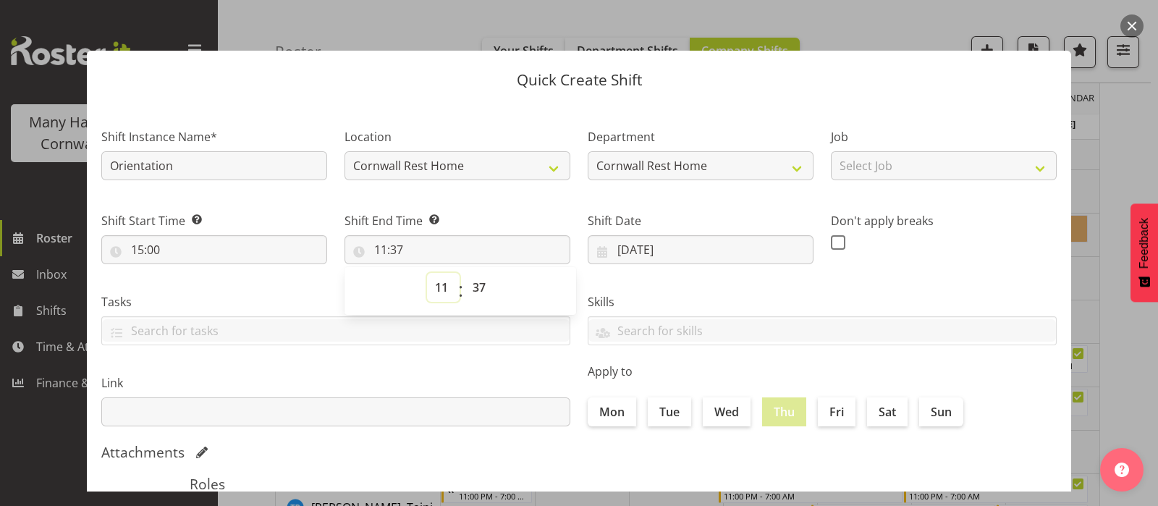
click at [438, 287] on select "00 01 02 03 04 05 06 07 08 09 10 11 12 13 14 15 16 17 18 19 20 21 22 23" at bounding box center [443, 287] width 33 height 29
select select "22"
type input "22:37"
click at [477, 288] on select "00 01 02 03 04 05 06 07 08 09 10 11 12 13 14 15 16 17 18 19 20 21 22 23 24 25 2…" at bounding box center [480, 287] width 33 height 29
select select "0"
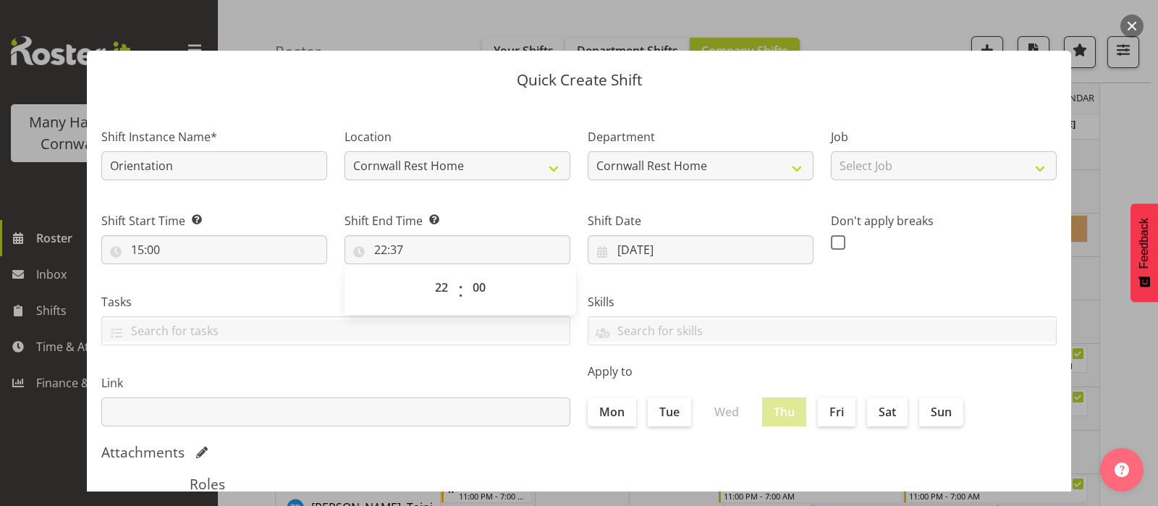
type input "22:00"
click at [671, 288] on div "Skills" at bounding box center [822, 313] width 486 height 81
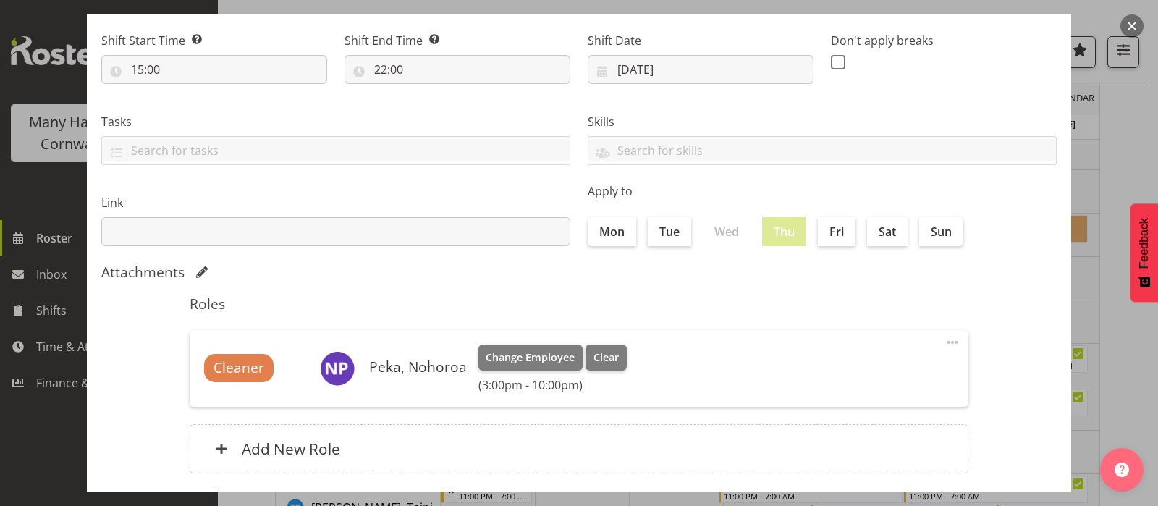
scroll to position [260, 0]
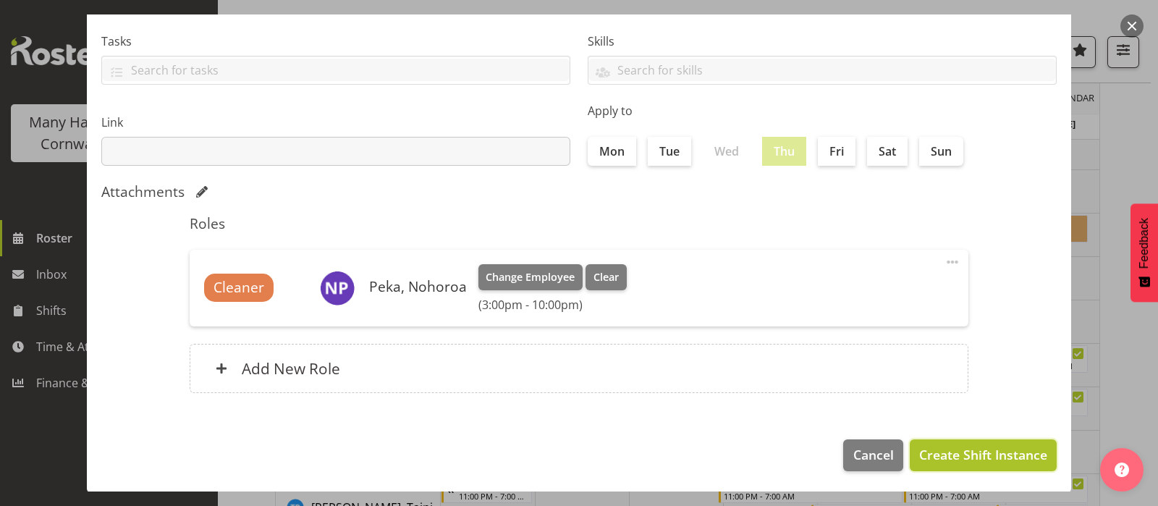
click at [977, 455] on span "Create Shift Instance" at bounding box center [983, 454] width 128 height 19
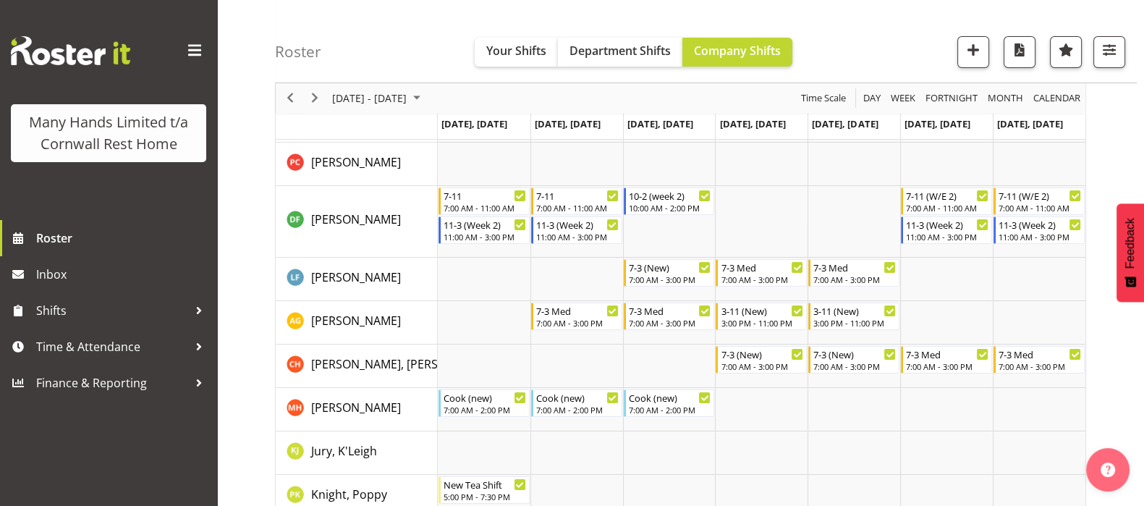
scroll to position [0, 0]
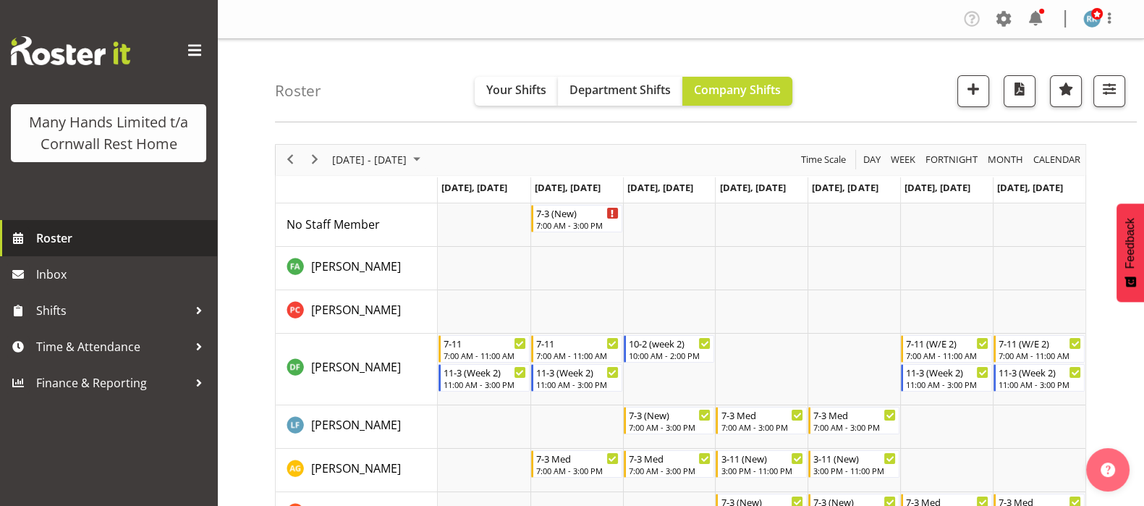
click at [56, 233] on span "Roster" at bounding box center [123, 238] width 174 height 22
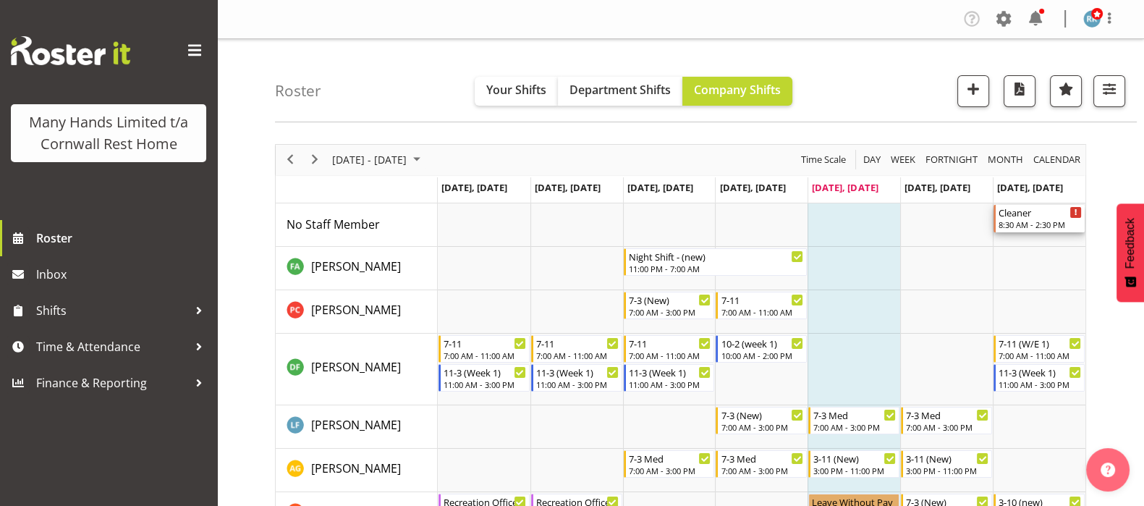
click at [1024, 226] on div "8:30 AM - 2:30 PM" at bounding box center [1039, 224] width 83 height 12
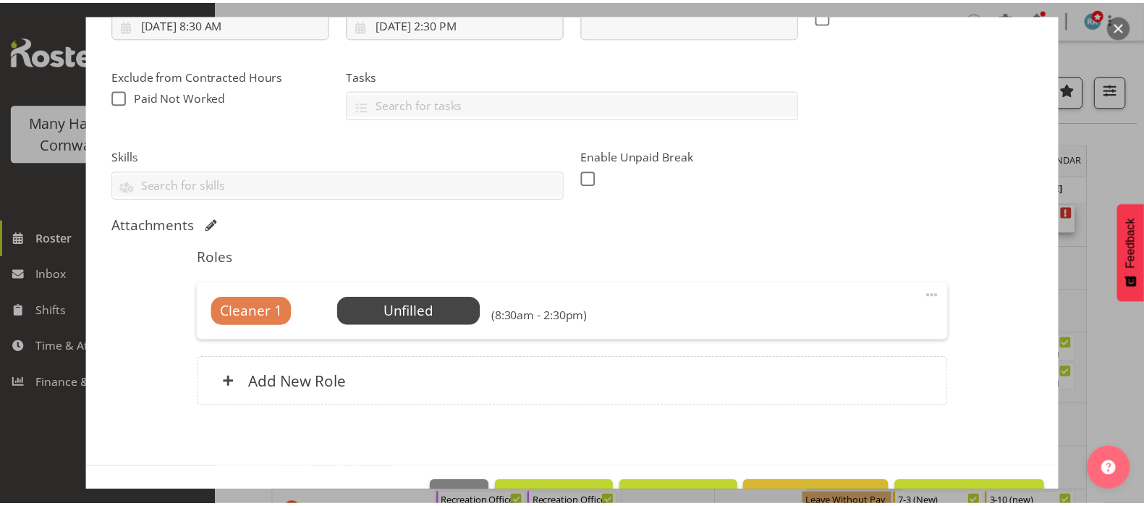
scroll to position [271, 0]
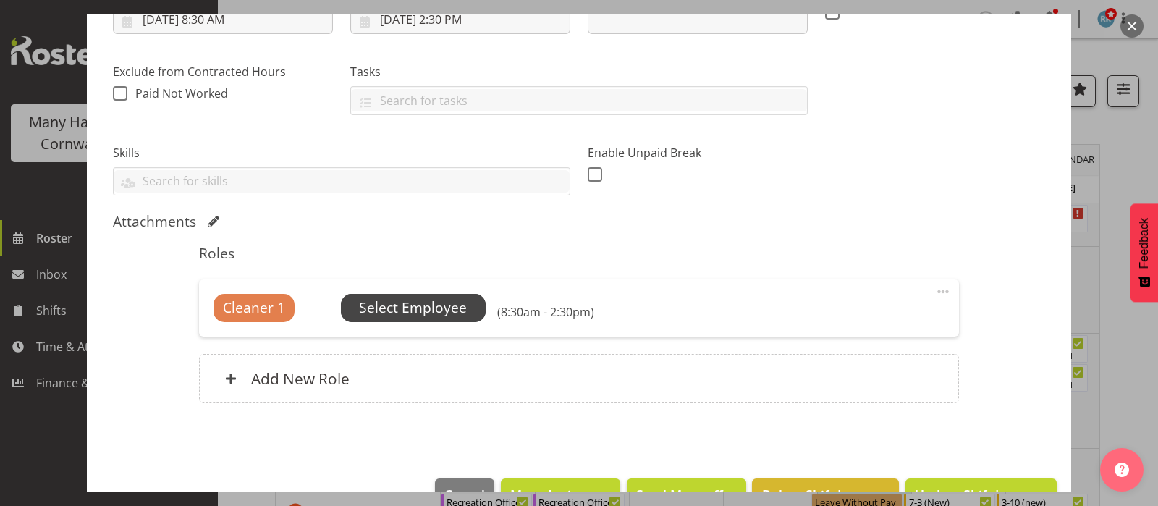
click at [400, 305] on span "Select Employee" at bounding box center [413, 307] width 108 height 21
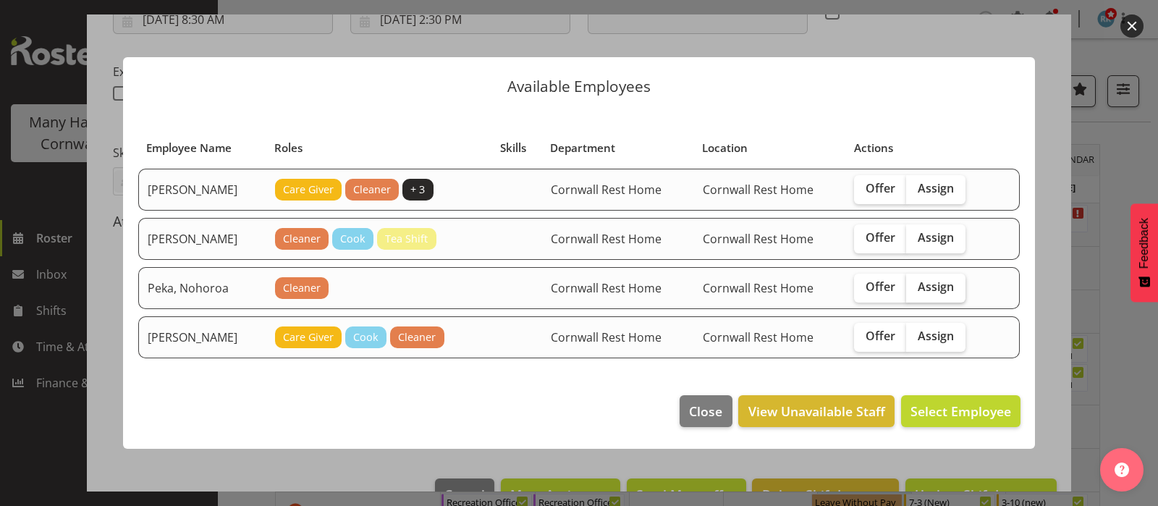
click at [928, 292] on span "Assign" at bounding box center [935, 286] width 36 height 14
click at [915, 292] on input "Assign" at bounding box center [910, 286] width 9 height 9
checkbox input "true"
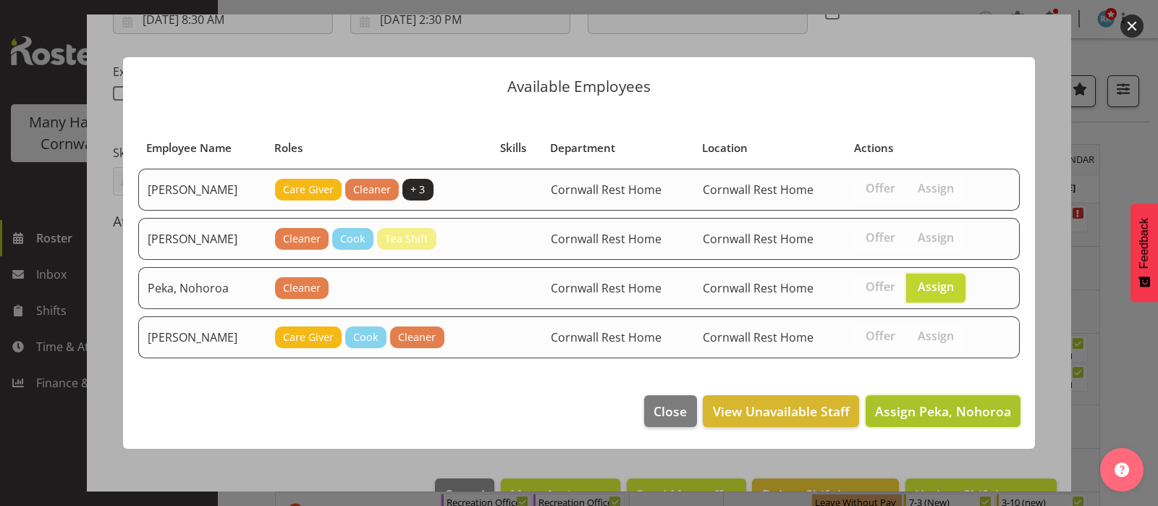
click at [961, 403] on span "Assign Peka, Nohoroa" at bounding box center [943, 410] width 136 height 17
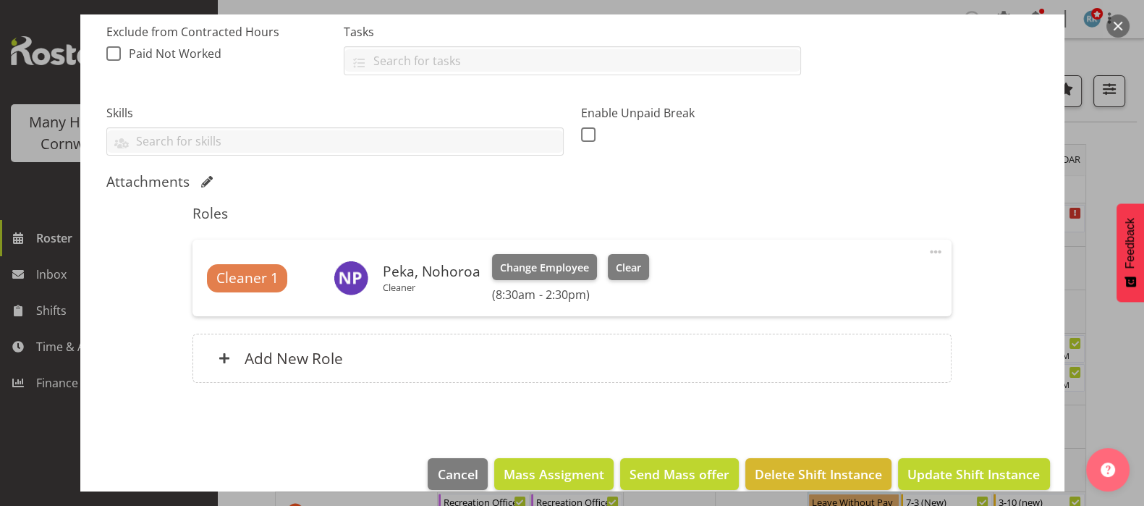
scroll to position [330, 0]
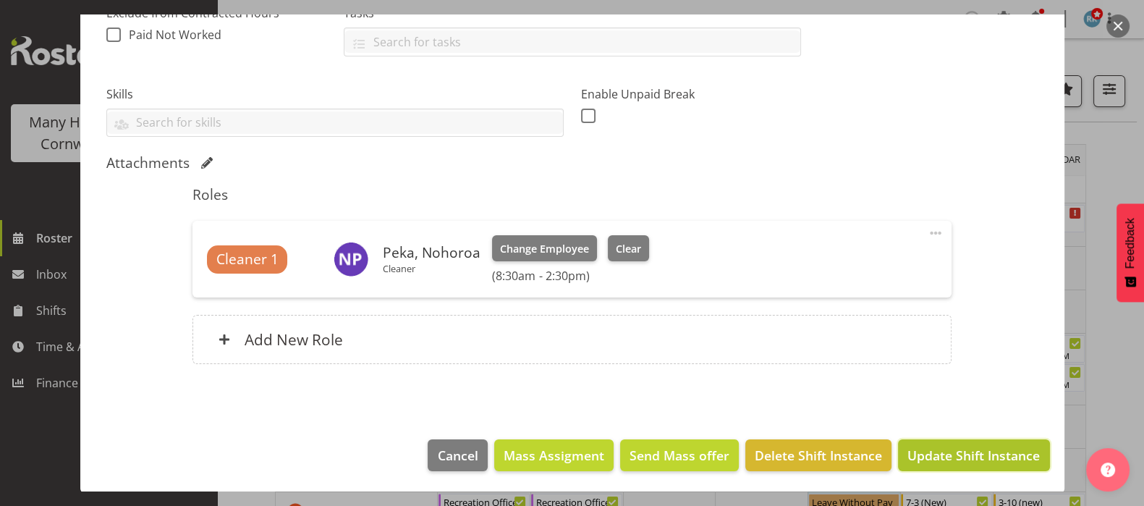
click at [971, 449] on span "Update Shift Instance" at bounding box center [973, 455] width 132 height 19
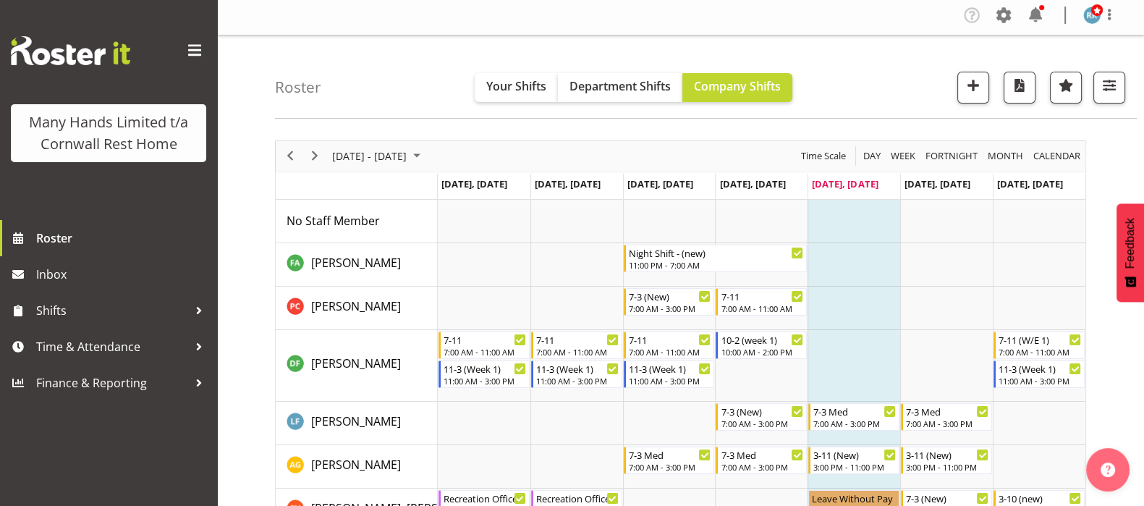
scroll to position [0, 0]
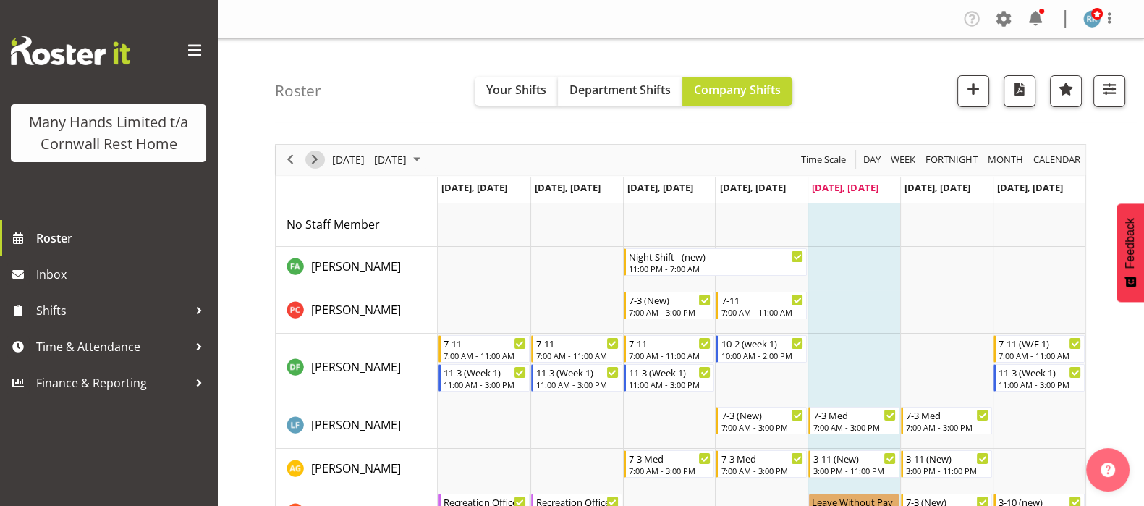
click at [318, 161] on span "Next" at bounding box center [314, 159] width 17 height 18
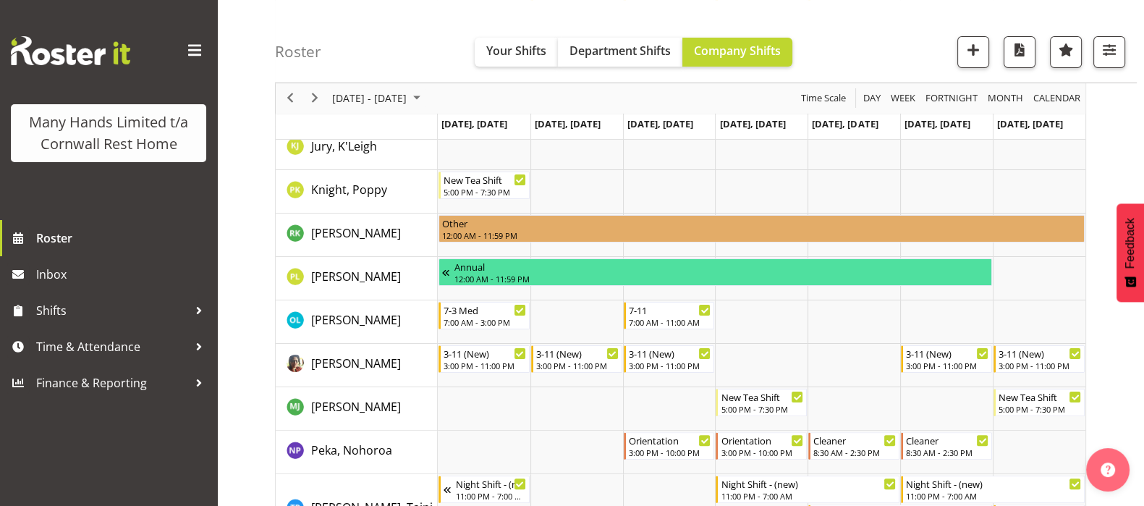
scroll to position [543, 0]
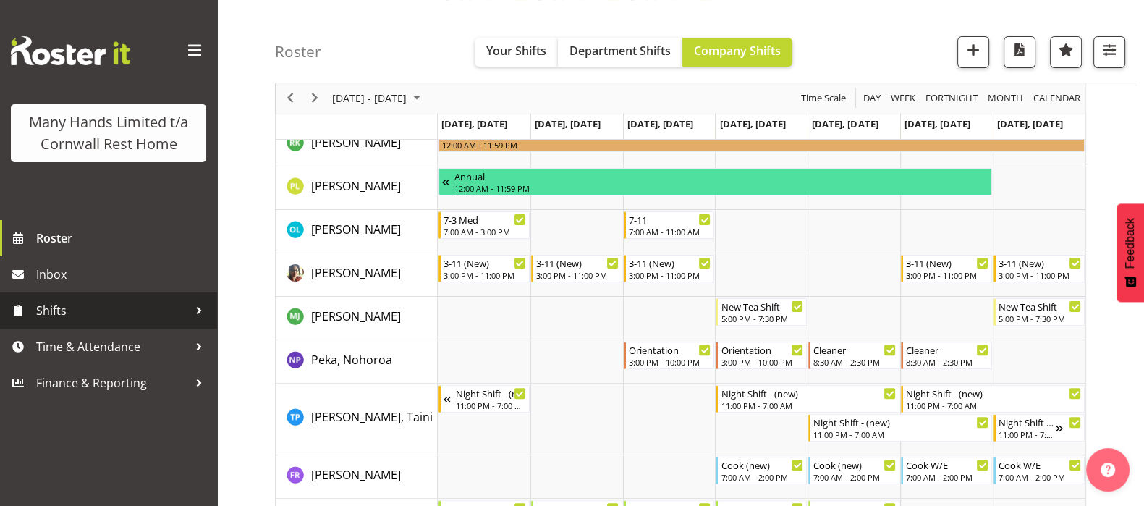
click at [41, 309] on span "Shifts" at bounding box center [112, 311] width 152 height 22
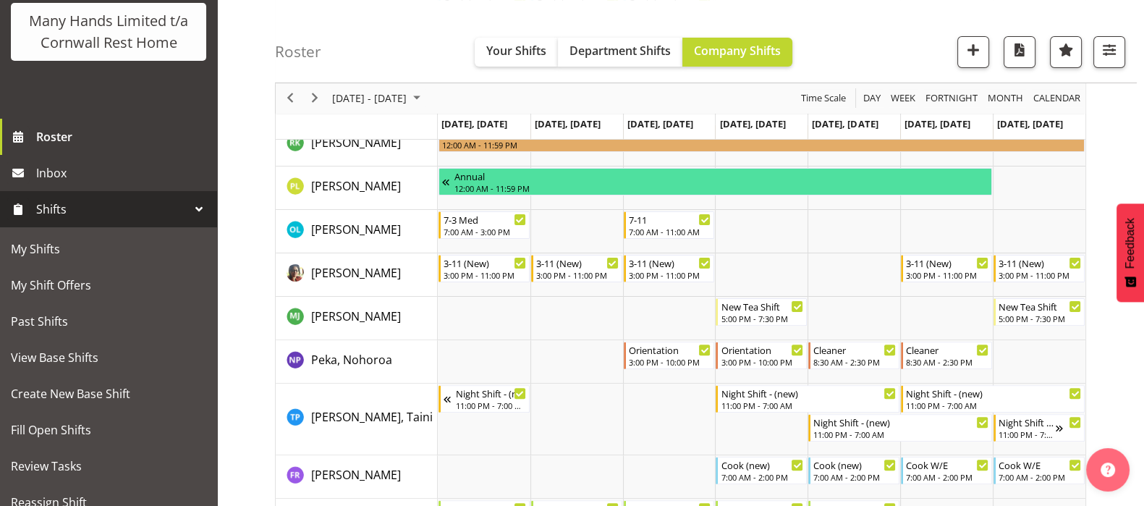
scroll to position [153, 0]
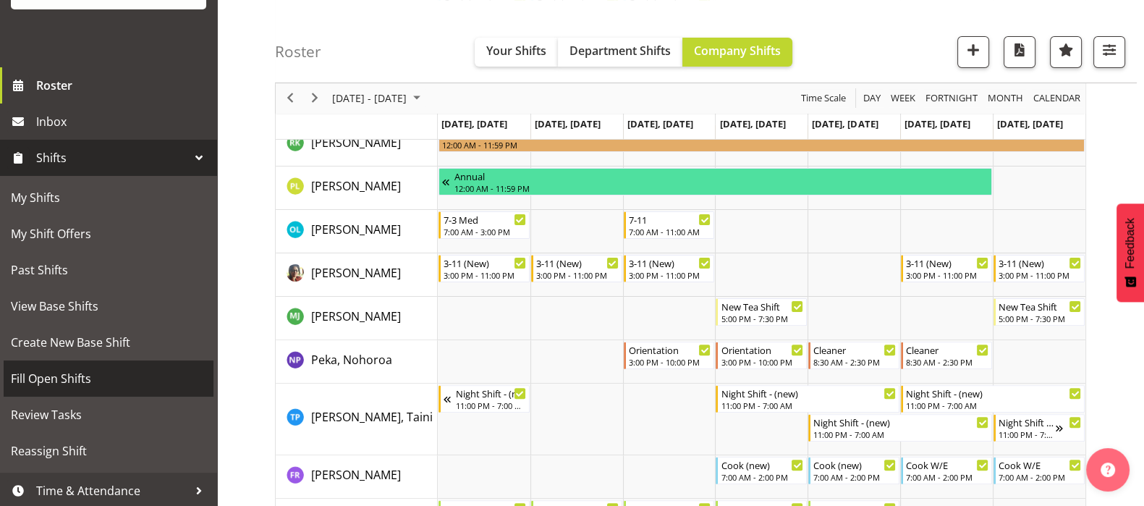
click at [55, 389] on span "Fill Open Shifts" at bounding box center [108, 379] width 195 height 22
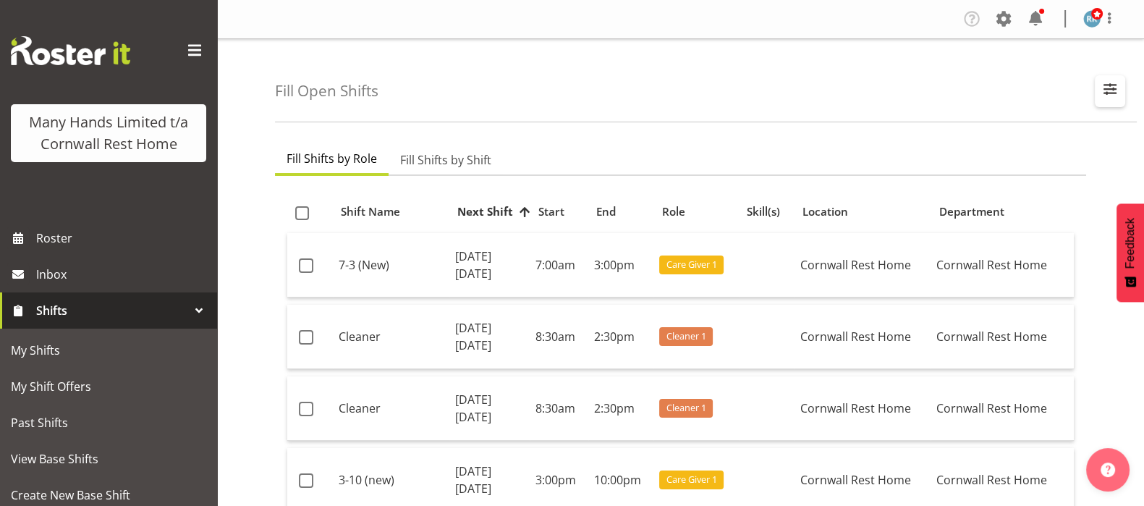
click at [1114, 88] on span "button" at bounding box center [1109, 89] width 19 height 19
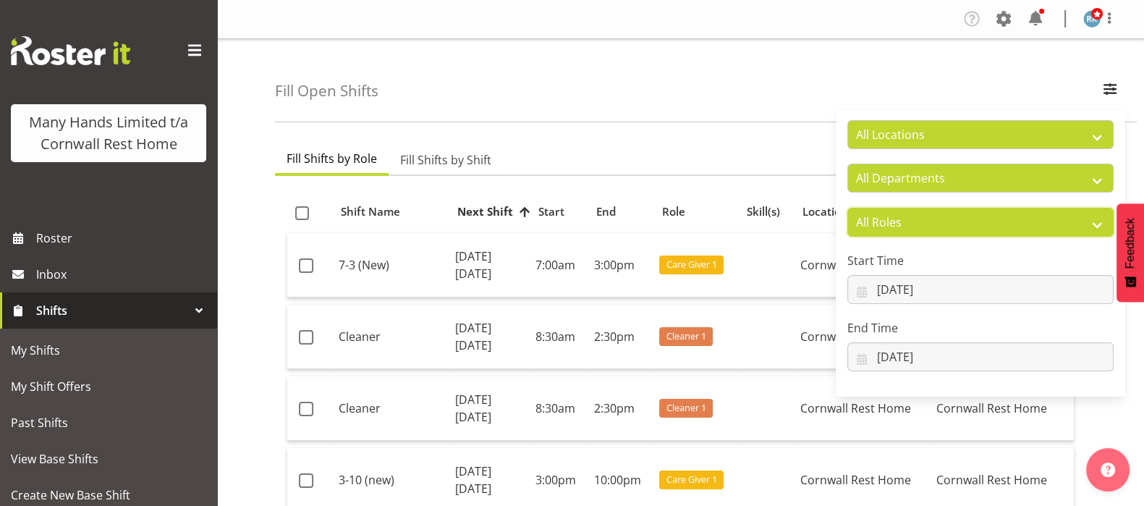
click at [984, 219] on select "All Roles Administrator Care Giver Cleaner [PERSON_NAME] Manager Nurse On-Call …" at bounding box center [980, 222] width 266 height 29
select select "165"
click at [847, 208] on select "All Roles Administrator Care Giver Cleaner [PERSON_NAME] Manager Nurse On-Call …" at bounding box center [980, 222] width 266 height 29
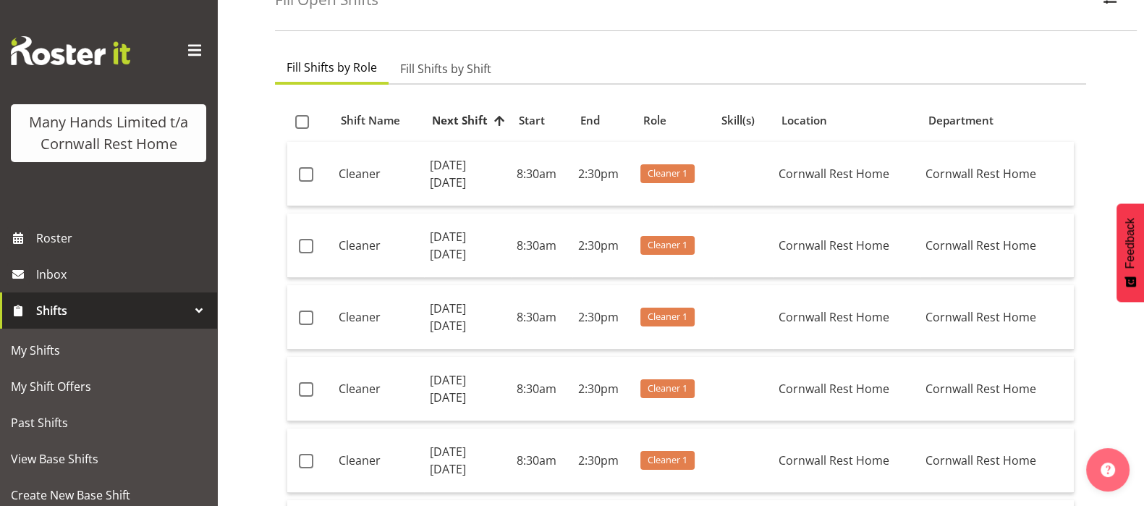
scroll to position [180, 0]
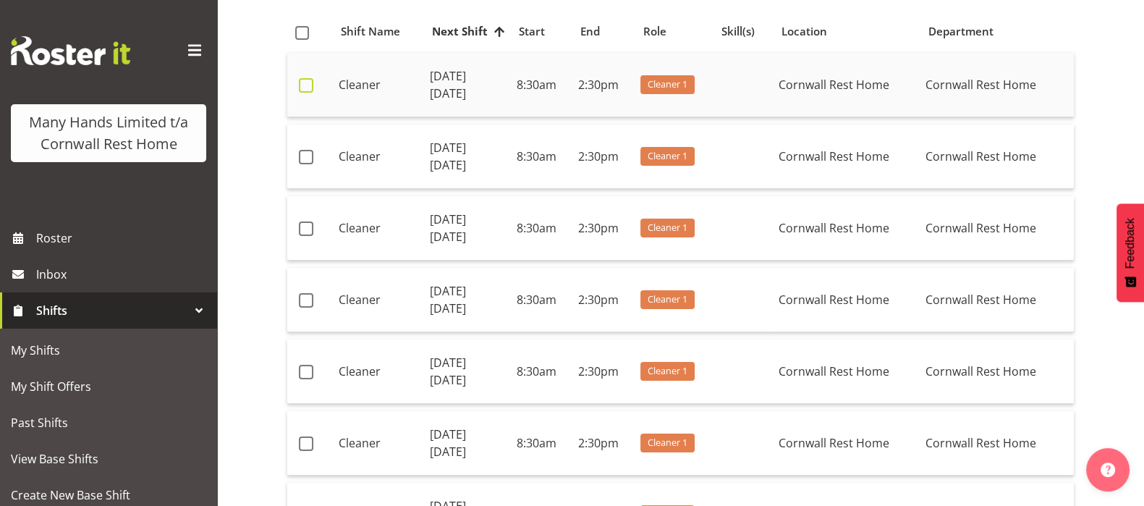
click at [300, 82] on span at bounding box center [306, 85] width 14 height 14
checkbox input "true"
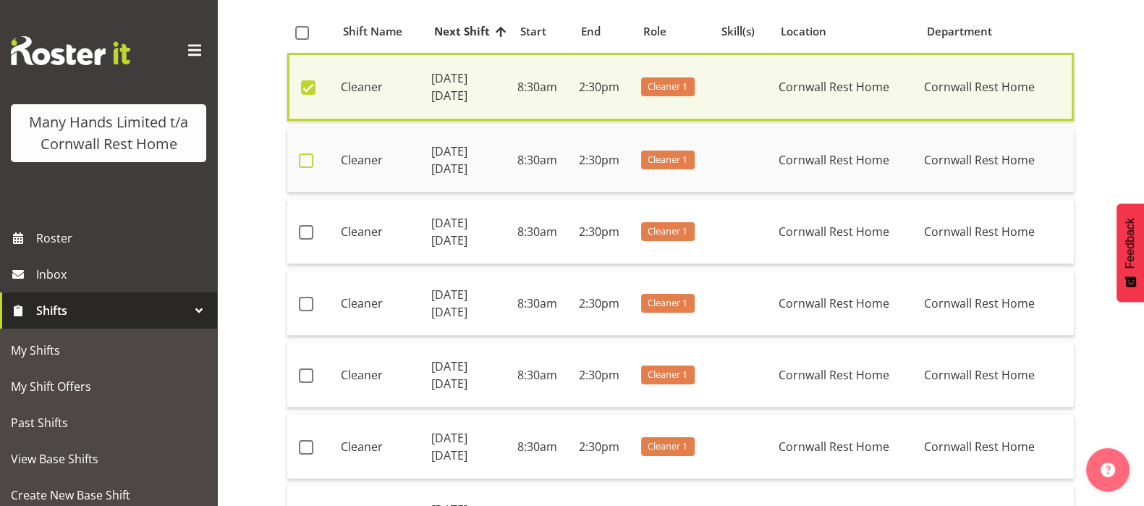
click at [311, 161] on span at bounding box center [306, 160] width 14 height 14
checkbox input "true"
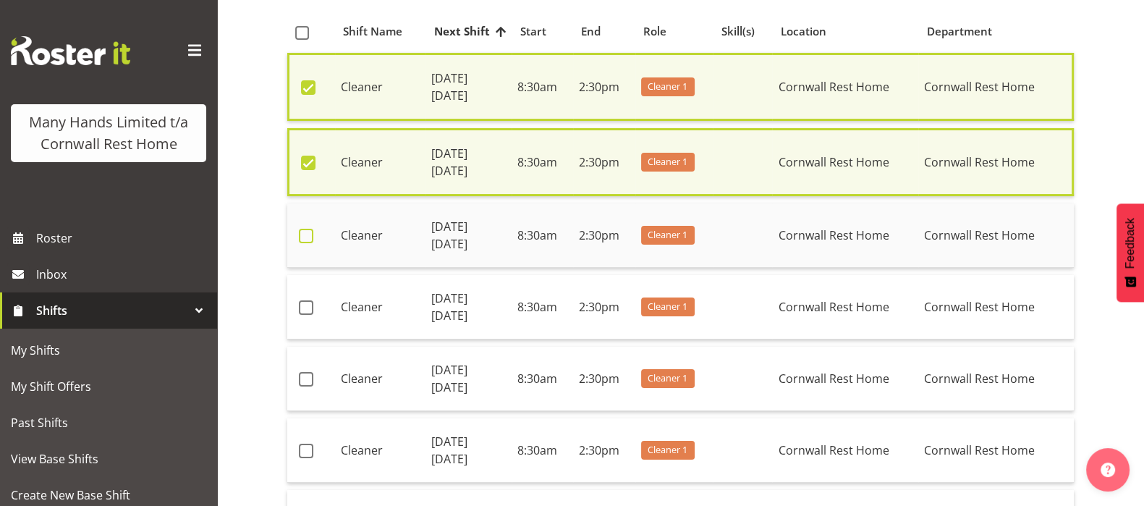
click at [308, 231] on span at bounding box center [306, 236] width 14 height 14
checkbox input "true"
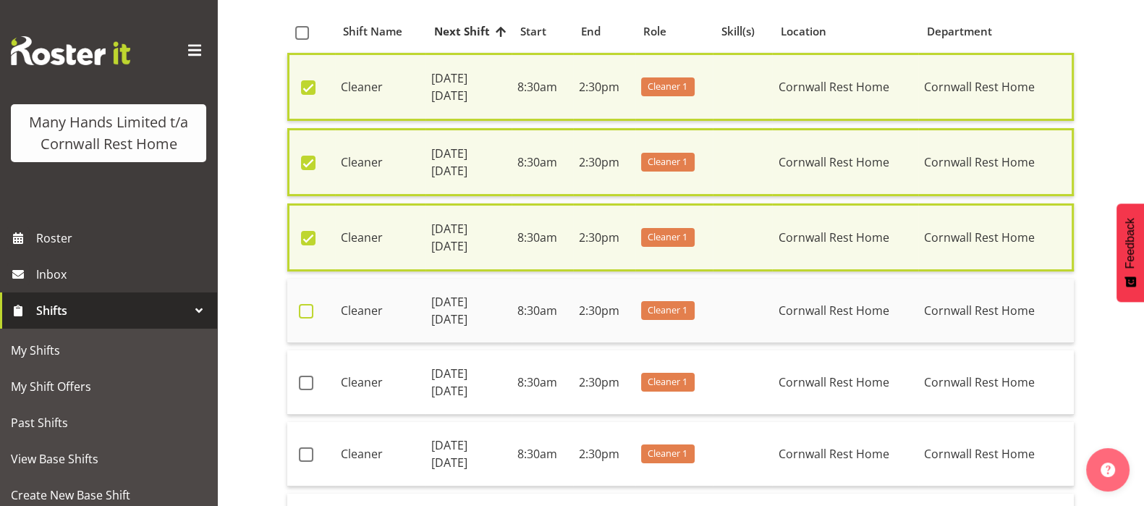
click at [310, 305] on span at bounding box center [306, 311] width 14 height 14
checkbox input "true"
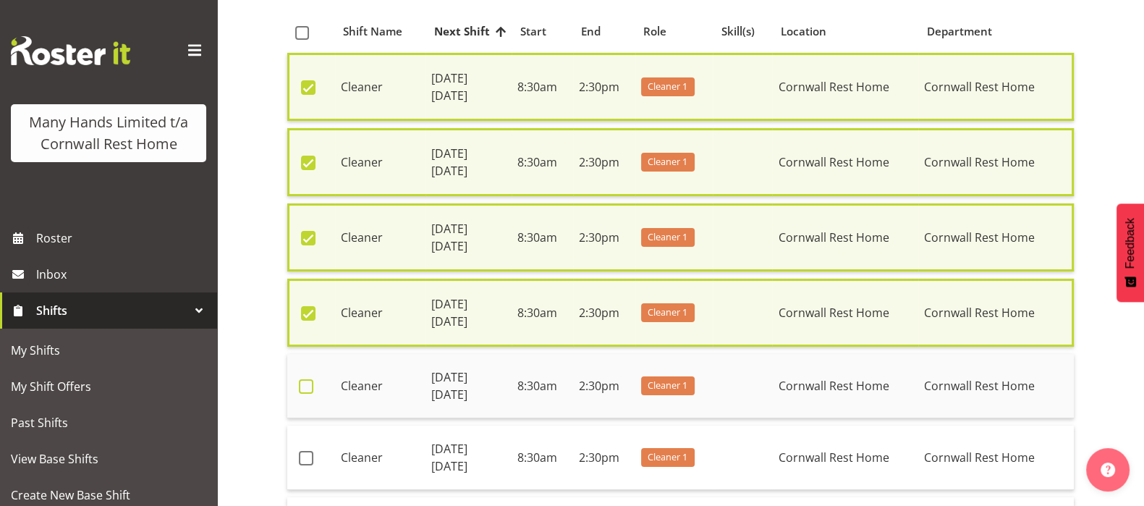
click at [305, 388] on span at bounding box center [306, 386] width 14 height 14
checkbox input "true"
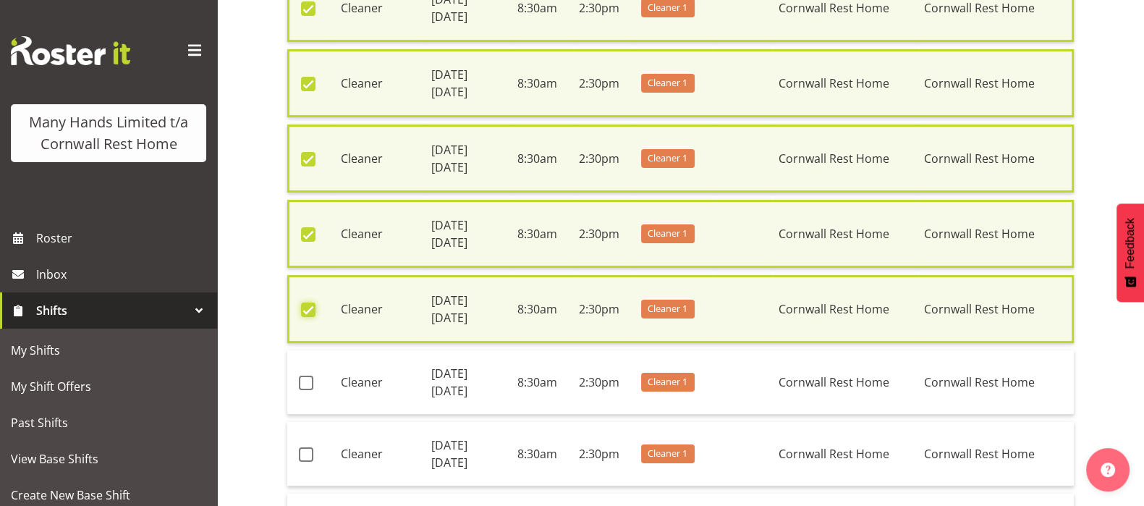
scroll to position [361, 0]
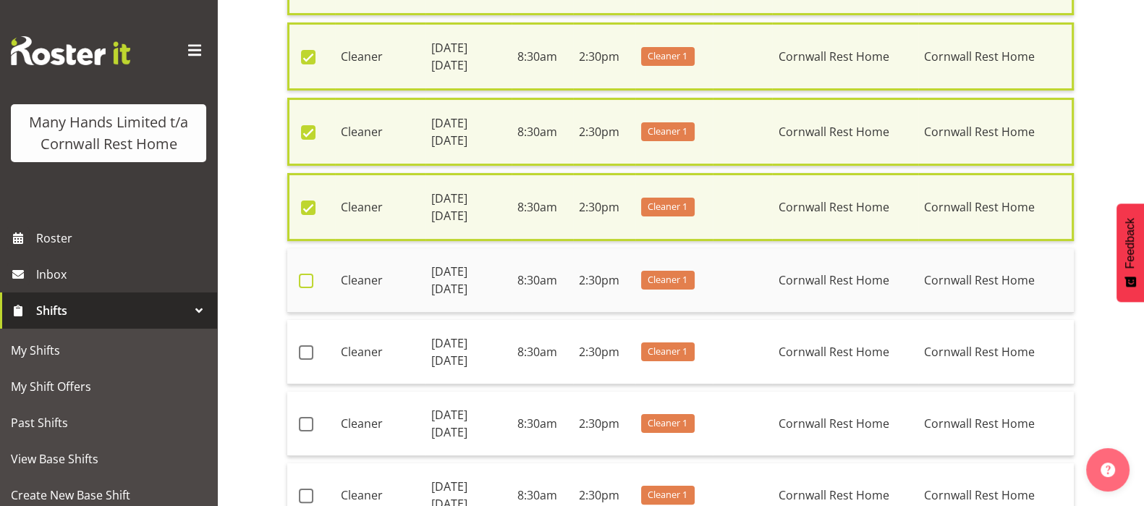
click at [300, 273] on span at bounding box center [306, 280] width 14 height 14
checkbox input "true"
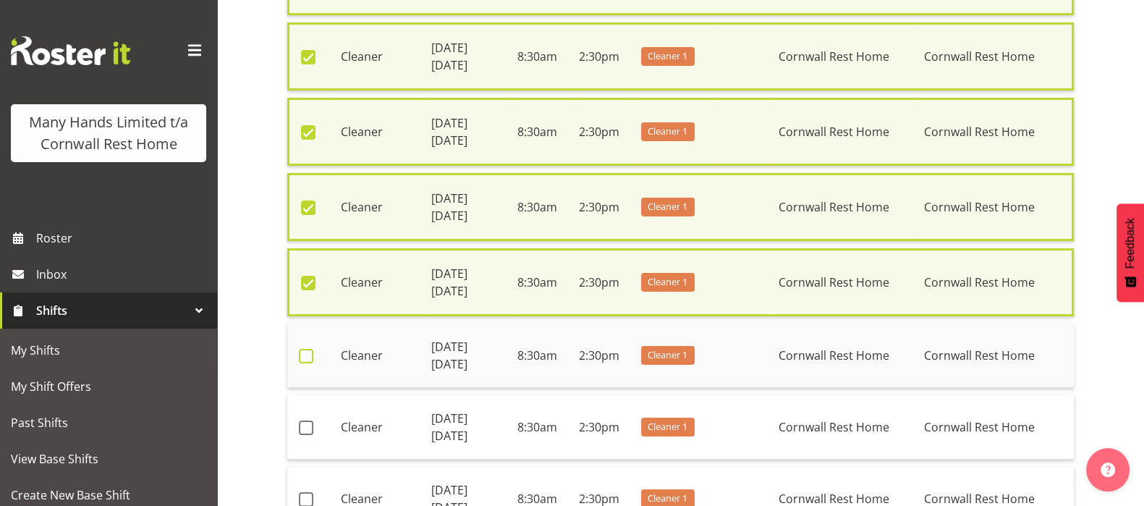
click at [305, 349] on span at bounding box center [306, 356] width 14 height 14
checkbox input "true"
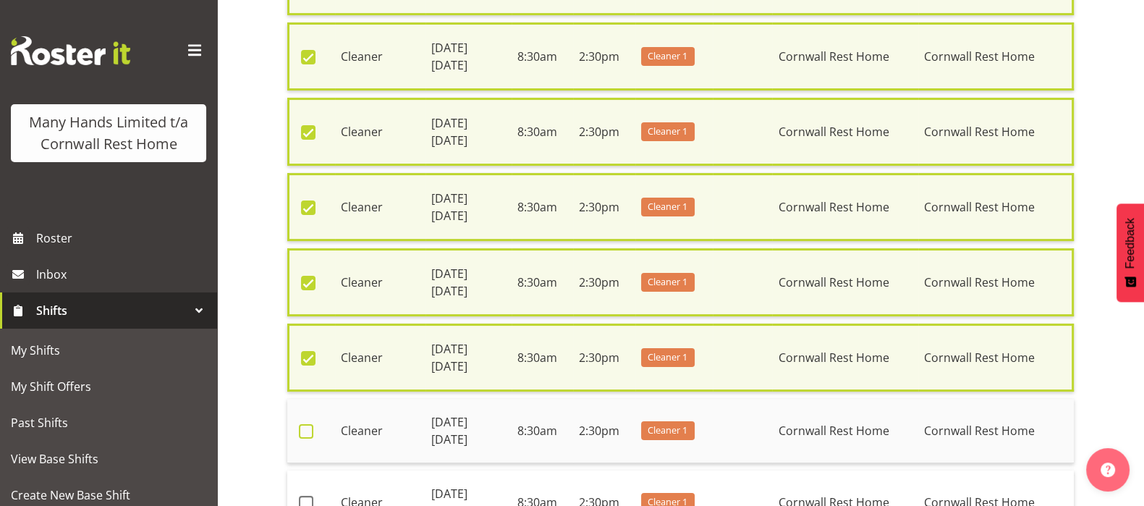
click at [306, 424] on span at bounding box center [306, 431] width 14 height 14
checkbox input "true"
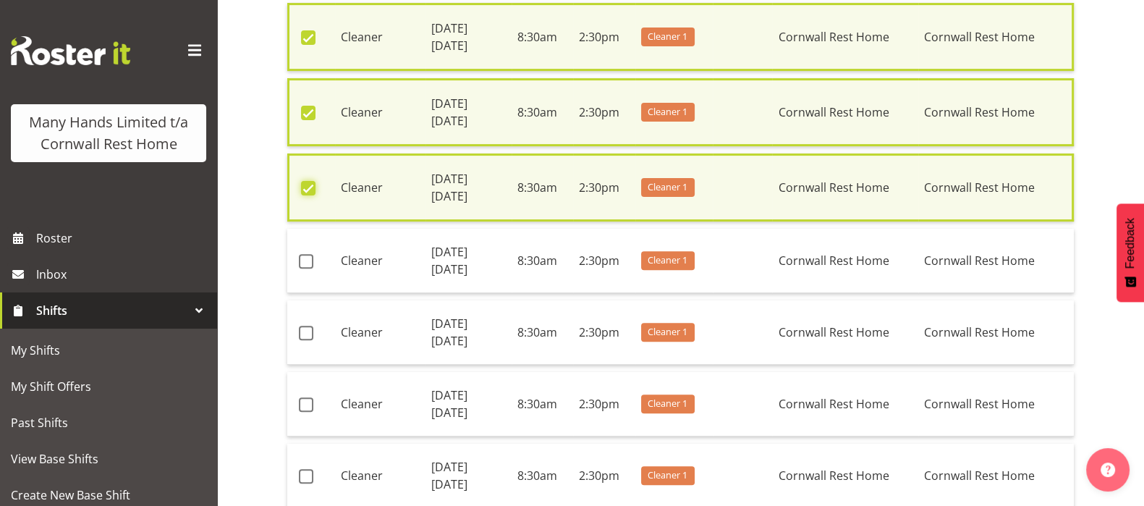
scroll to position [632, 0]
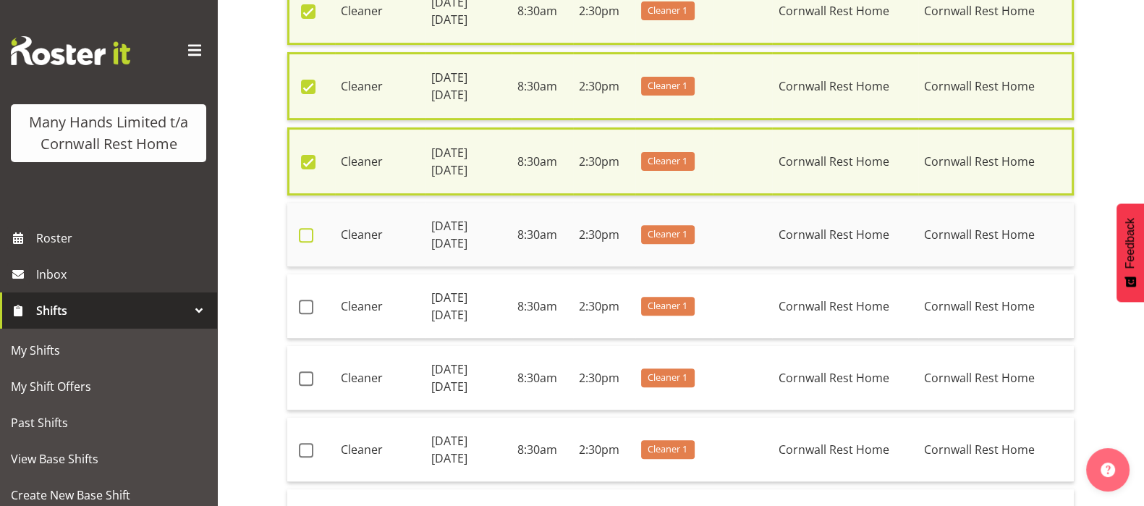
click at [301, 232] on span at bounding box center [306, 235] width 14 height 14
checkbox input "true"
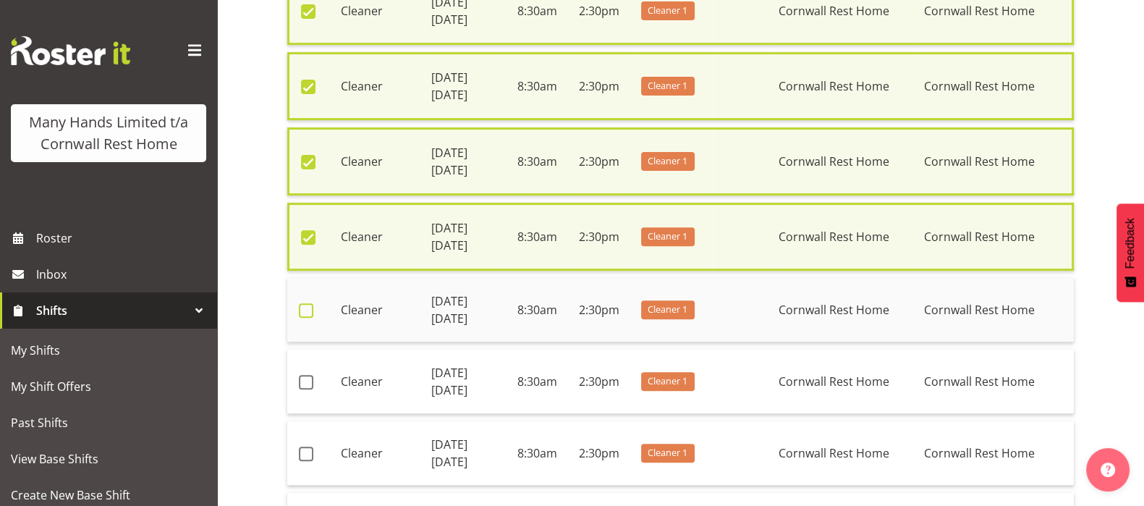
click at [307, 303] on span at bounding box center [306, 310] width 14 height 14
checkbox input "true"
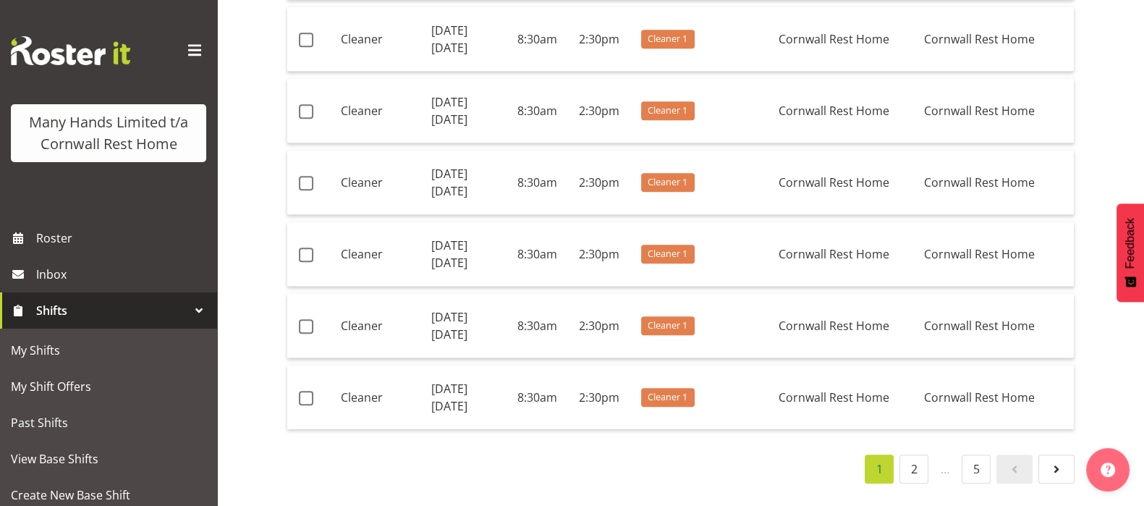
scroll to position [2082, 0]
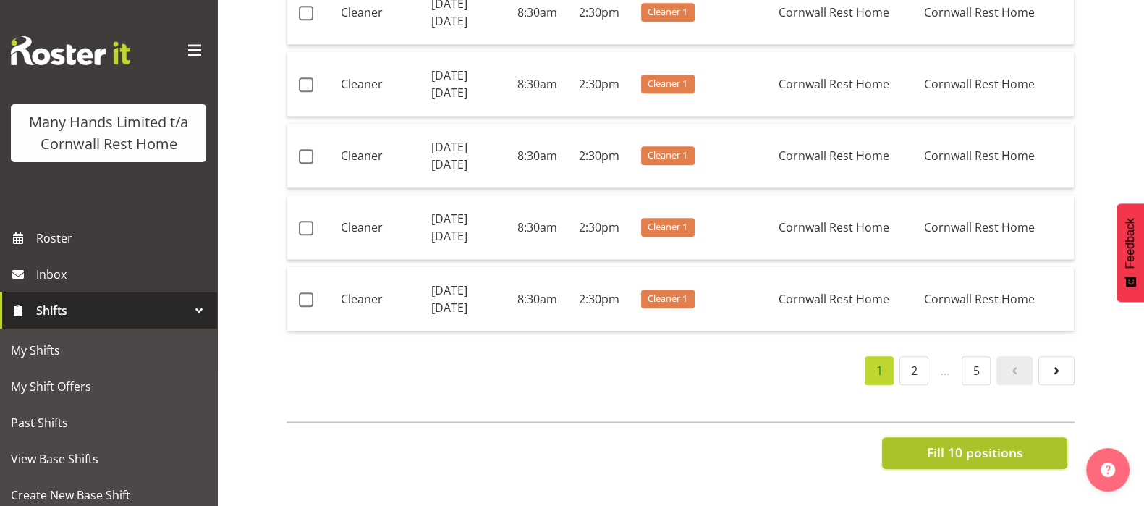
click at [998, 443] on span "Fill 10 positions" at bounding box center [974, 452] width 96 height 19
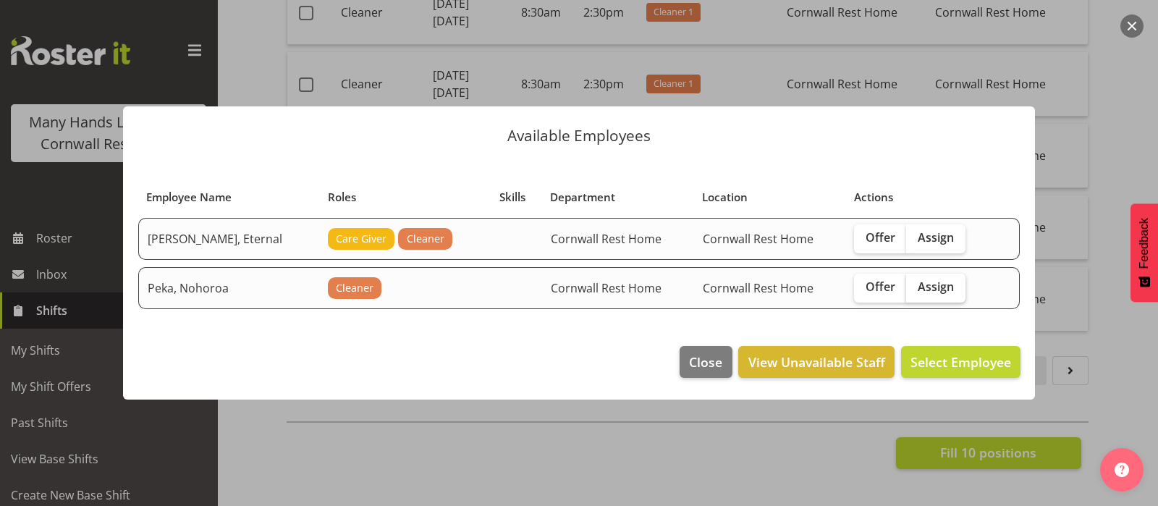
click at [917, 286] on span "Assign" at bounding box center [935, 286] width 36 height 14
click at [915, 286] on input "Assign" at bounding box center [910, 286] width 9 height 9
checkbox input "true"
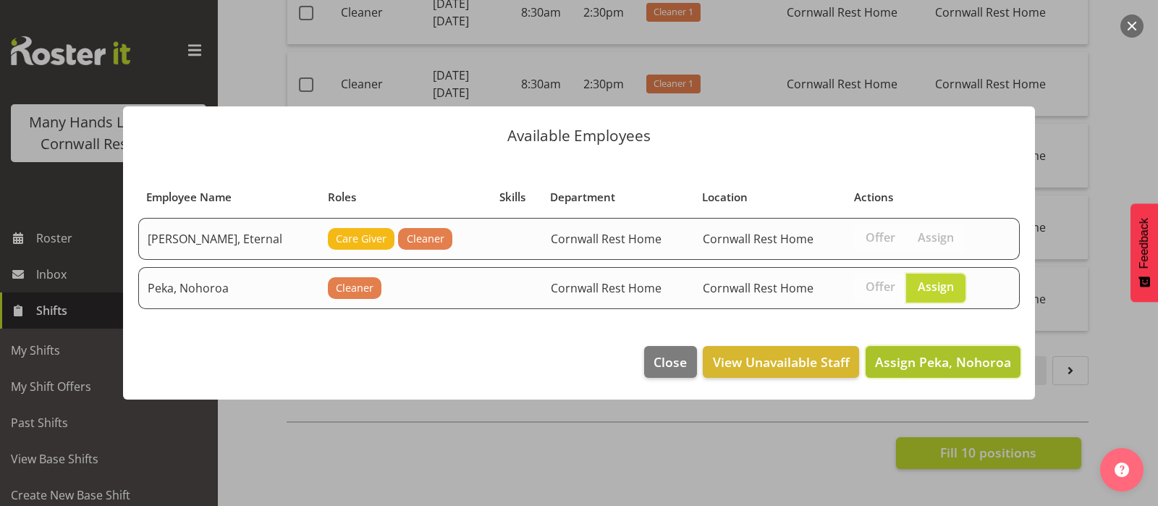
click at [944, 360] on span "Assign Peka, Nohoroa" at bounding box center [943, 361] width 136 height 17
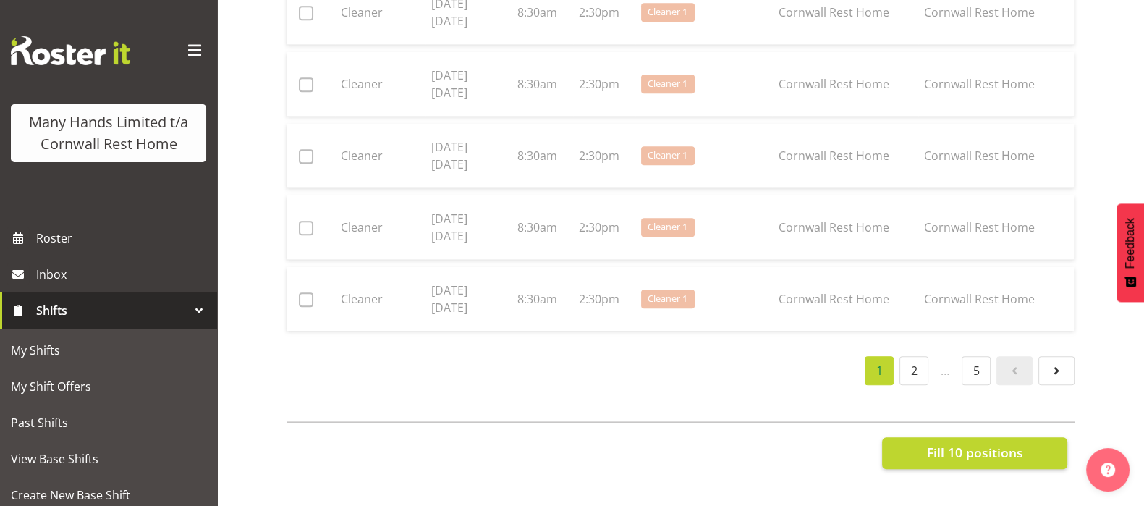
checkbox input "false"
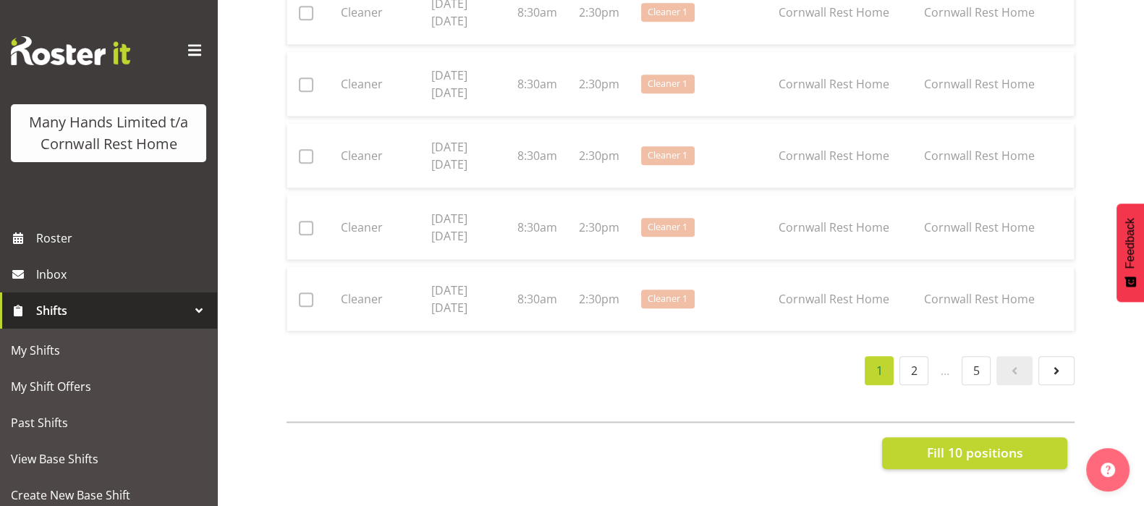
checkbox input "false"
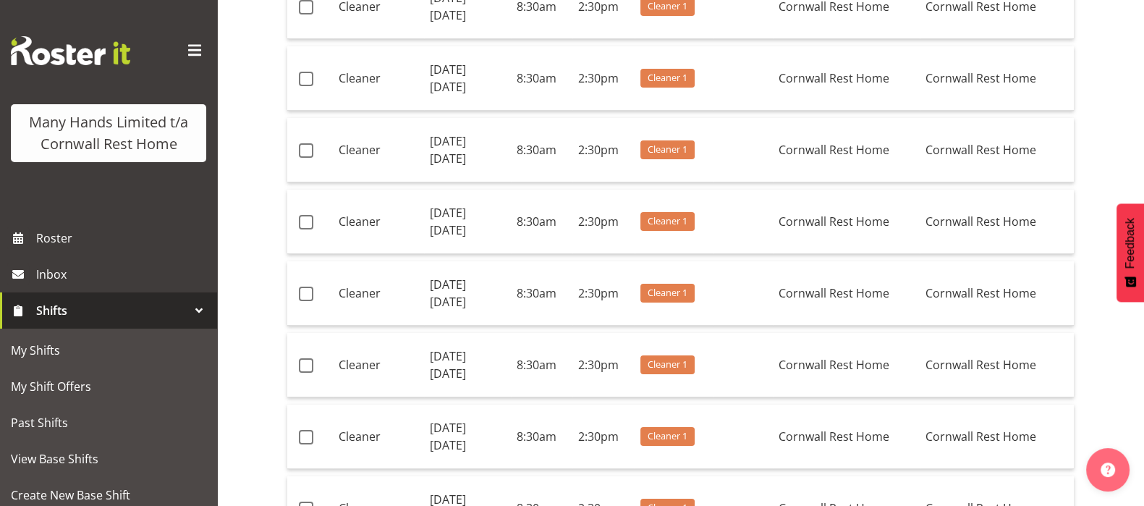
scroll to position [0, 0]
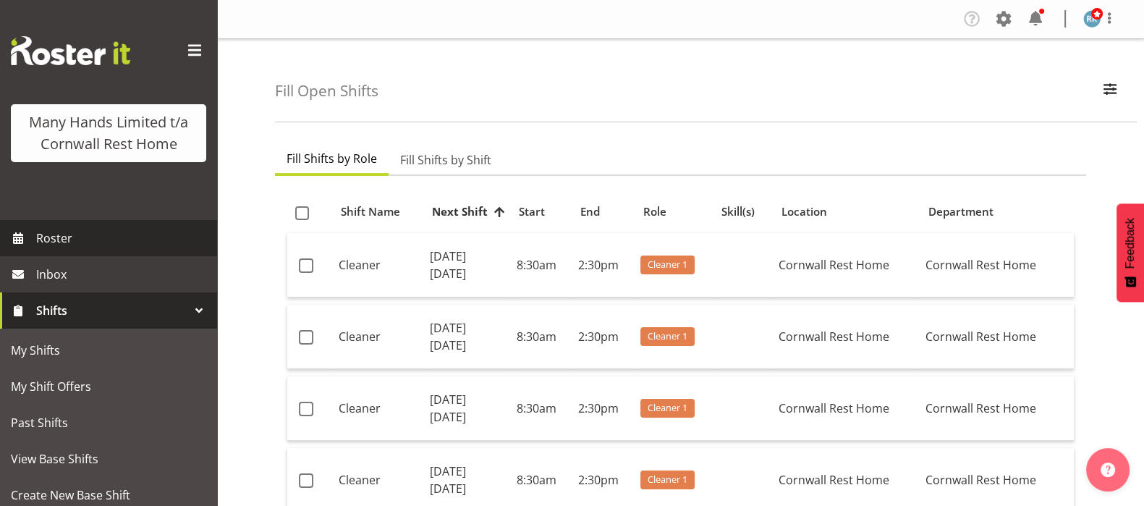
click at [50, 249] on span "Roster" at bounding box center [123, 238] width 174 height 22
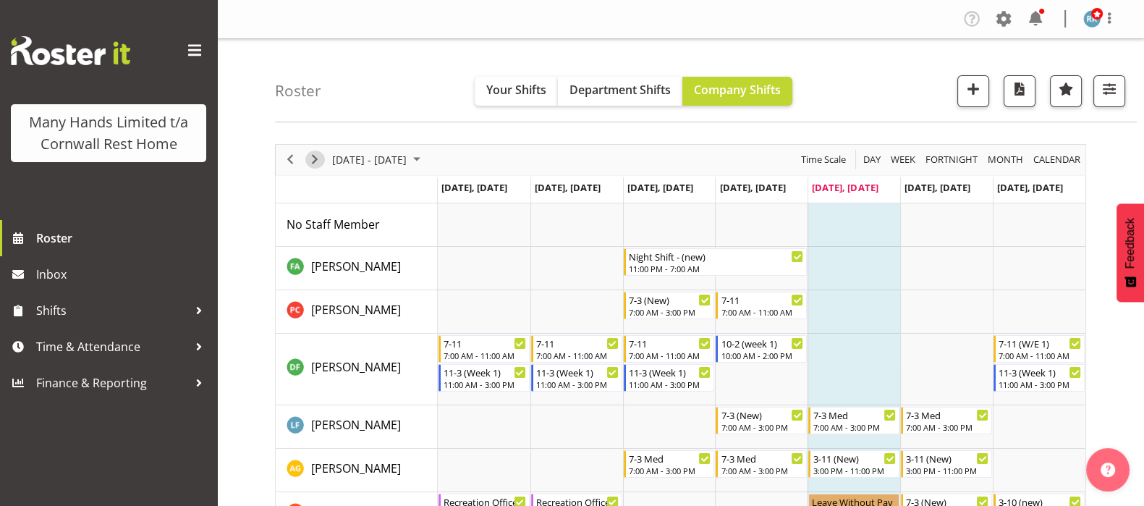
click at [313, 158] on span "Next" at bounding box center [314, 159] width 17 height 18
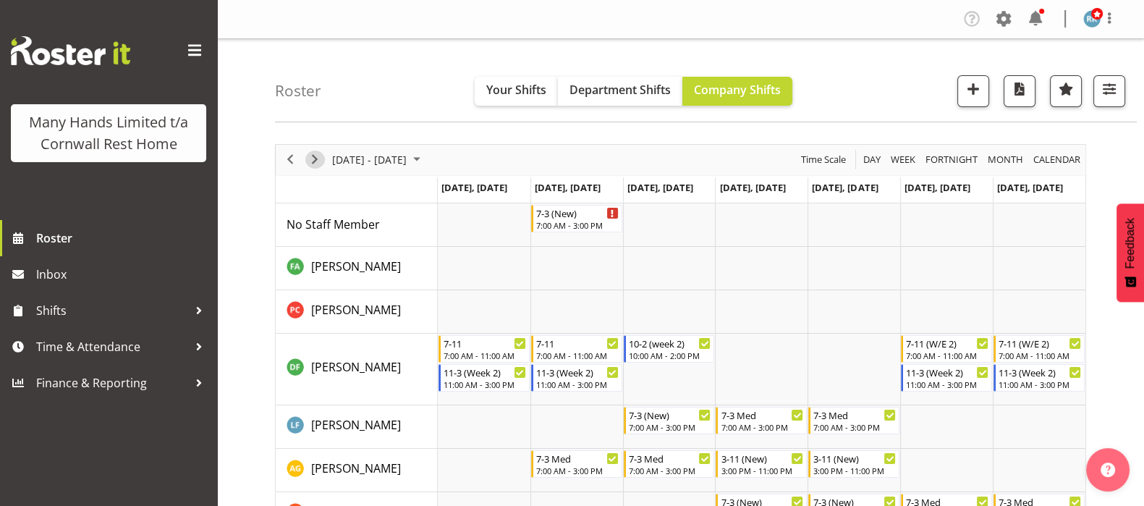
click at [313, 158] on span "Next" at bounding box center [314, 159] width 17 height 18
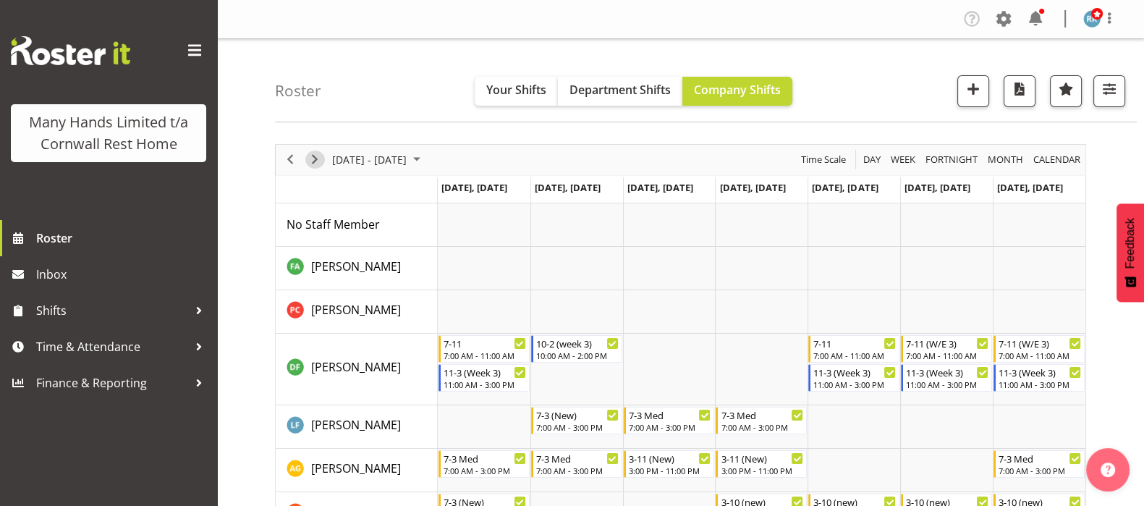
click at [313, 158] on span "Next" at bounding box center [314, 159] width 17 height 18
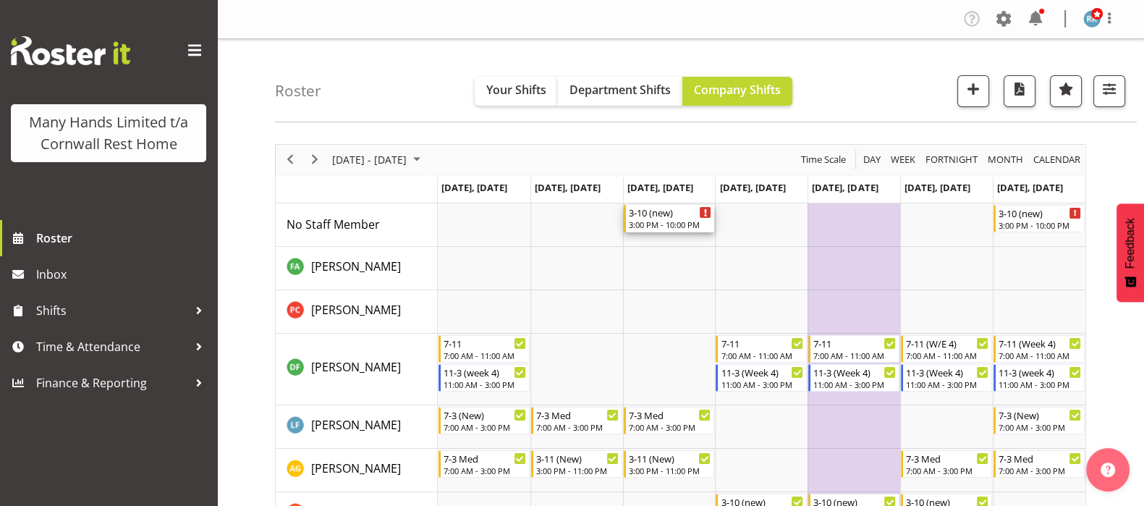
click at [658, 217] on div "3-10 (new)" at bounding box center [670, 212] width 83 height 14
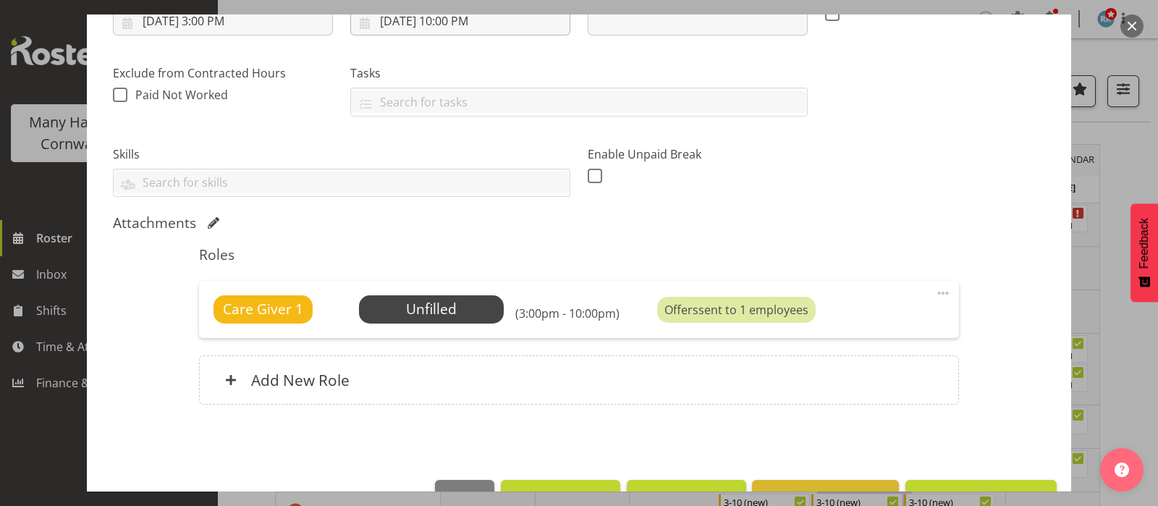
scroll to position [271, 0]
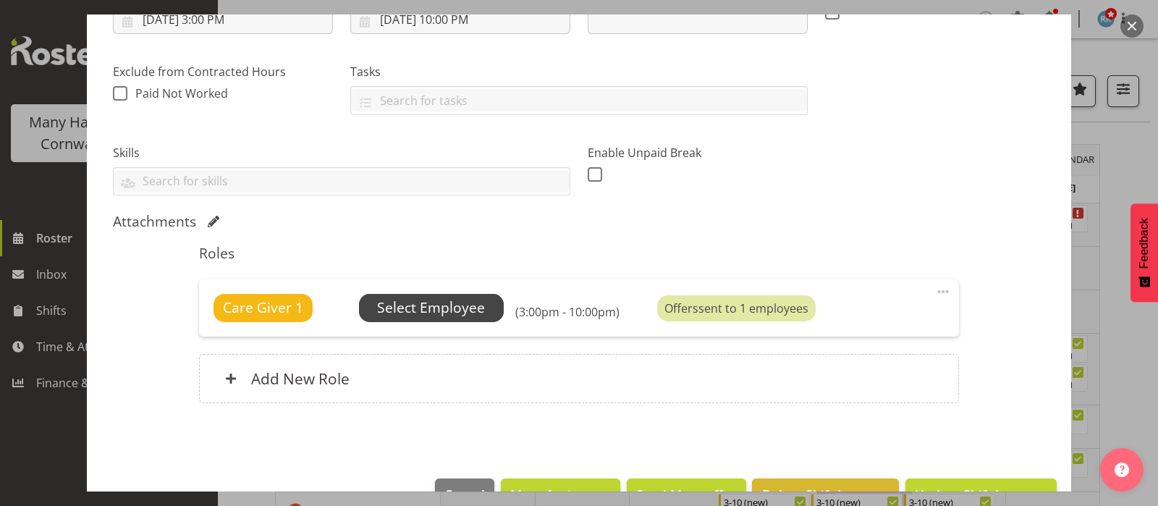
click at [434, 311] on span "Select Employee" at bounding box center [431, 307] width 108 height 21
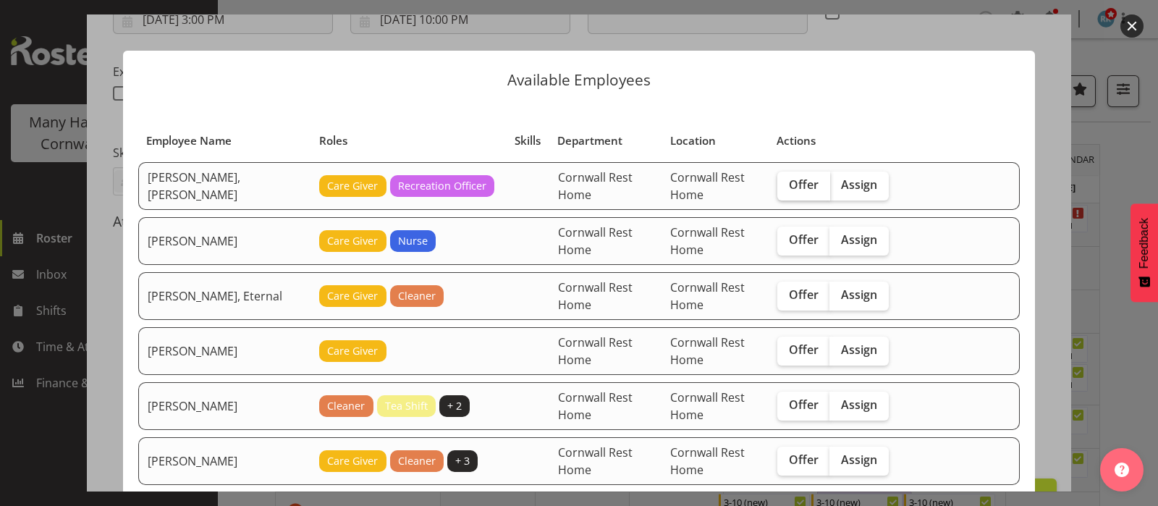
click at [790, 186] on span "Offer" at bounding box center [804, 184] width 30 height 14
click at [786, 186] on input "Offer" at bounding box center [781, 184] width 9 height 9
checkbox input "true"
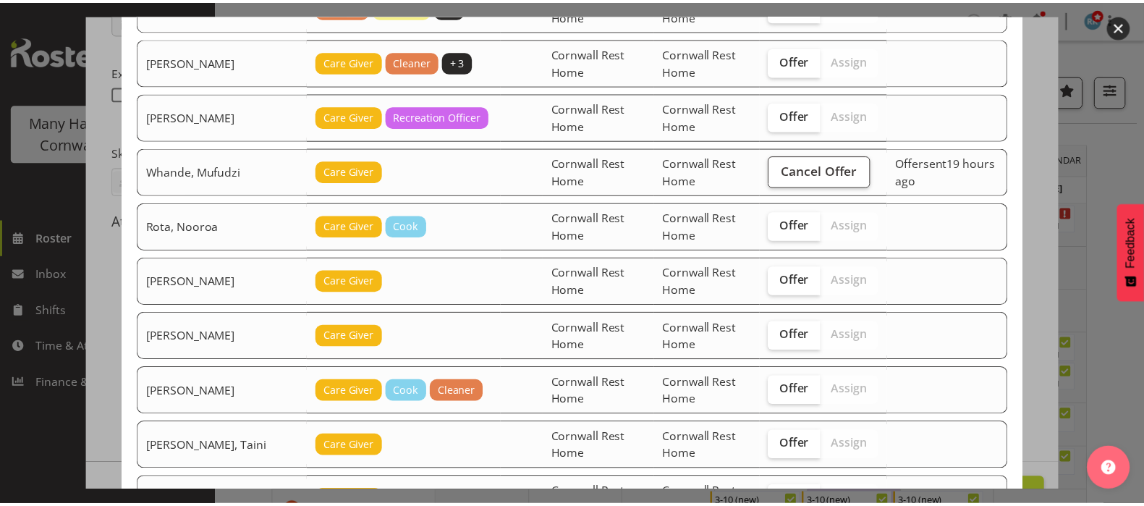
scroll to position [519, 0]
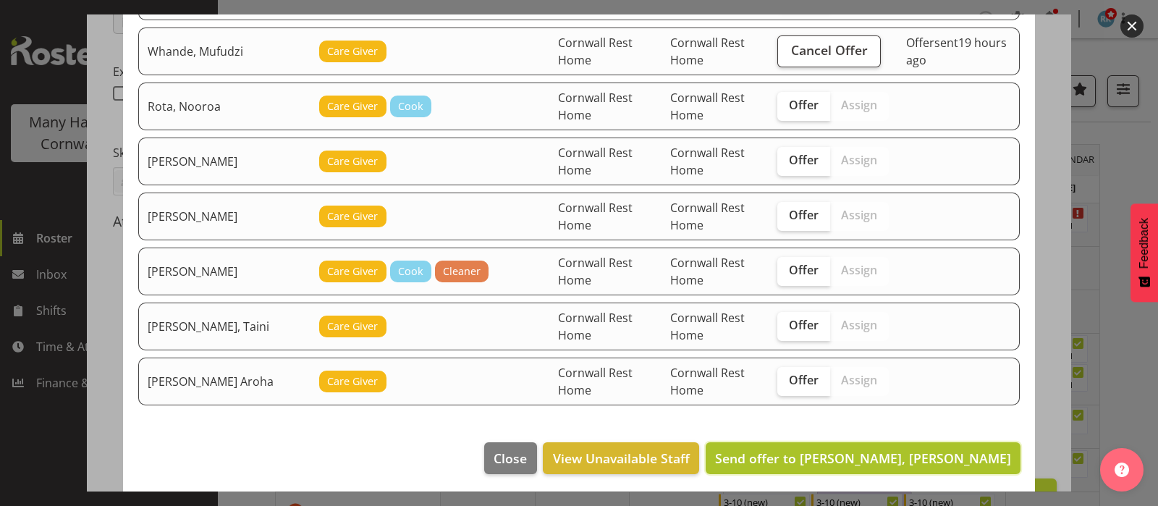
click at [883, 450] on span "Send offer to [PERSON_NAME], [PERSON_NAME]" at bounding box center [863, 457] width 296 height 17
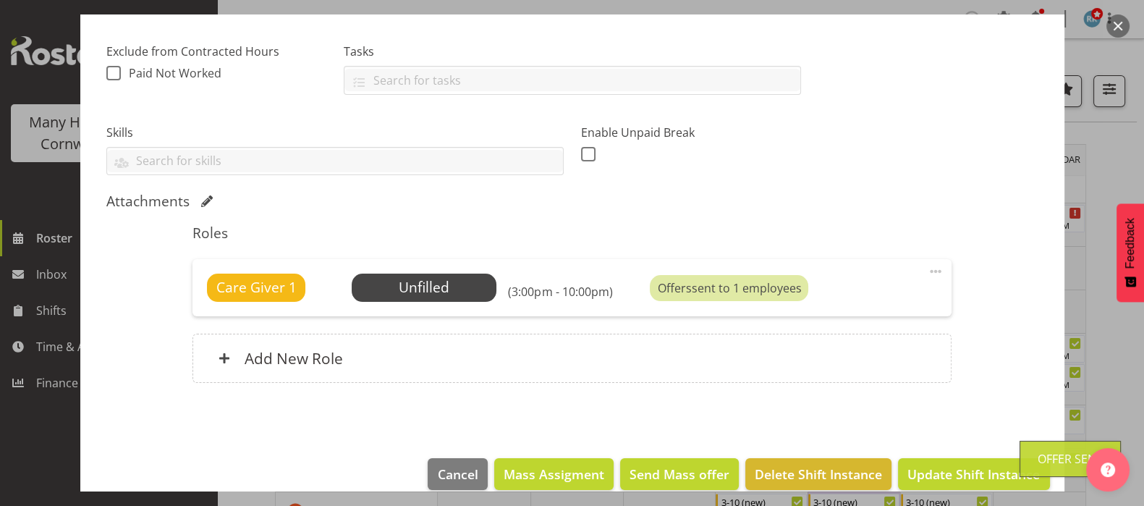
scroll to position [310, 0]
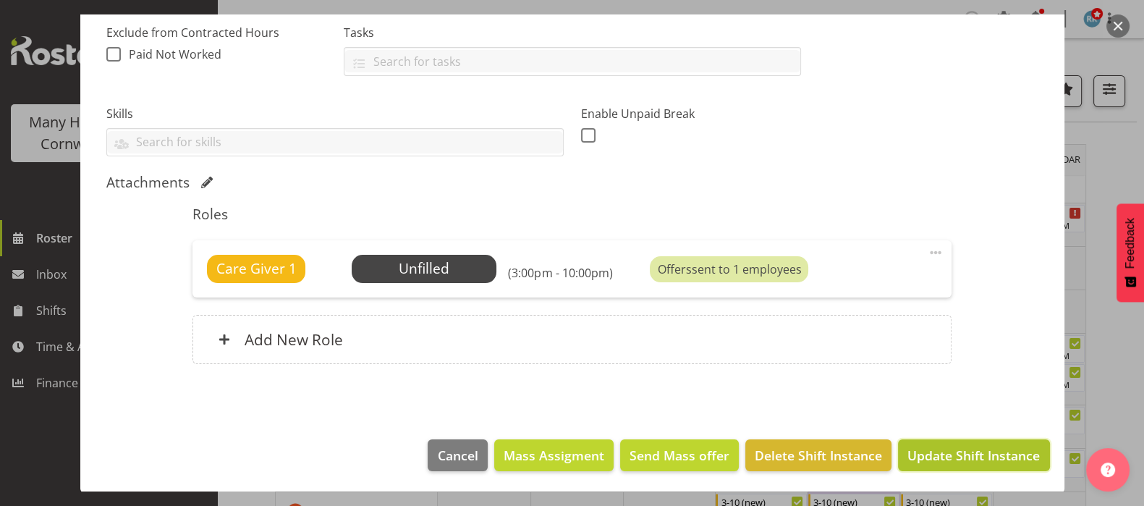
click at [944, 446] on span "Update Shift Instance" at bounding box center [973, 455] width 132 height 19
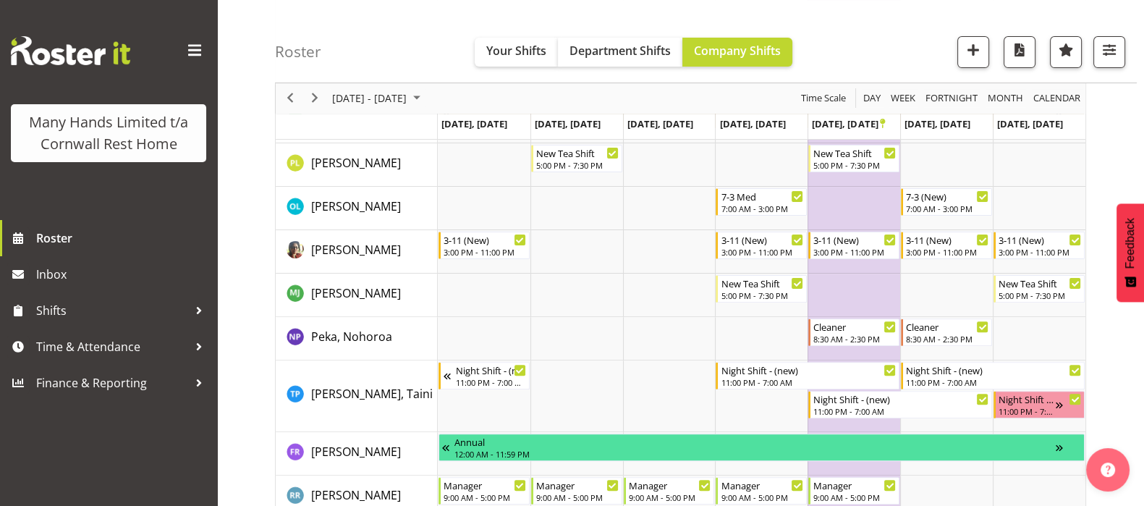
scroll to position [543, 0]
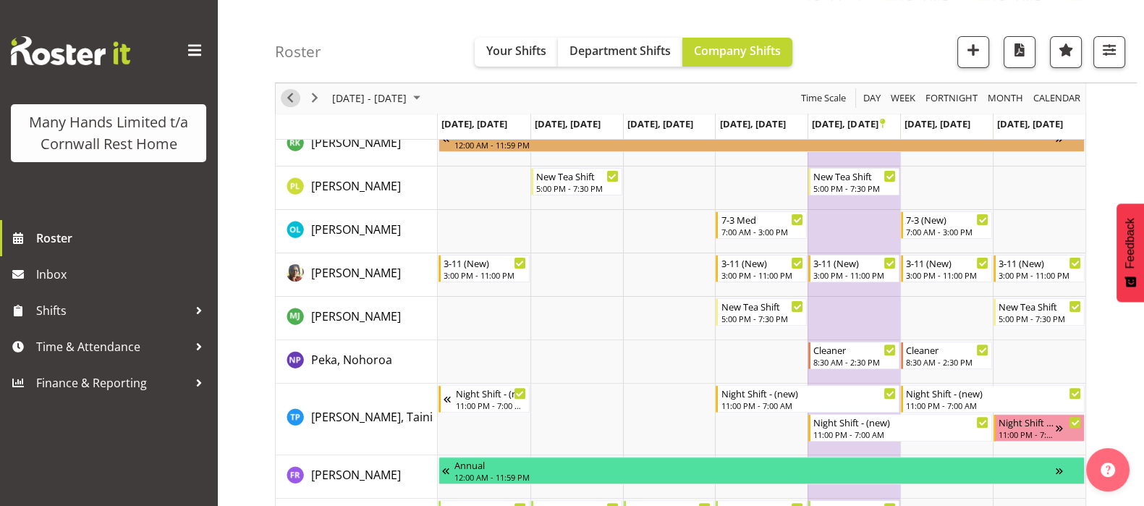
click at [286, 92] on span "Previous" at bounding box center [289, 99] width 17 height 18
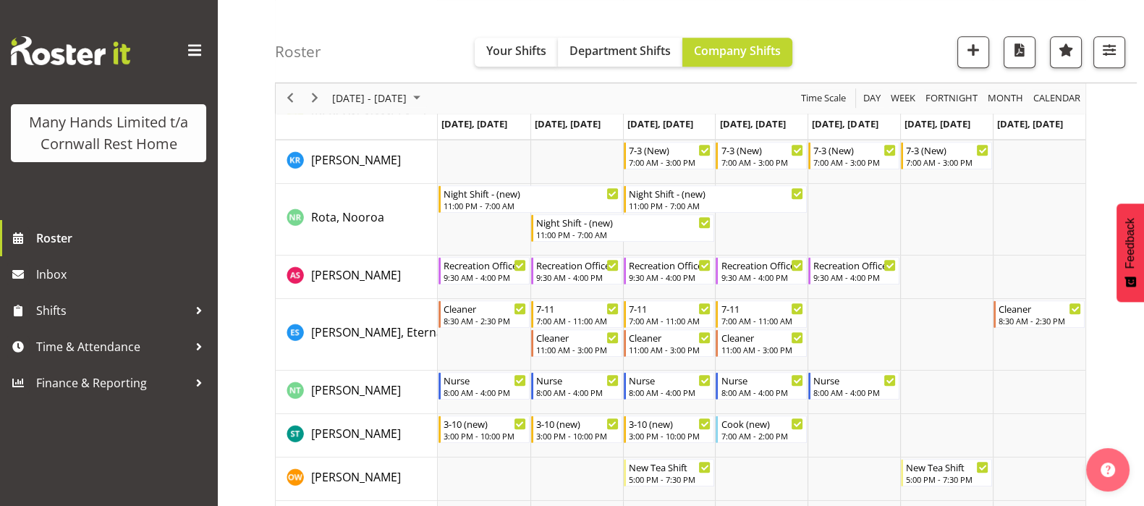
scroll to position [995, 0]
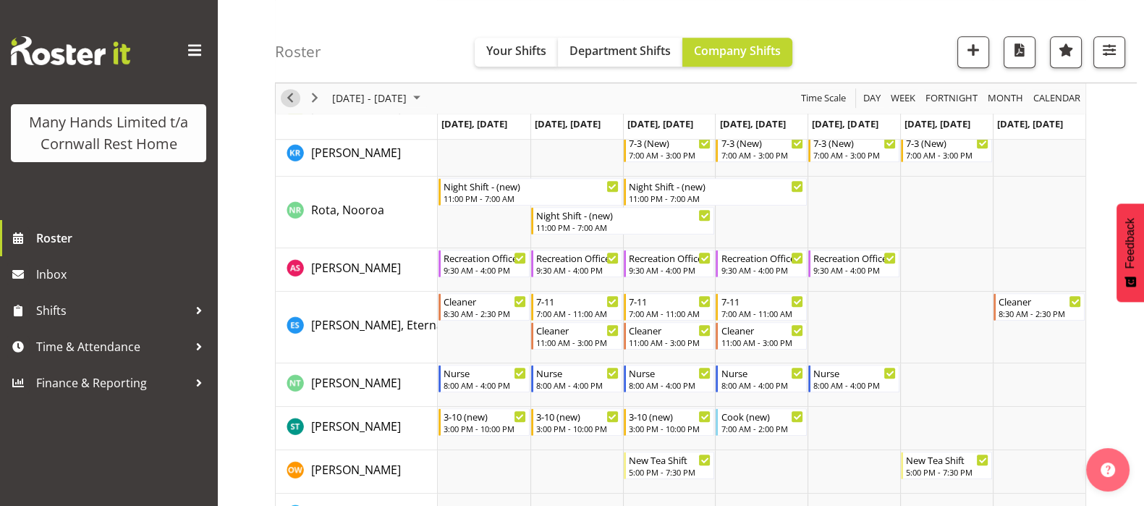
click at [289, 106] on span "Previous" at bounding box center [289, 99] width 17 height 18
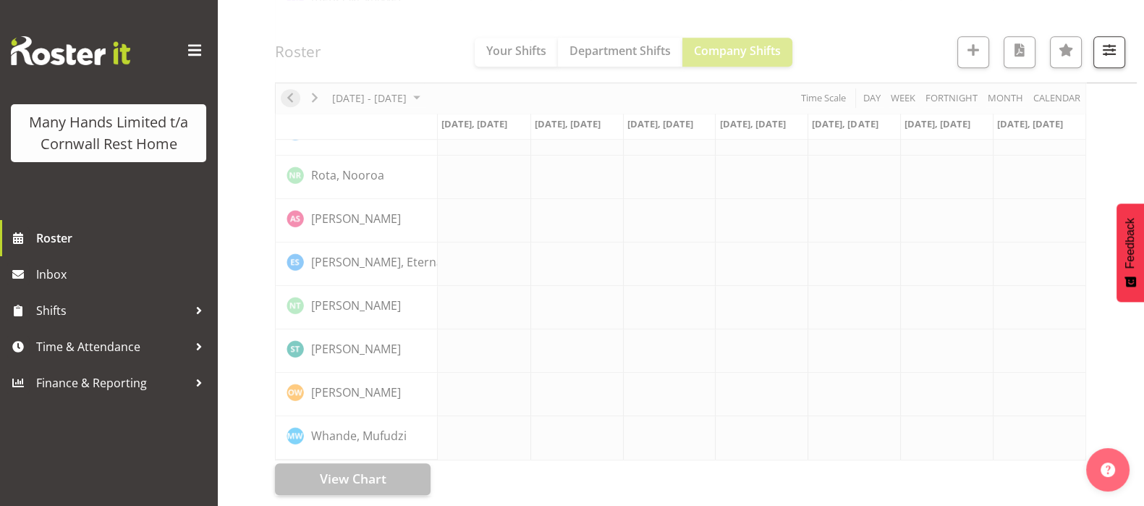
scroll to position [959, 0]
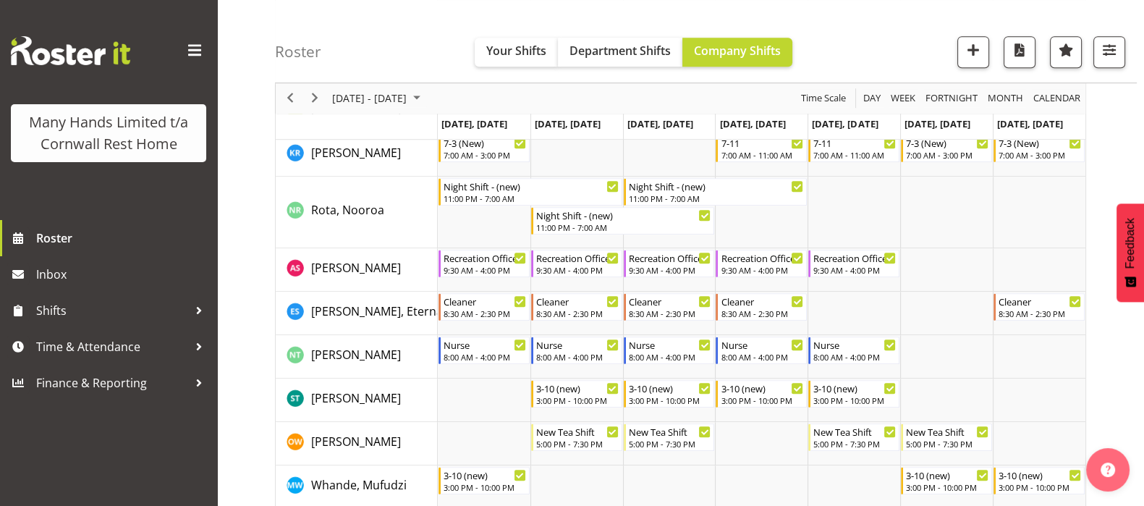
scroll to position [1051, 0]
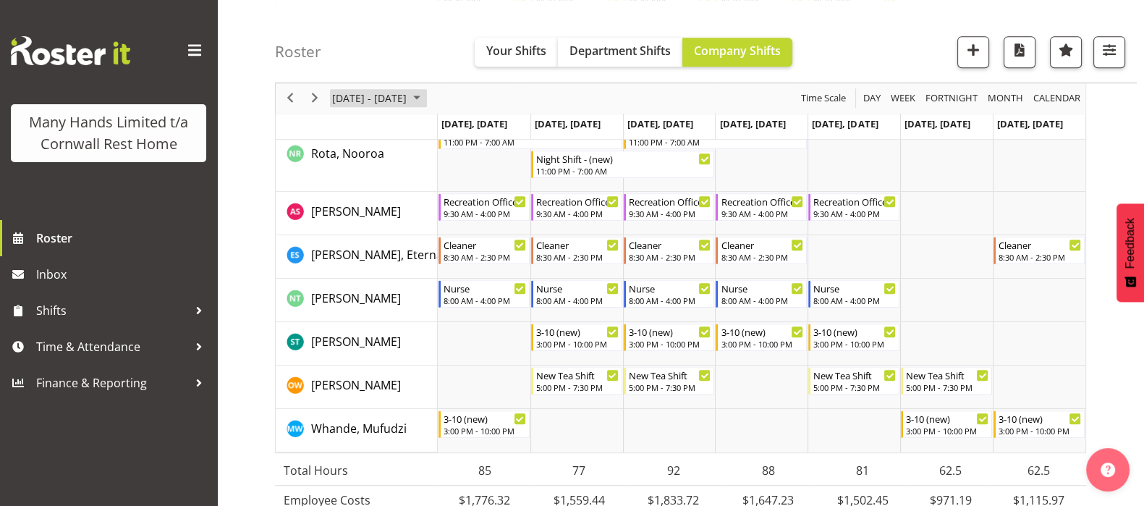
click at [425, 95] on span "October 2025" at bounding box center [416, 99] width 17 height 18
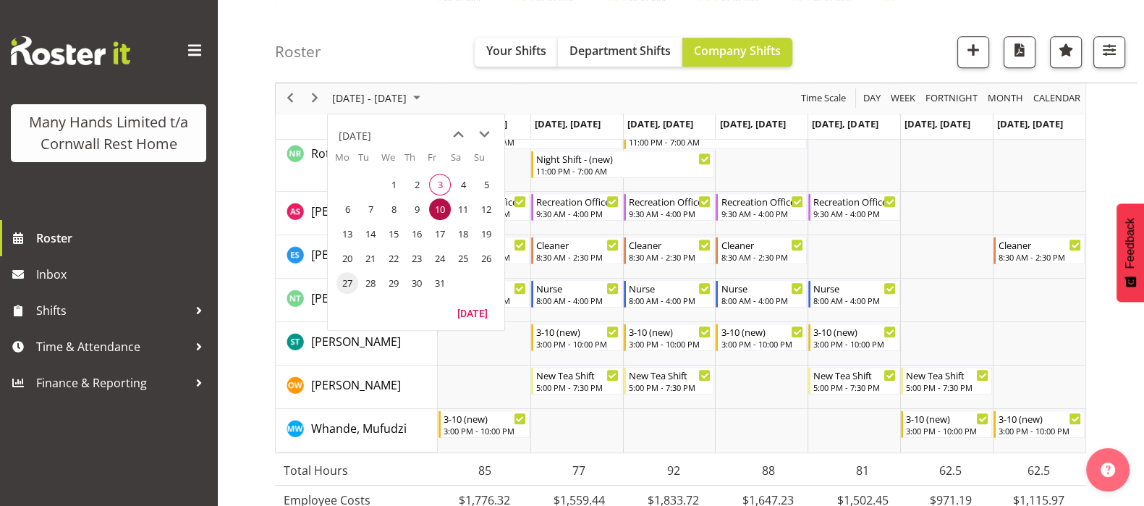
click at [340, 280] on span "27" at bounding box center [347, 283] width 22 height 22
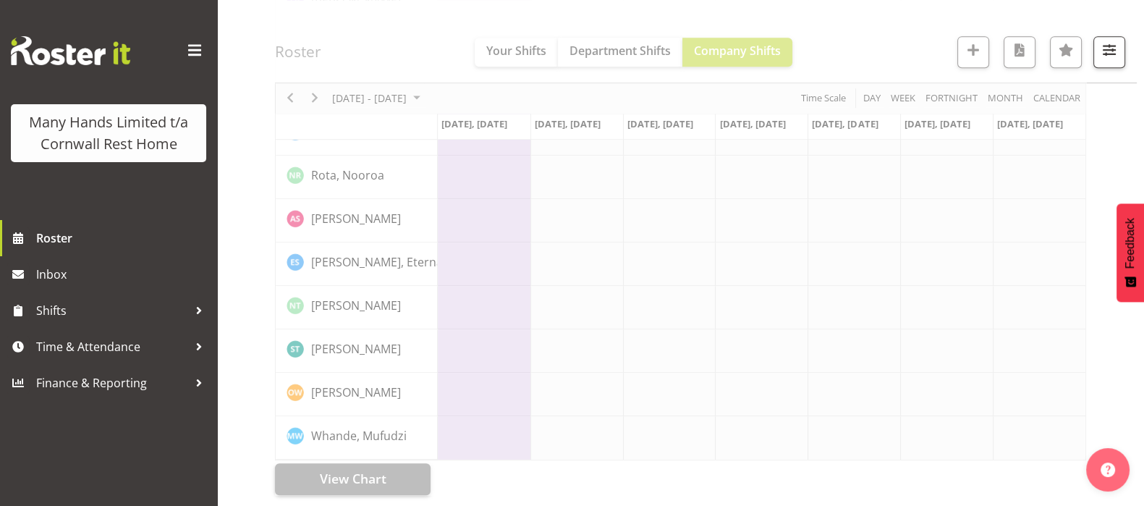
scroll to position [959, 0]
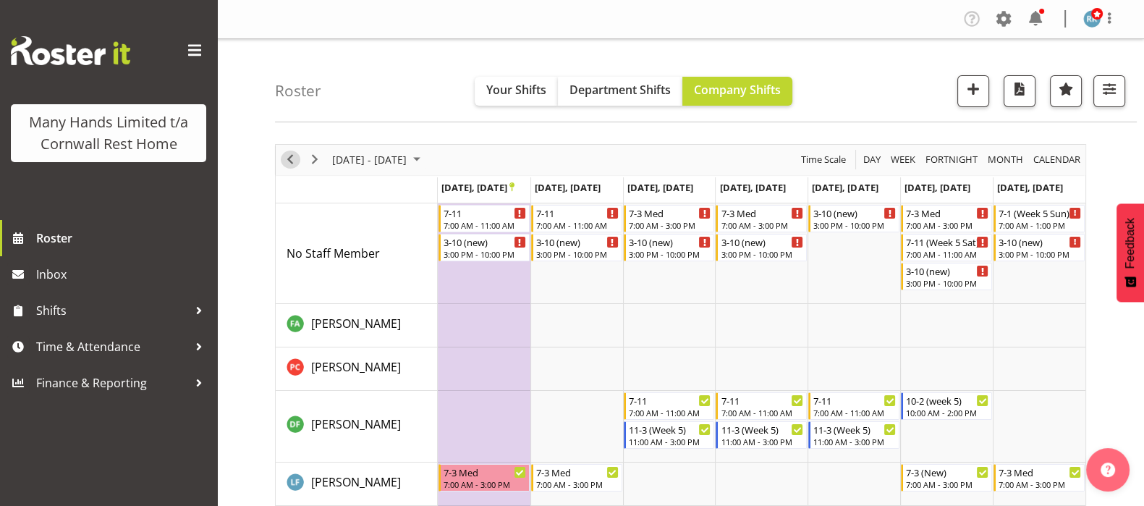
click at [286, 158] on span "Previous" at bounding box center [289, 159] width 17 height 18
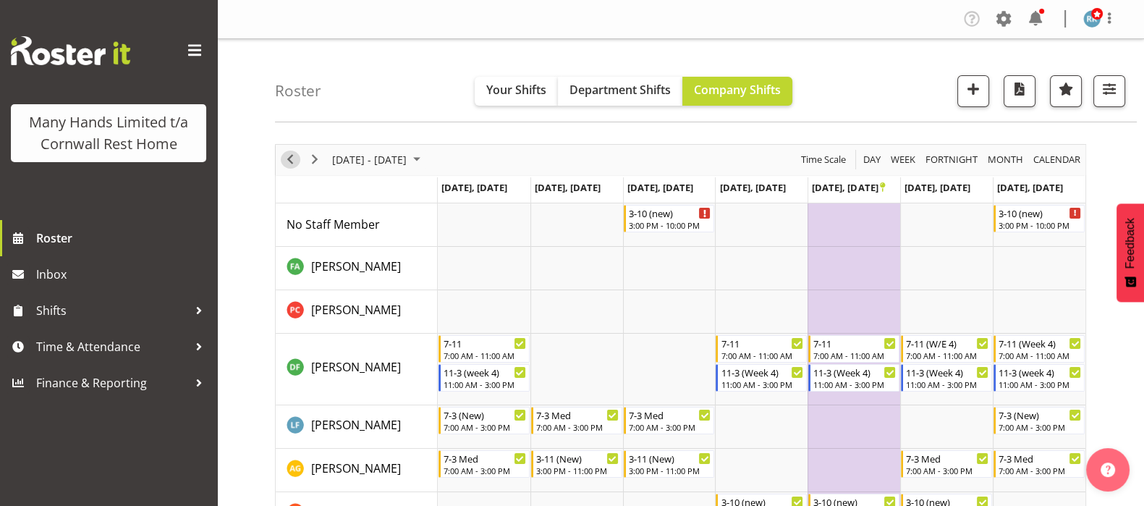
click at [288, 158] on span "Previous" at bounding box center [289, 159] width 17 height 18
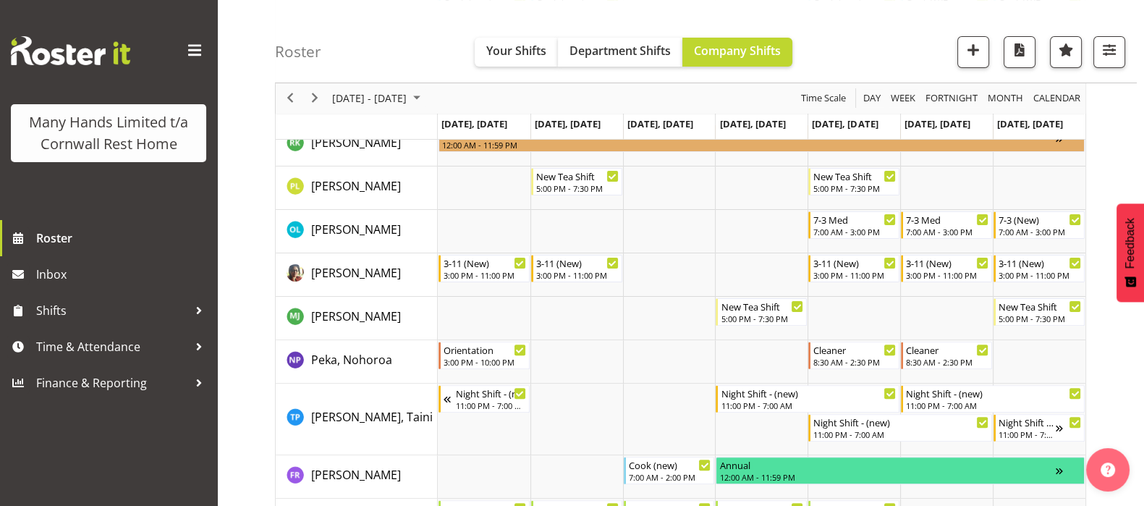
scroll to position [632, 0]
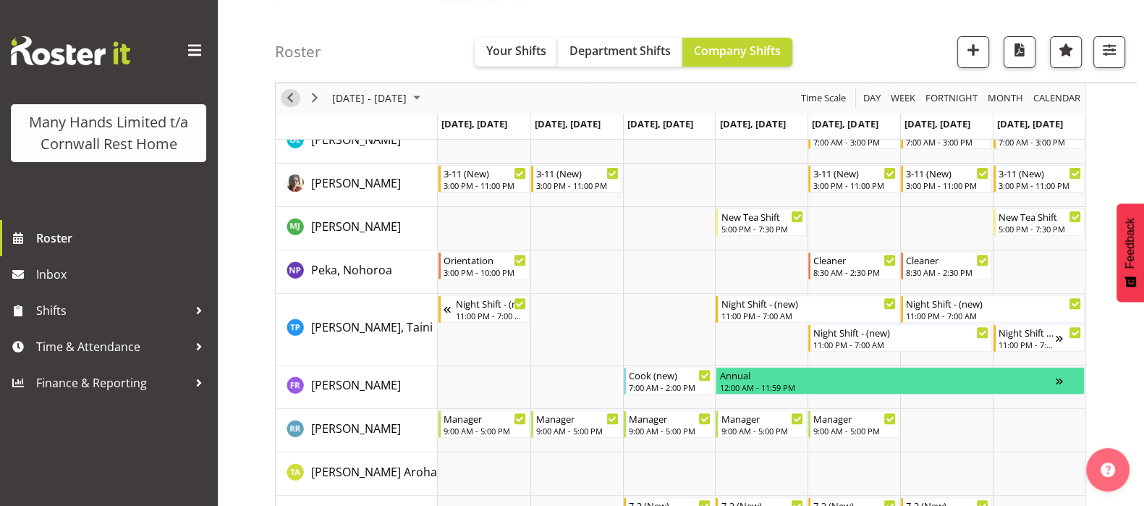
click at [289, 99] on span "Previous" at bounding box center [289, 99] width 17 height 18
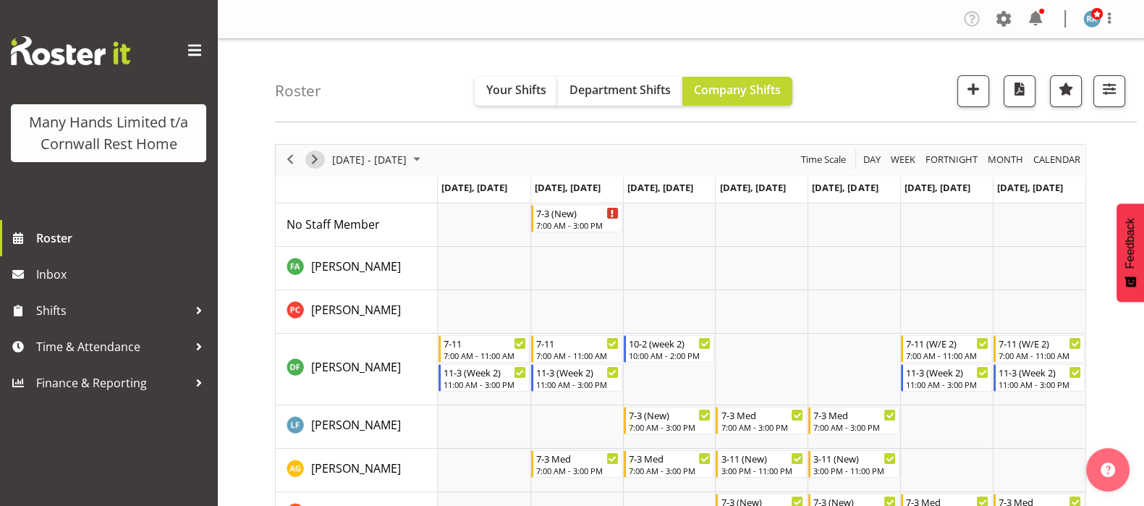
click at [318, 156] on span "Next" at bounding box center [314, 159] width 17 height 18
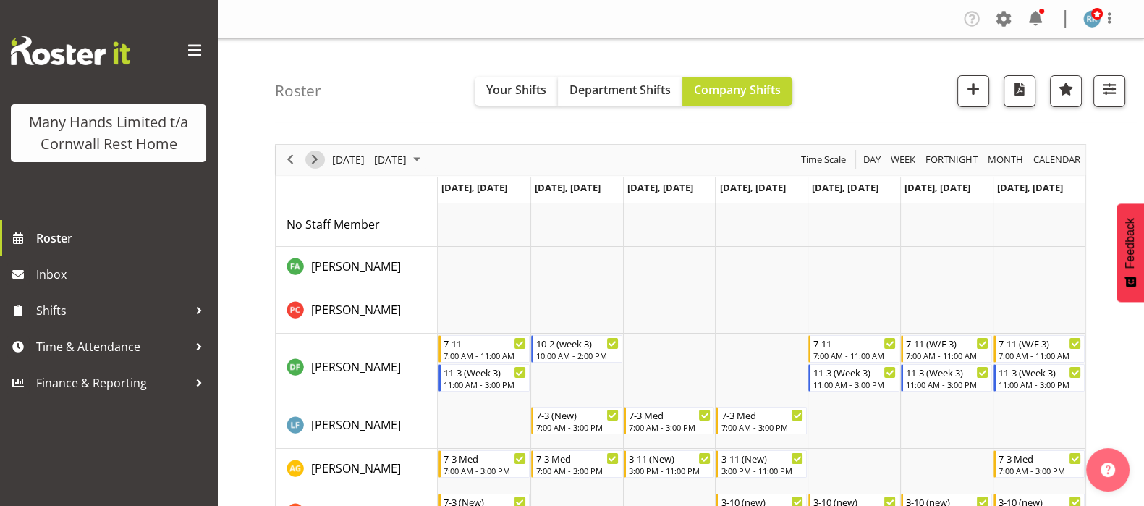
click at [313, 162] on span "Next" at bounding box center [314, 159] width 17 height 18
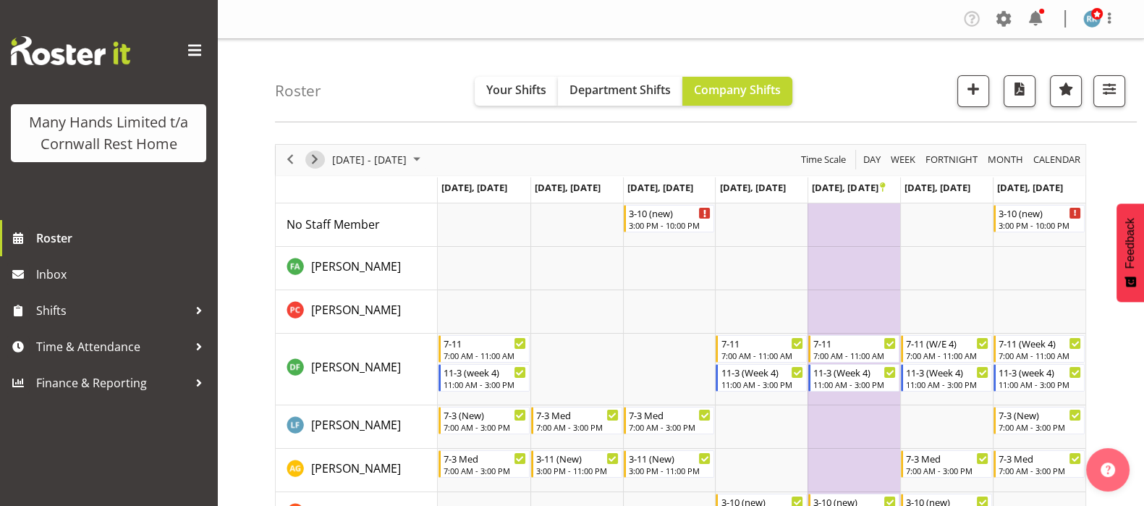
click at [313, 162] on span "Next" at bounding box center [314, 159] width 17 height 18
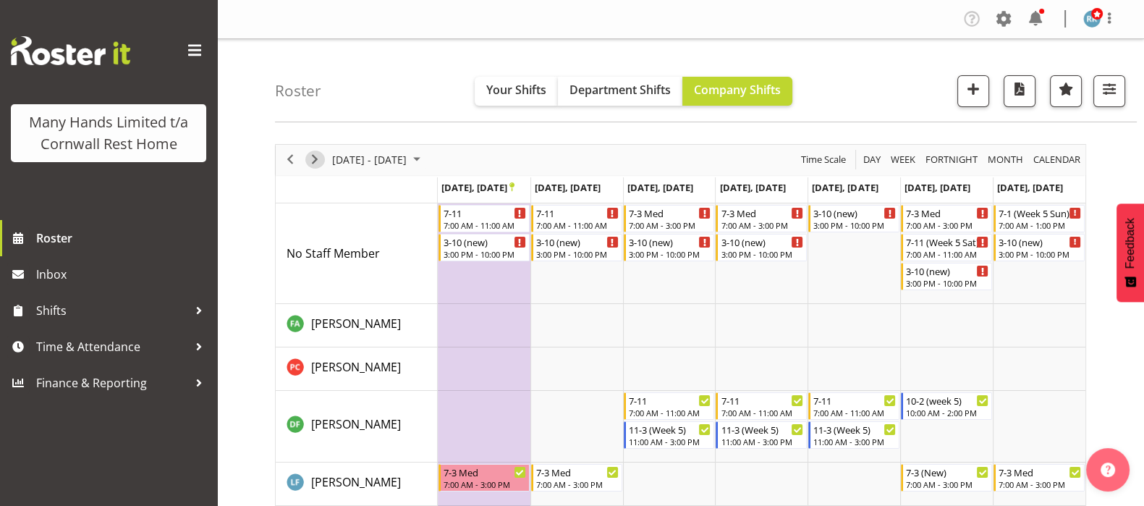
click at [318, 157] on span "Next" at bounding box center [314, 159] width 17 height 18
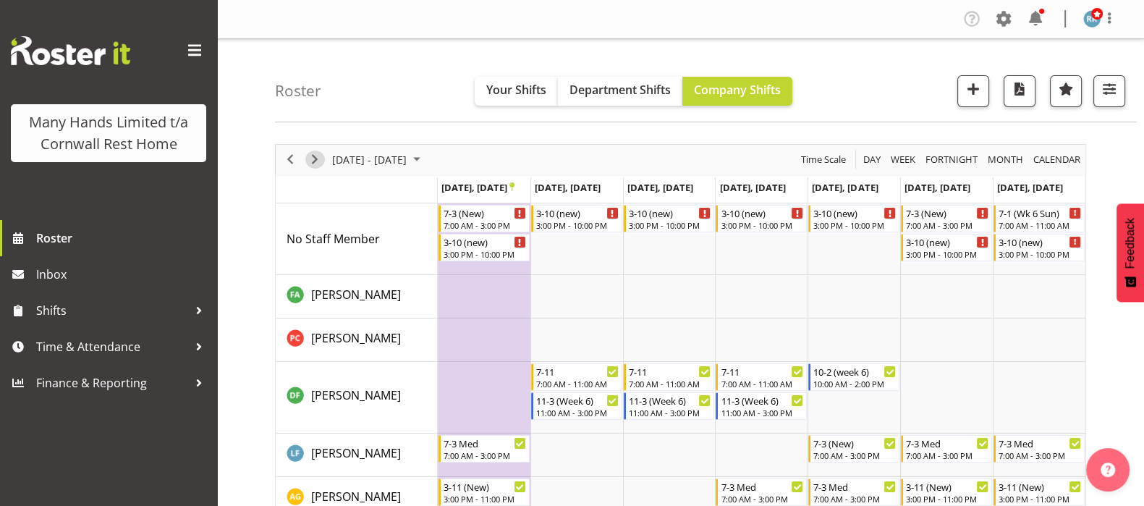
click at [315, 160] on span "Next" at bounding box center [314, 159] width 17 height 18
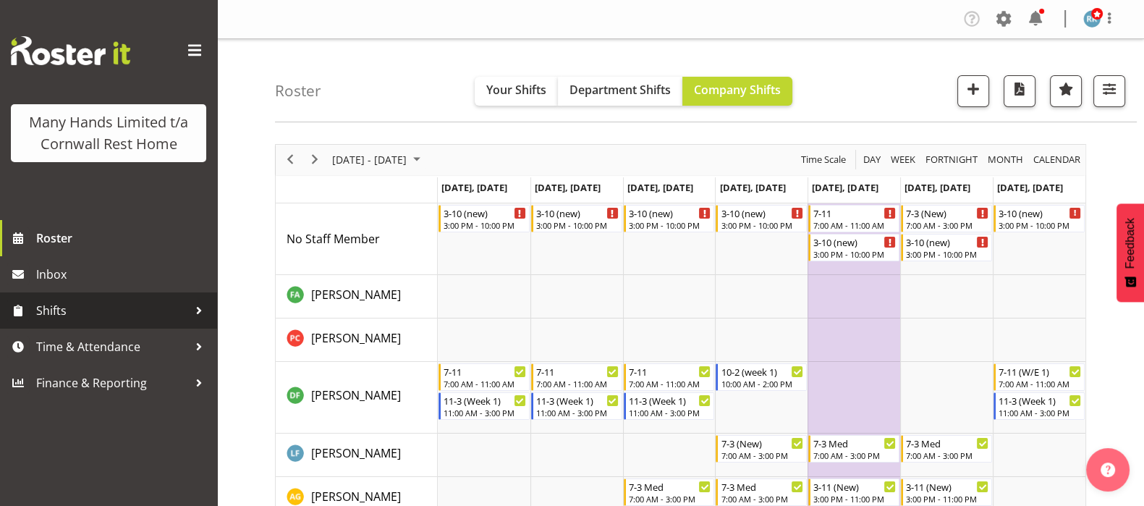
click at [56, 310] on span "Shifts" at bounding box center [112, 311] width 152 height 22
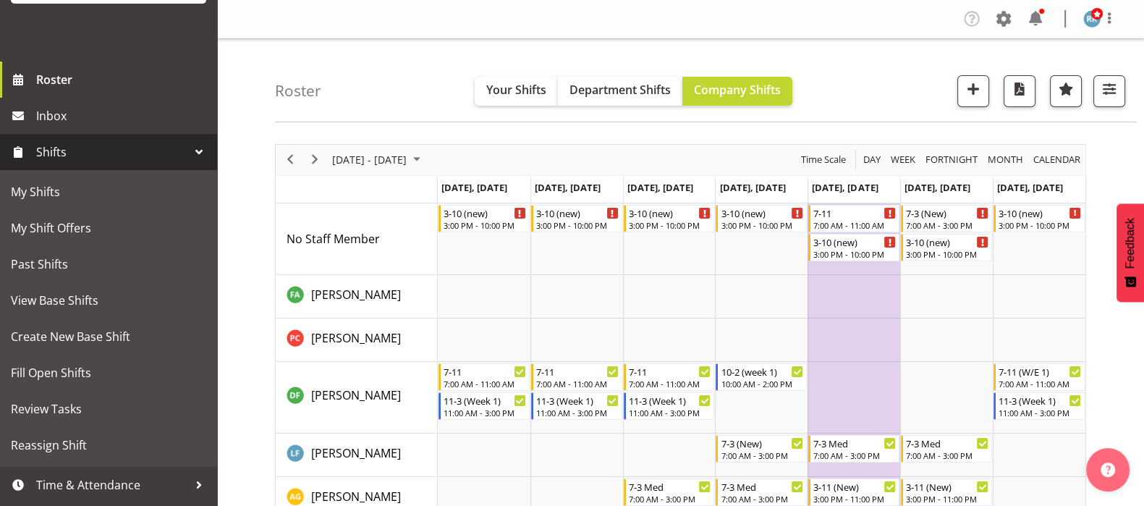
scroll to position [213, 0]
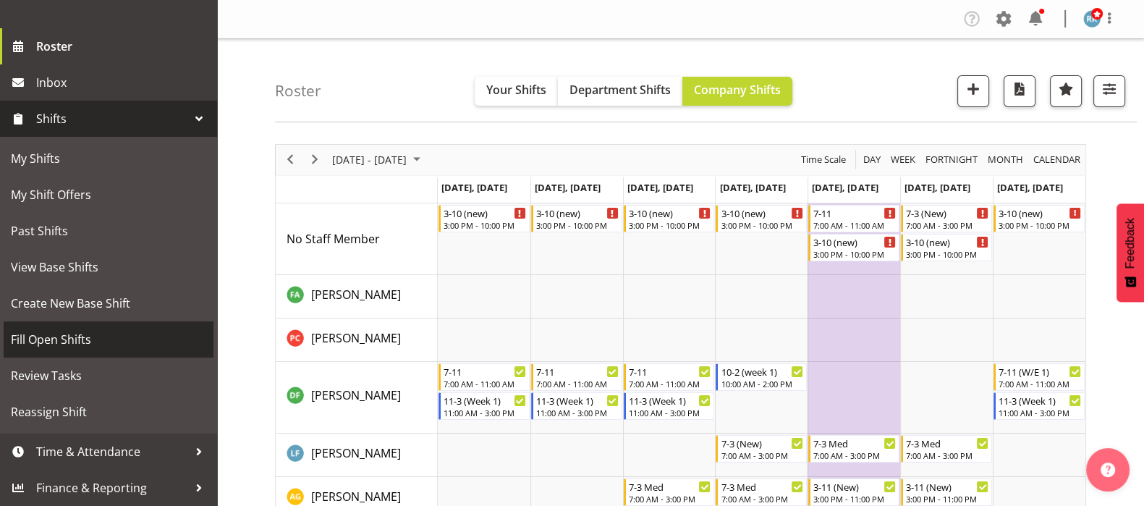
click at [50, 331] on span "Fill Open Shifts" at bounding box center [108, 339] width 195 height 22
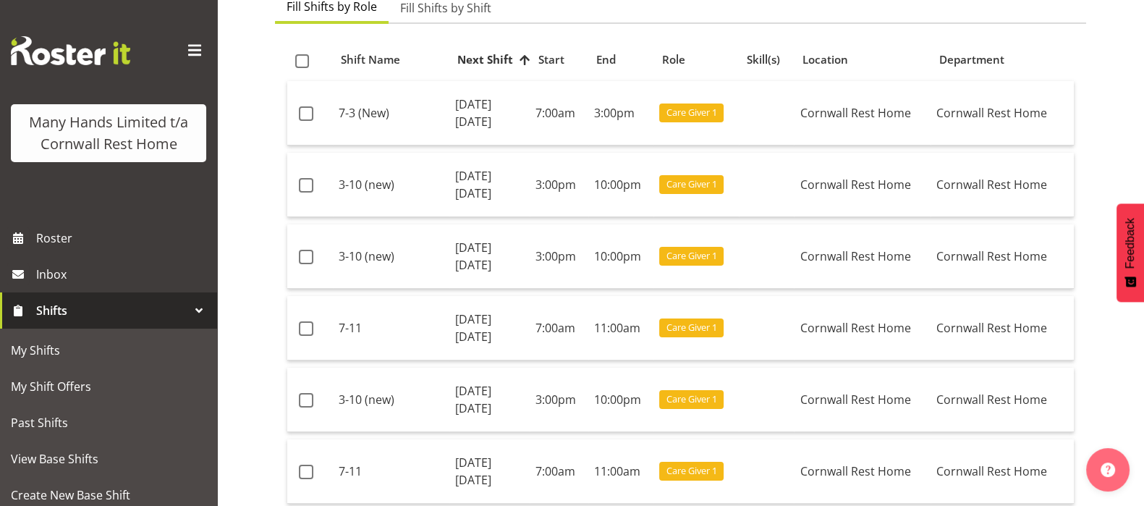
scroll to position [180, 0]
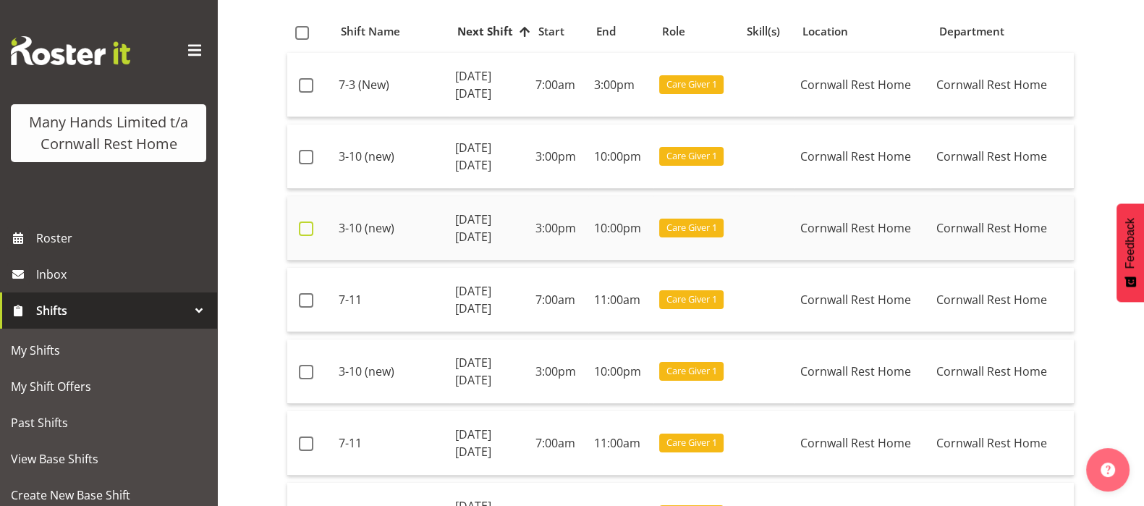
click at [304, 226] on span at bounding box center [306, 228] width 14 height 14
checkbox input "true"
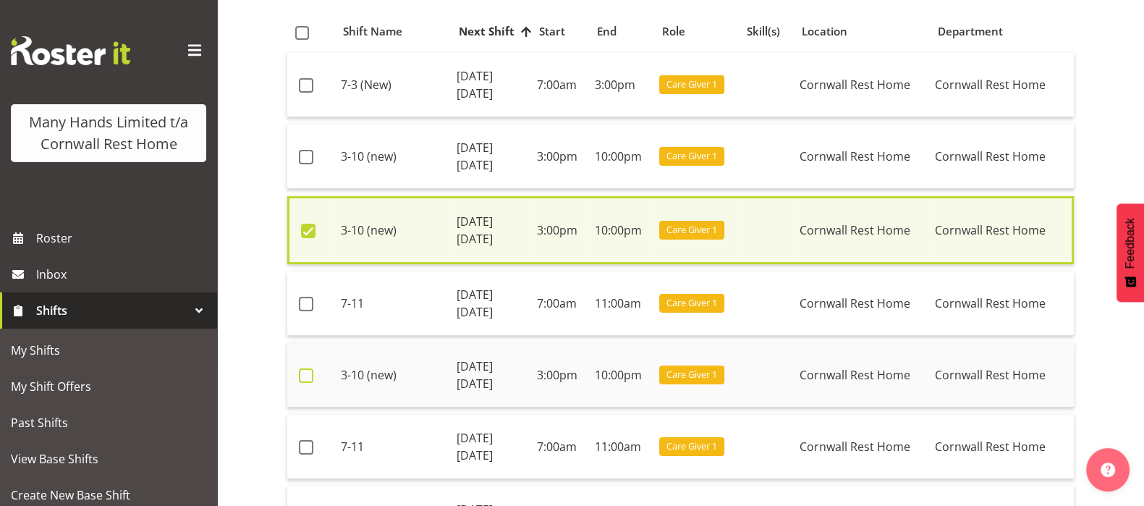
click at [303, 373] on span at bounding box center [306, 375] width 14 height 14
checkbox input "true"
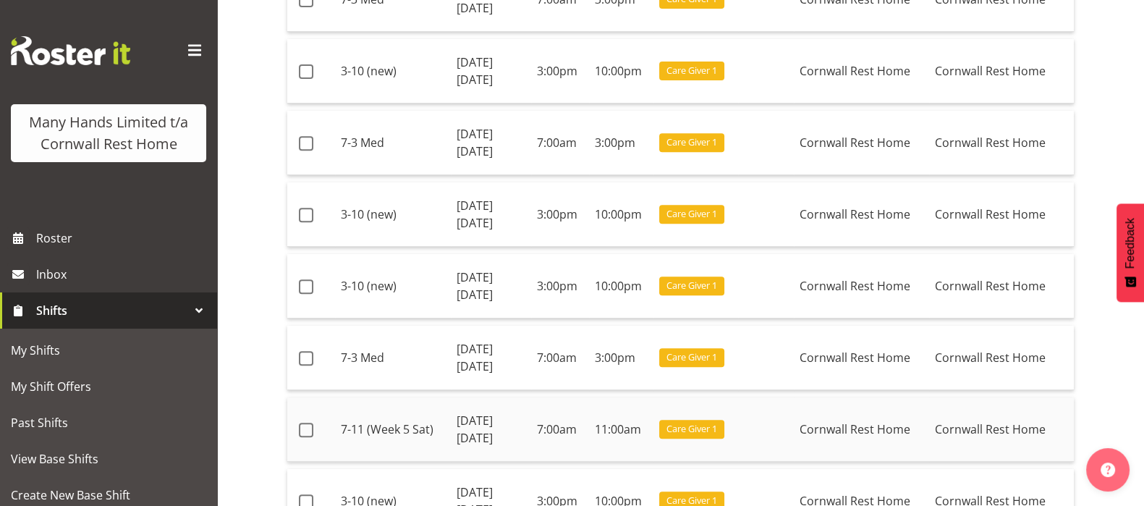
scroll to position [814, 0]
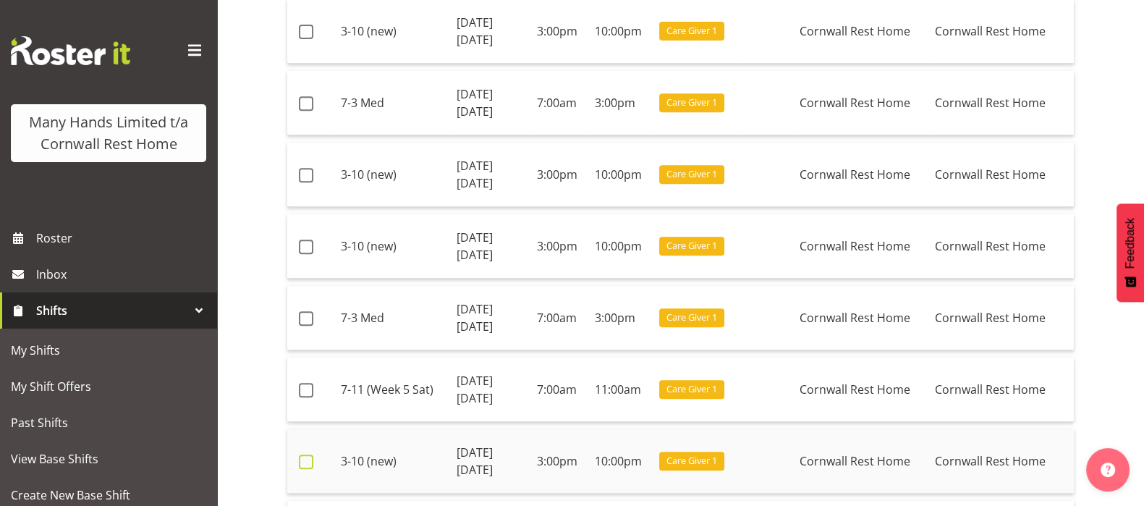
click at [307, 459] on span at bounding box center [306, 461] width 14 height 14
checkbox input "true"
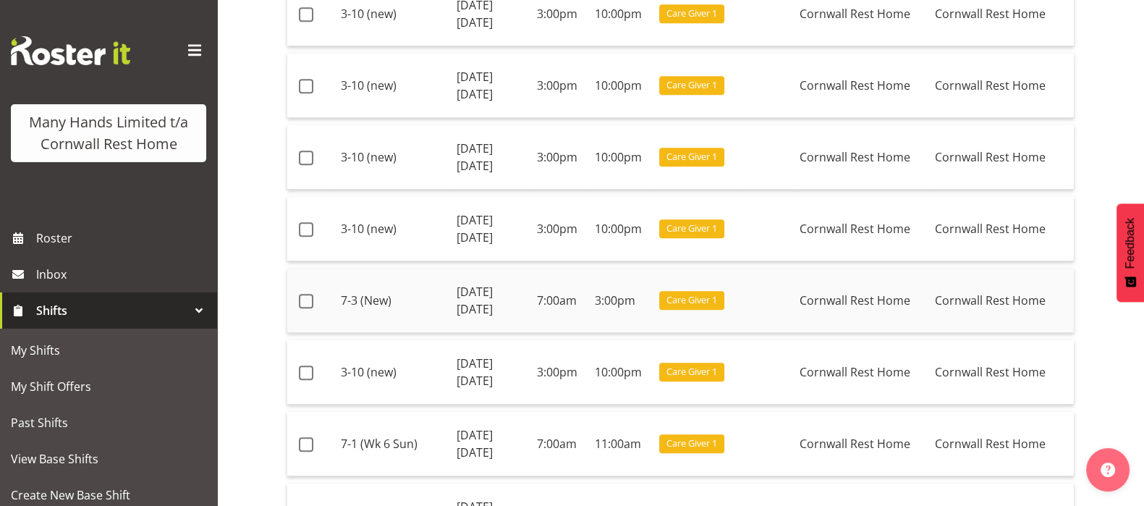
scroll to position [1718, 0]
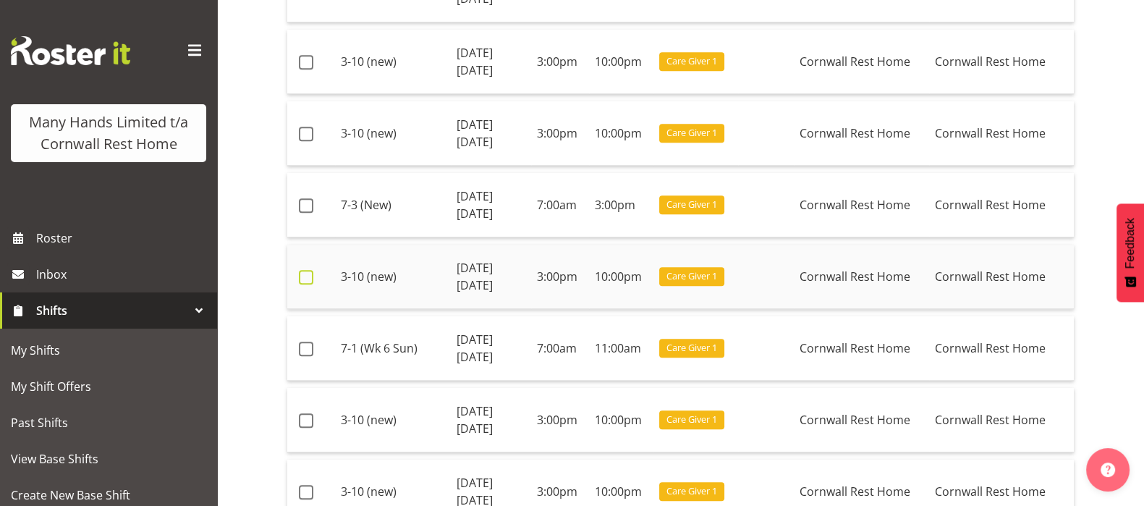
click at [309, 270] on span at bounding box center [306, 277] width 14 height 14
checkbox input "true"
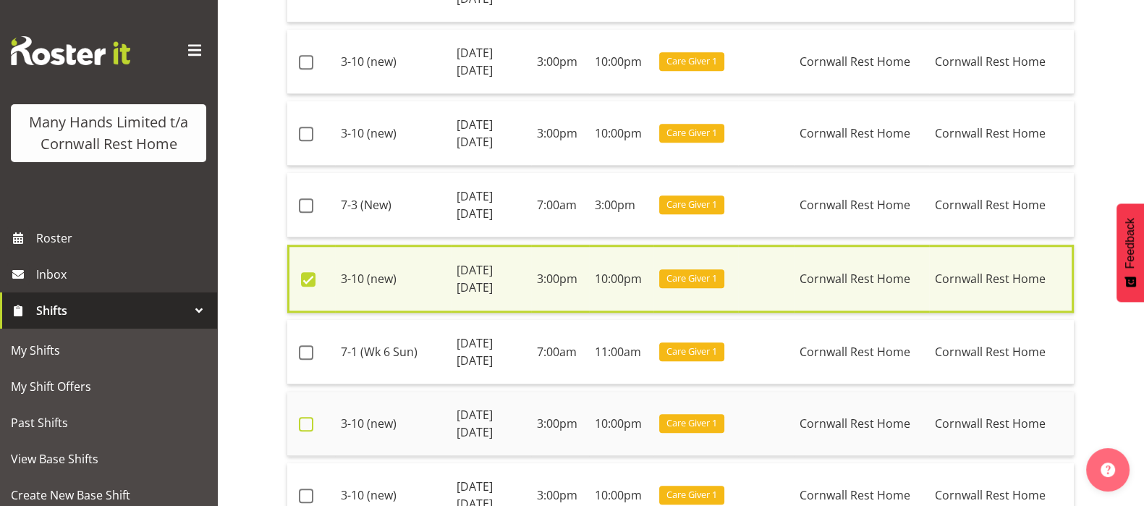
click at [304, 417] on span at bounding box center [306, 424] width 14 height 14
checkbox input "true"
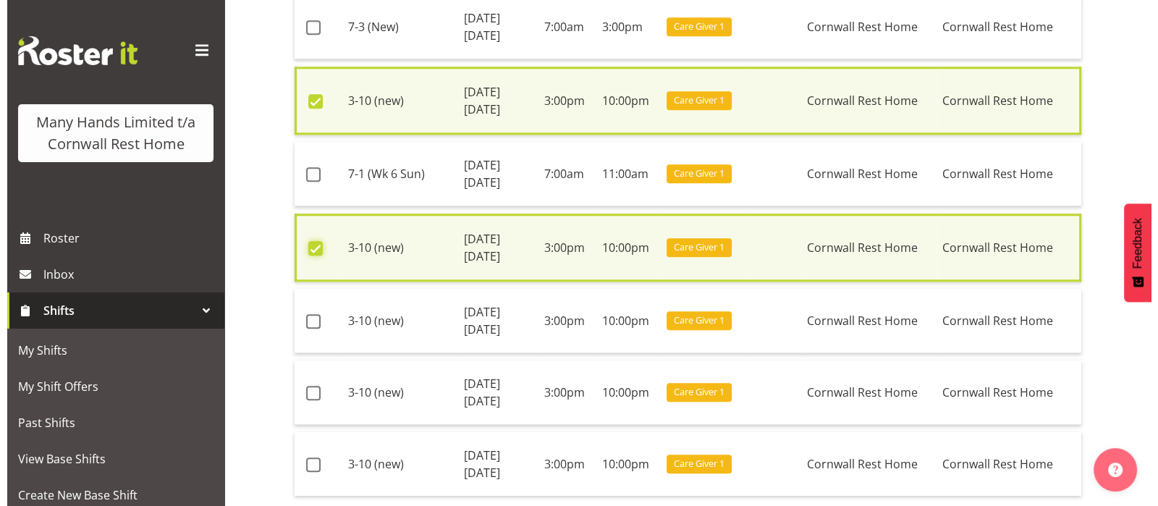
scroll to position [2067, 0]
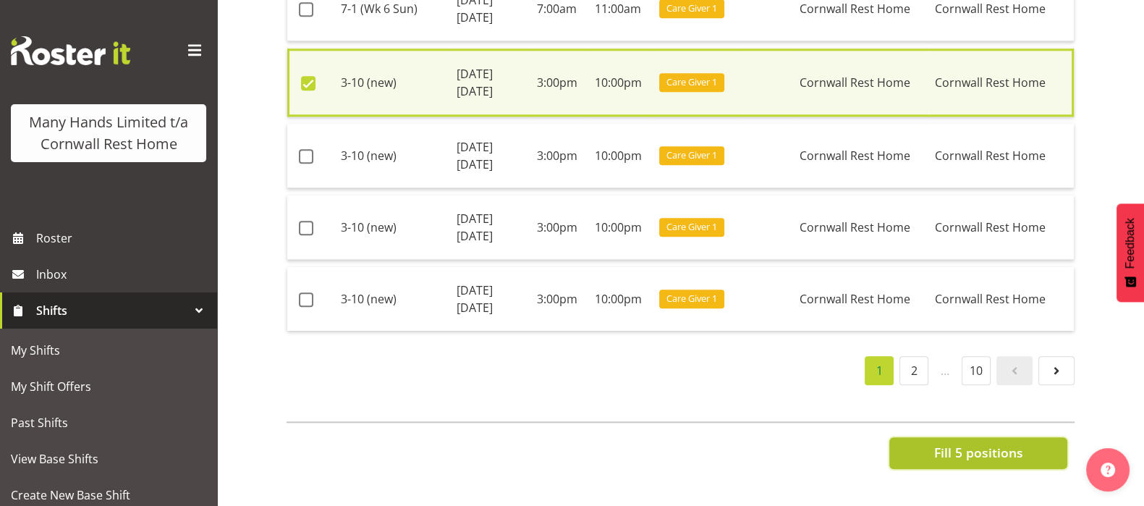
click at [980, 443] on span "Fill 5 positions" at bounding box center [977, 452] width 89 height 19
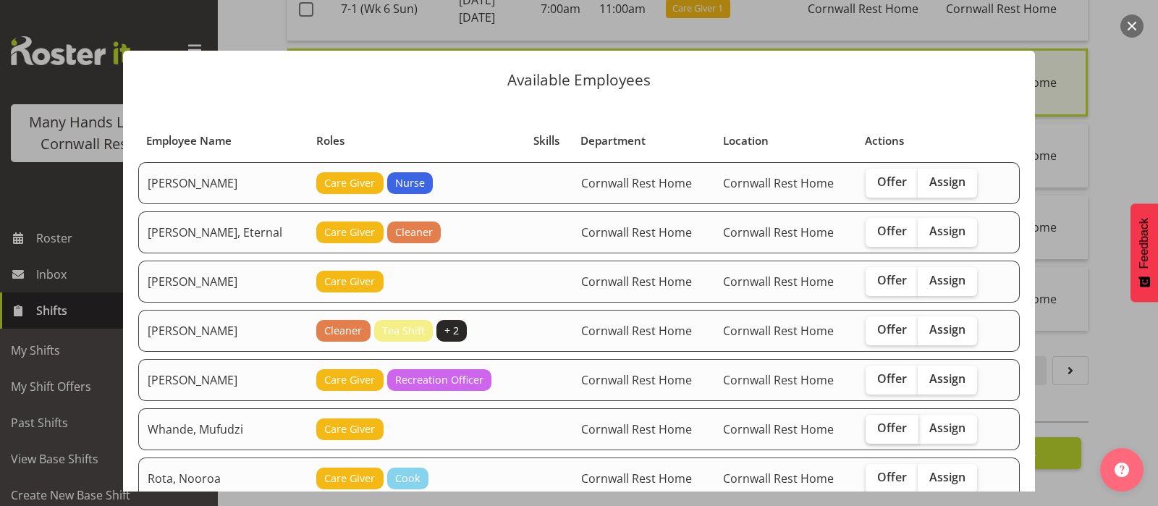
click at [878, 425] on span "Offer" at bounding box center [892, 427] width 30 height 14
click at [875, 425] on input "Offer" at bounding box center [869, 427] width 9 height 9
checkbox input "true"
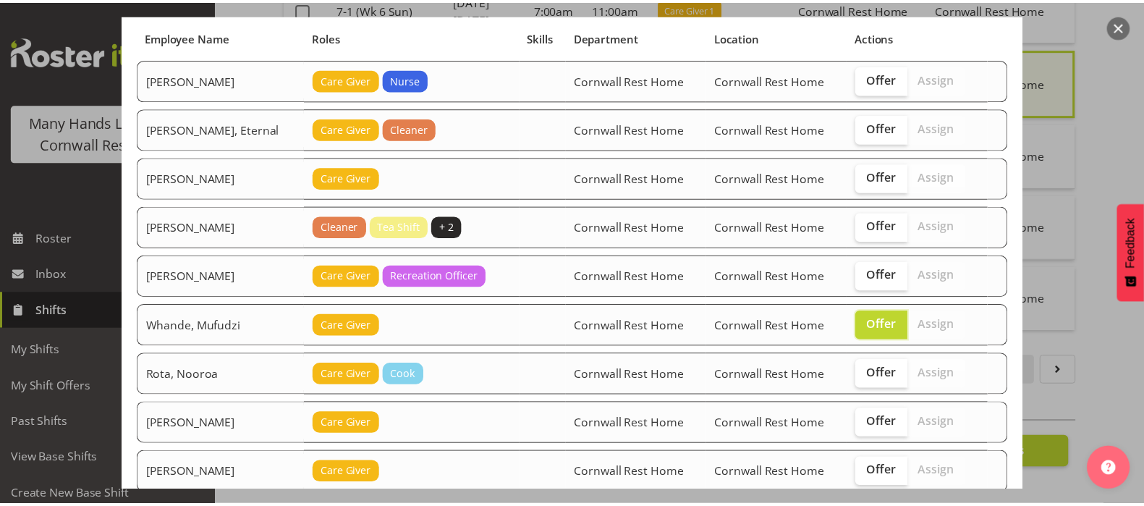
scroll to position [340, 0]
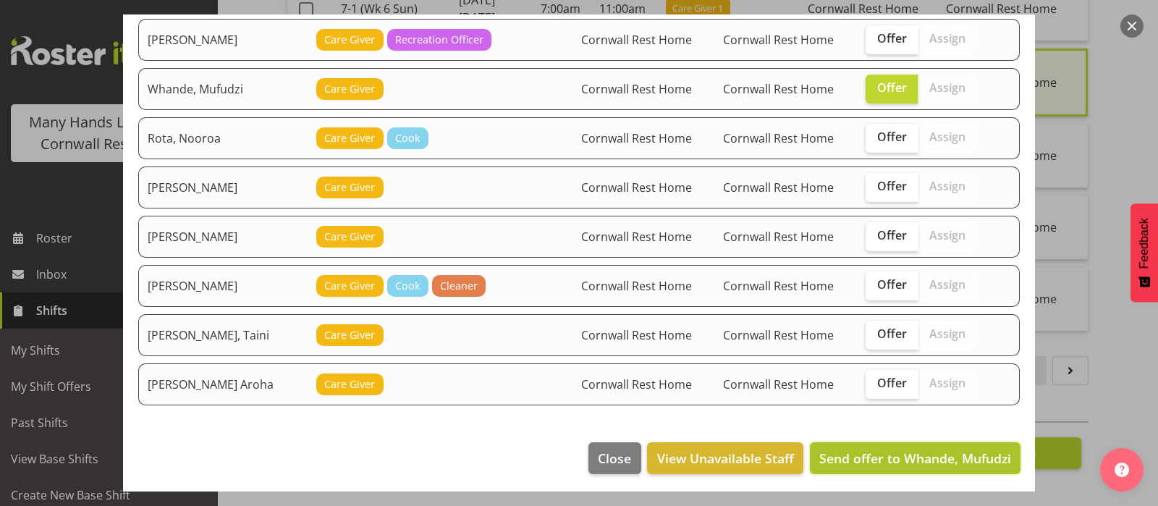
click at [922, 455] on span "Send offer to Whande, Mufudzi" at bounding box center [915, 457] width 192 height 17
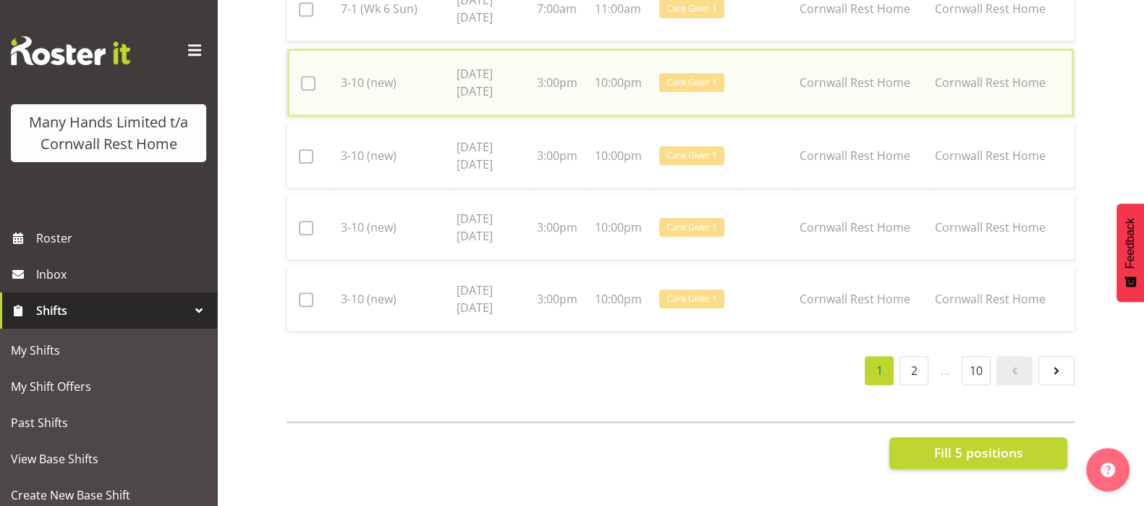
checkbox input "false"
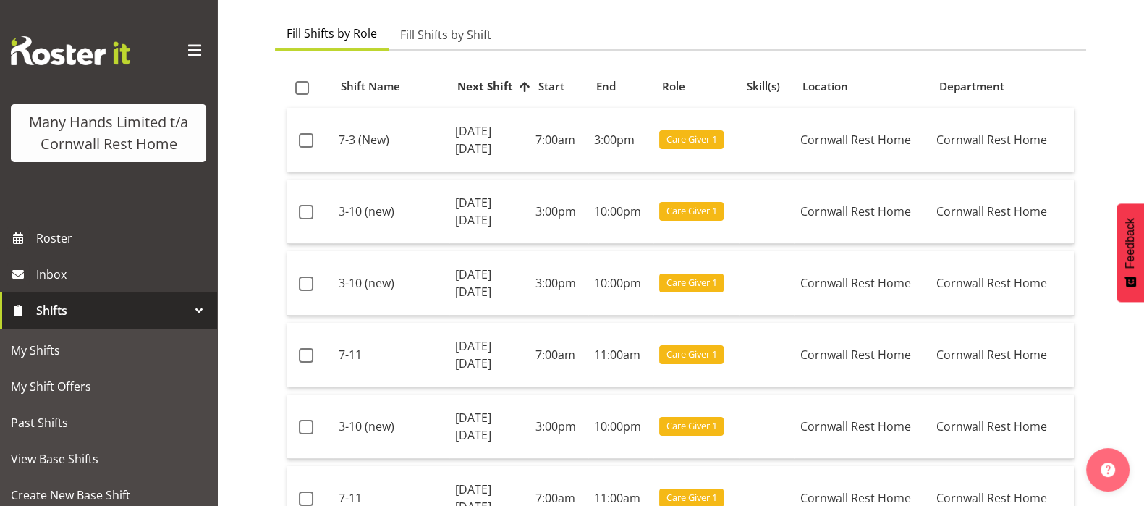
scroll to position [122, 0]
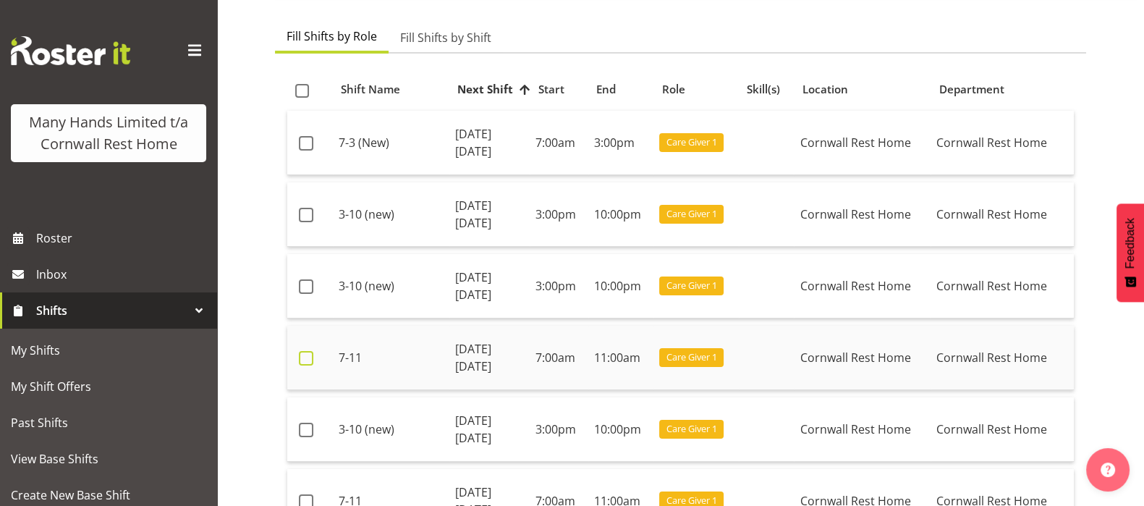
click at [307, 359] on span at bounding box center [306, 358] width 14 height 14
checkbox input "true"
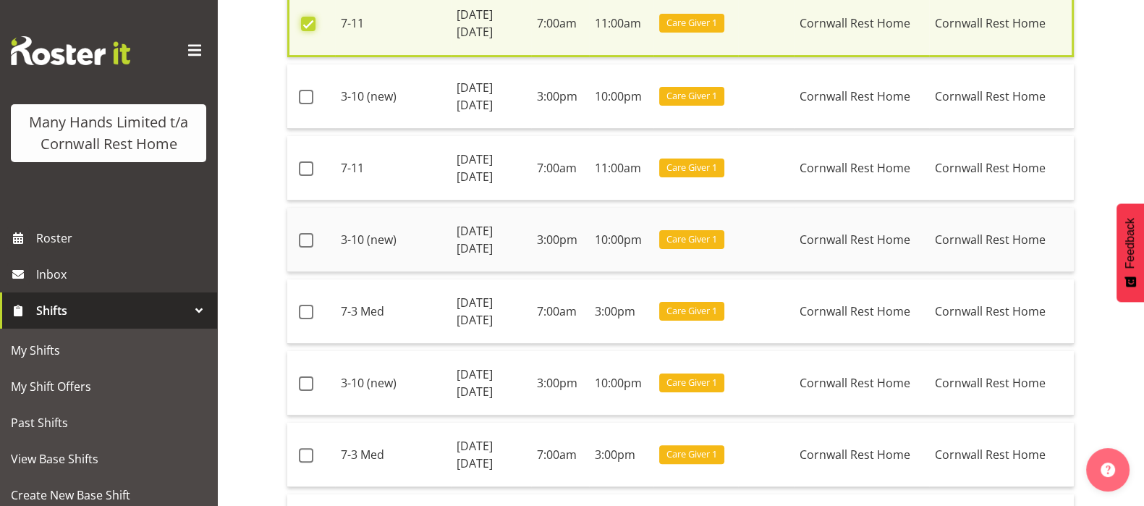
scroll to position [484, 0]
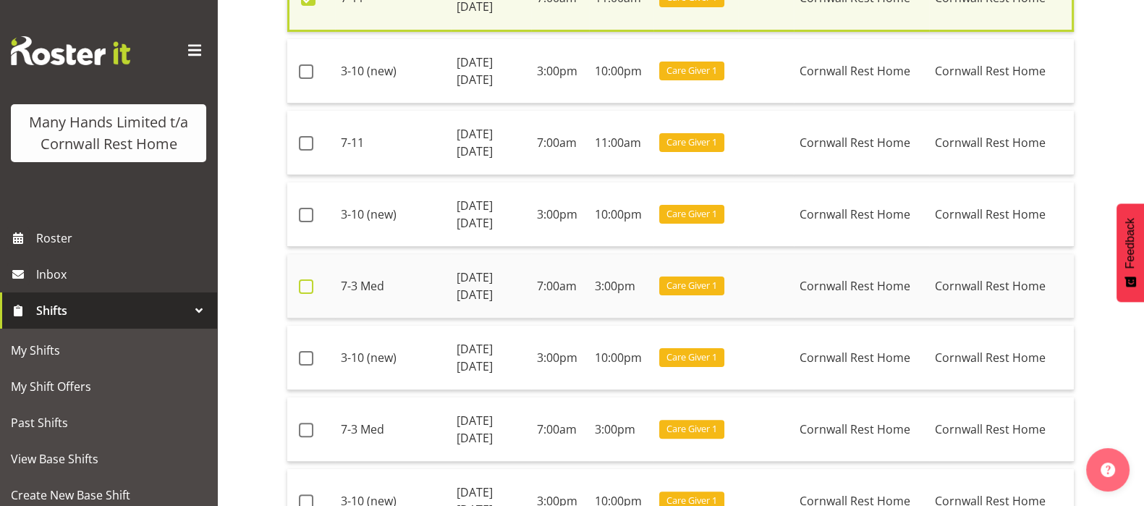
click at [306, 286] on span at bounding box center [306, 286] width 14 height 14
checkbox input "true"
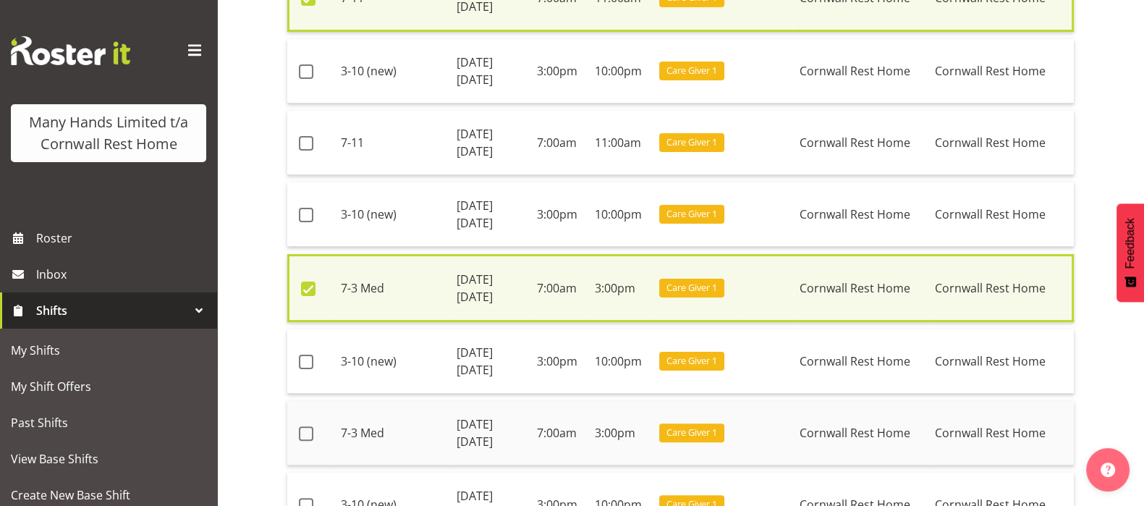
click at [307, 438] on td at bounding box center [311, 433] width 48 height 64
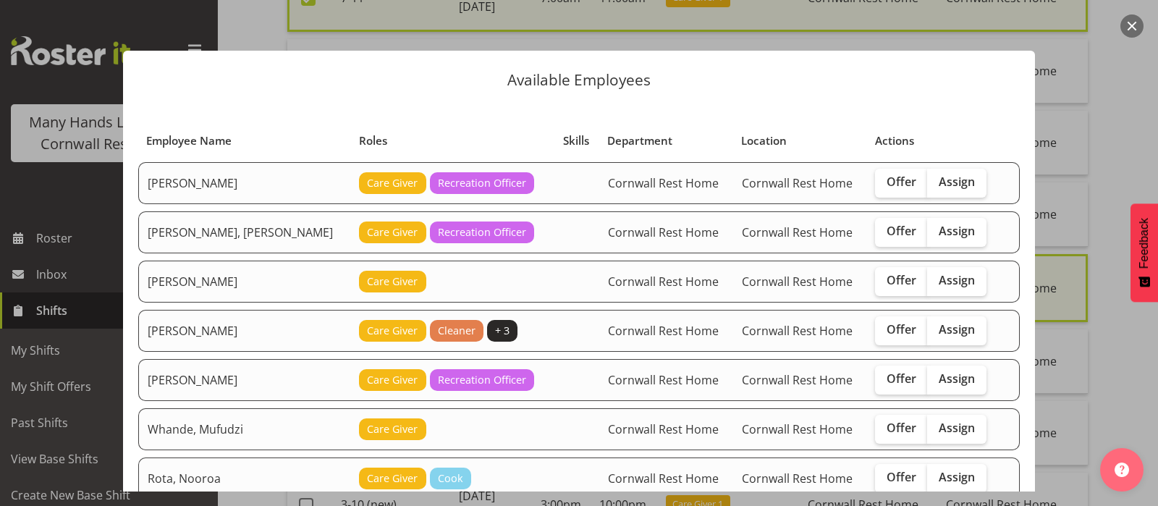
click at [1124, 22] on button "button" at bounding box center [1131, 25] width 23 height 23
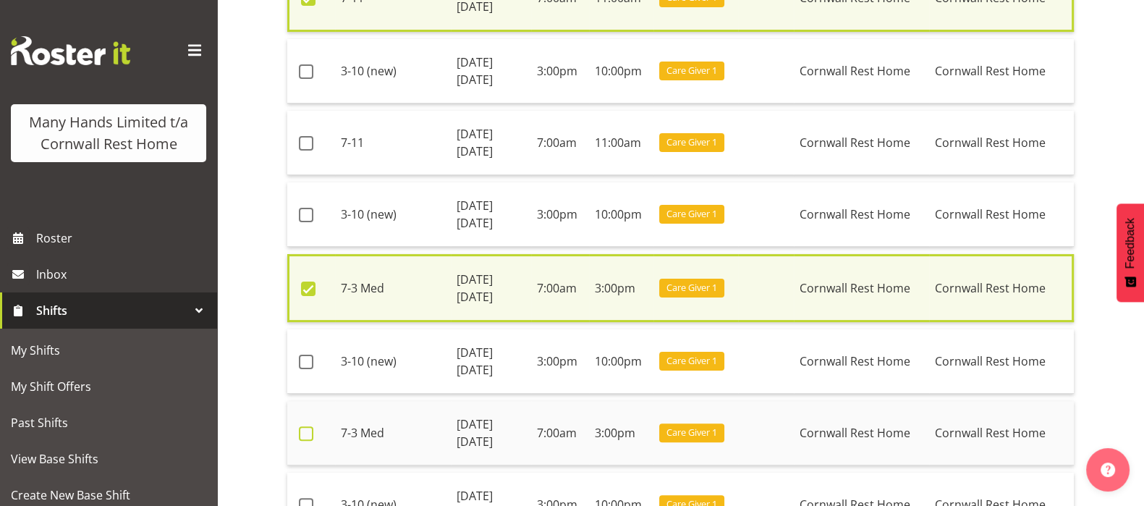
click at [305, 433] on span at bounding box center [306, 433] width 14 height 14
checkbox input "true"
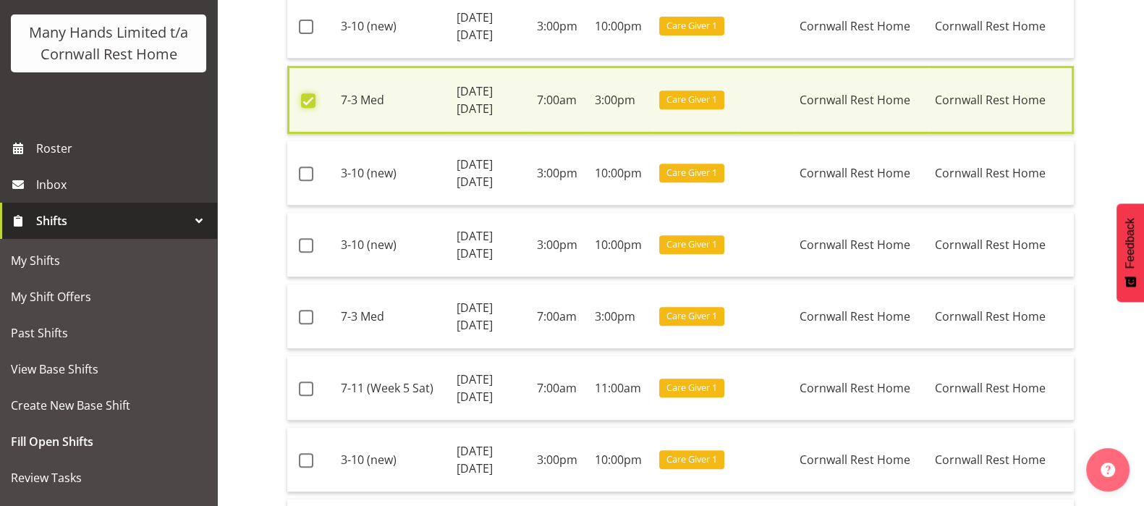
scroll to position [846, 0]
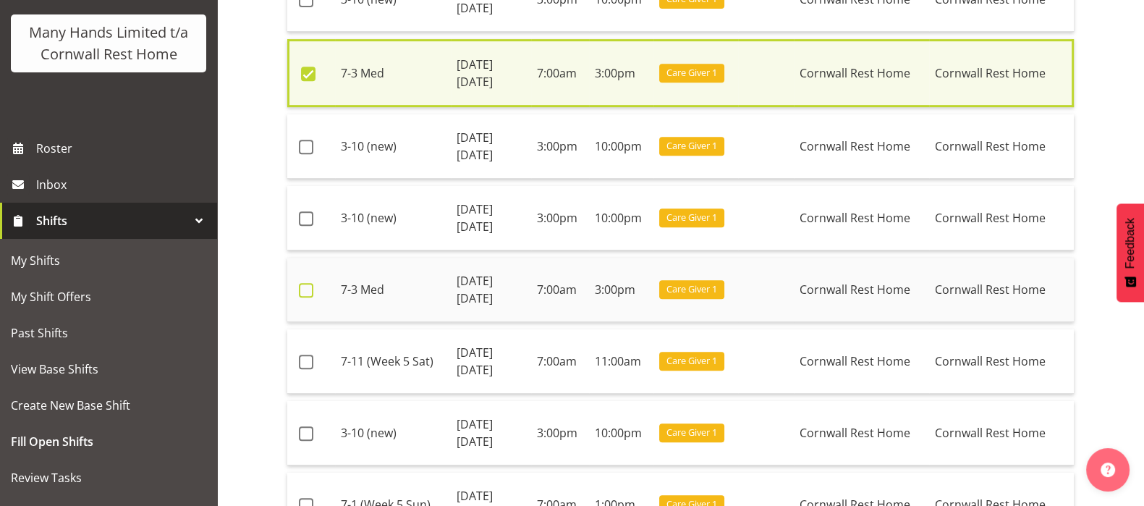
click at [307, 289] on span at bounding box center [306, 290] width 14 height 14
checkbox input "true"
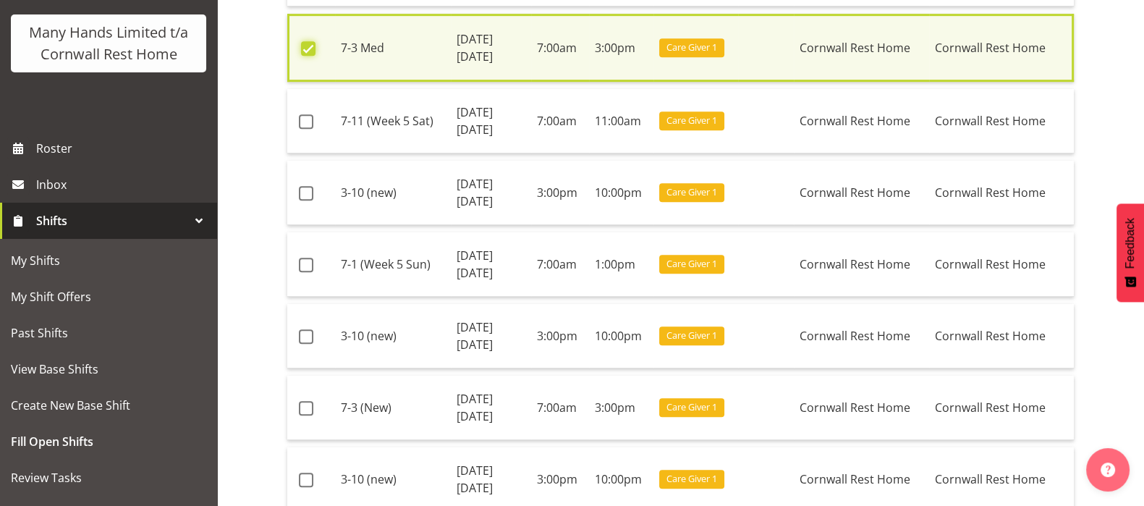
scroll to position [1117, 0]
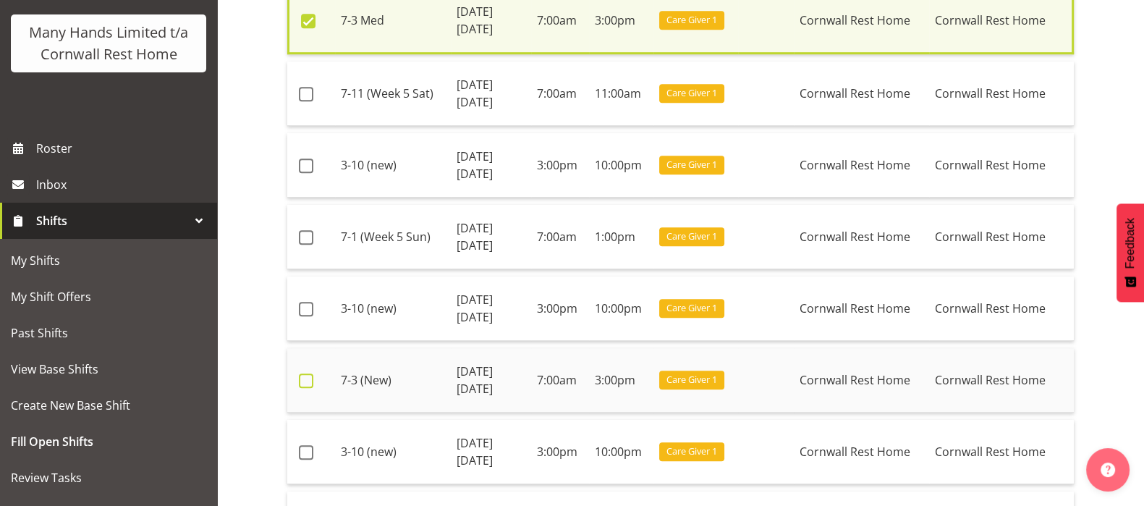
click at [308, 373] on span at bounding box center [306, 380] width 14 height 14
checkbox input "true"
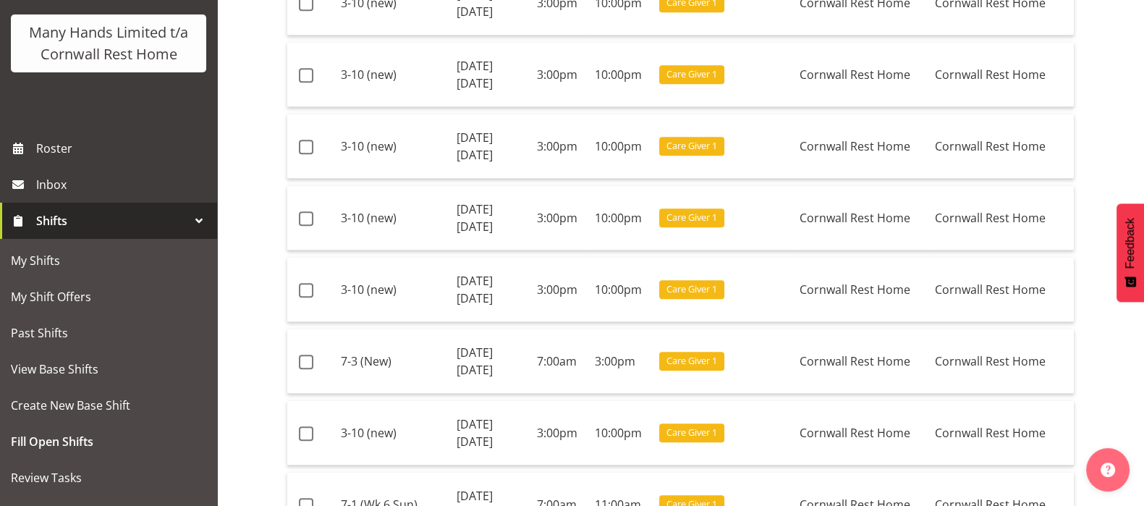
scroll to position [1660, 0]
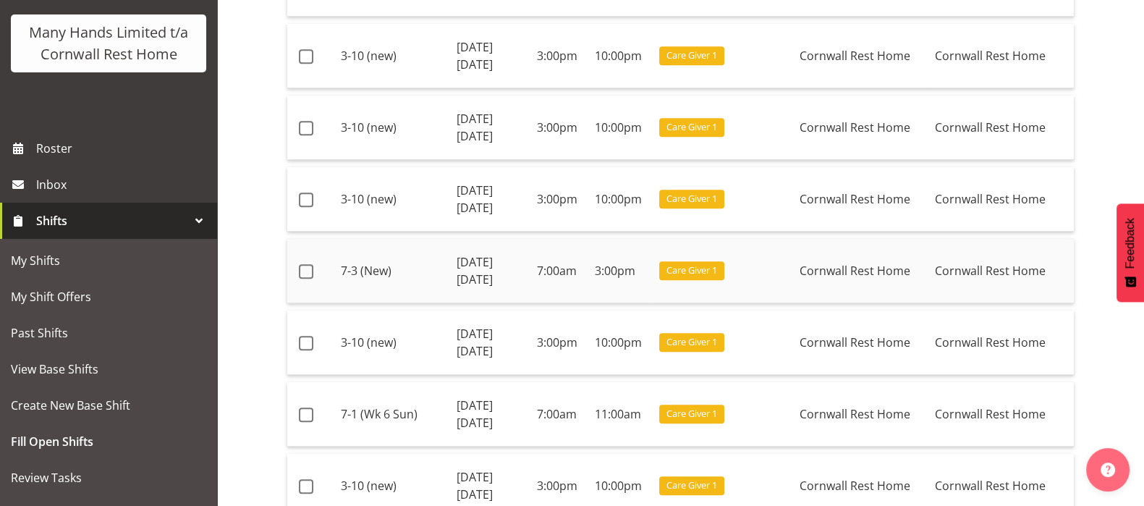
click at [294, 255] on td at bounding box center [311, 271] width 48 height 64
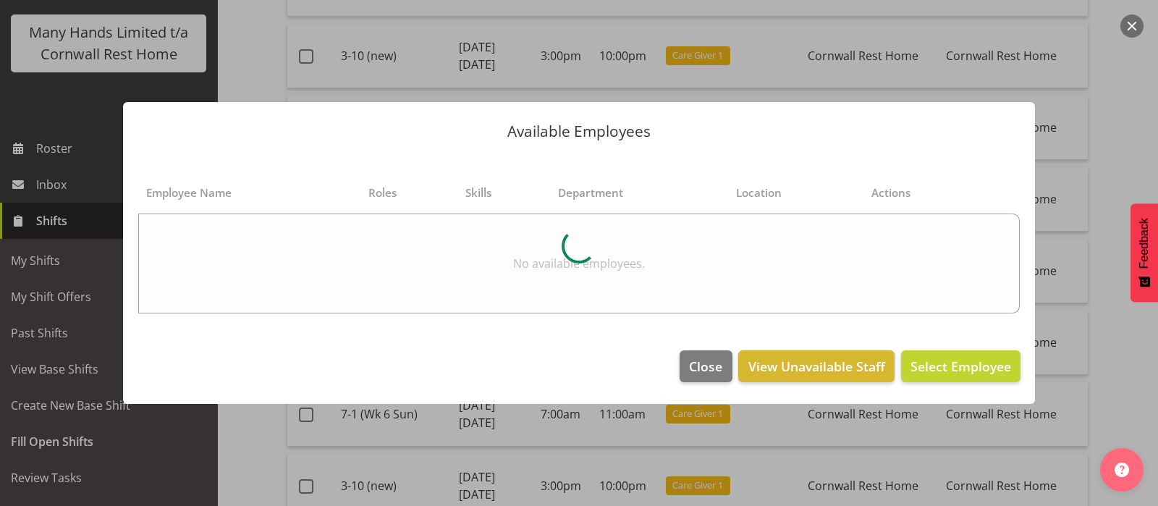
click at [1135, 29] on button "button" at bounding box center [1131, 25] width 23 height 23
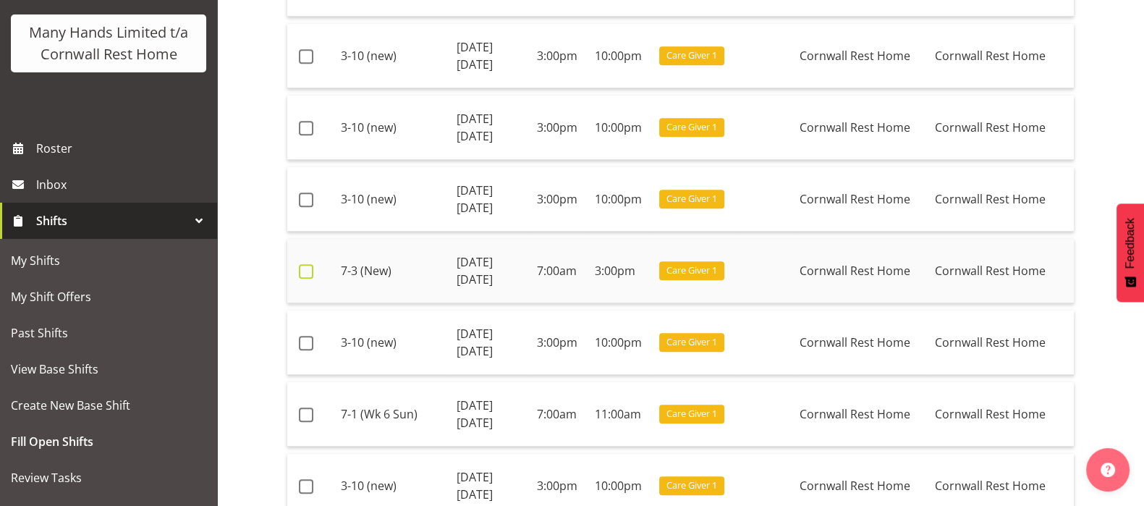
click at [308, 264] on span at bounding box center [306, 271] width 14 height 14
checkbox input "true"
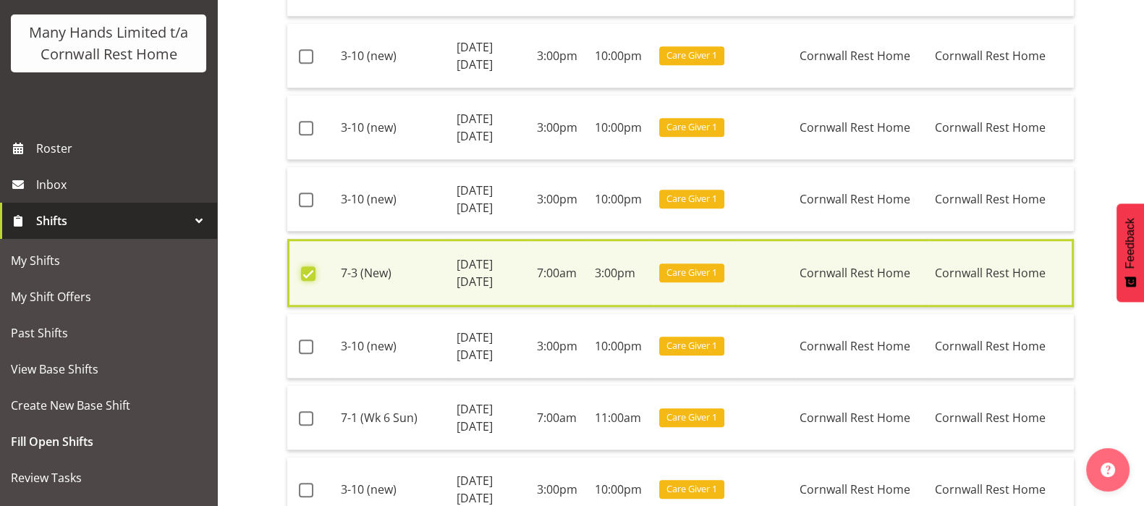
scroll to position [1750, 0]
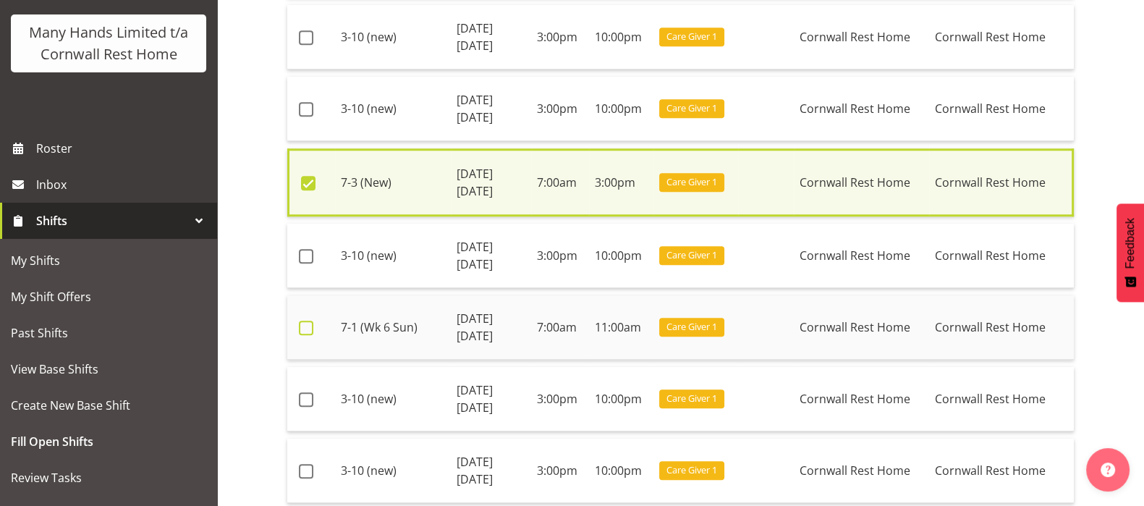
click at [304, 323] on span at bounding box center [306, 327] width 14 height 14
checkbox input "true"
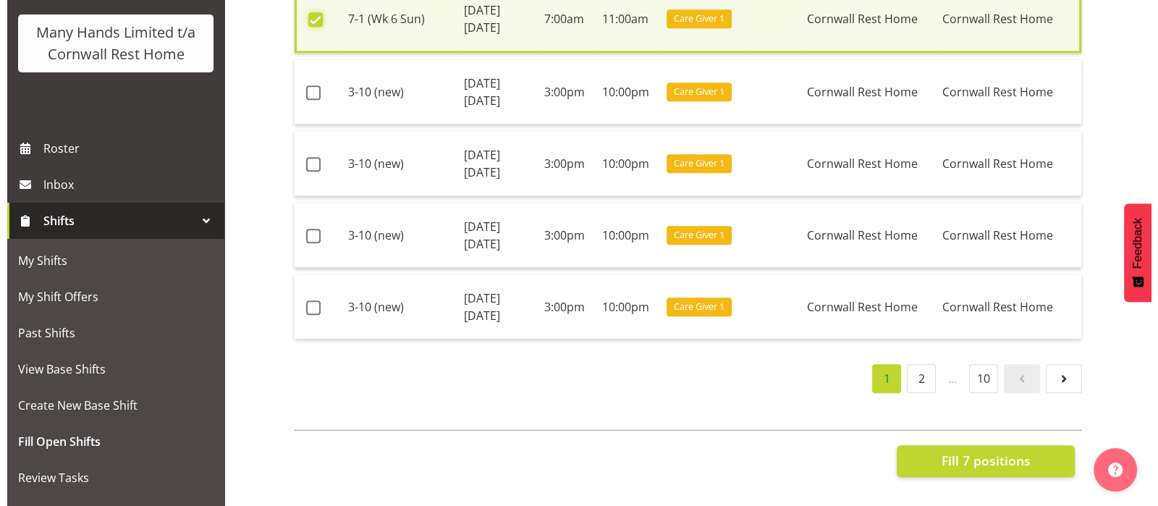
scroll to position [2073, 0]
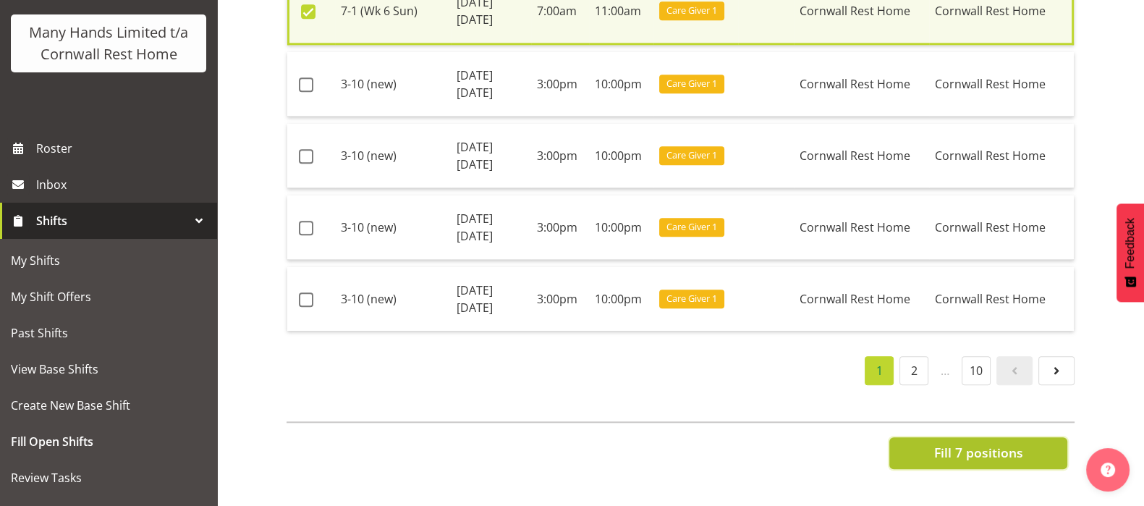
click at [980, 443] on span "Fill 7 positions" at bounding box center [977, 452] width 89 height 19
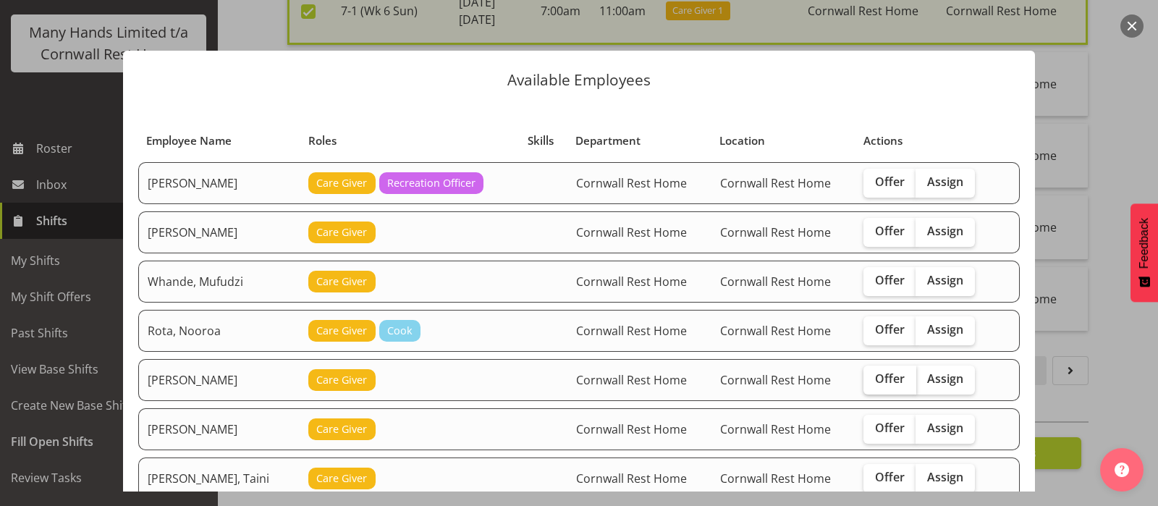
click at [878, 374] on span "Offer" at bounding box center [890, 378] width 30 height 14
click at [872, 374] on input "Offer" at bounding box center [867, 378] width 9 height 9
checkbox input "true"
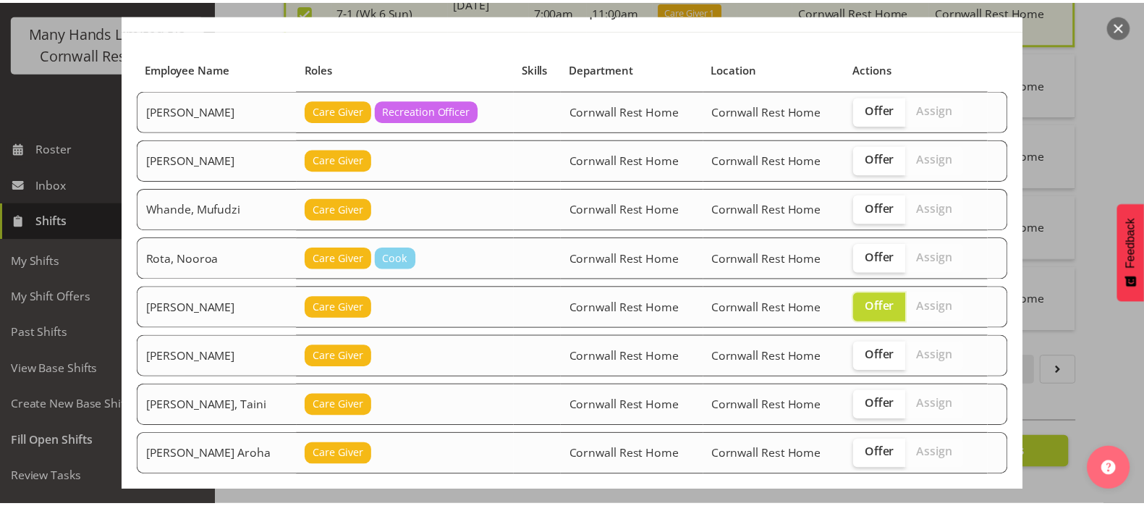
scroll to position [145, 0]
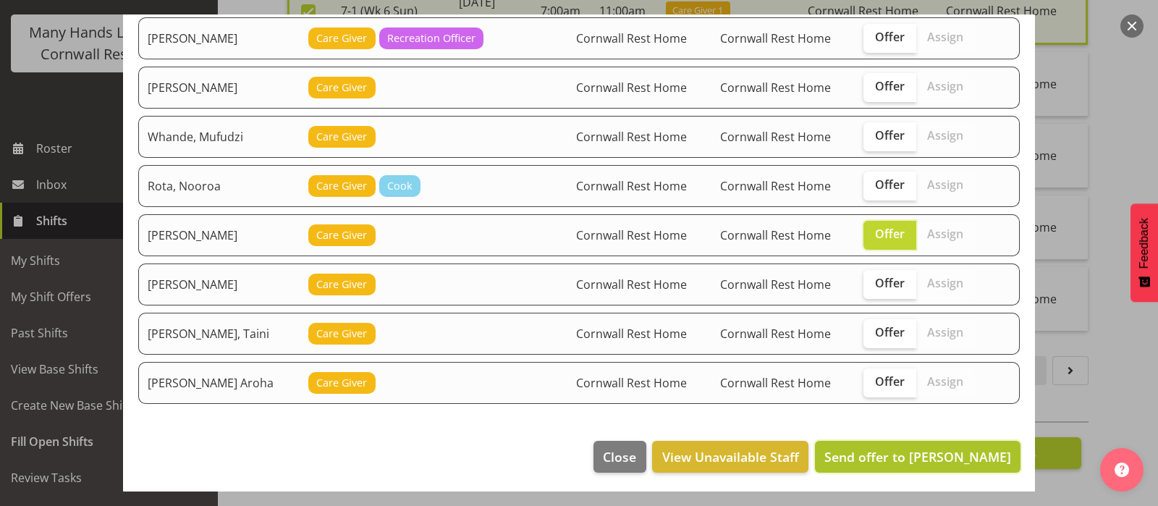
click at [935, 453] on span "Send offer to Lovett, Olivia" at bounding box center [917, 456] width 187 height 17
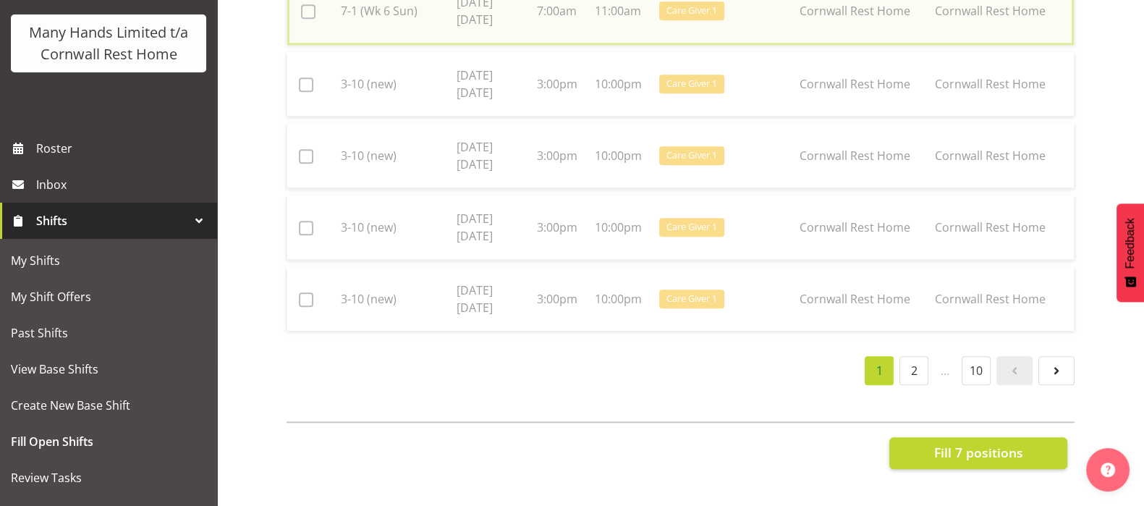
checkbox input "false"
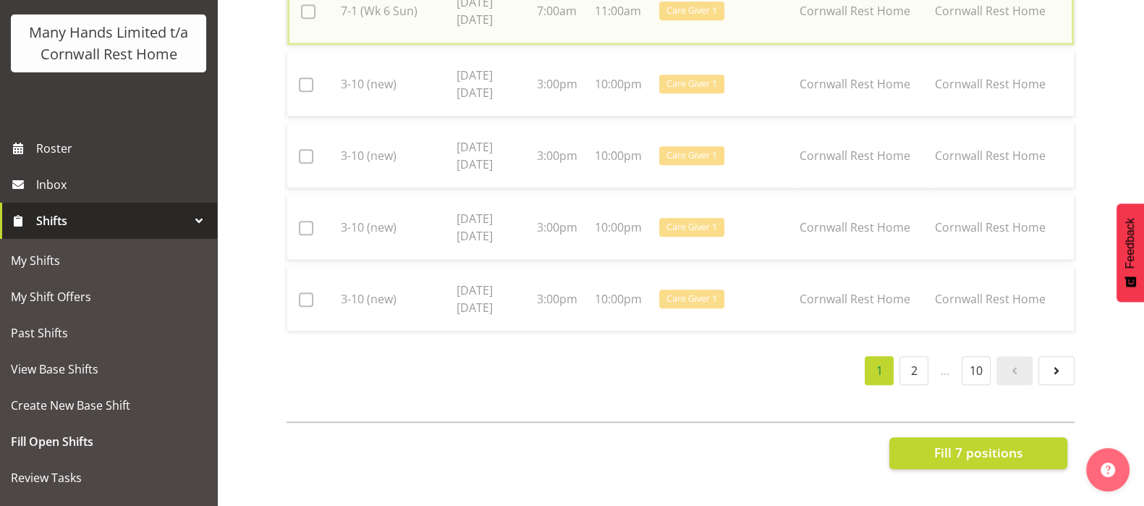
checkbox input "false"
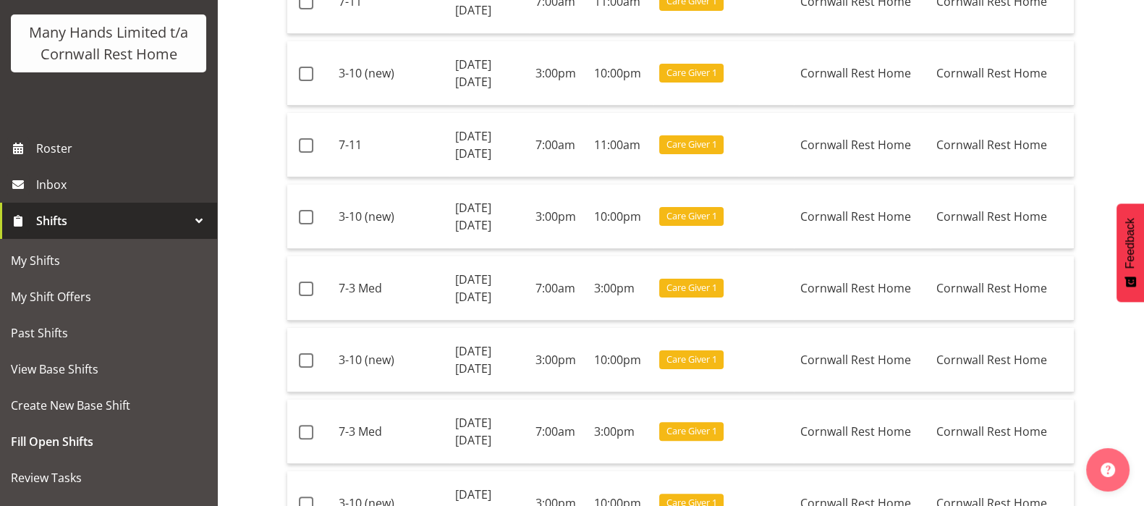
scroll to position [442, 0]
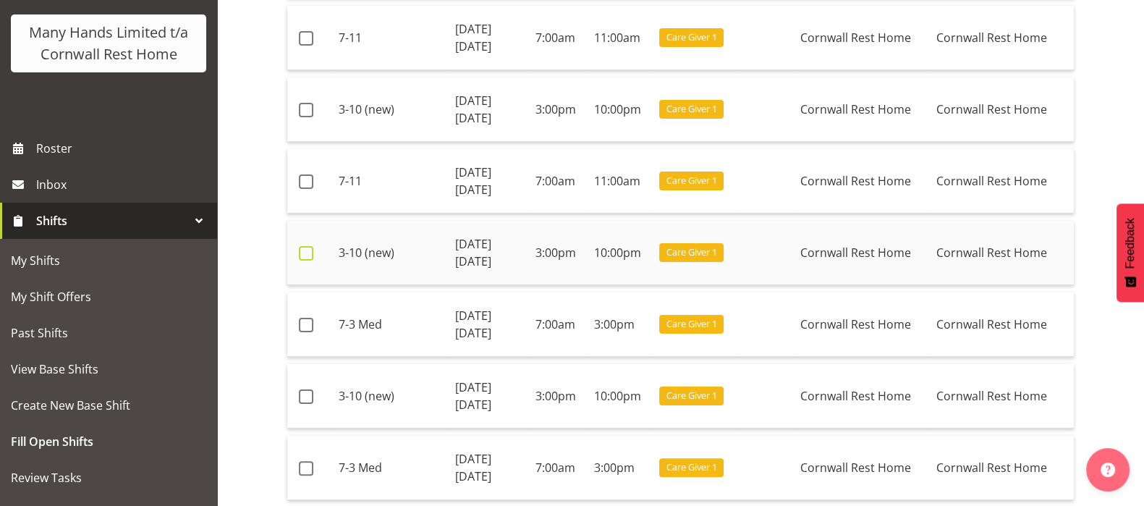
click at [307, 252] on span at bounding box center [306, 253] width 14 height 14
checkbox input "true"
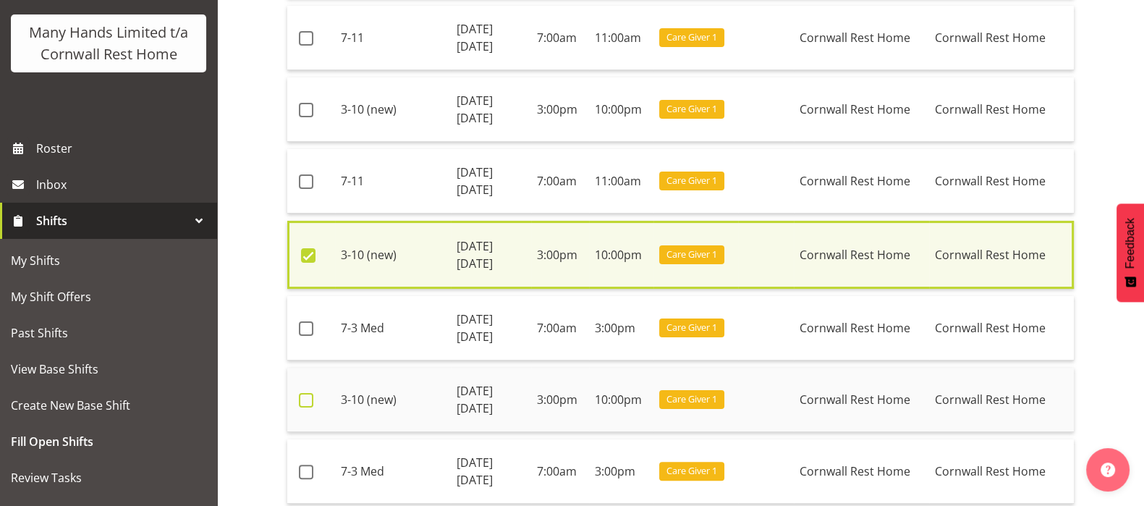
click at [305, 396] on span at bounding box center [306, 400] width 14 height 14
checkbox input "true"
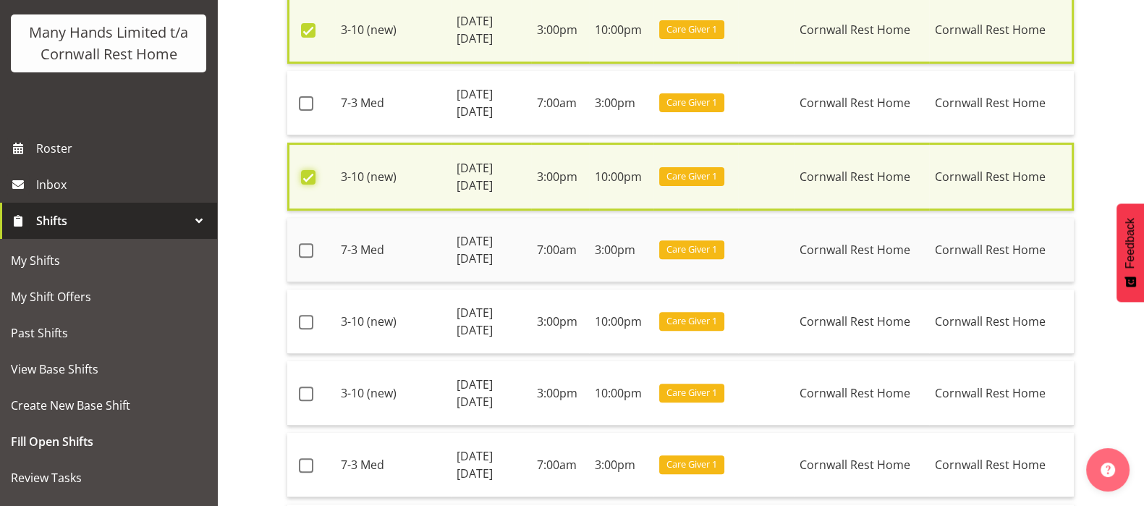
scroll to position [713, 0]
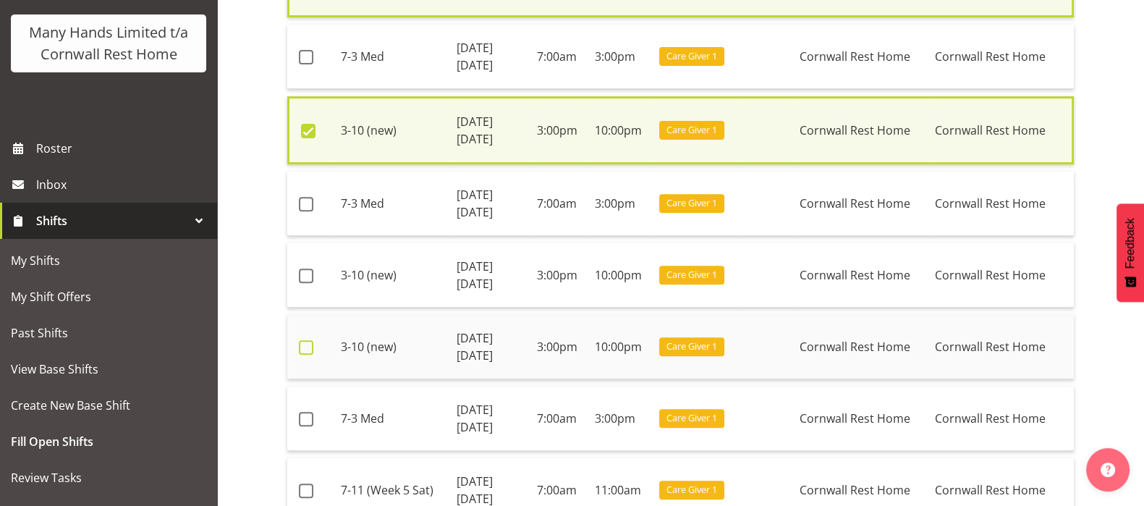
click at [305, 349] on span at bounding box center [306, 347] width 14 height 14
checkbox input "true"
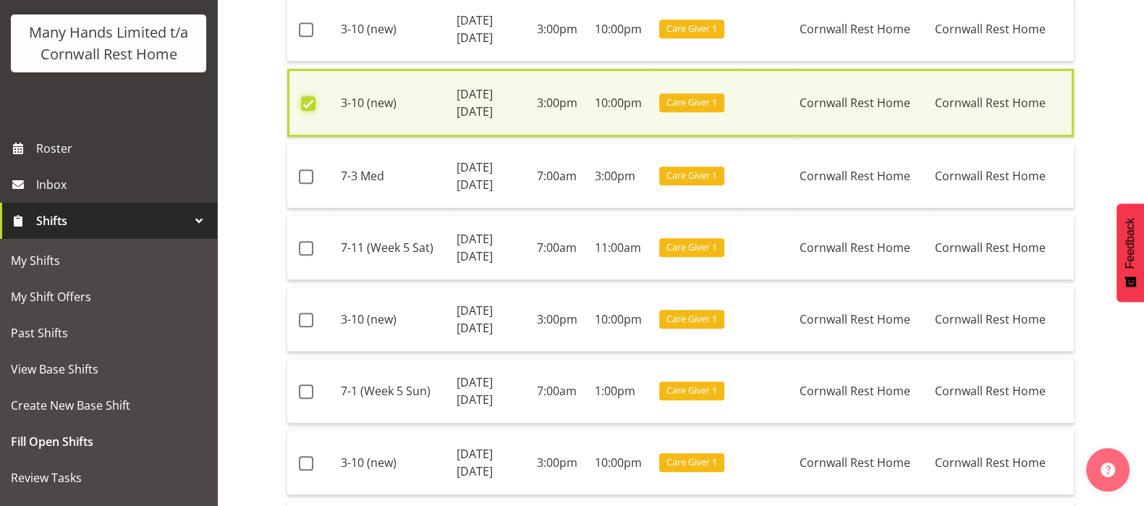
scroll to position [985, 0]
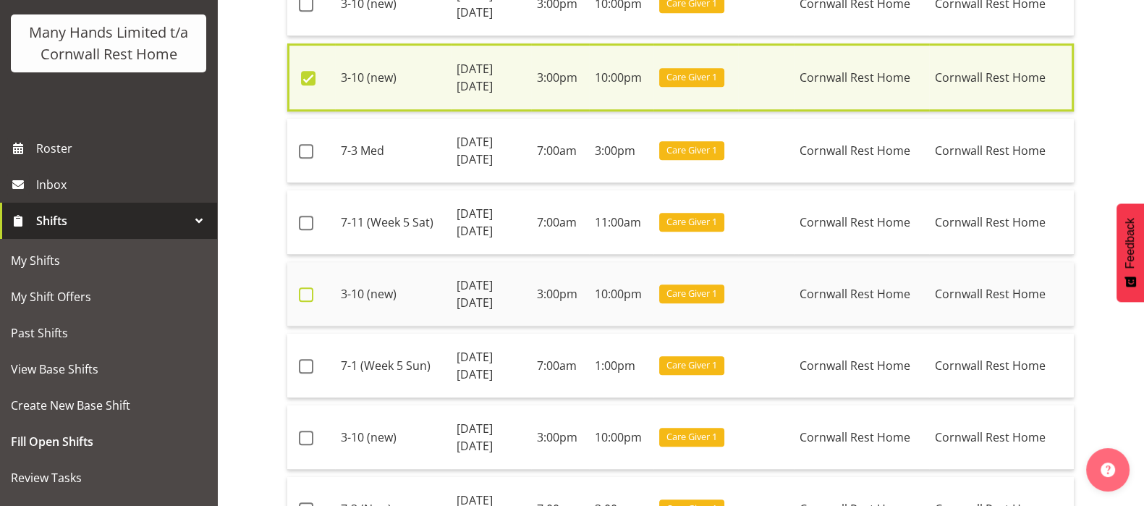
click at [307, 290] on span at bounding box center [306, 294] width 14 height 14
checkbox input "true"
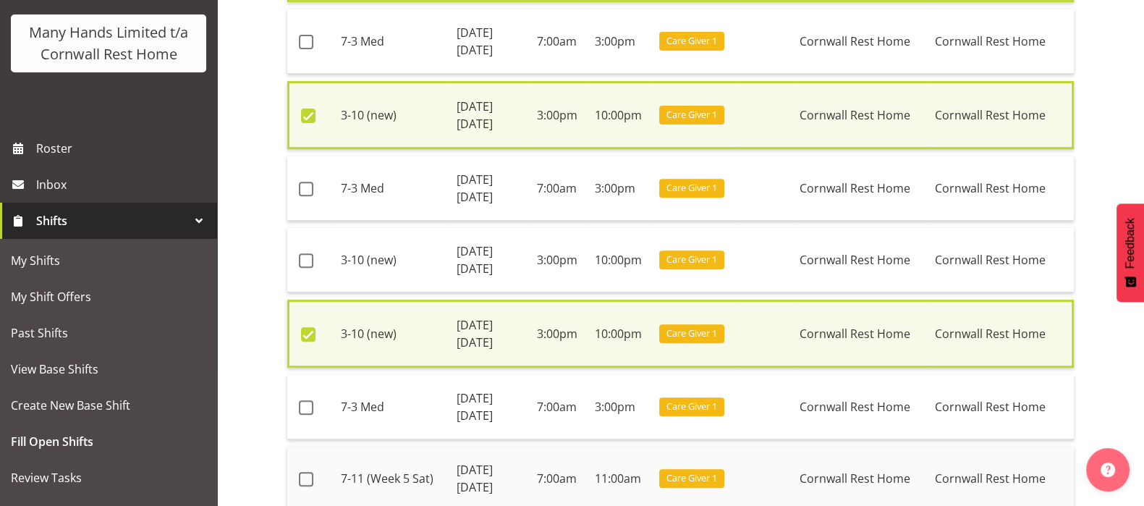
scroll to position [713, 0]
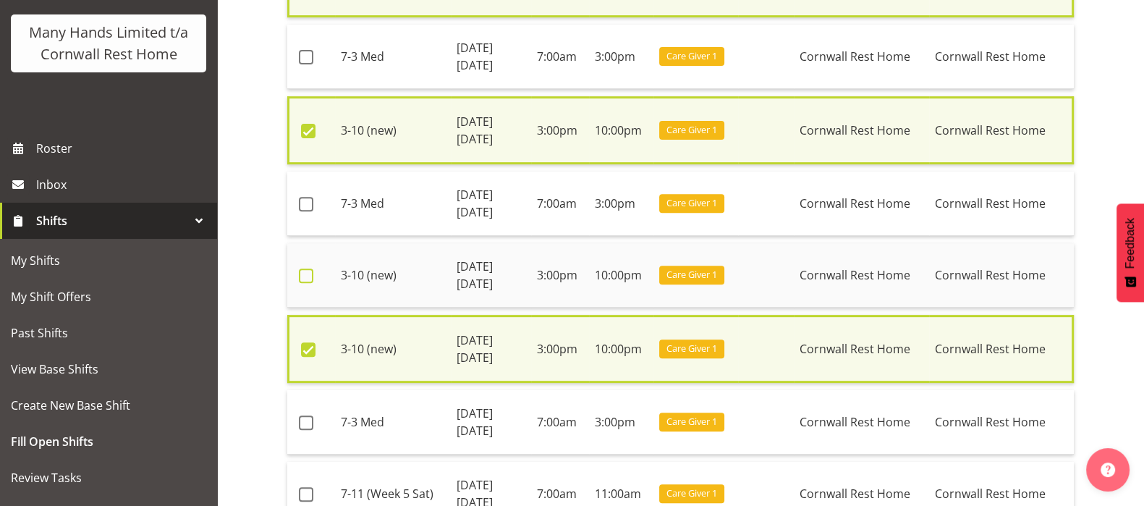
click at [302, 272] on span at bounding box center [306, 275] width 14 height 14
checkbox input "true"
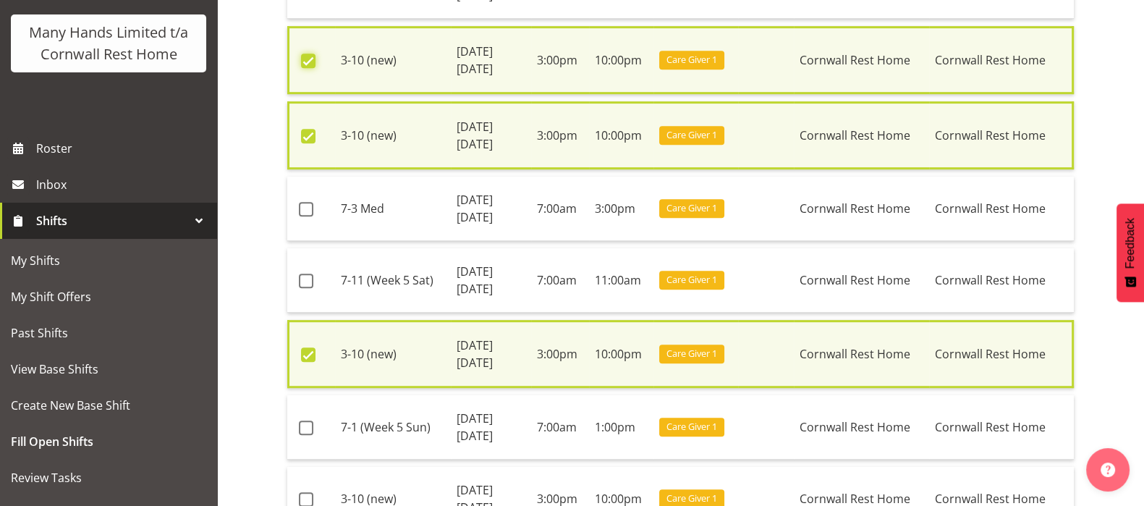
scroll to position [1075, 0]
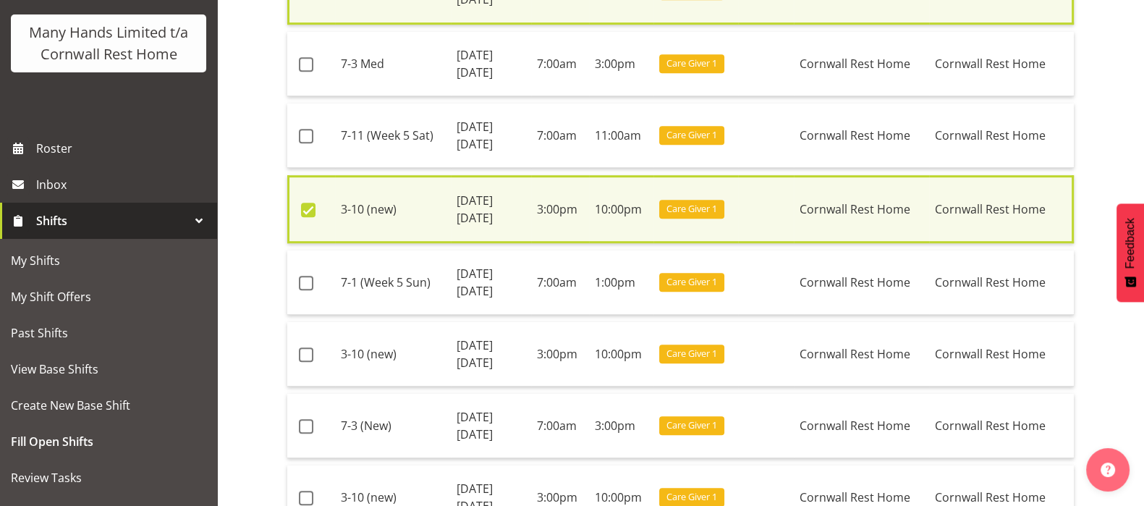
click at [307, 206] on span at bounding box center [308, 210] width 14 height 14
checkbox input "false"
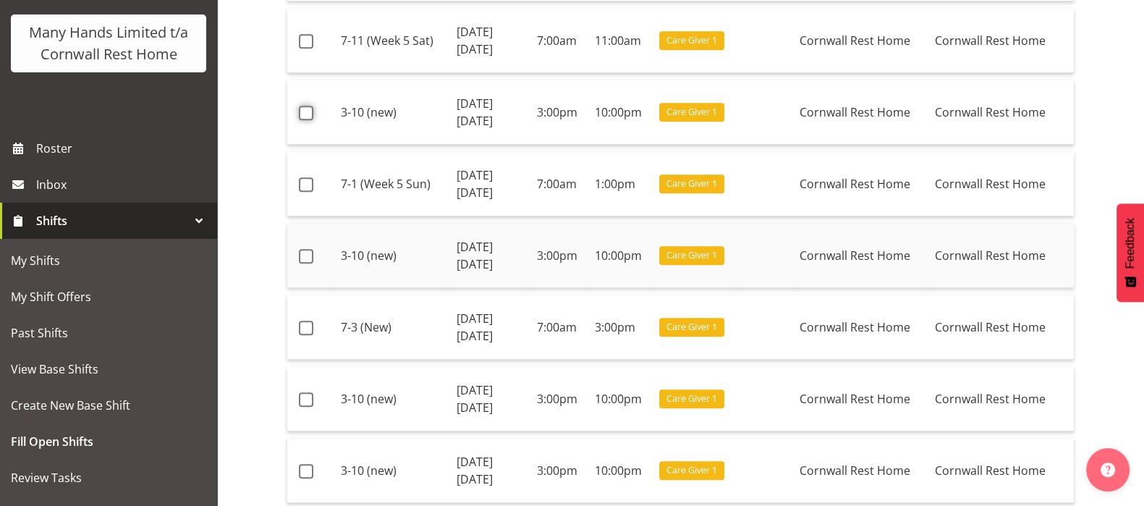
scroll to position [1256, 0]
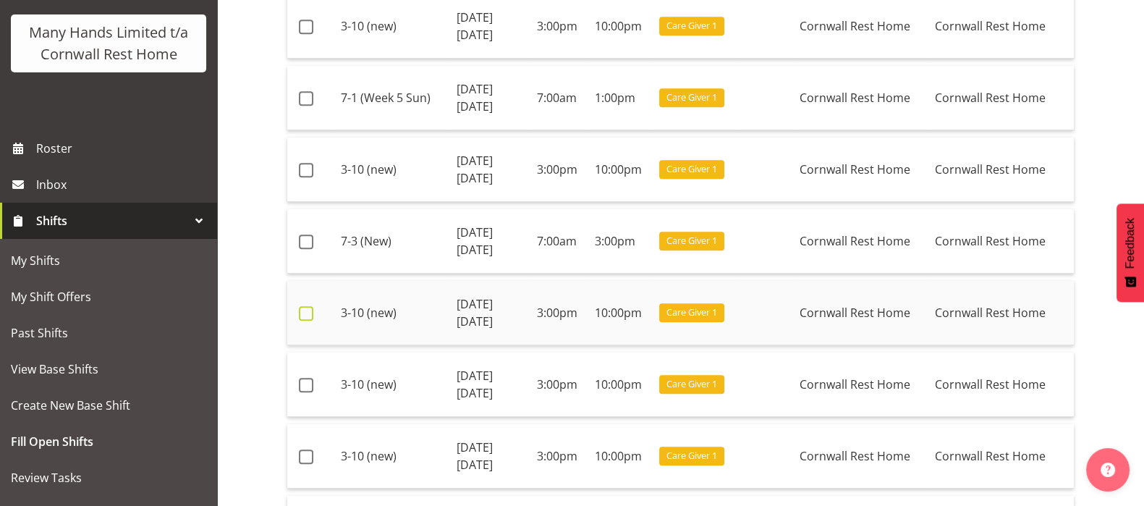
click at [302, 306] on span at bounding box center [306, 313] width 14 height 14
checkbox input "true"
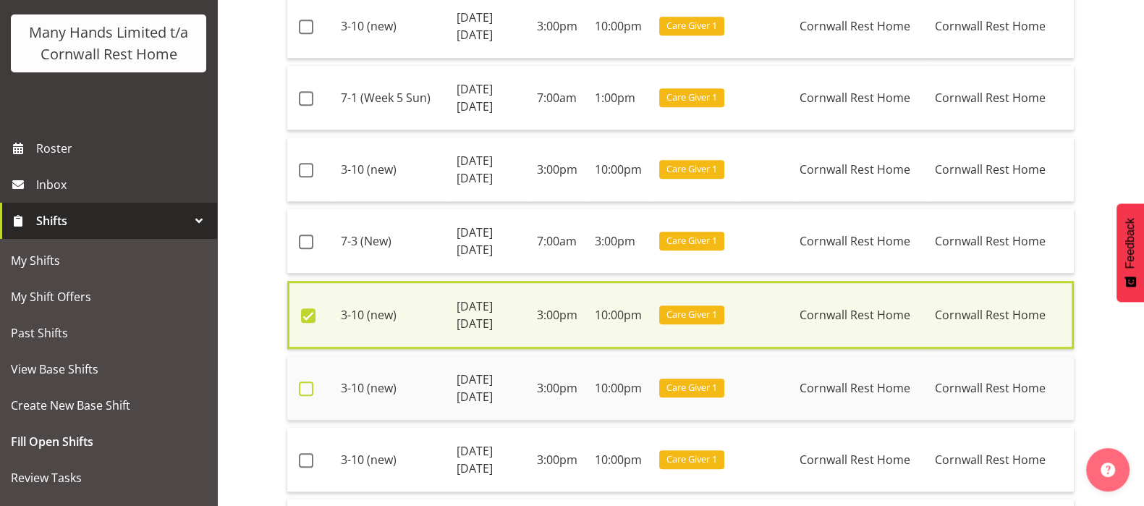
click at [301, 382] on span at bounding box center [306, 388] width 14 height 14
checkbox input "true"
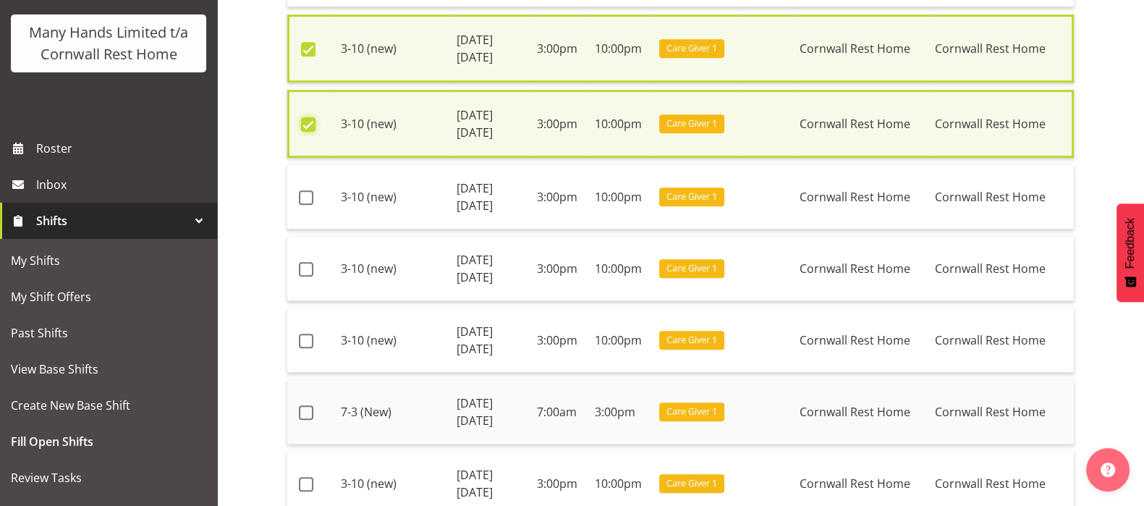
scroll to position [1527, 0]
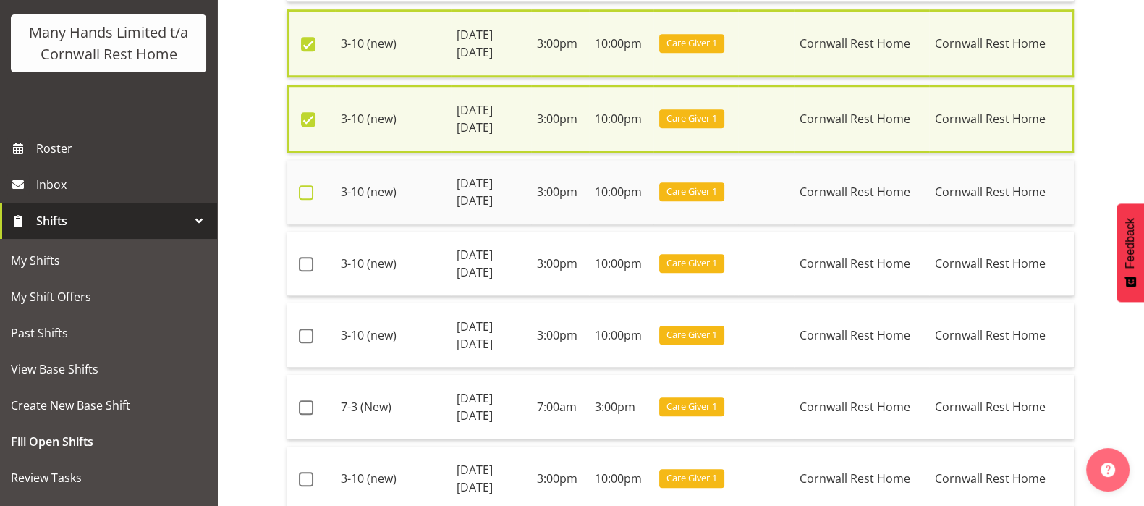
click at [307, 187] on span at bounding box center [306, 192] width 14 height 14
checkbox input "true"
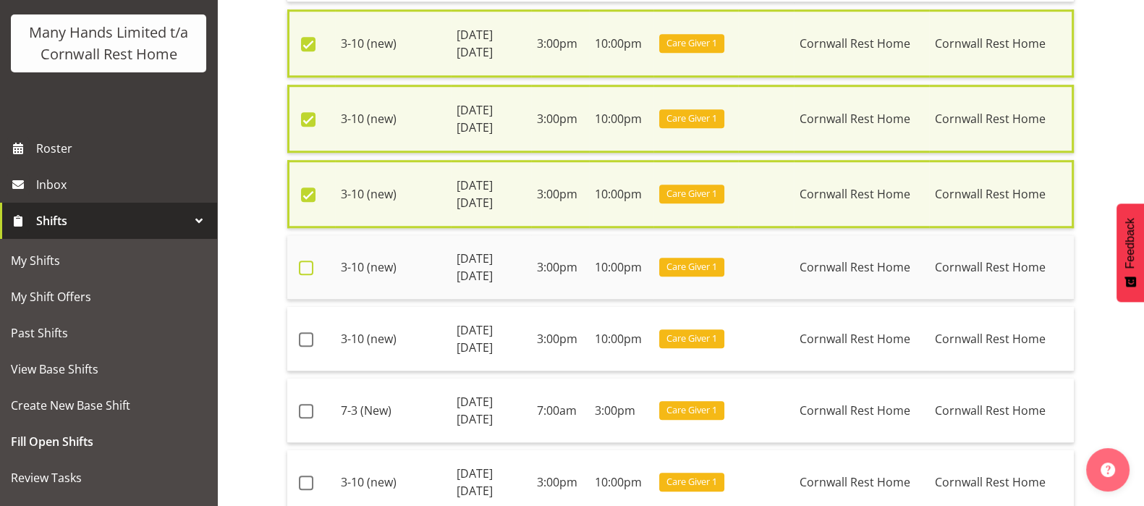
click at [306, 260] on span at bounding box center [306, 267] width 14 height 14
checkbox input "true"
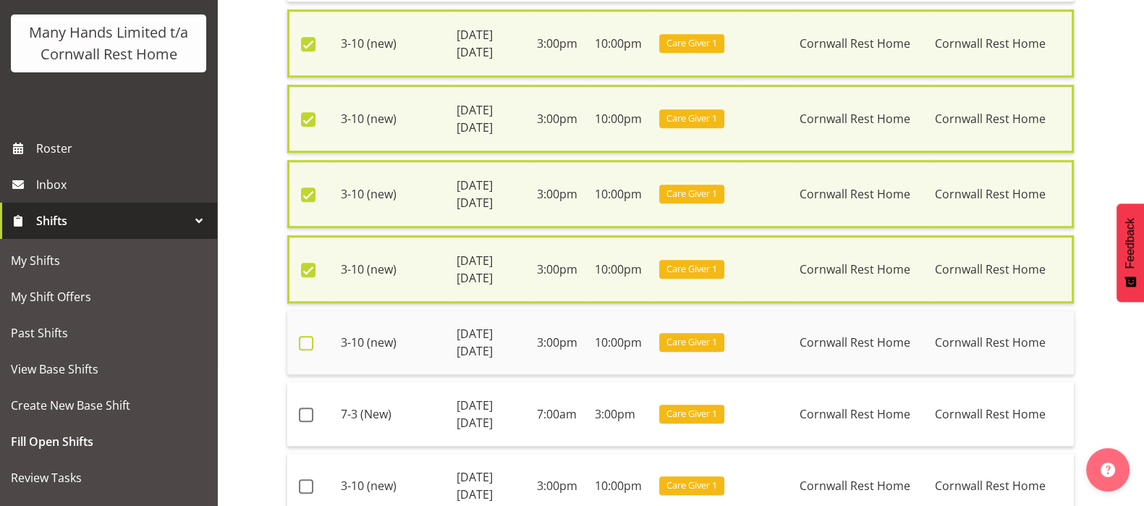
click at [303, 336] on span at bounding box center [306, 343] width 14 height 14
checkbox input "true"
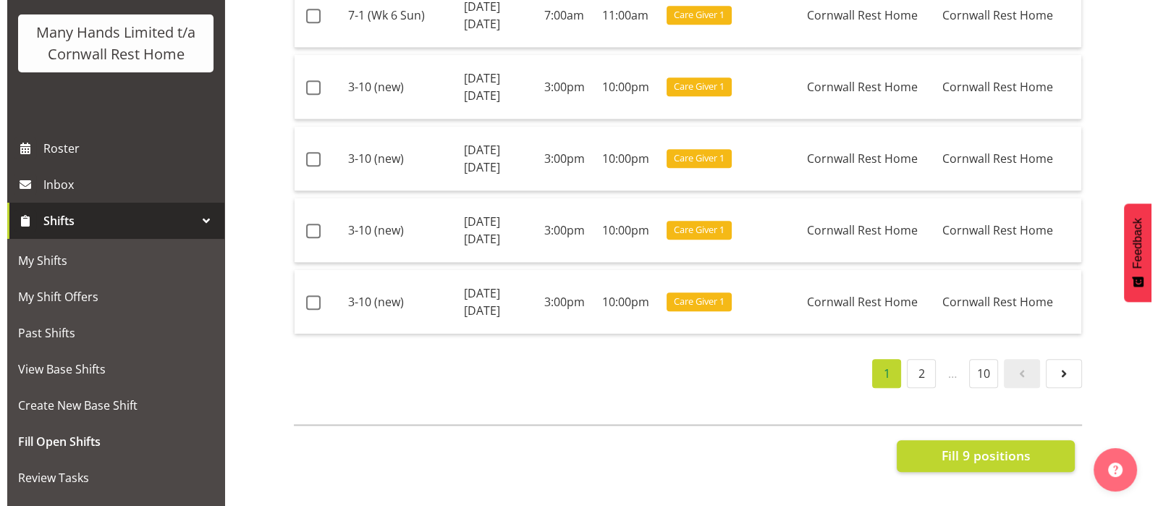
scroll to position [2079, 0]
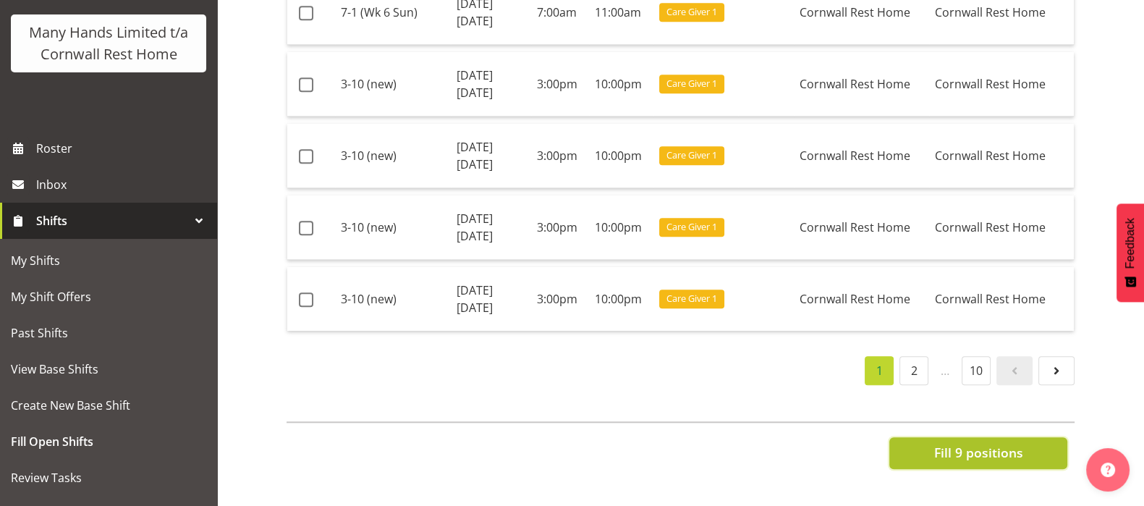
click at [982, 443] on span "Fill 9 positions" at bounding box center [977, 452] width 89 height 19
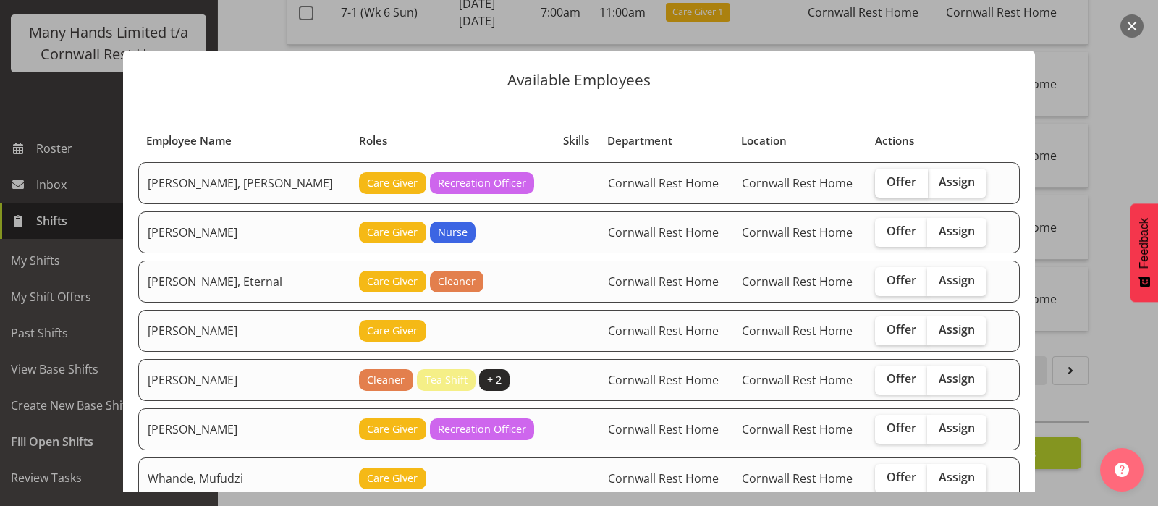
click at [886, 177] on span "Offer" at bounding box center [901, 181] width 30 height 14
click at [884, 177] on input "Offer" at bounding box center [879, 181] width 9 height 9
checkbox input "true"
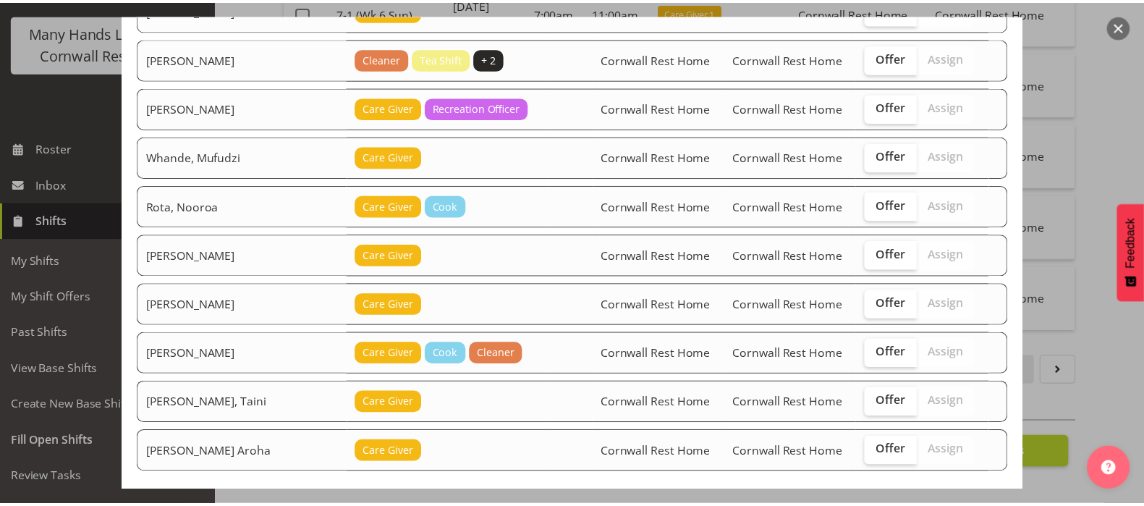
scroll to position [390, 0]
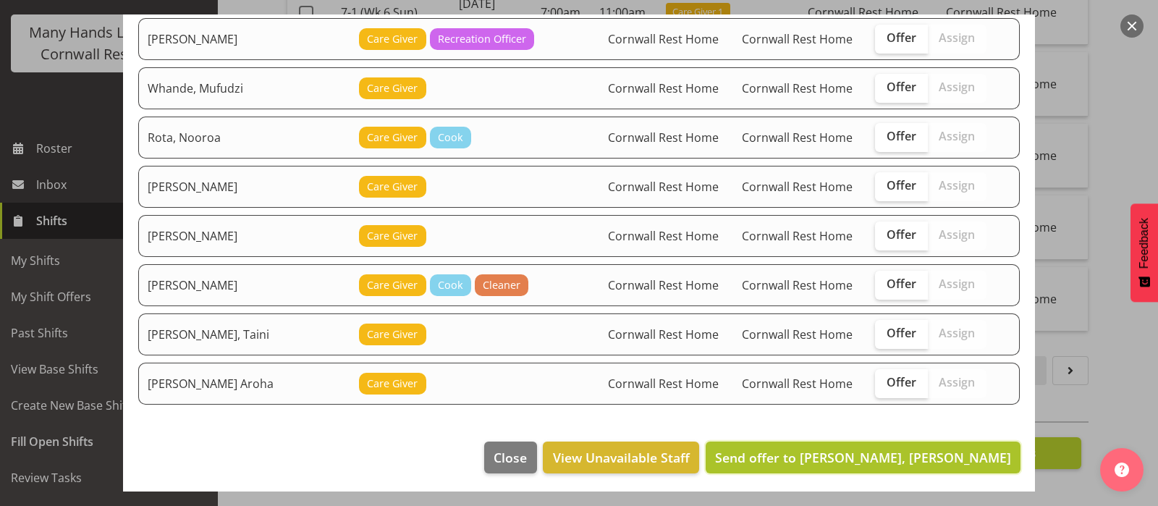
click at [887, 449] on span "Send offer to Hannecart, Charline" at bounding box center [863, 457] width 296 height 17
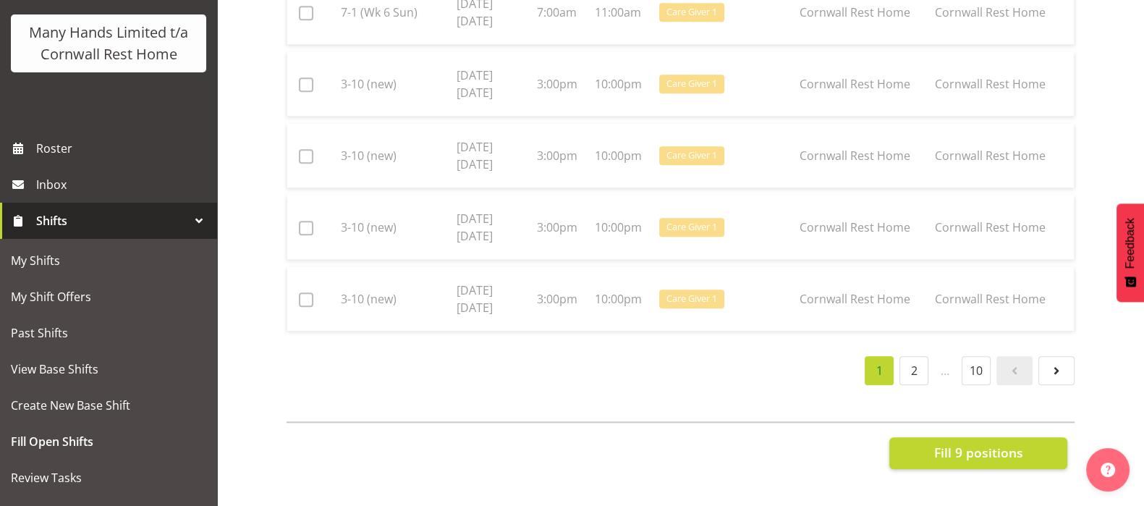
checkbox input "false"
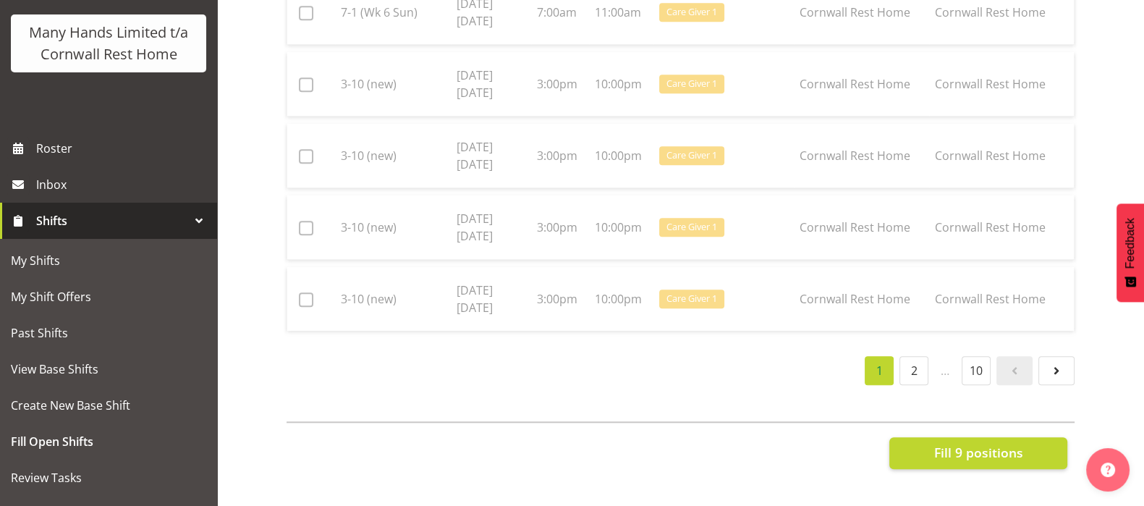
checkbox input "false"
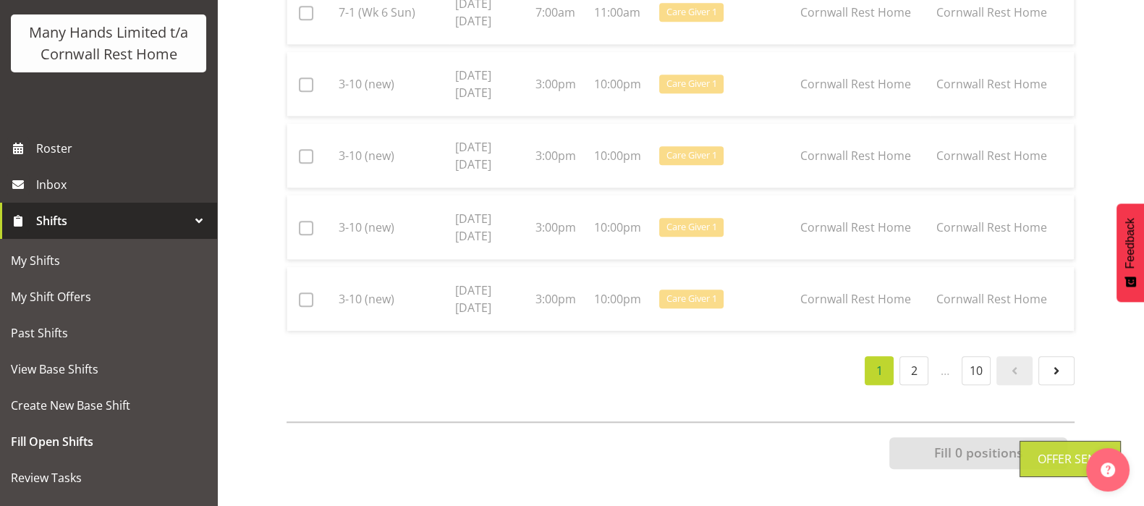
scroll to position [2052, 0]
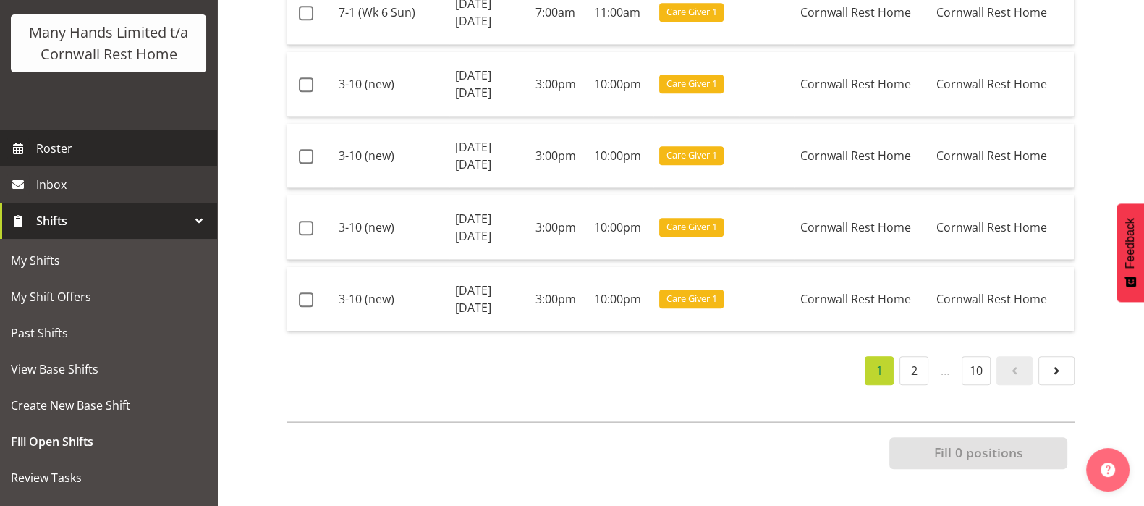
click at [59, 159] on span "Roster" at bounding box center [123, 148] width 174 height 22
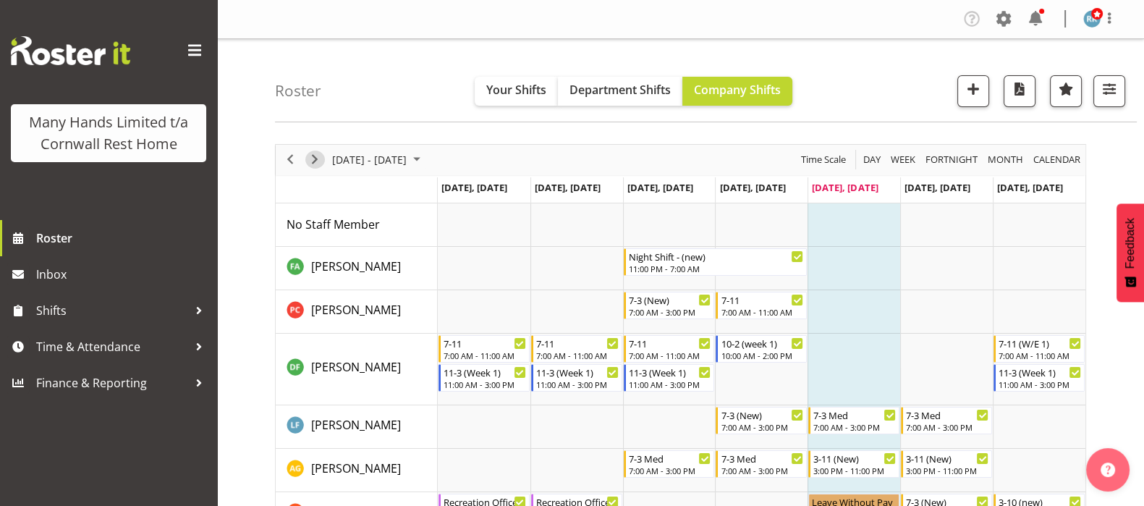
click at [311, 164] on span "Next" at bounding box center [314, 159] width 17 height 18
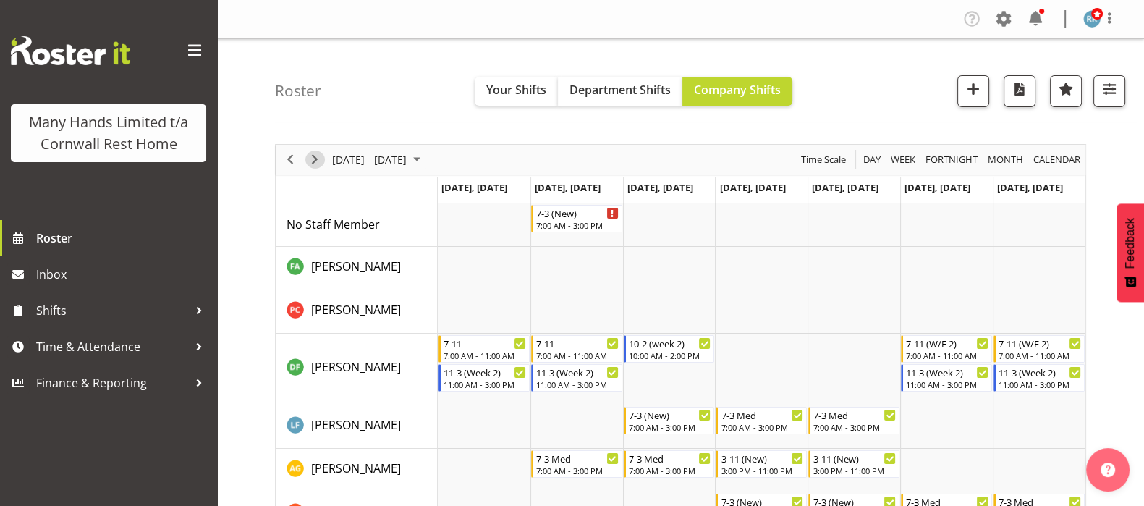
click at [314, 159] on span "Next" at bounding box center [314, 159] width 17 height 18
